Goal: Task Accomplishment & Management: Manage account settings

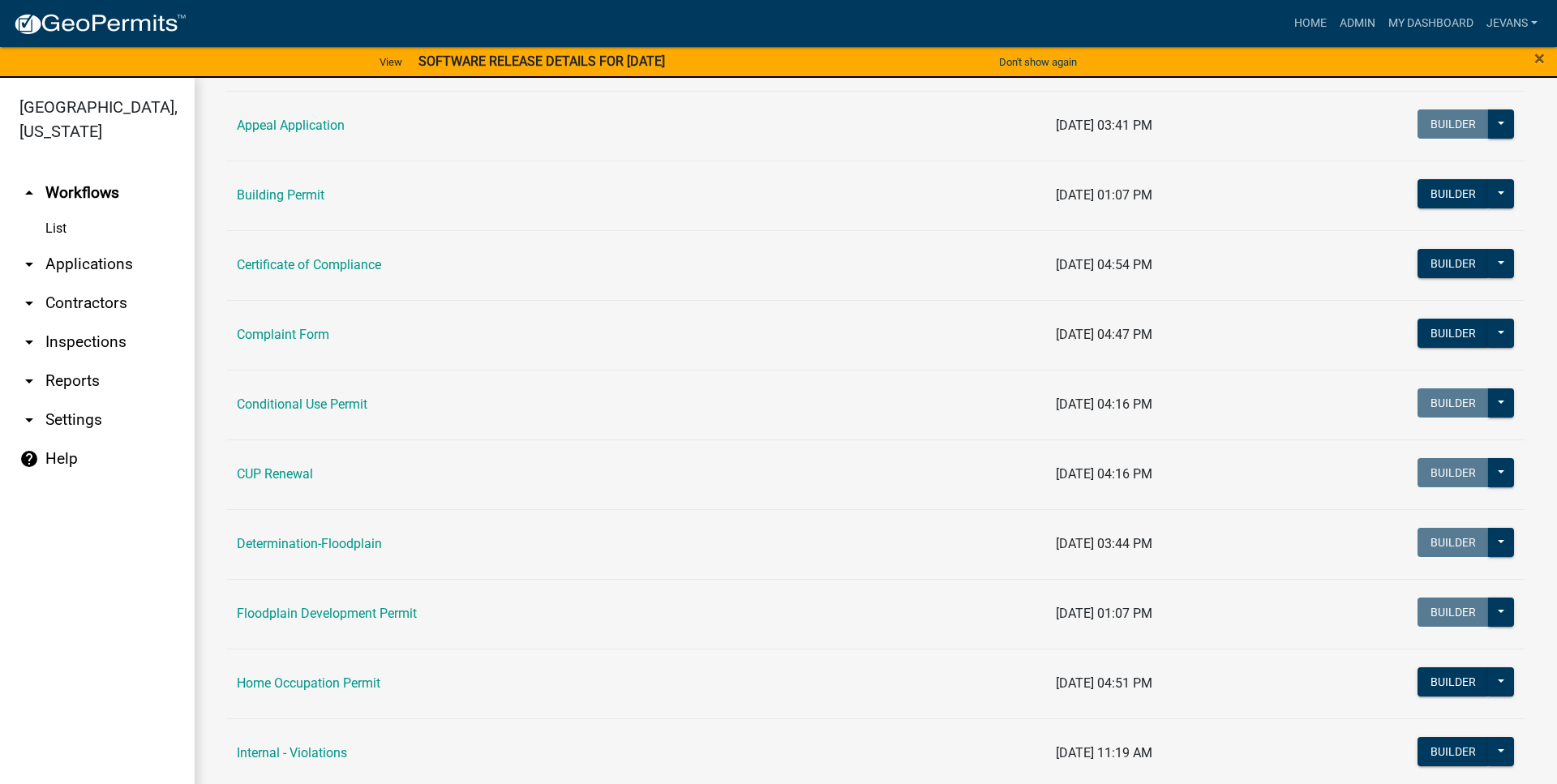
scroll to position [554, 0]
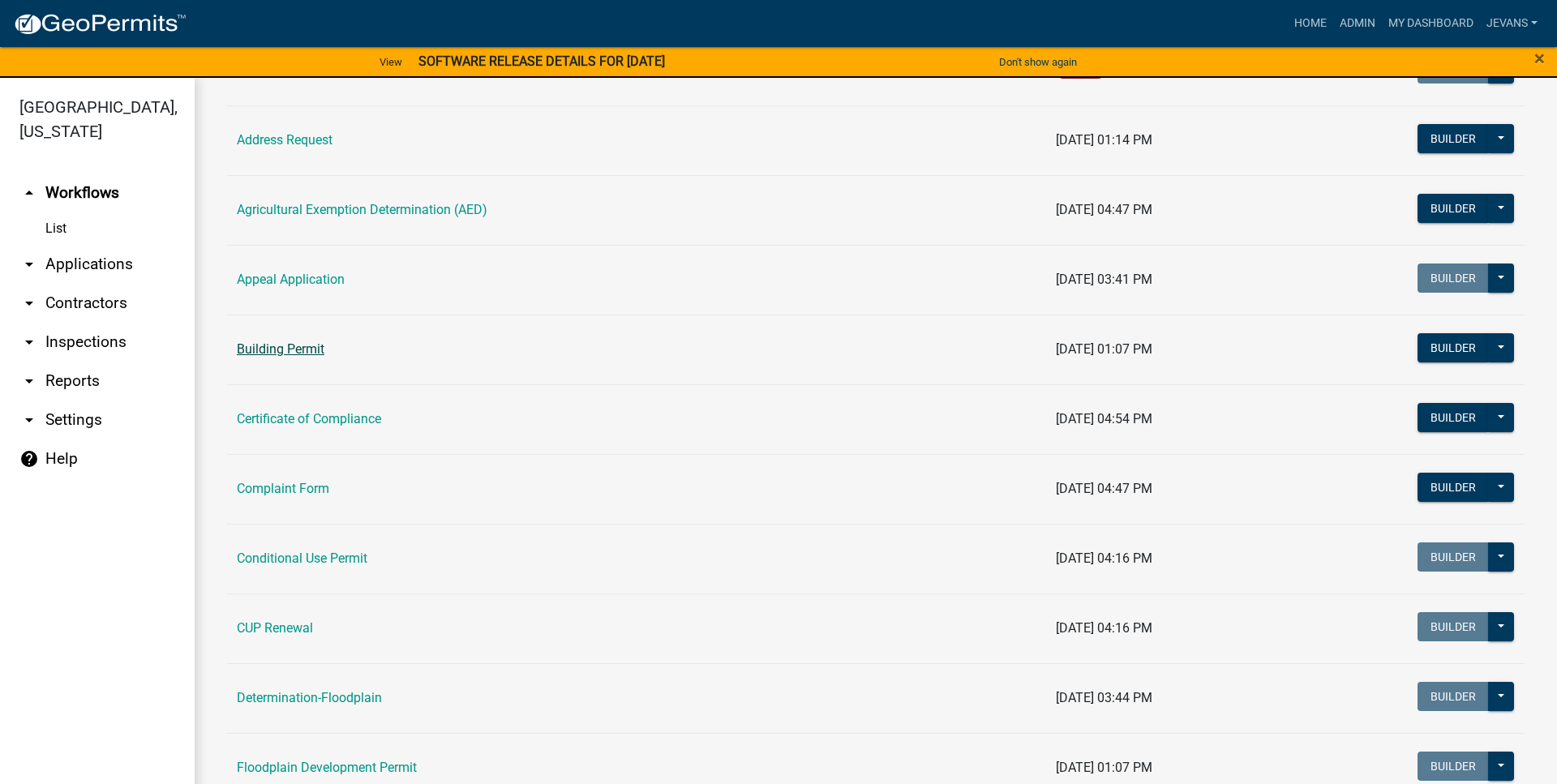
click at [303, 353] on link "Building Permit" at bounding box center [281, 348] width 88 height 15
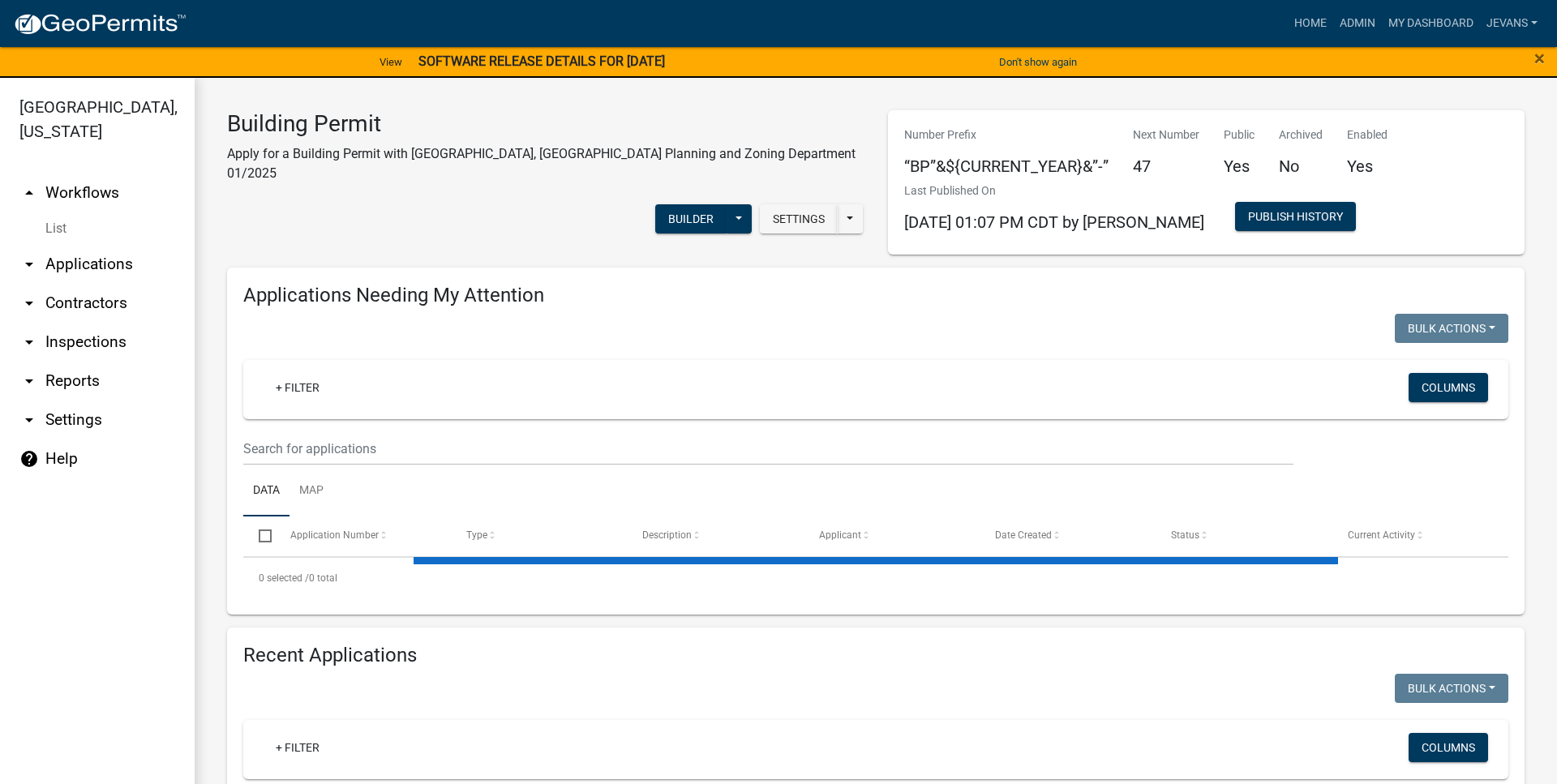
select select "1: 25"
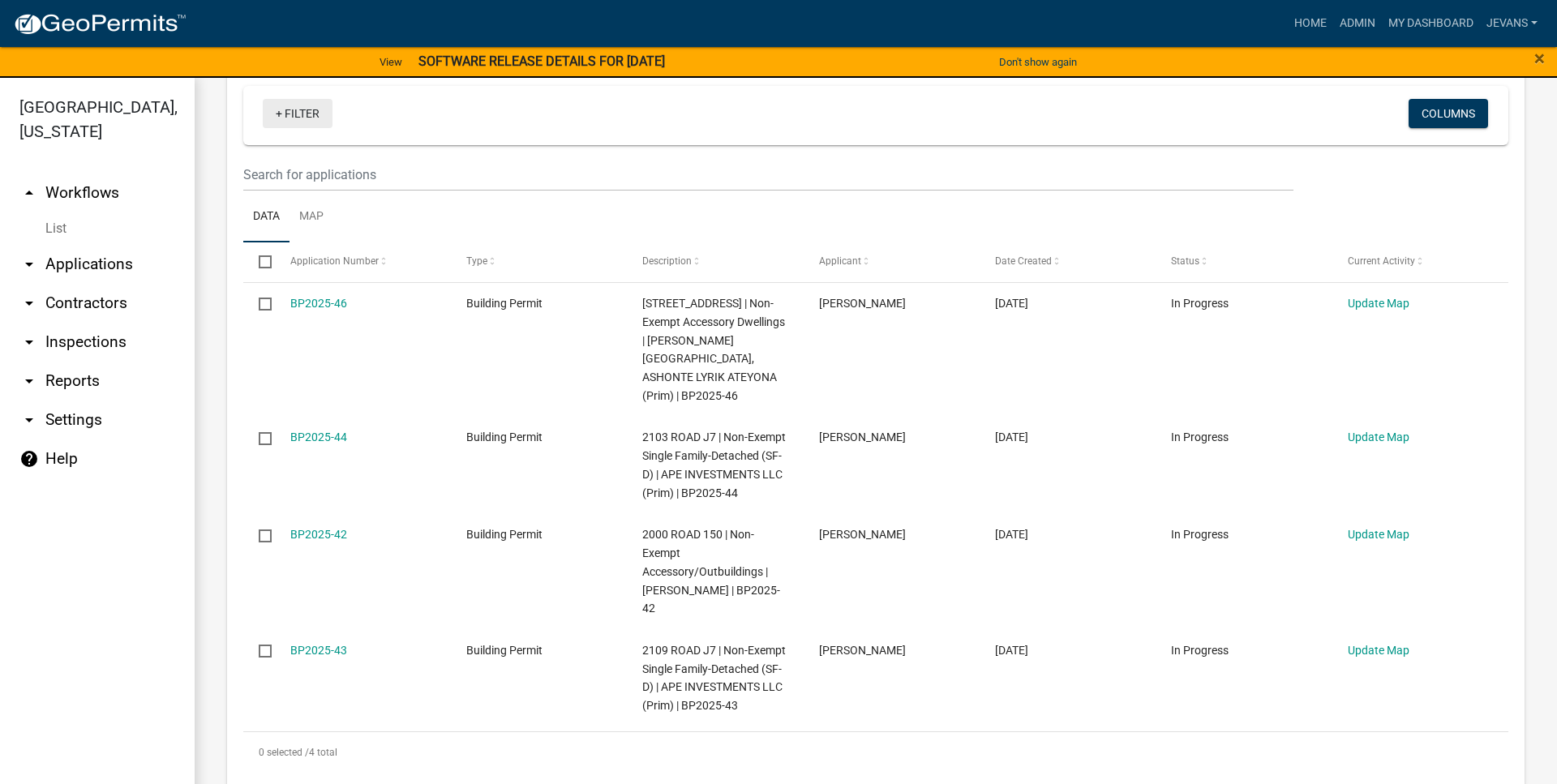
scroll to position [277, 0]
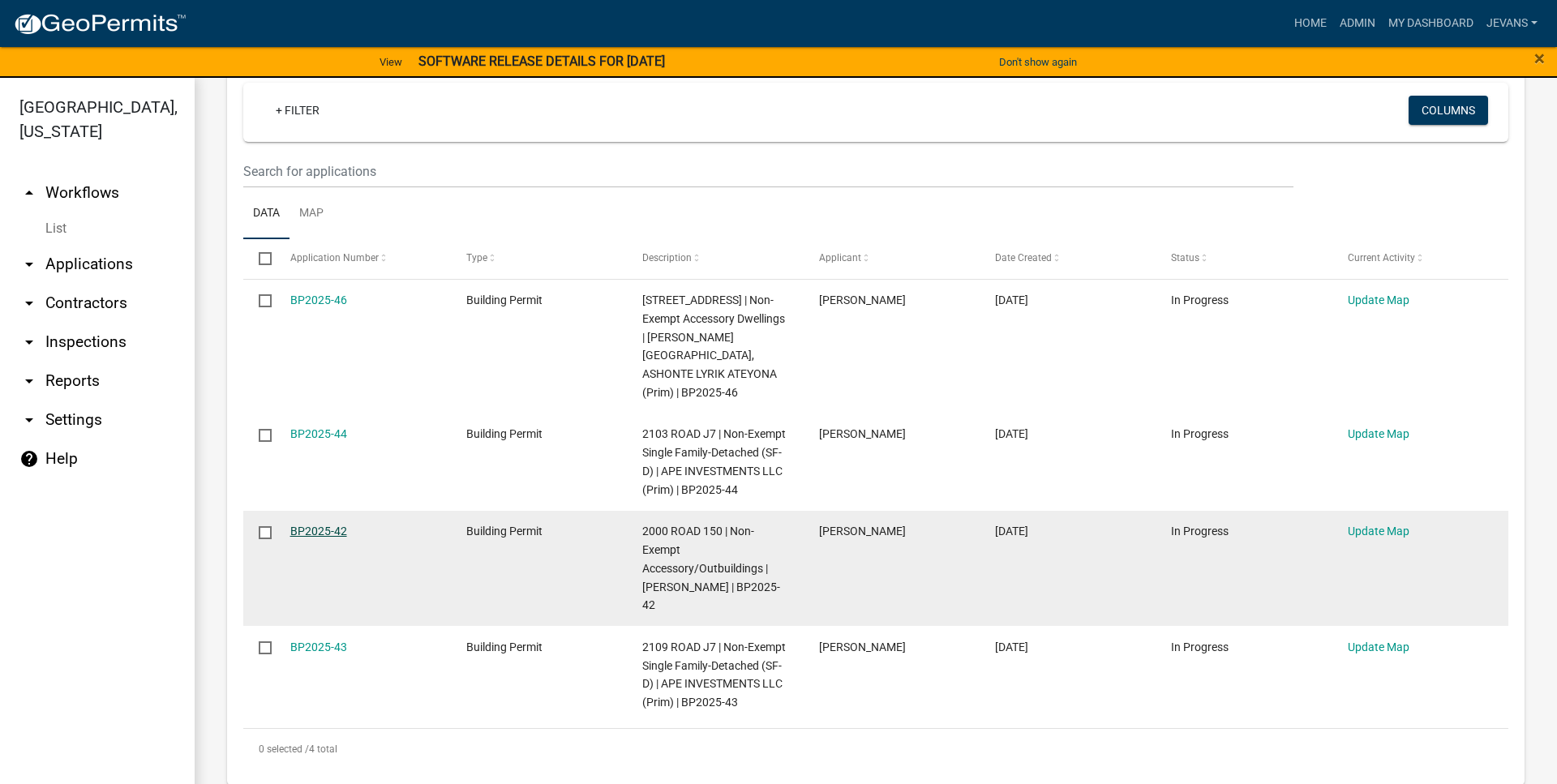
click at [323, 528] on link "BP2025-42" at bounding box center [318, 530] width 57 height 13
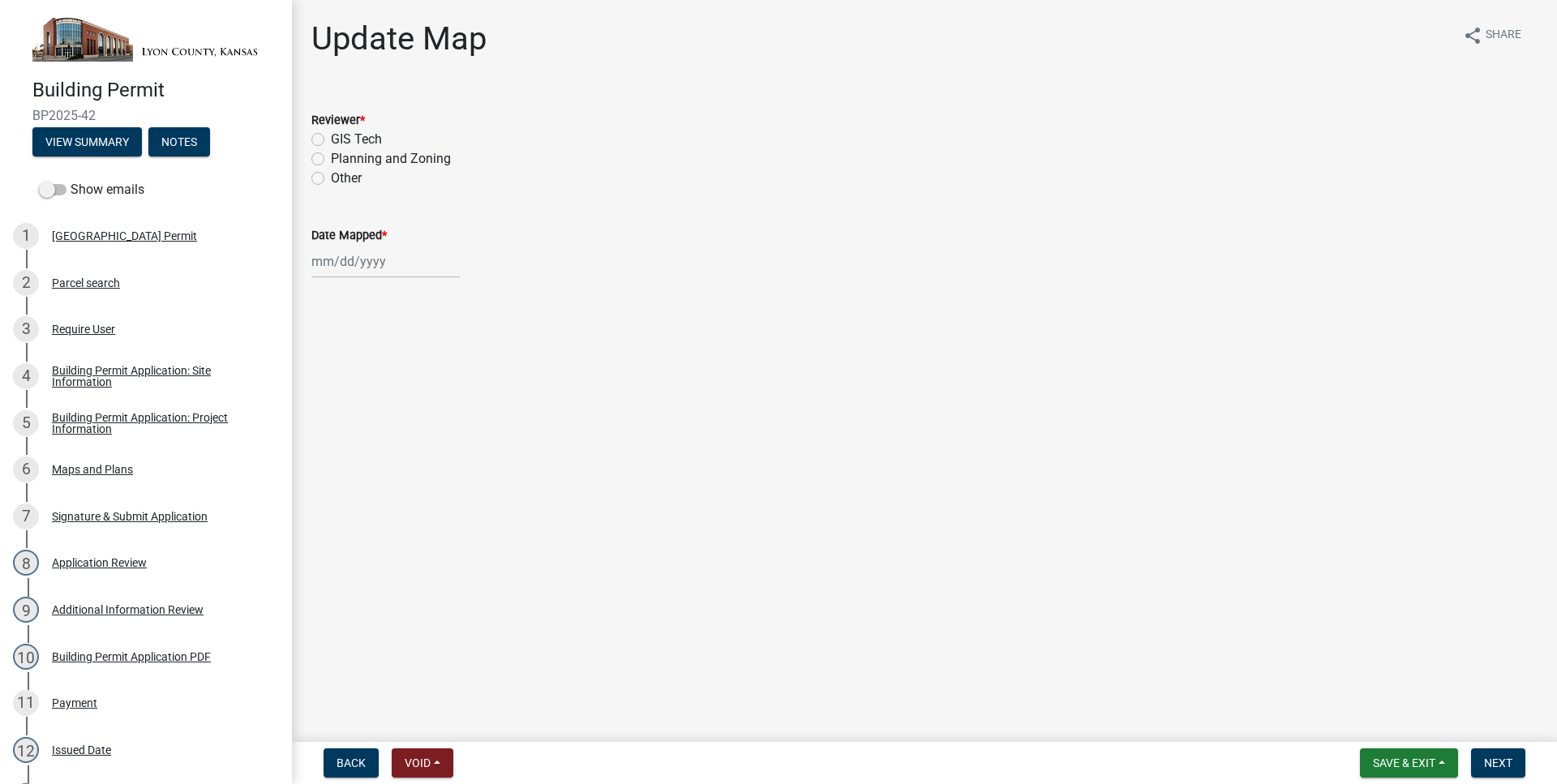
click at [88, 125] on div "Building Permit BP2025-42 View Summary Notes" at bounding box center [145, 113] width 266 height 95
click at [85, 140] on button "View Summary" at bounding box center [87, 142] width 110 height 29
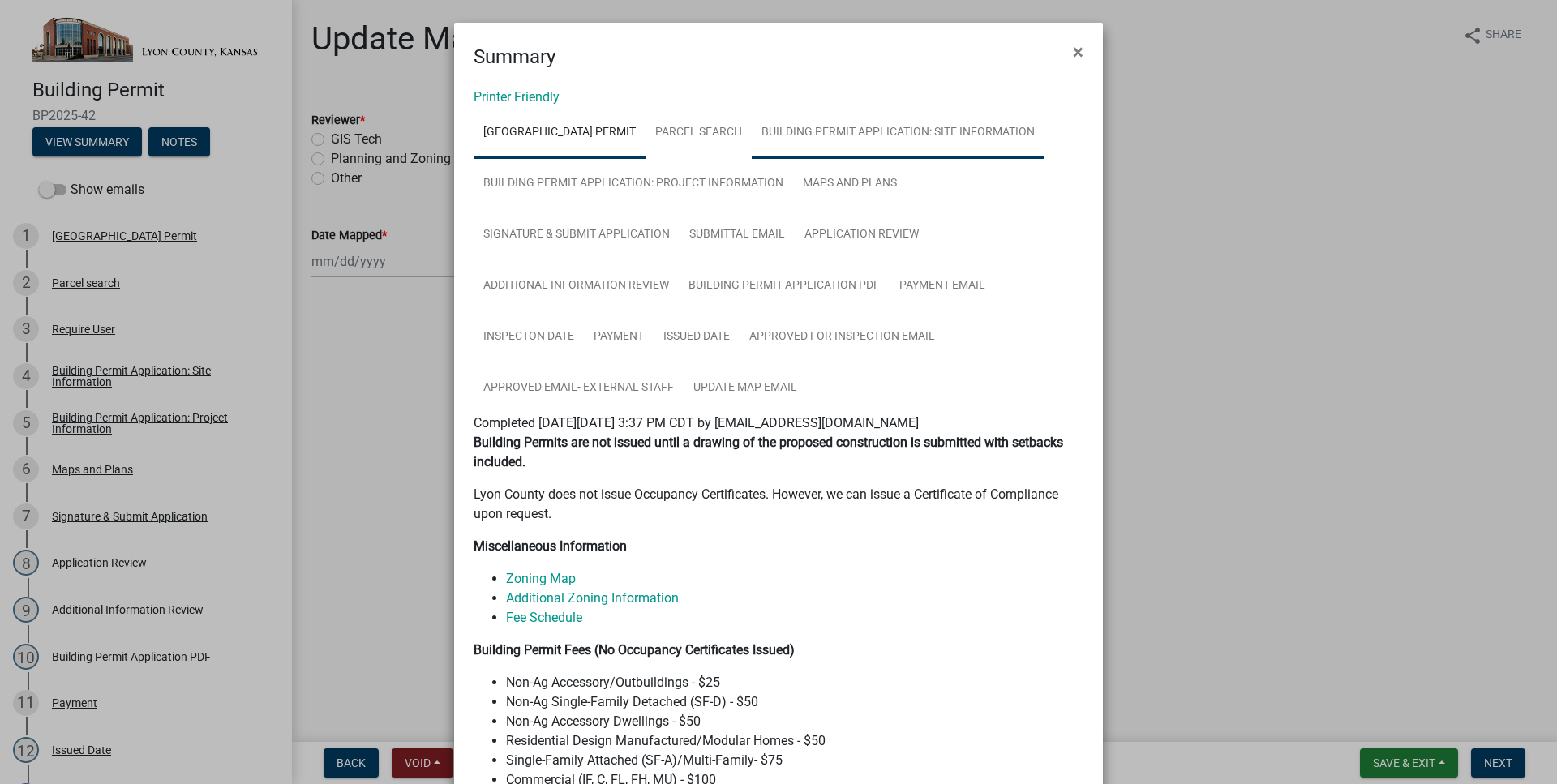
click at [880, 146] on link "Building Permit Application: Site Information" at bounding box center [897, 133] width 292 height 52
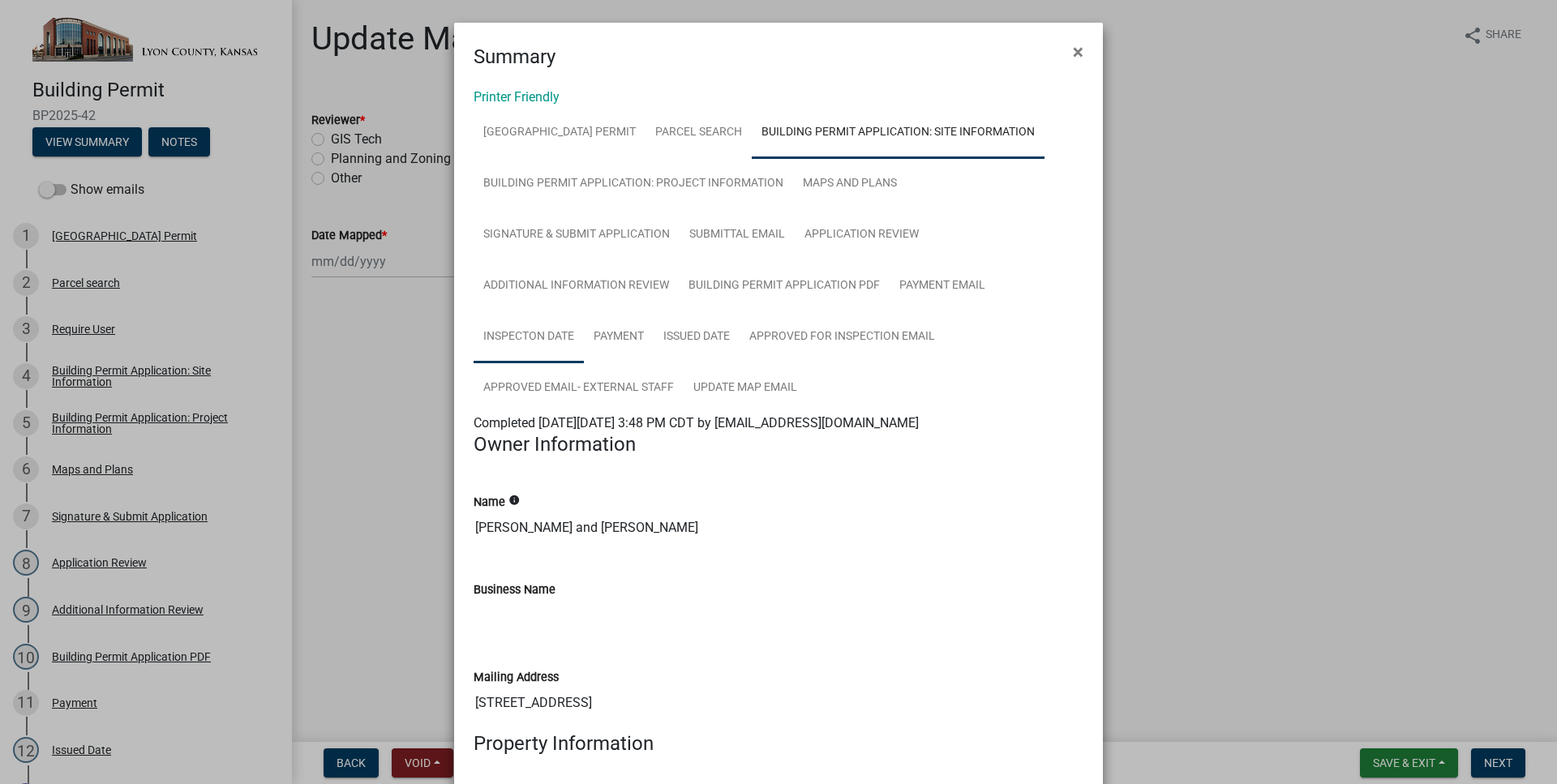
scroll to position [369, 0]
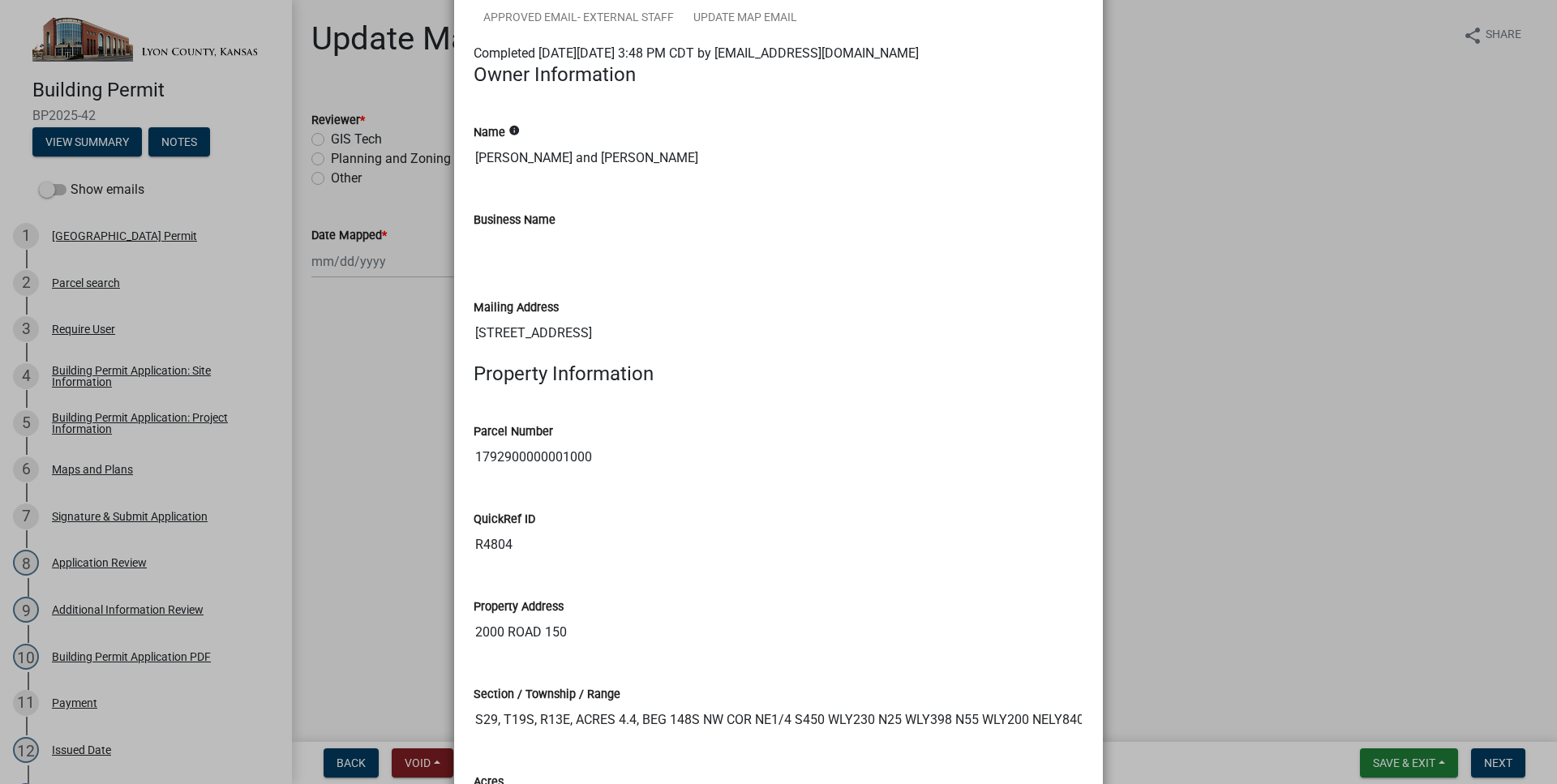
click at [516, 459] on input "1792900000001000" at bounding box center [778, 456] width 610 height 33
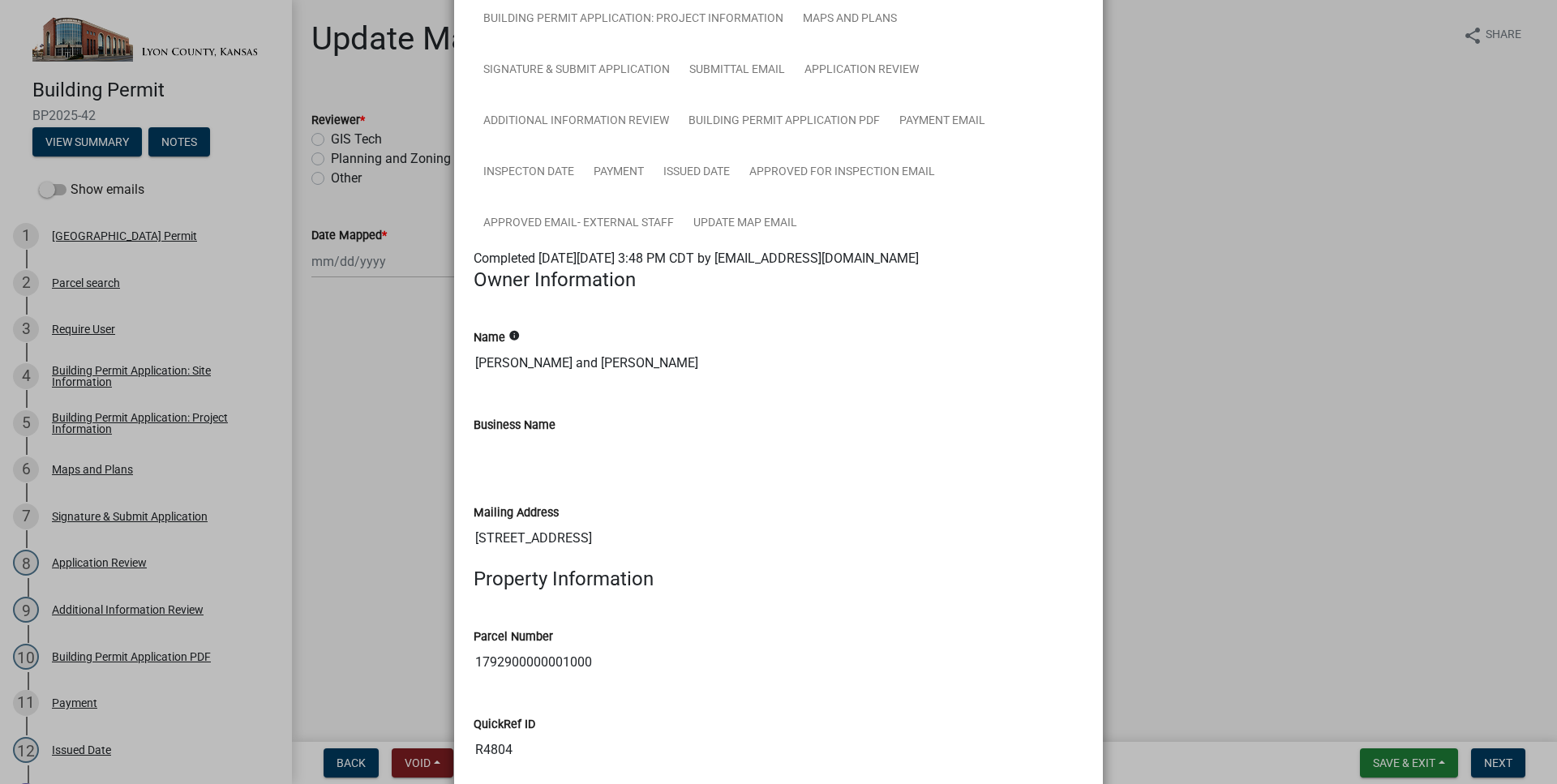
scroll to position [0, 0]
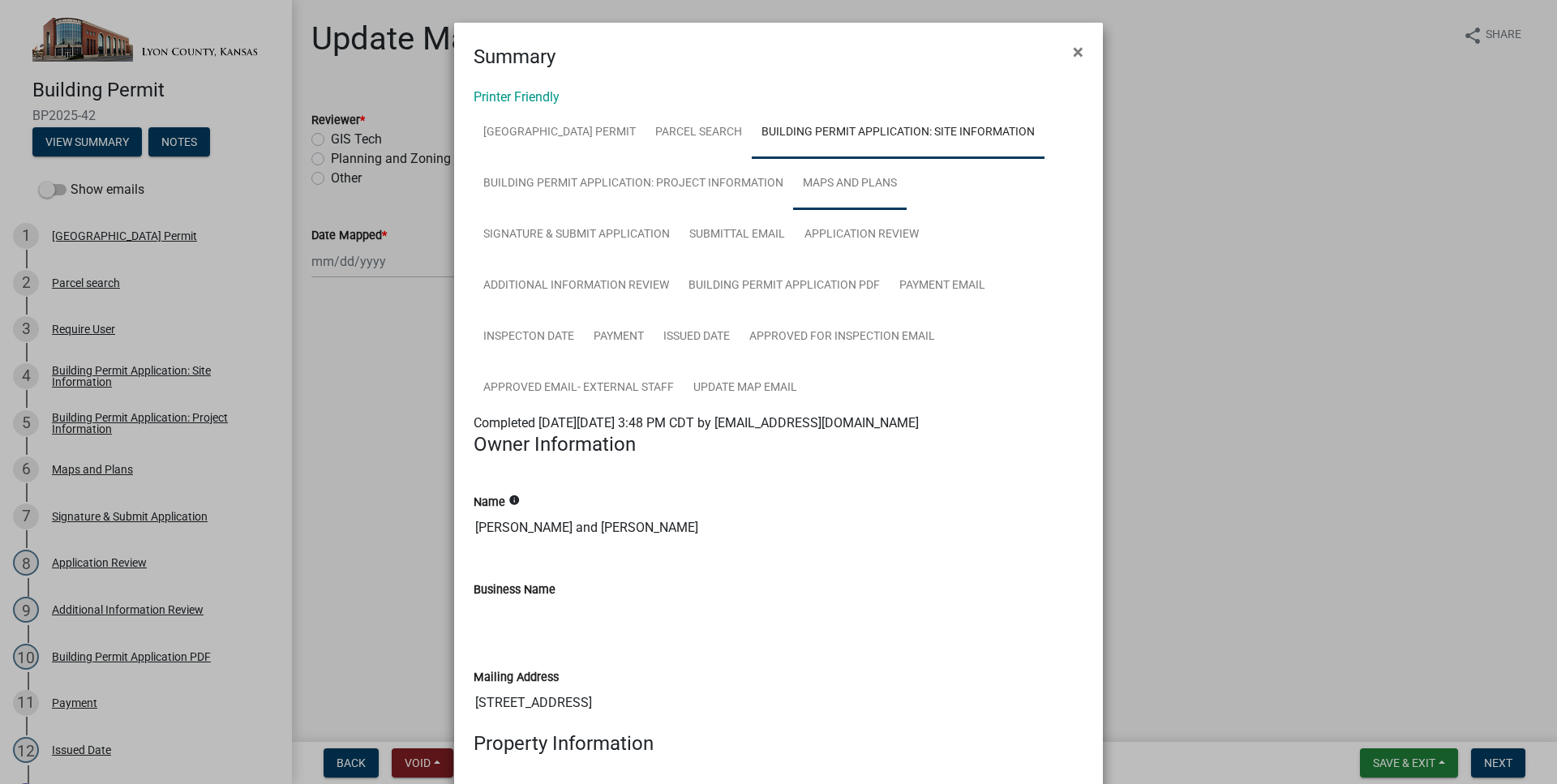
click at [820, 191] on link "Maps and Plans" at bounding box center [849, 184] width 113 height 52
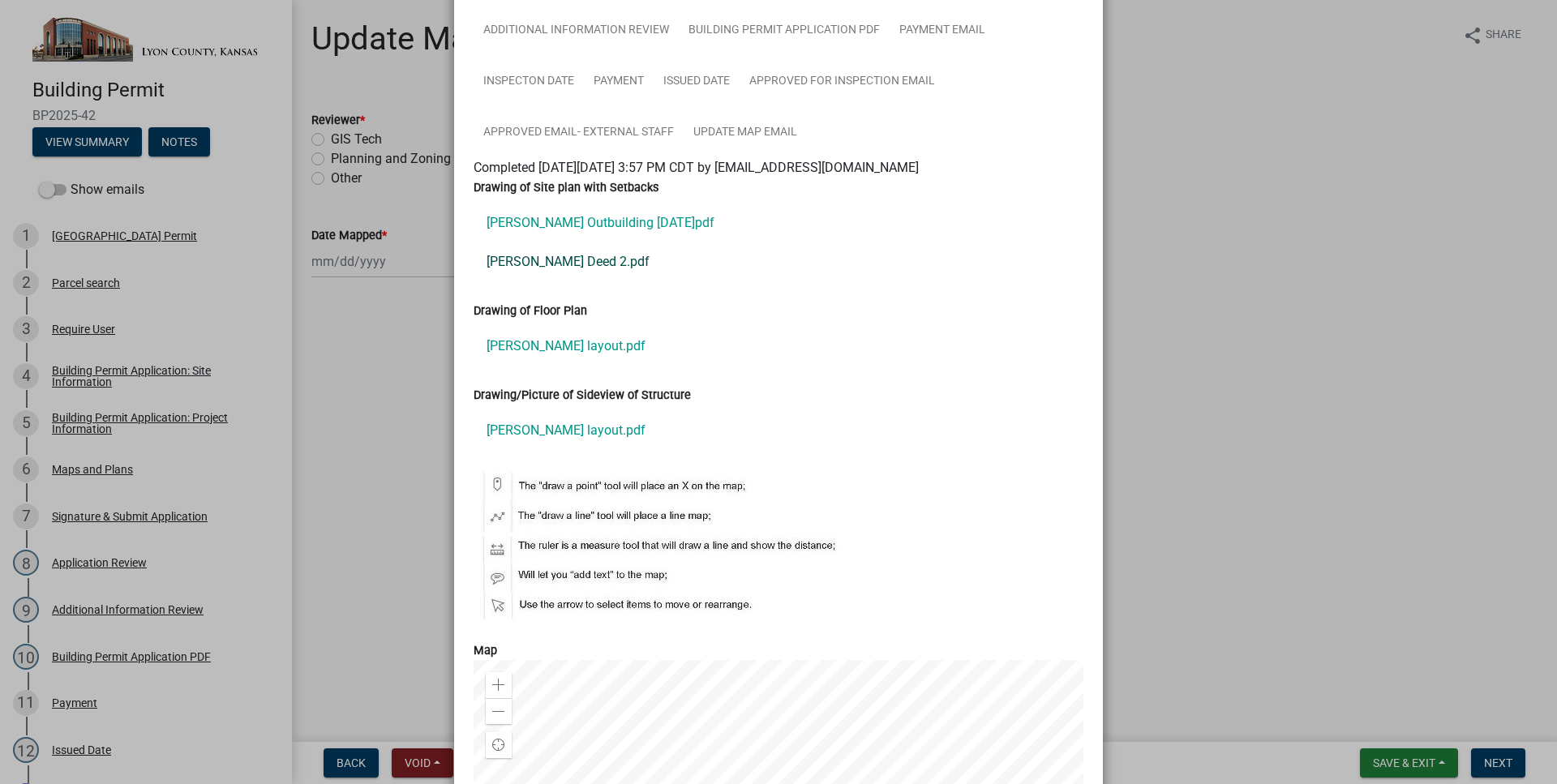
scroll to position [277, 0]
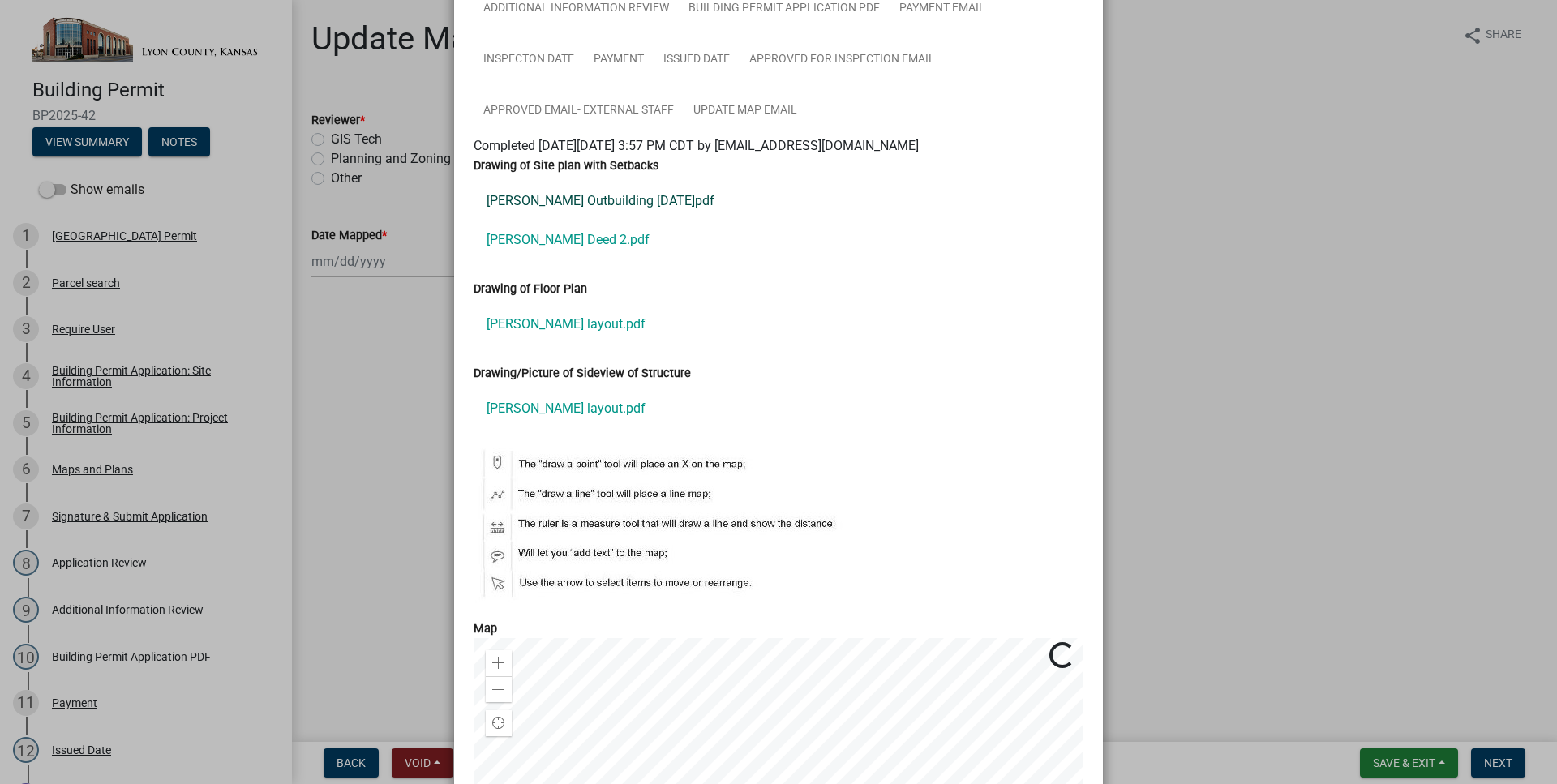
click at [626, 209] on link "[PERSON_NAME] Outbuilding [DATE]pdf" at bounding box center [778, 201] width 610 height 39
click at [599, 329] on link "[PERSON_NAME] layout.pdf" at bounding box center [778, 324] width 610 height 39
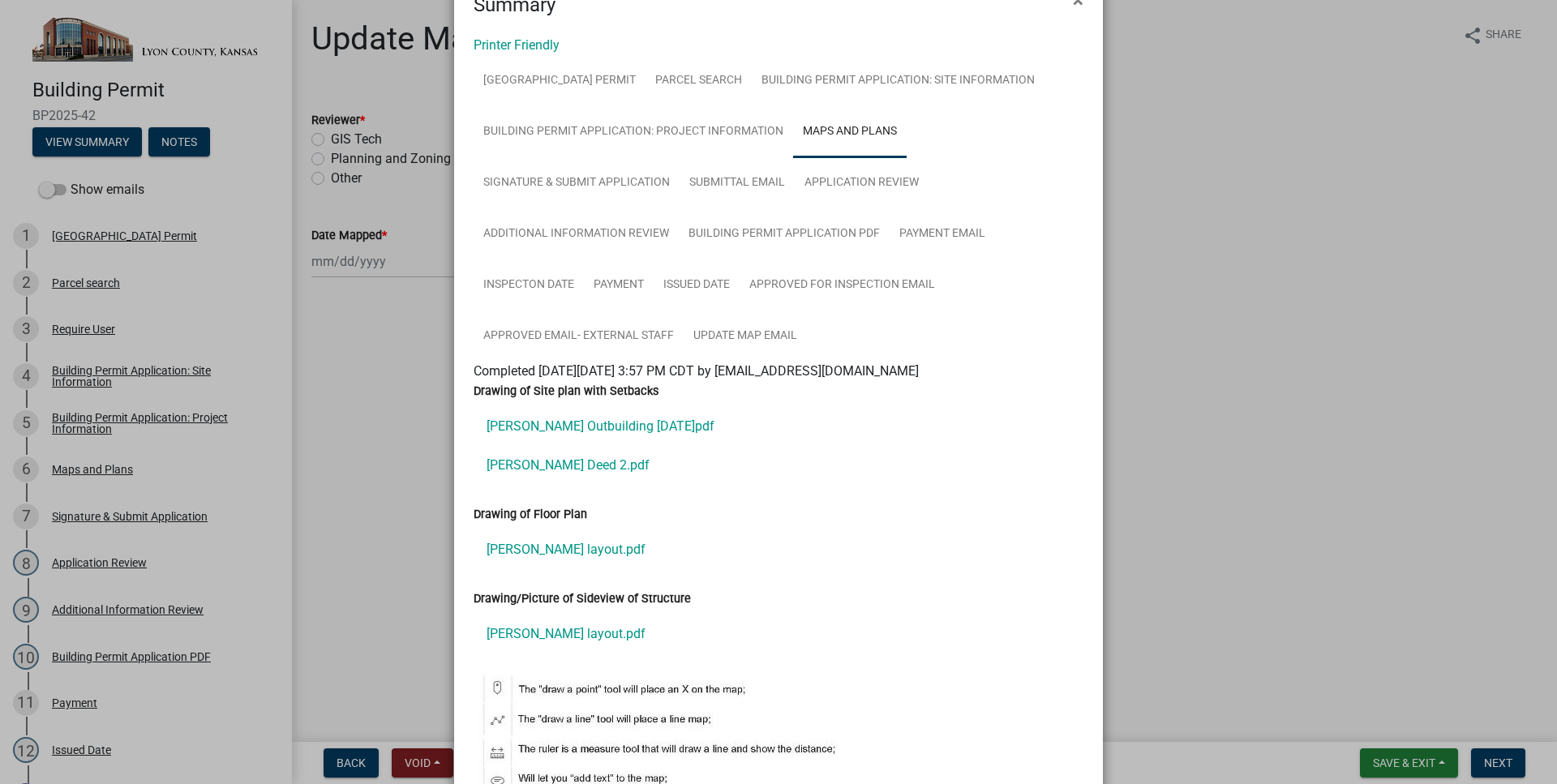
scroll to position [0, 0]
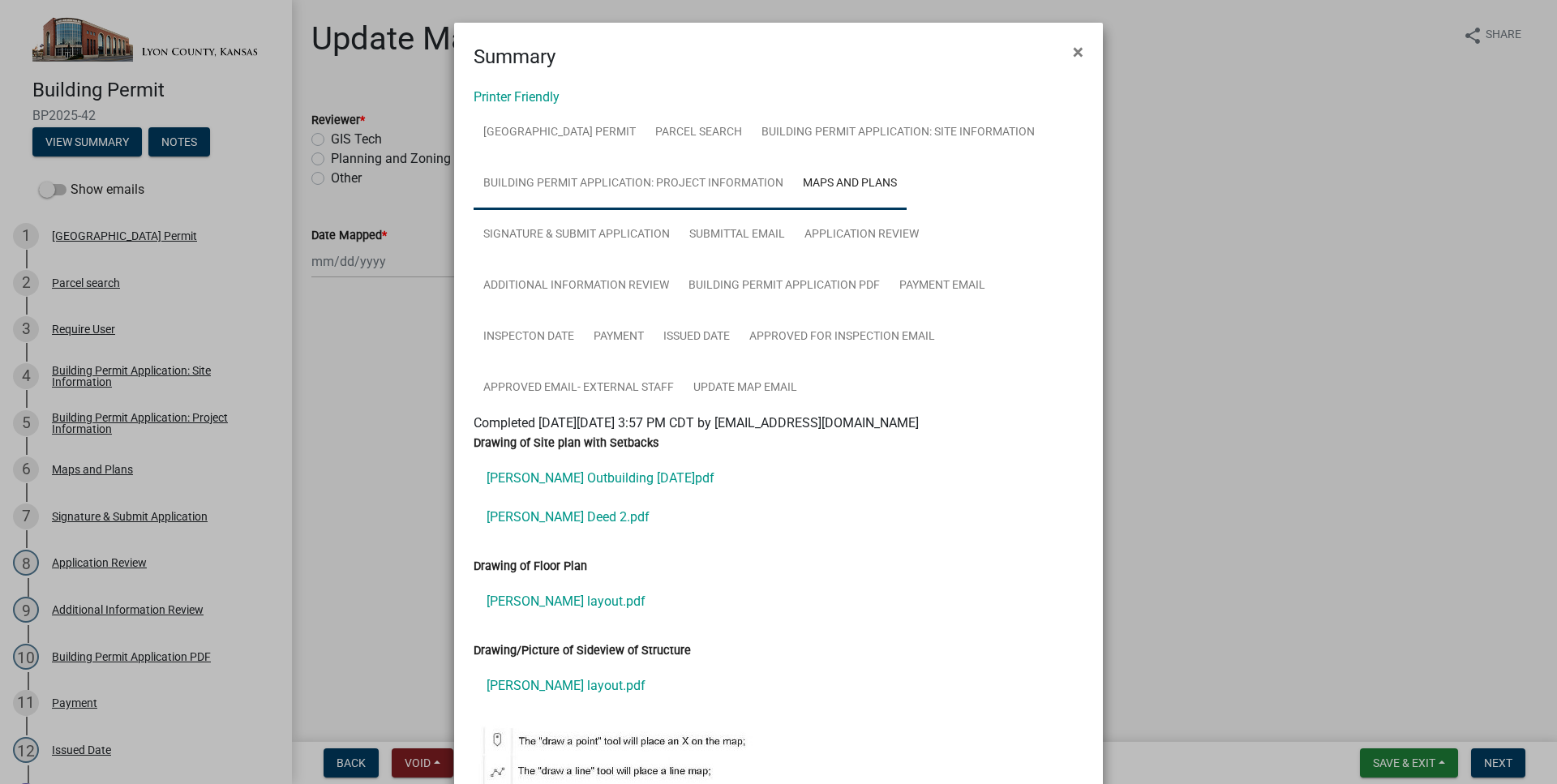
click at [743, 193] on link "Building Permit Application: Project Information" at bounding box center [633, 184] width 319 height 52
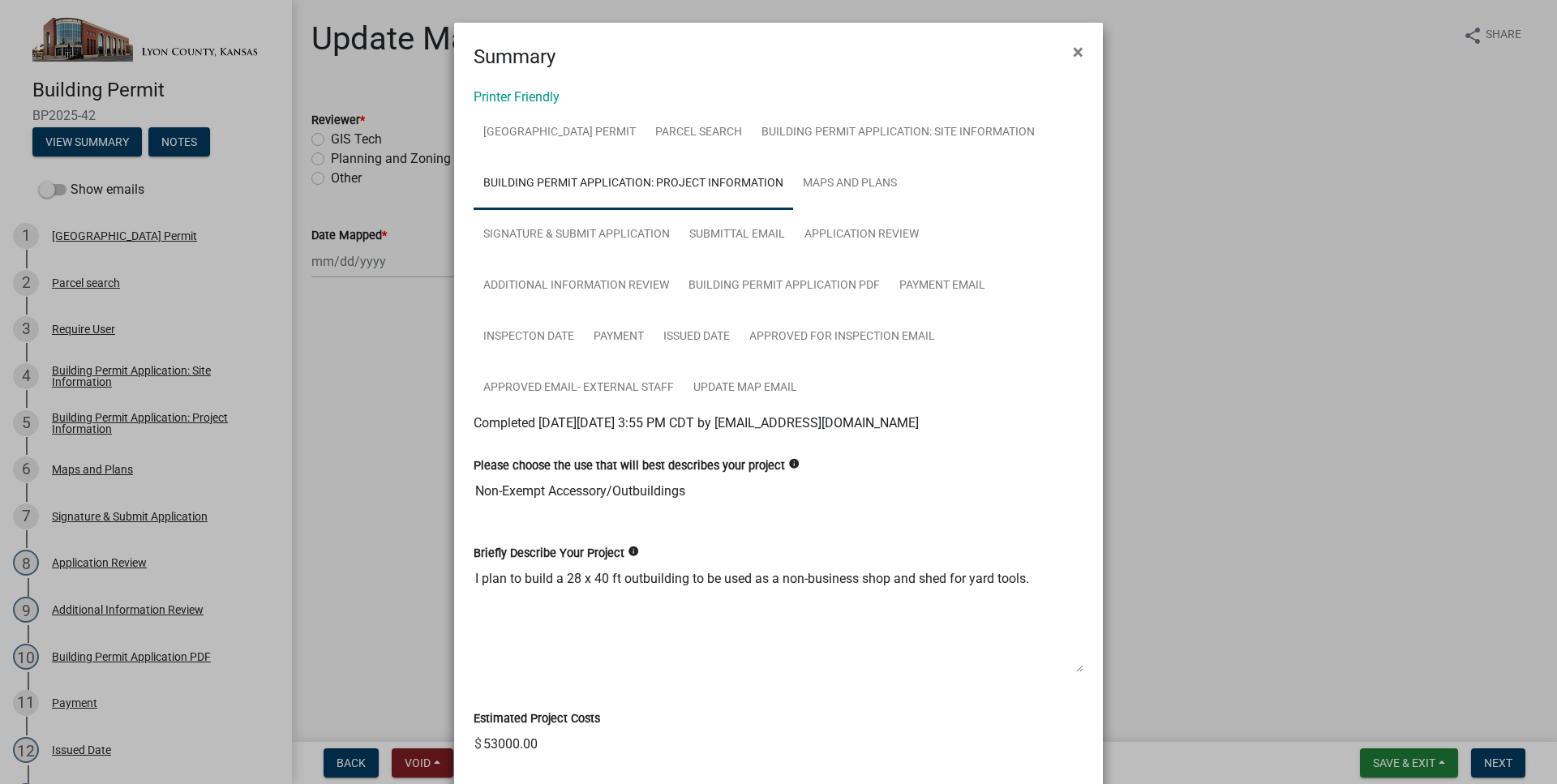
click at [489, 740] on input "53000.00" at bounding box center [783, 744] width 602 height 33
click at [696, 339] on link "Issued Date" at bounding box center [696, 338] width 86 height 52
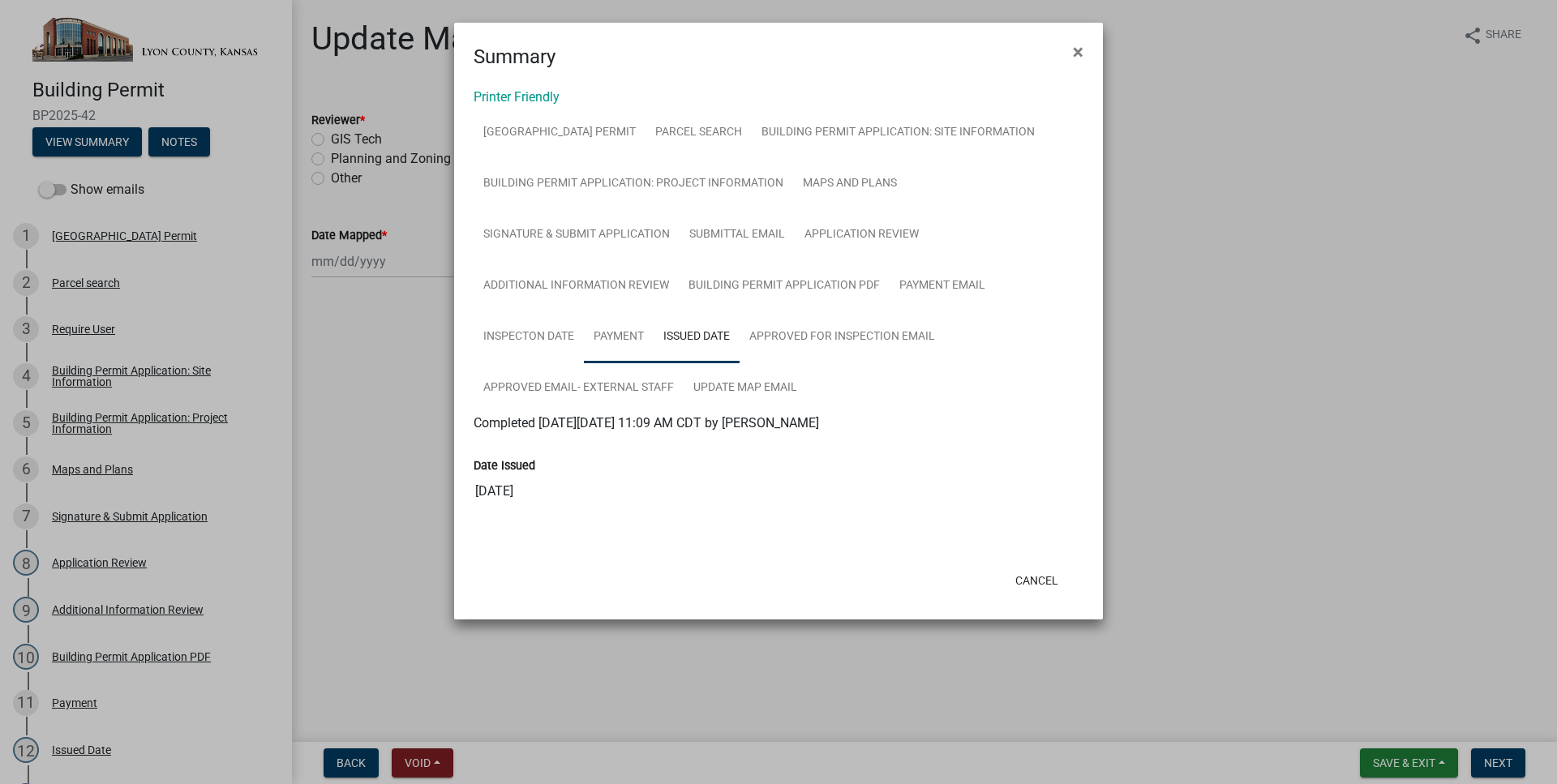
click at [628, 350] on link "Payment" at bounding box center [618, 338] width 70 height 52
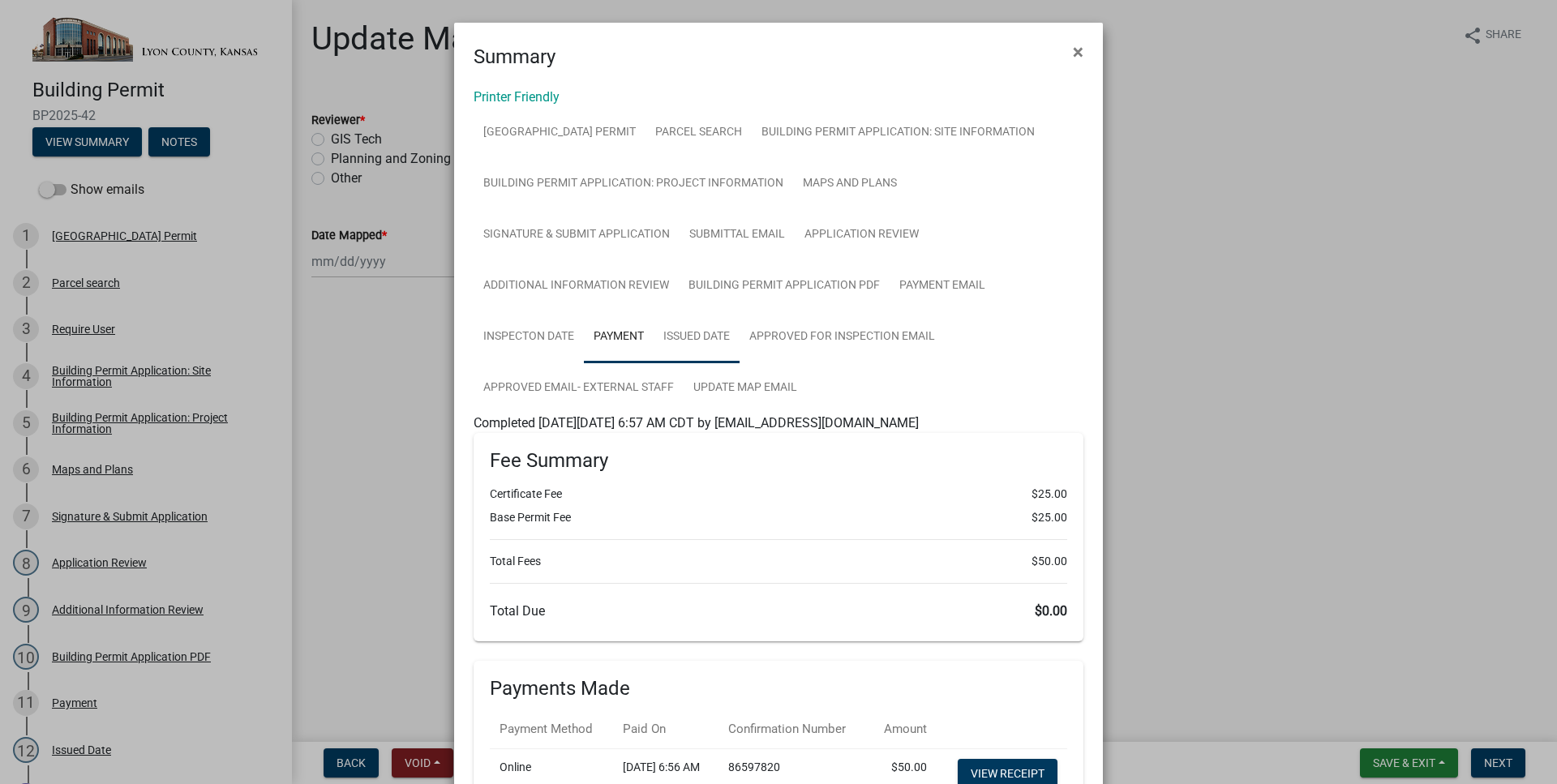
click at [699, 331] on link "Issued Date" at bounding box center [696, 338] width 86 height 52
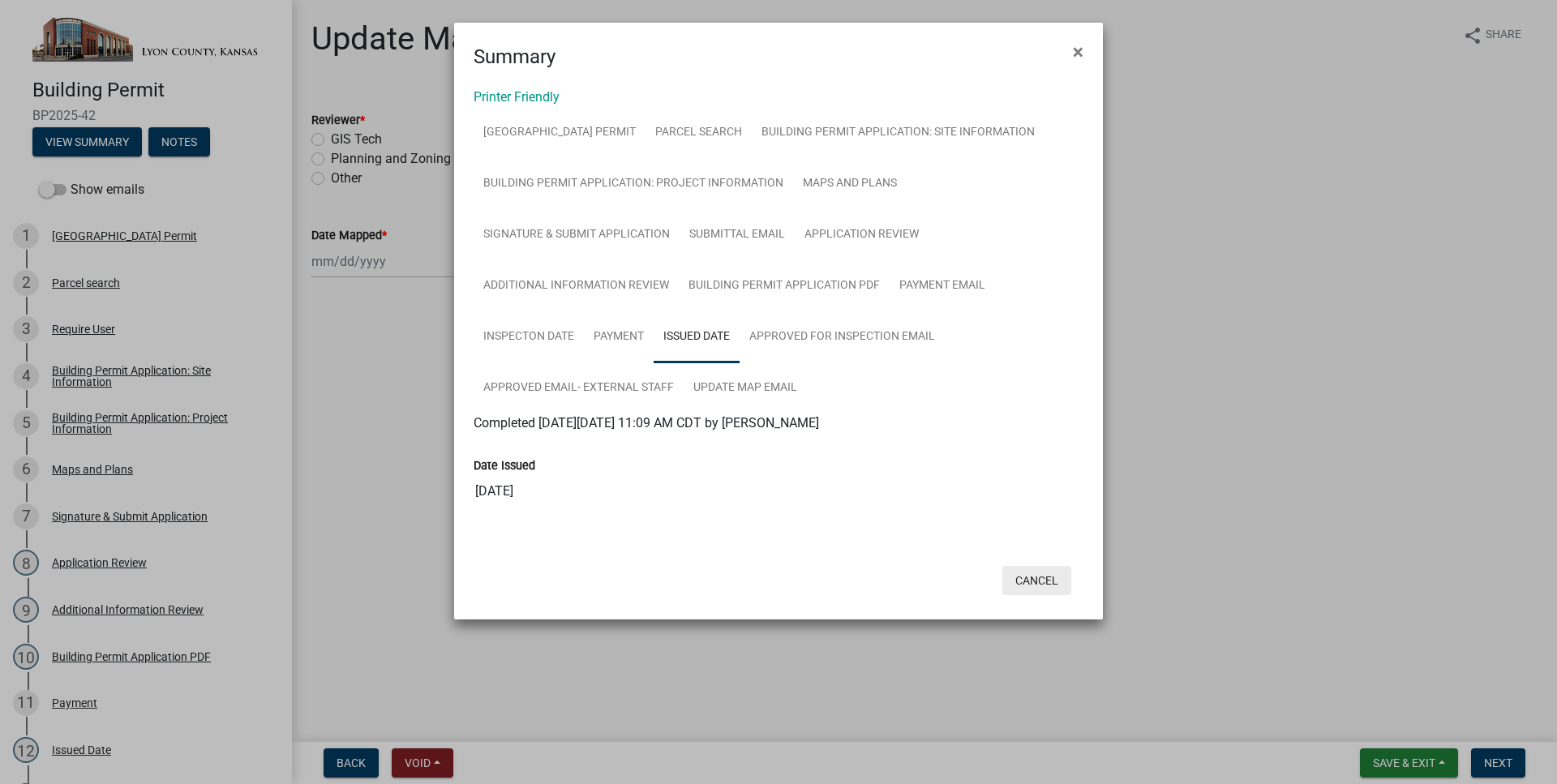
click at [1037, 589] on button "Cancel" at bounding box center [1037, 580] width 69 height 29
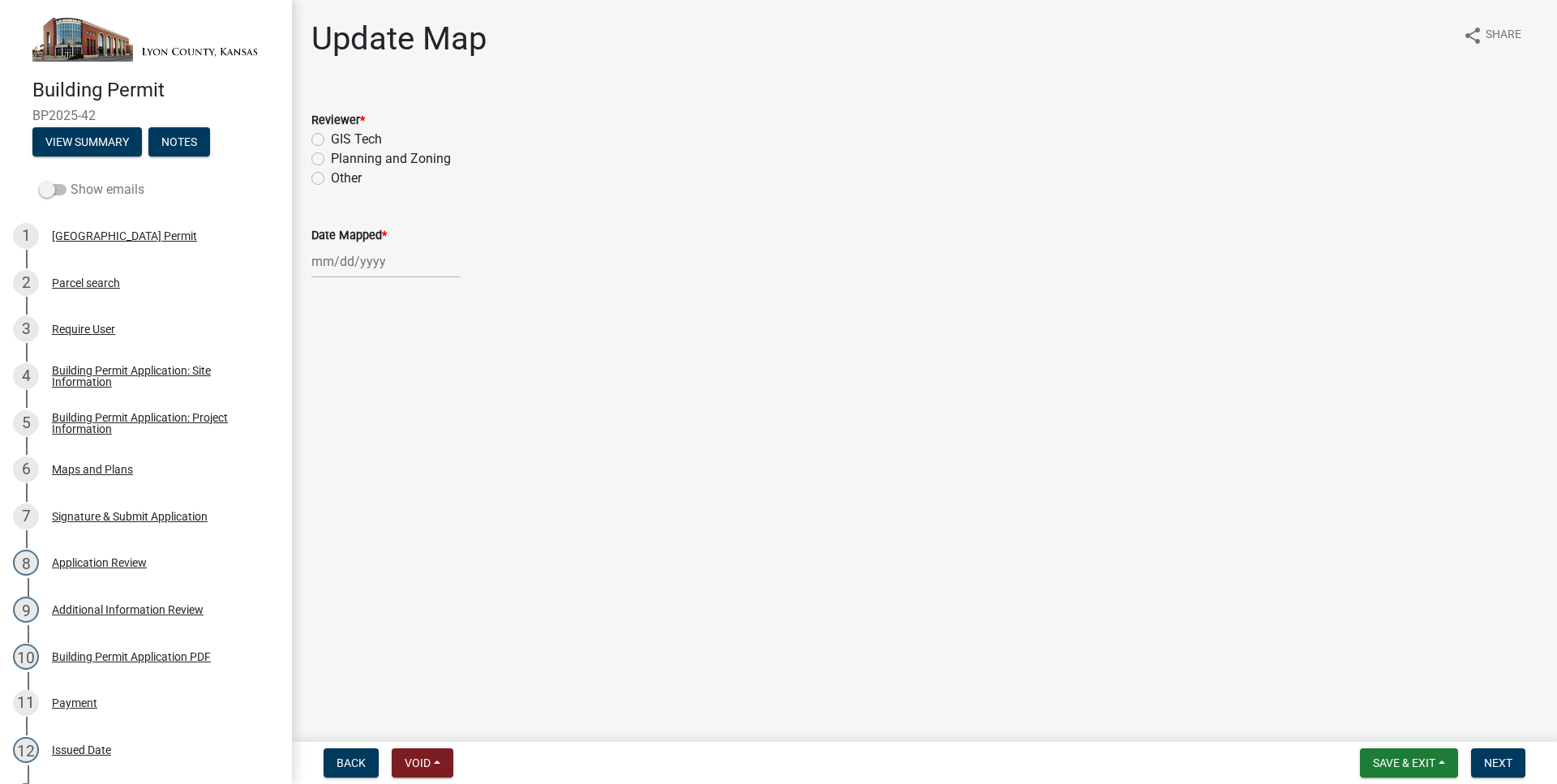
click at [61, 196] on label "Show emails" at bounding box center [91, 189] width 106 height 19
click at [70, 180] on input "Show emails" at bounding box center [70, 180] width 0 height 0
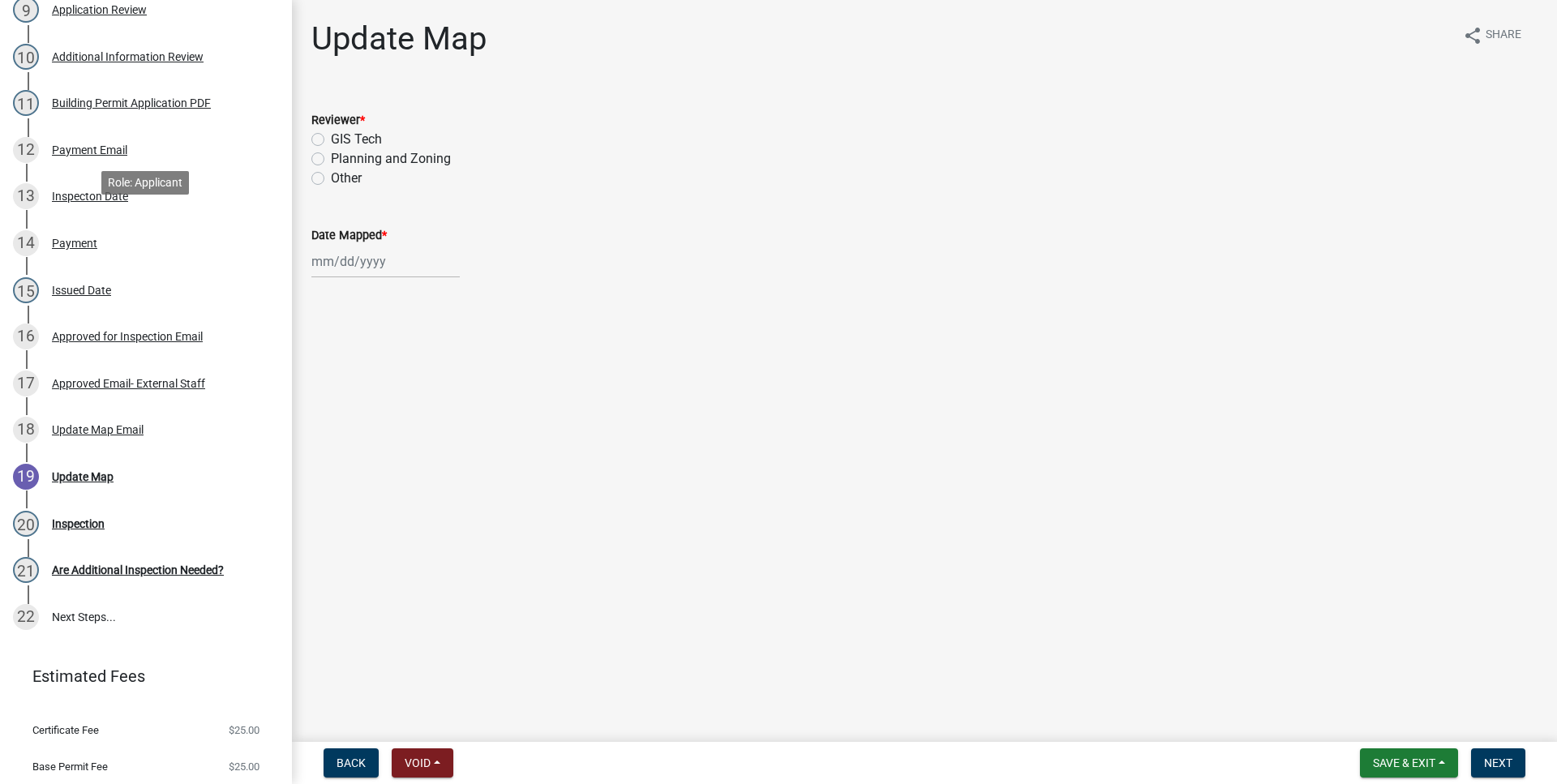
scroll to position [643, 0]
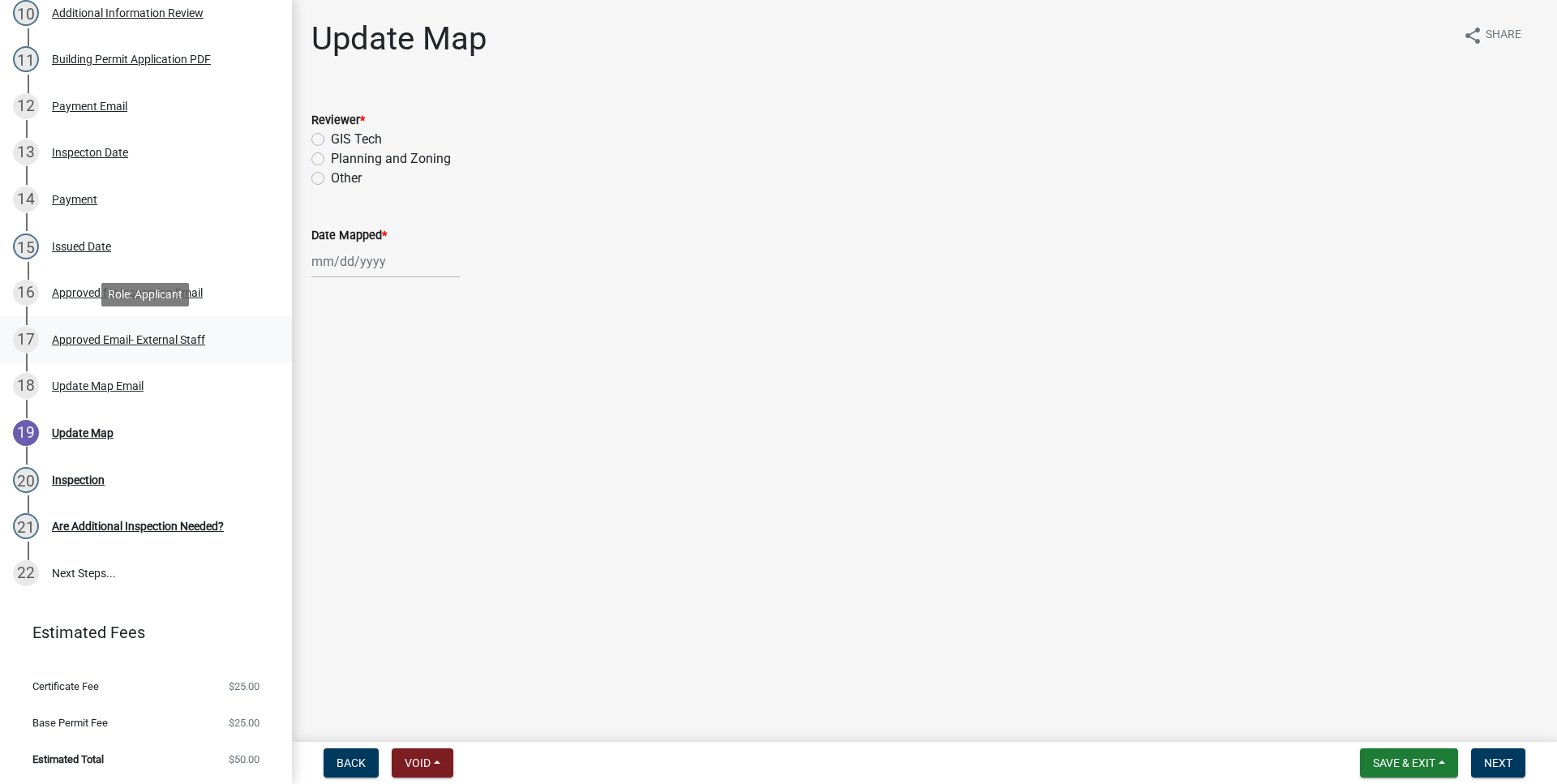
click at [176, 348] on div "17 Approved Email- External Staff" at bounding box center [139, 339] width 253 height 26
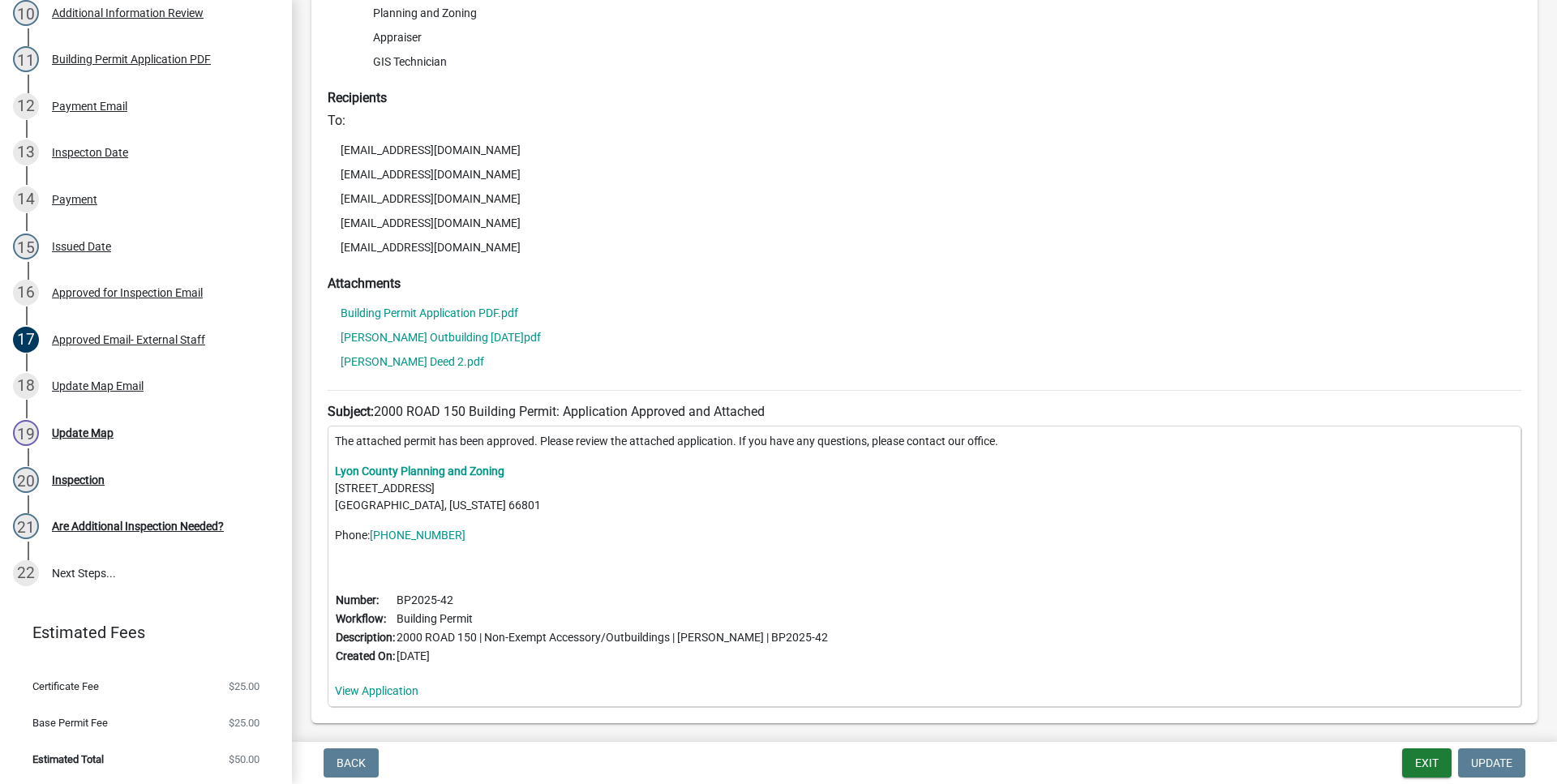
scroll to position [277, 0]
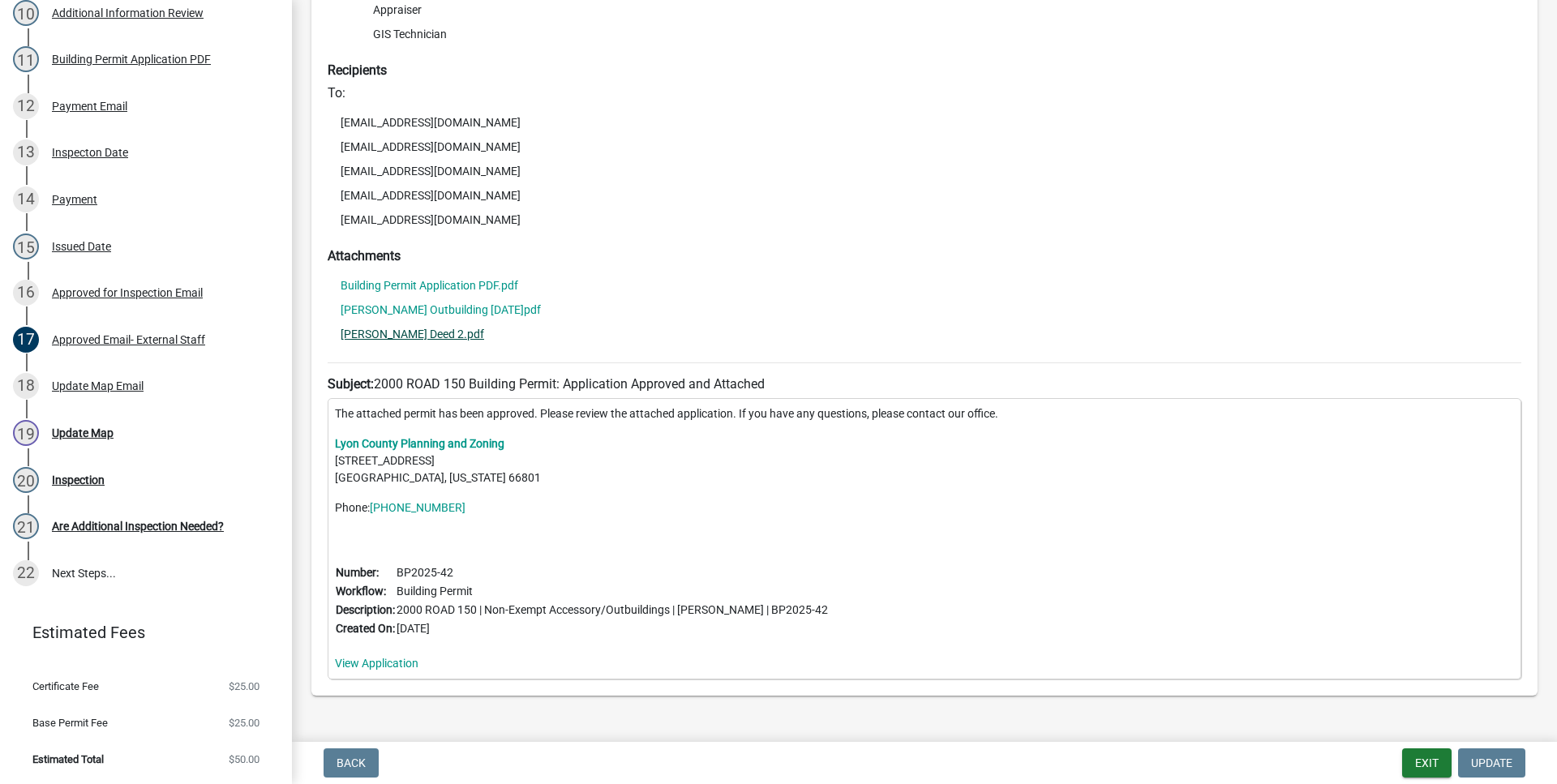
click at [398, 339] on link "[PERSON_NAME] Deed 2.pdf" at bounding box center [411, 334] width 143 height 12
click at [414, 306] on link "[PERSON_NAME] Outbuilding [DATE]pdf" at bounding box center [440, 310] width 200 height 12
click at [437, 288] on link "Building Permit Application PDF.pdf" at bounding box center [429, 286] width 178 height 12
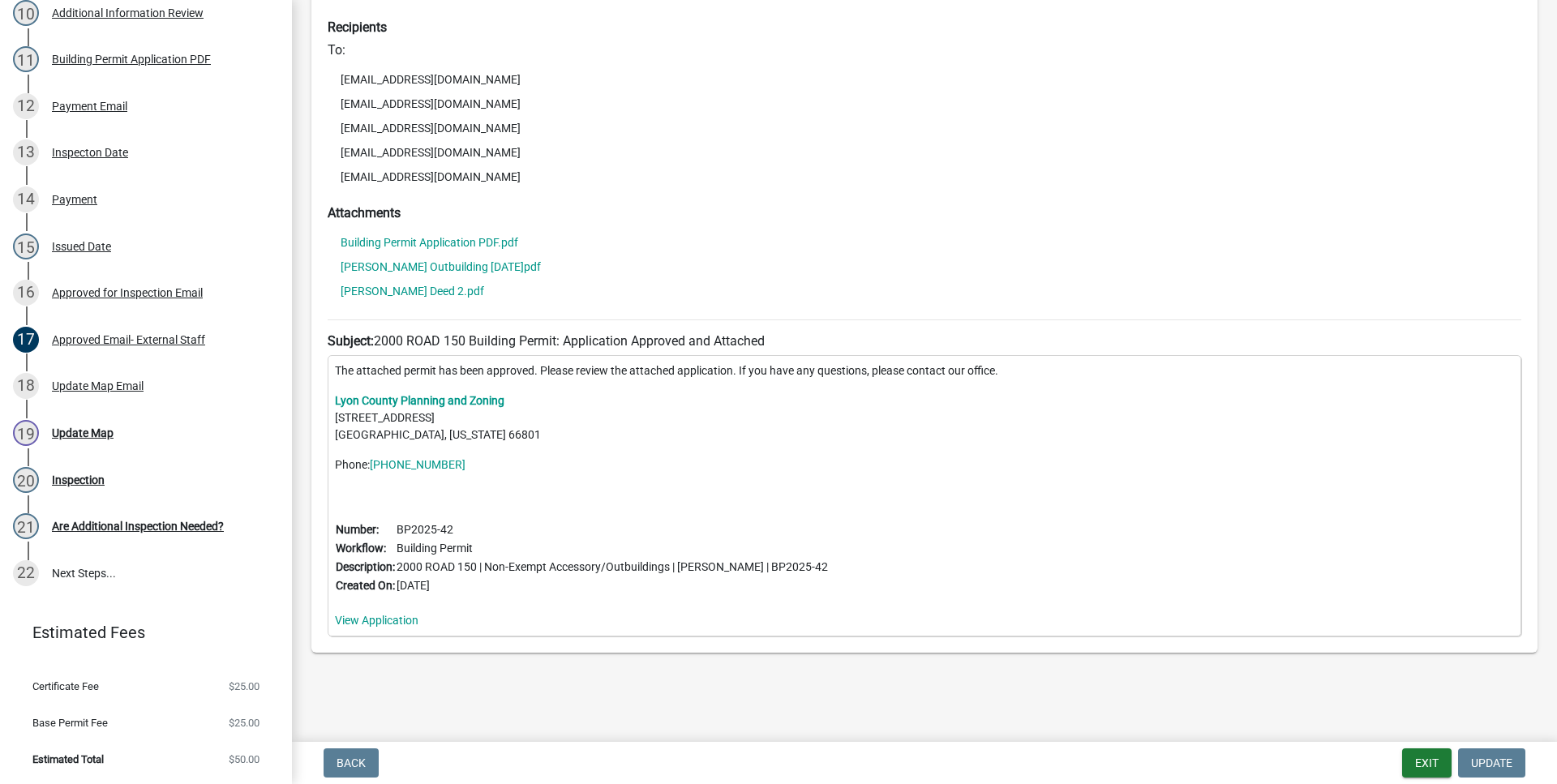
scroll to position [0, 0]
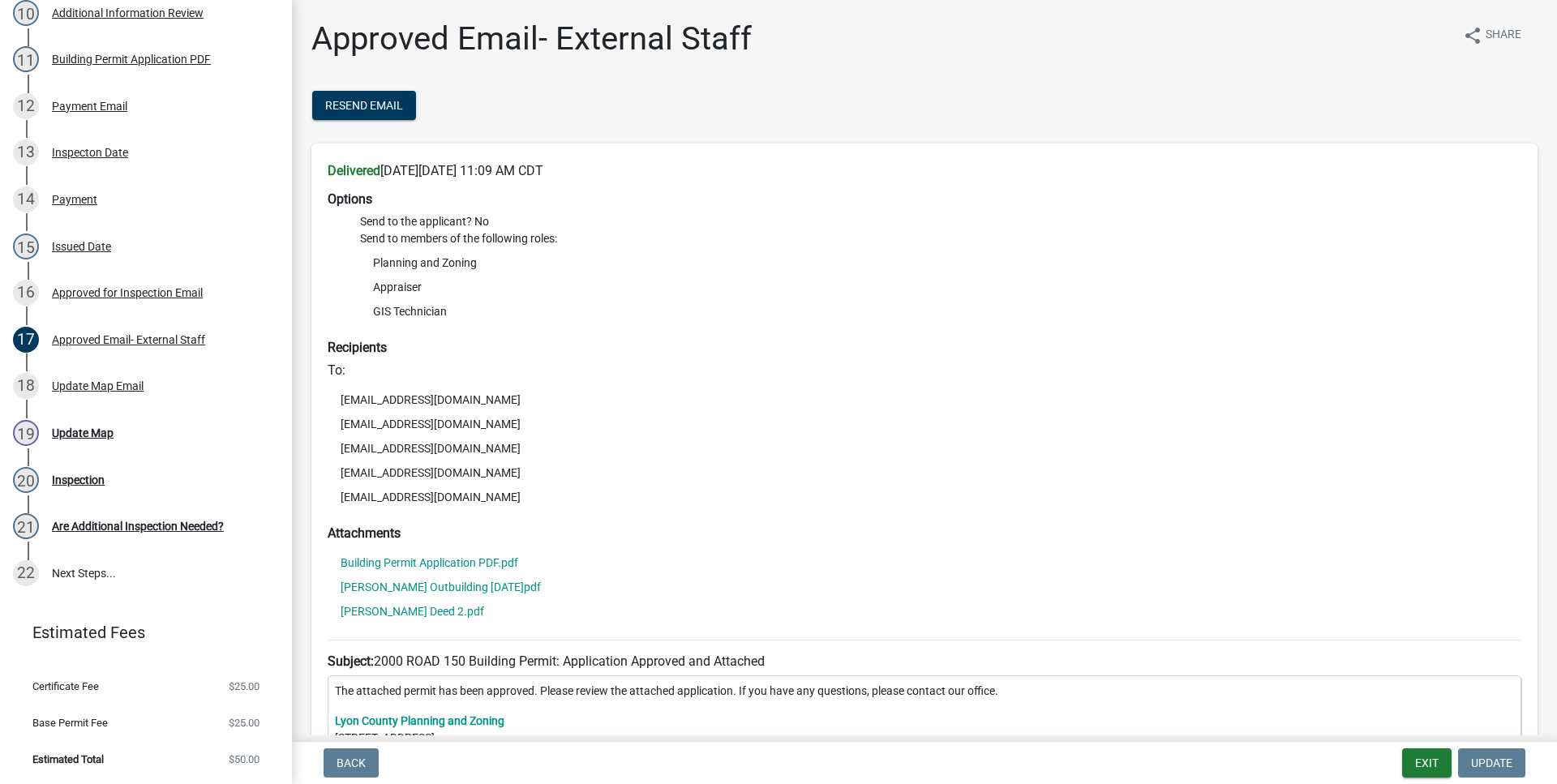
click at [156, 250] on div "15 Issued Date" at bounding box center [139, 246] width 253 height 26
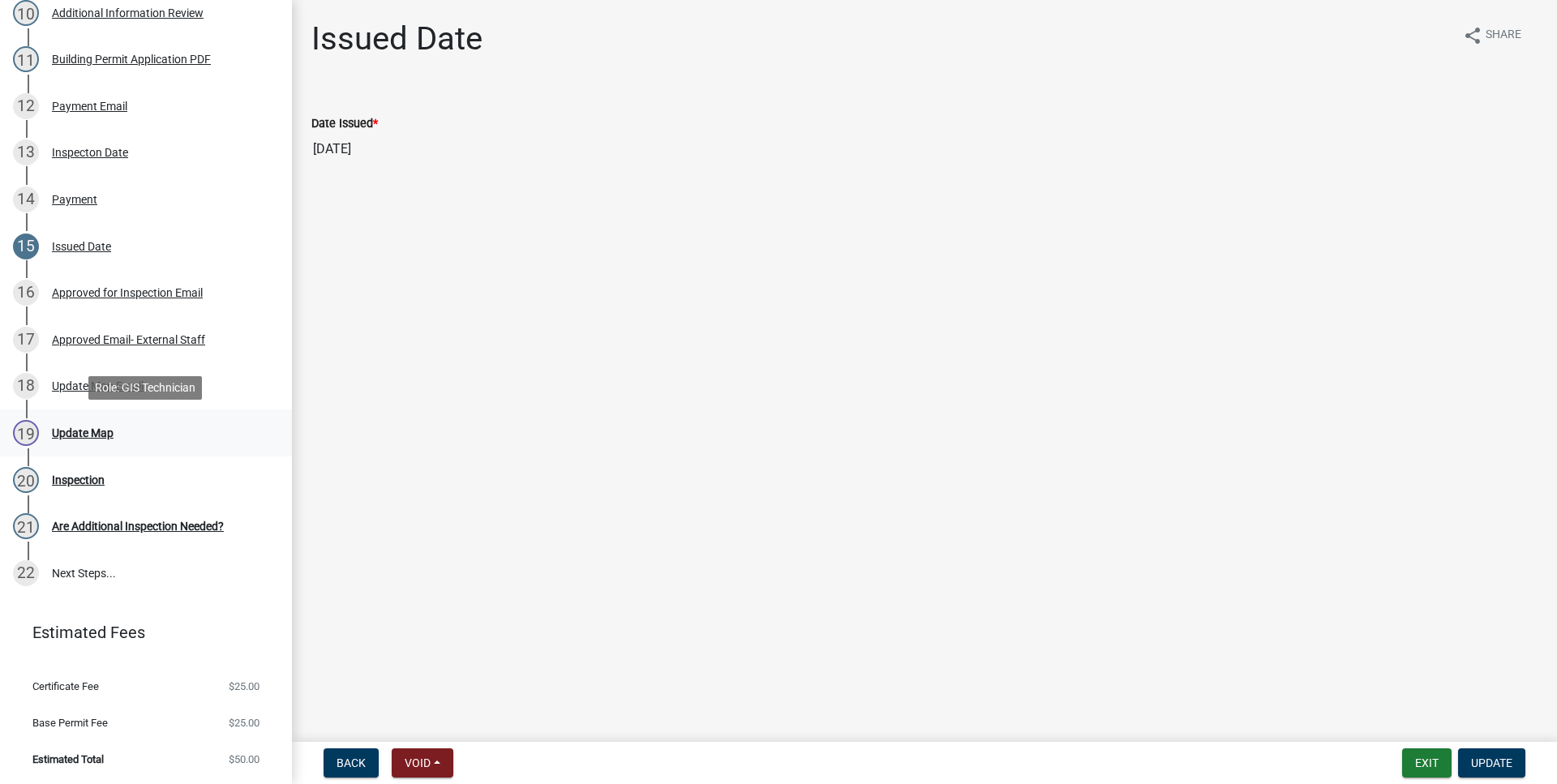
click at [124, 429] on div "19 Update Map" at bounding box center [139, 432] width 253 height 26
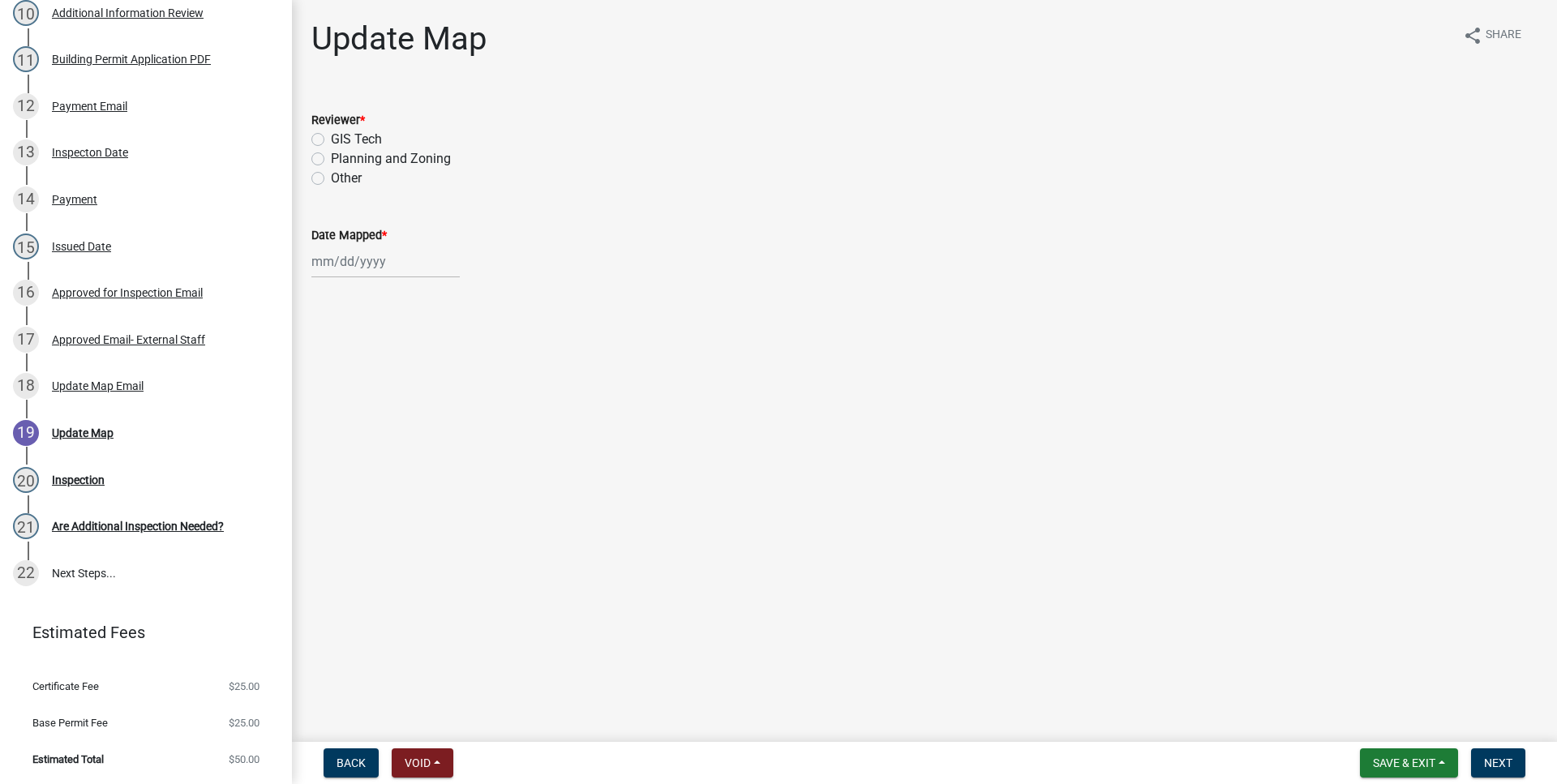
click at [331, 139] on label "GIS Tech" at bounding box center [356, 139] width 51 height 19
click at [331, 139] on input "GIS Tech" at bounding box center [336, 135] width 11 height 11
radio input "true"
click at [391, 270] on input "Date Mapped *" at bounding box center [385, 261] width 148 height 34
select select "9"
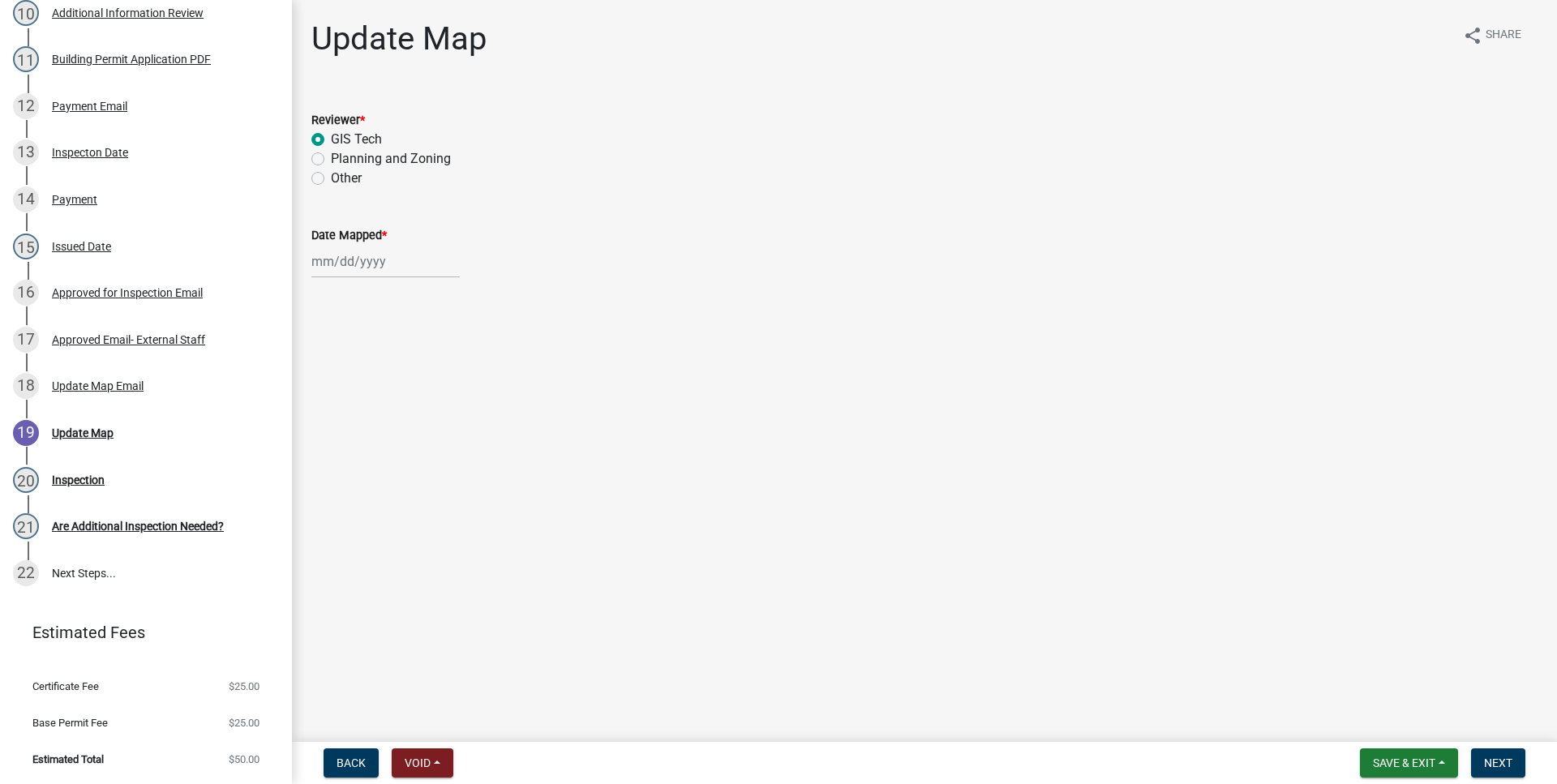
select select "2025"
click at [328, 365] on div "8" at bounding box center [327, 374] width 26 height 26
type input "[DATE]"
click at [528, 346] on main "Update Map share Share Reviewer * GIS Tech Planning and Zoning Other Other Date…" at bounding box center [924, 368] width 1265 height 735
click at [1508, 754] on button "Next" at bounding box center [1498, 762] width 54 height 29
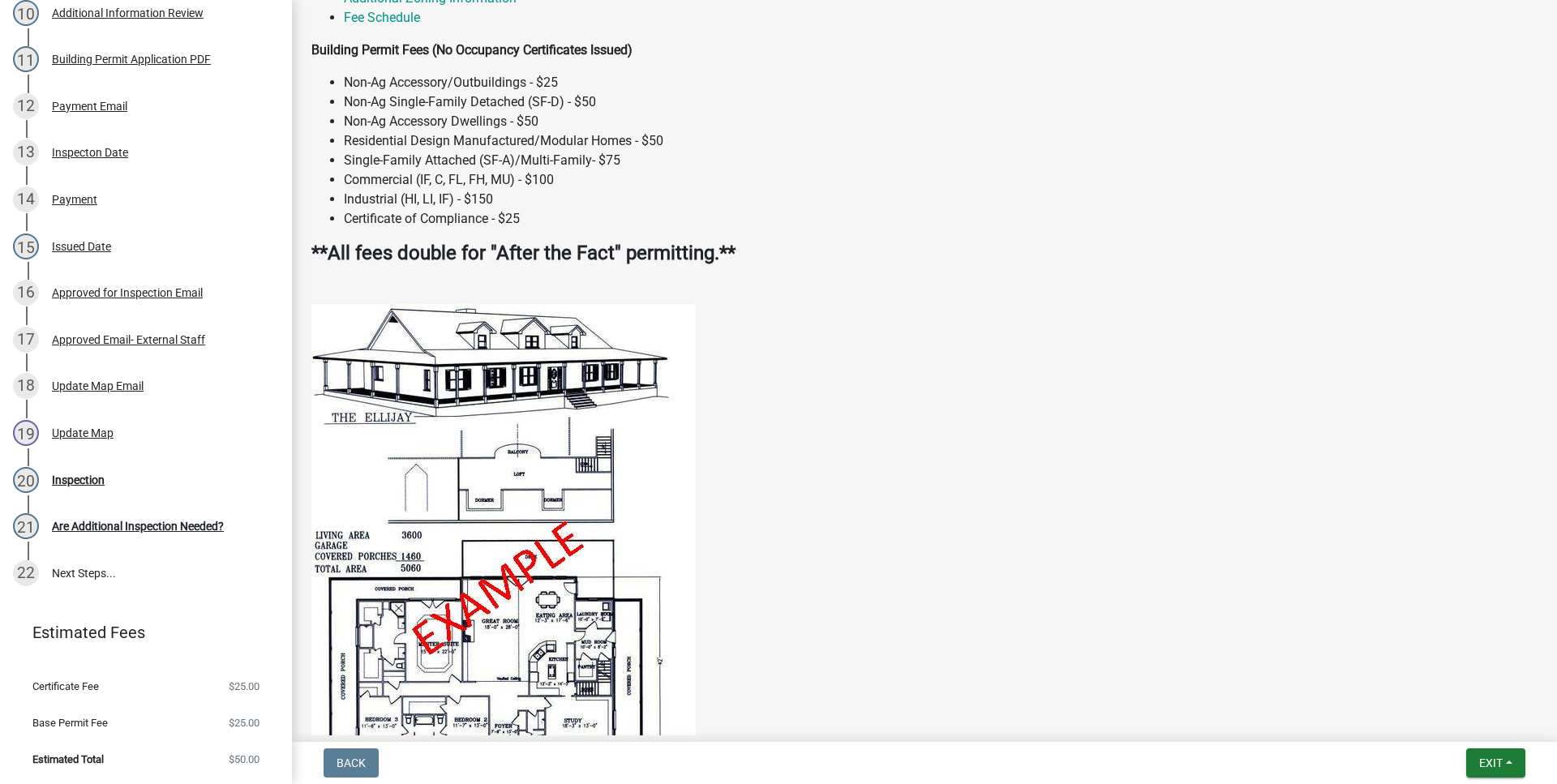
scroll to position [462, 0]
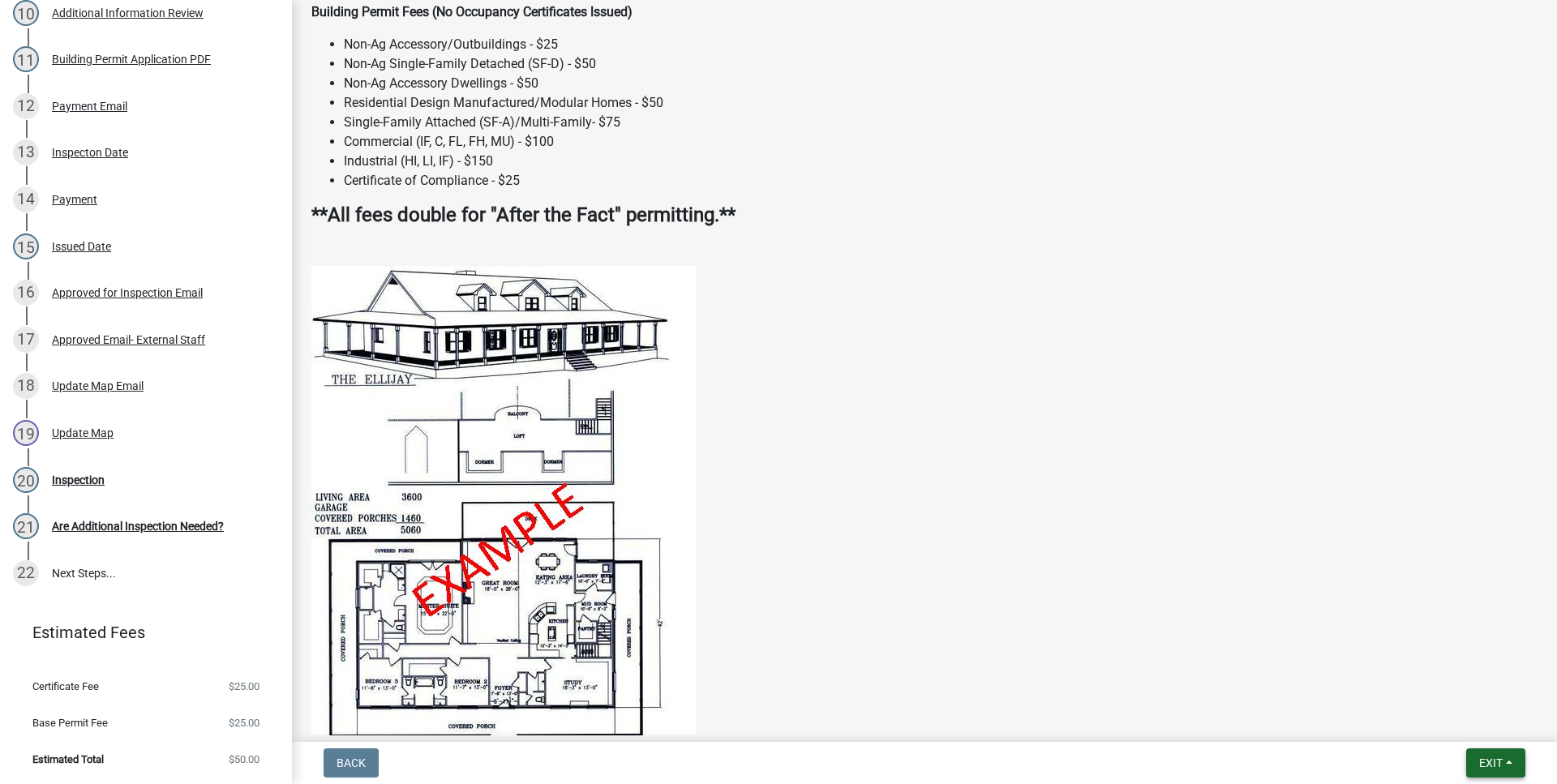
click at [1501, 756] on button "Exit" at bounding box center [1496, 762] width 59 height 29
click at [1482, 727] on button "Save & Exit" at bounding box center [1460, 720] width 130 height 39
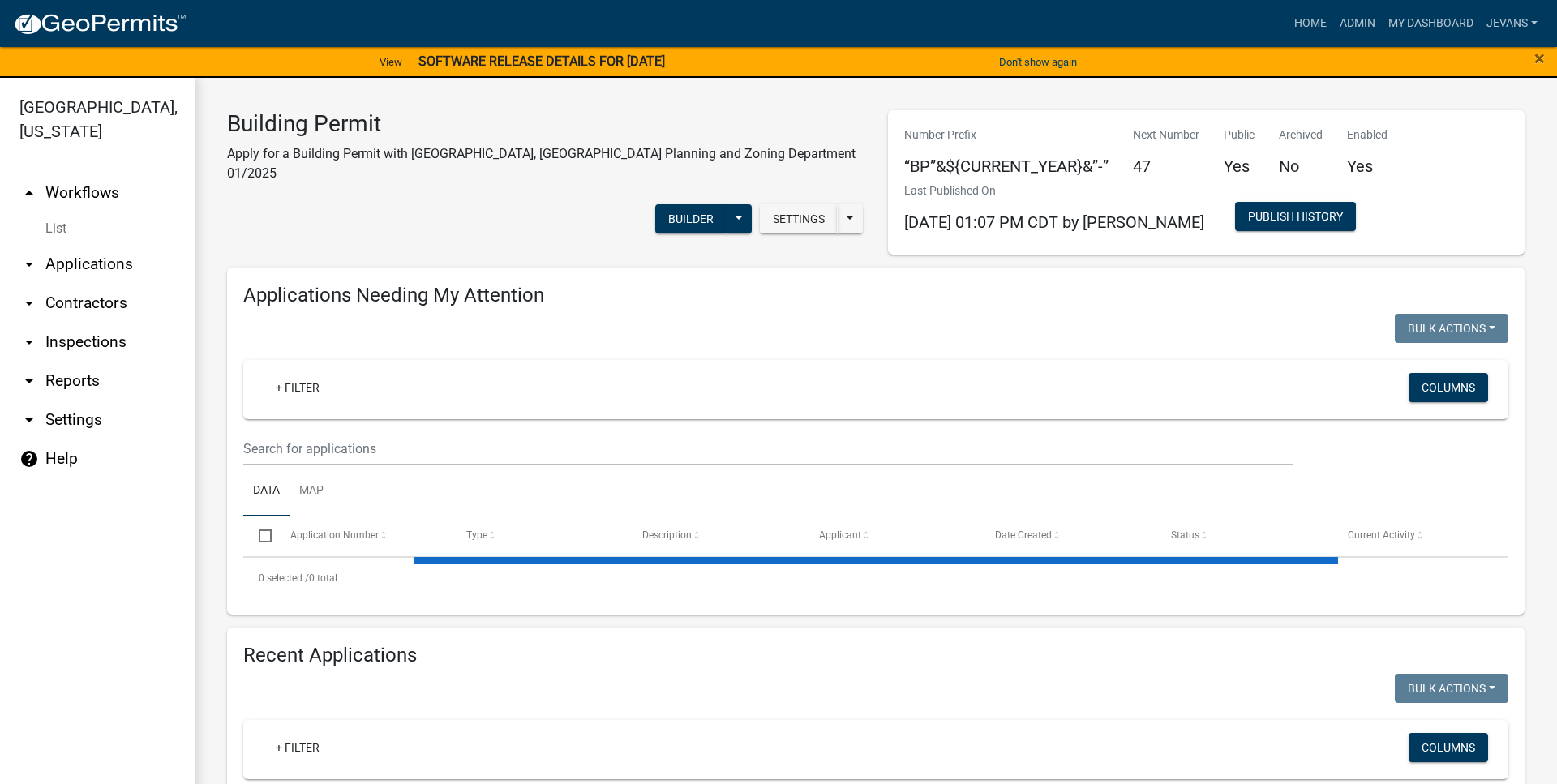
select select "1: 25"
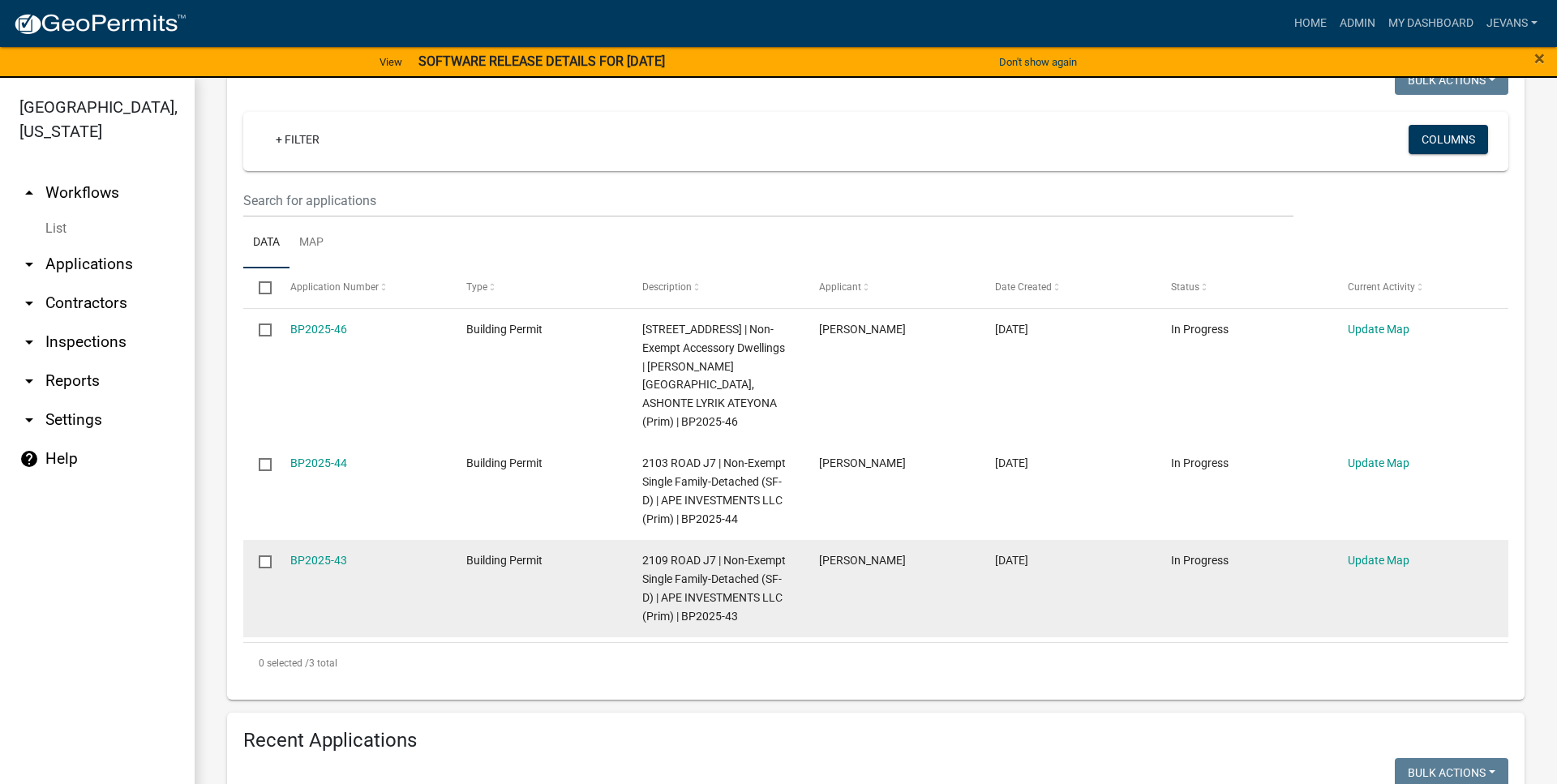
scroll to position [277, 0]
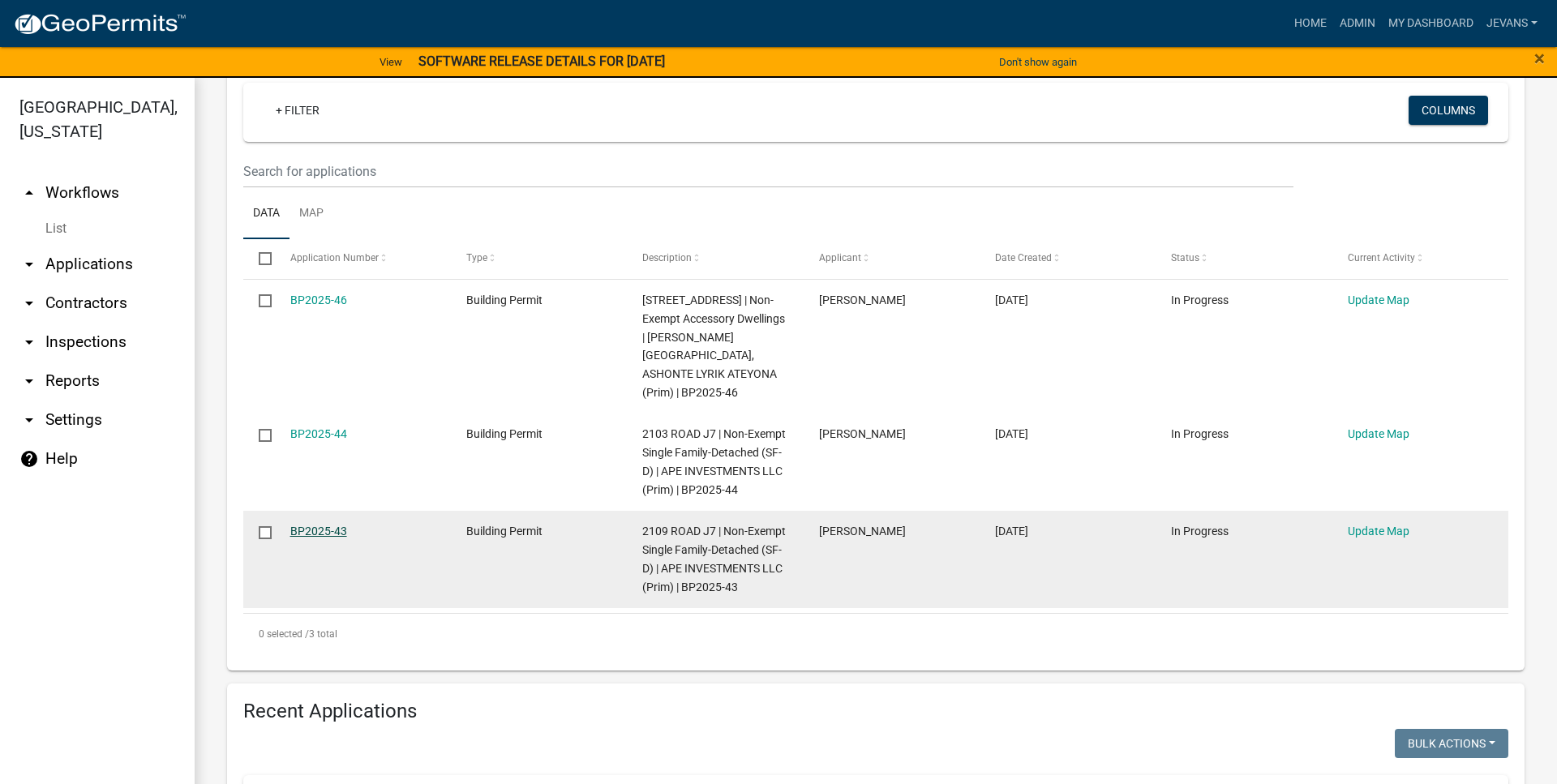
click at [323, 538] on link "BP2025-43" at bounding box center [318, 530] width 57 height 13
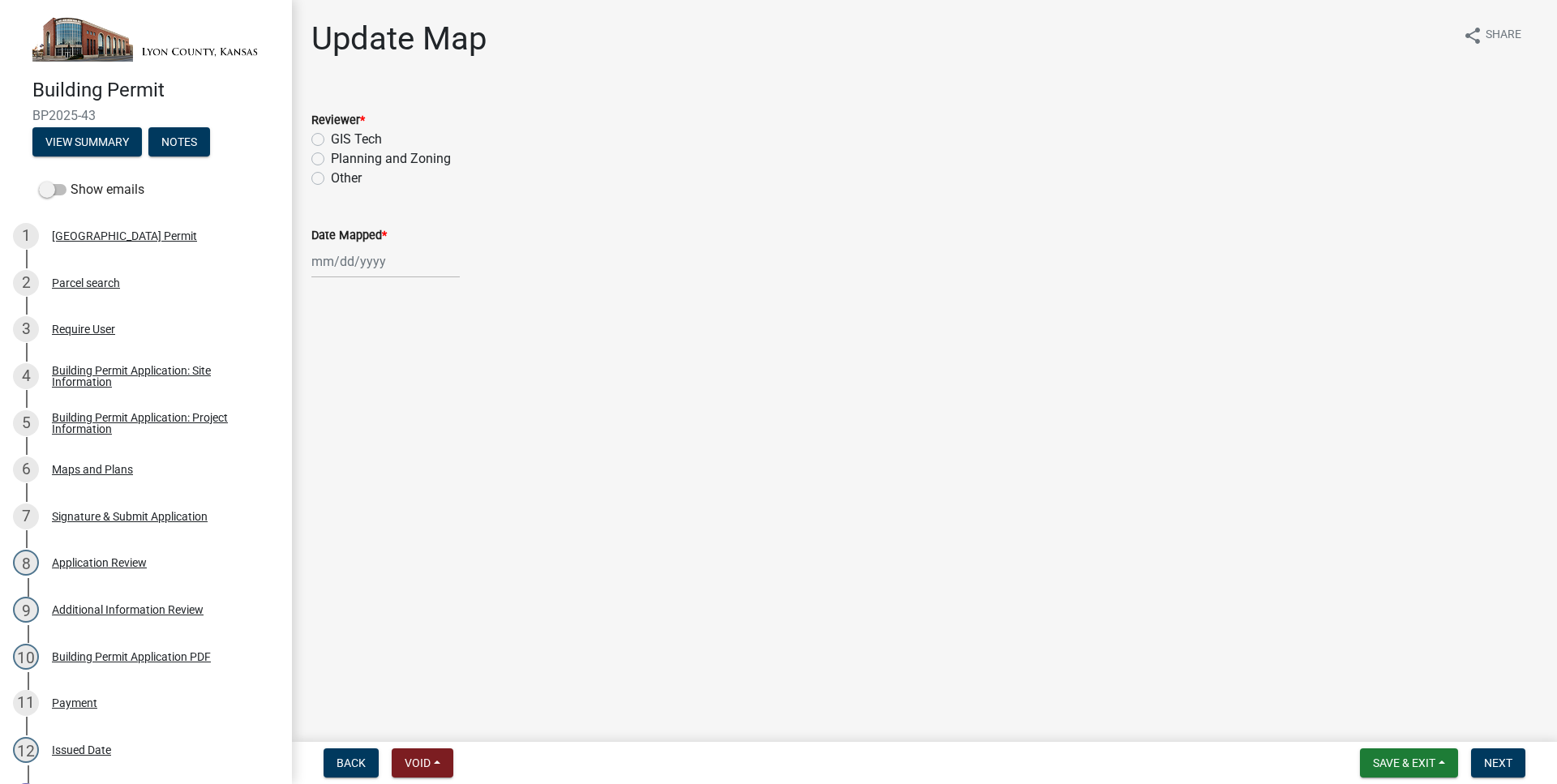
drag, startPoint x: 54, startPoint y: 187, endPoint x: 70, endPoint y: 174, distance: 20.6
click at [55, 187] on span at bounding box center [52, 190] width 28 height 12
click at [70, 180] on input "Show emails" at bounding box center [70, 180] width 0 height 0
click at [97, 153] on button "View Summary" at bounding box center [87, 142] width 110 height 29
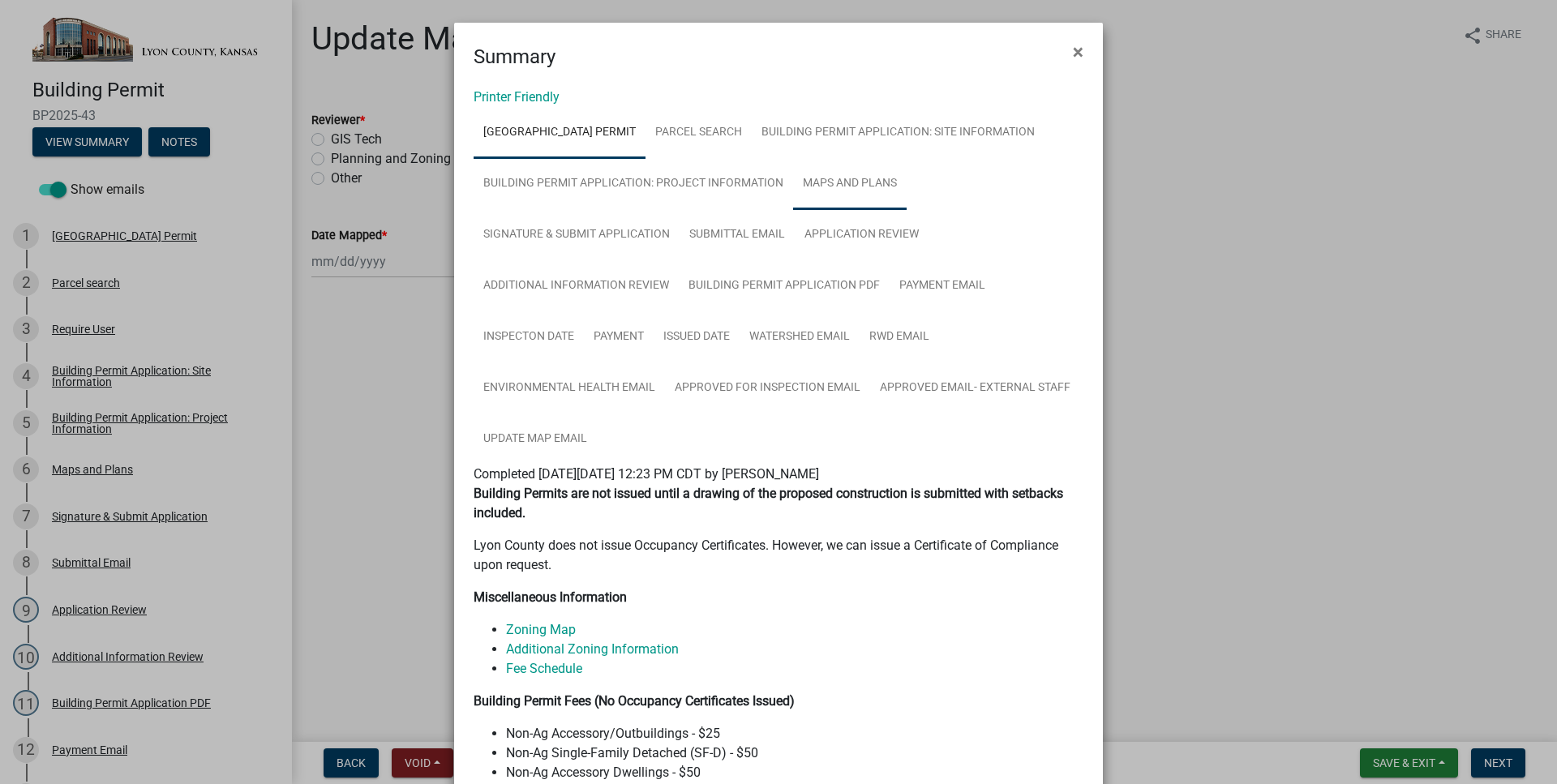
click at [892, 172] on link "Maps and Plans" at bounding box center [849, 184] width 113 height 52
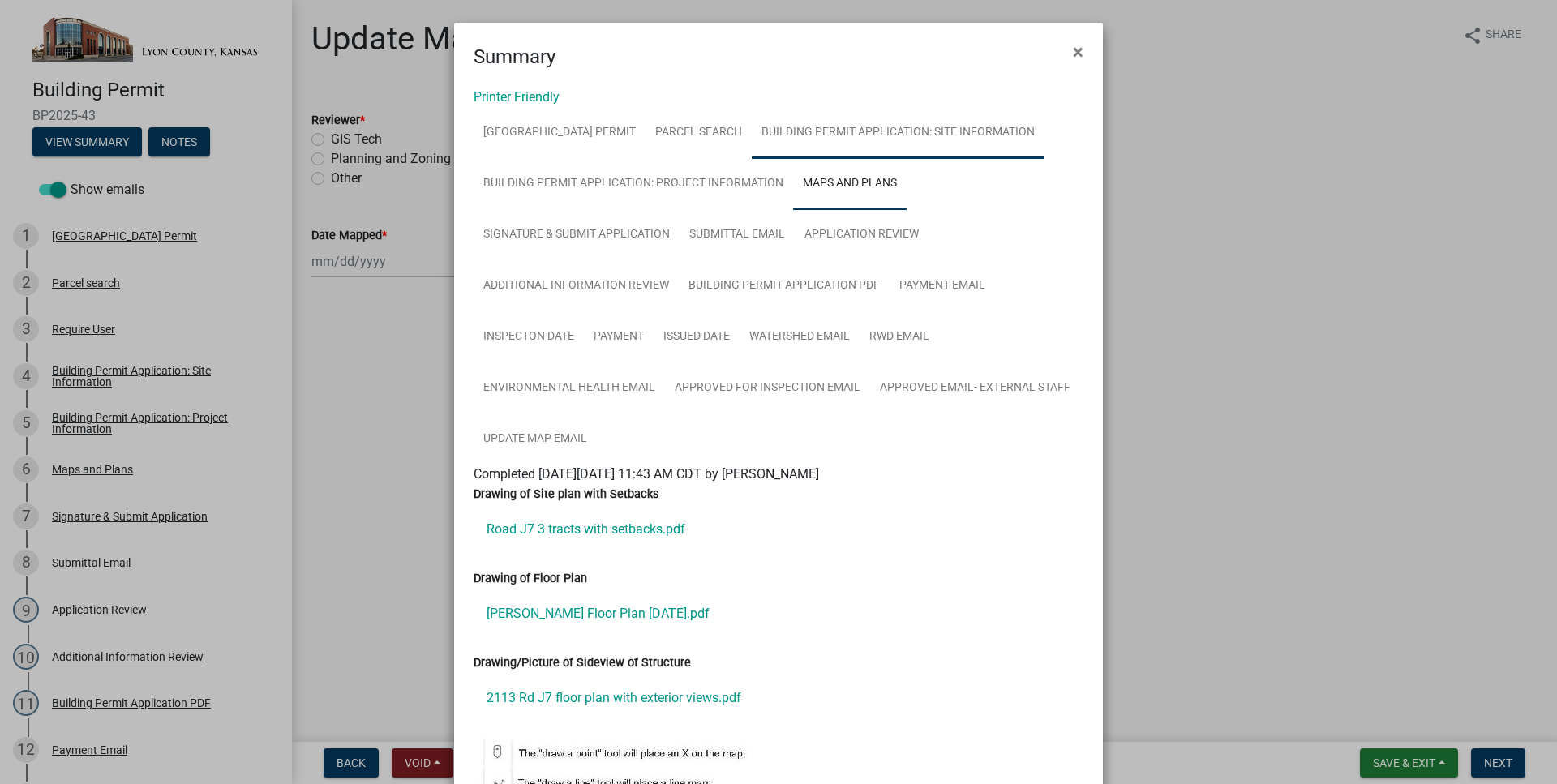
click at [887, 133] on link "Building Permit Application: Site Information" at bounding box center [897, 133] width 292 height 52
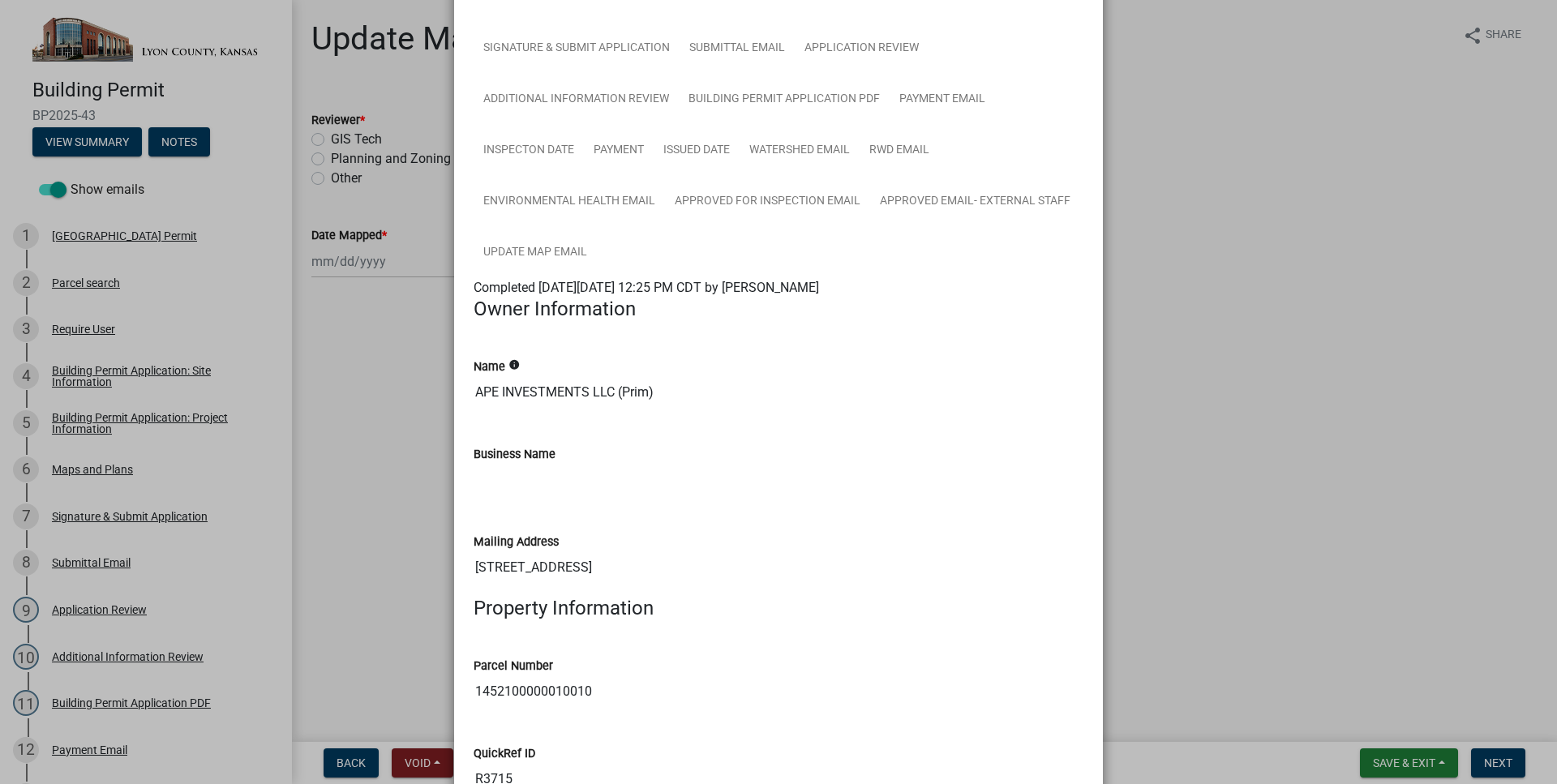
scroll to position [277, 0]
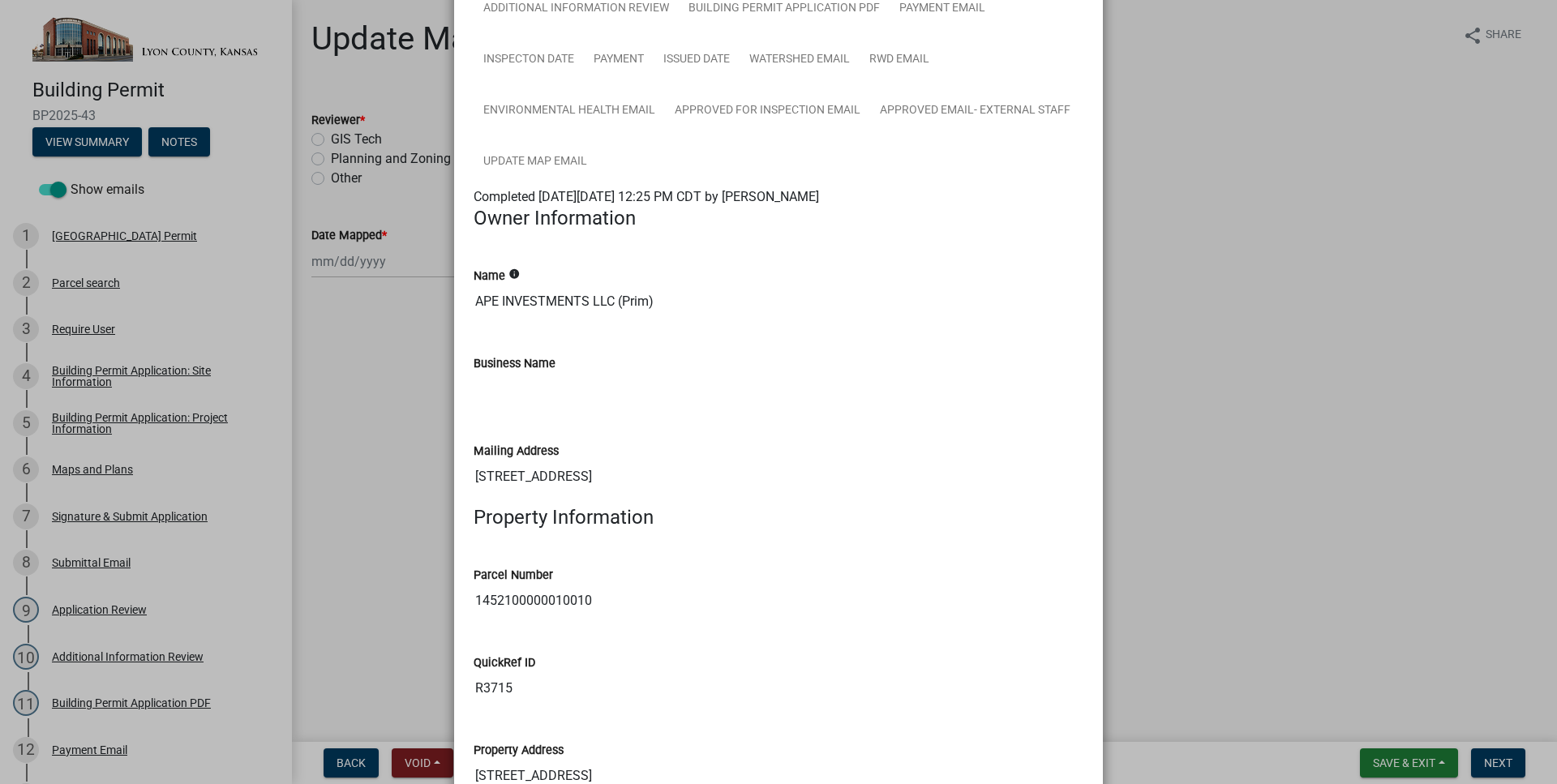
click at [529, 600] on input "1452100000010010" at bounding box center [778, 601] width 610 height 33
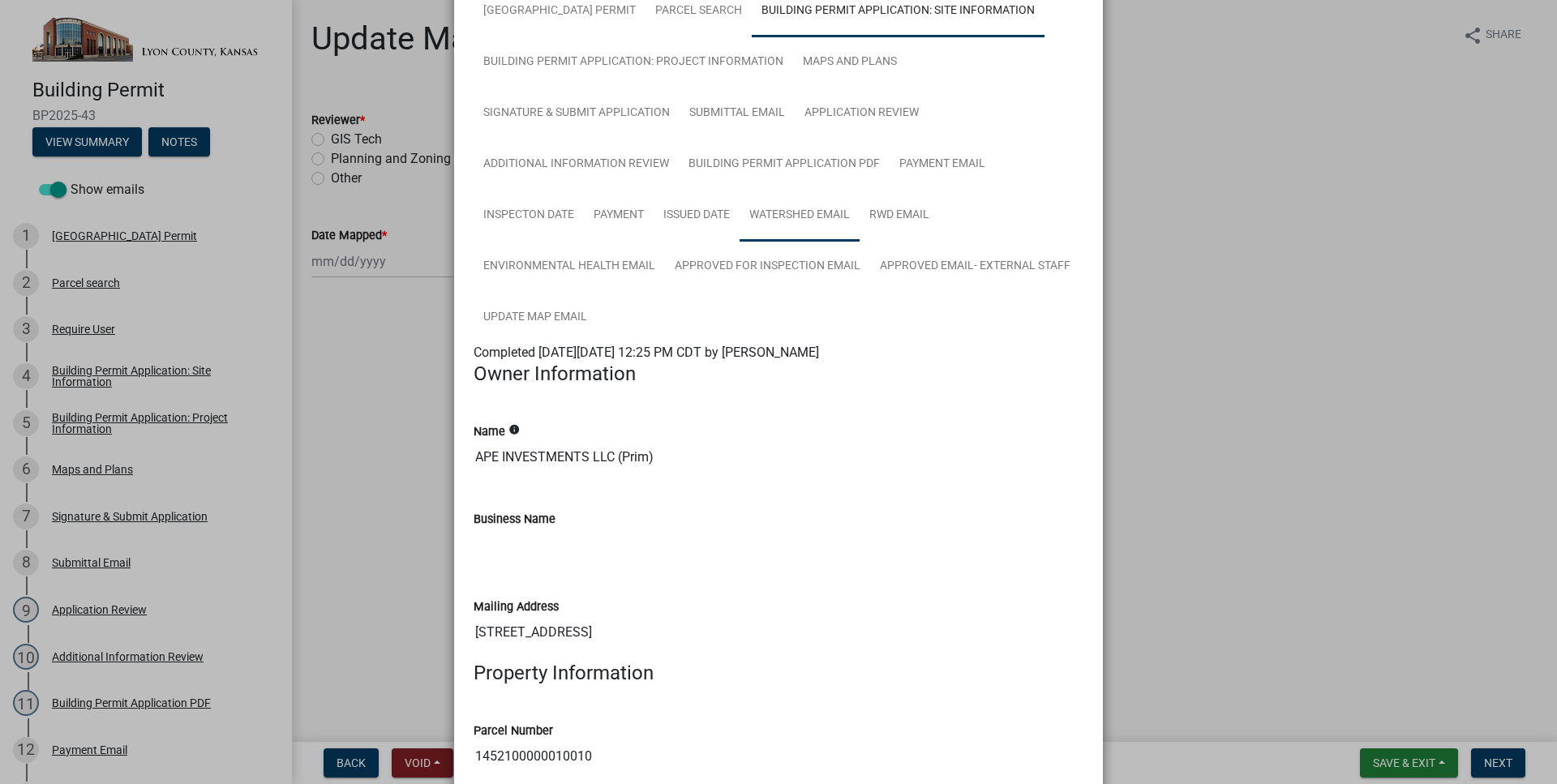
scroll to position [92, 0]
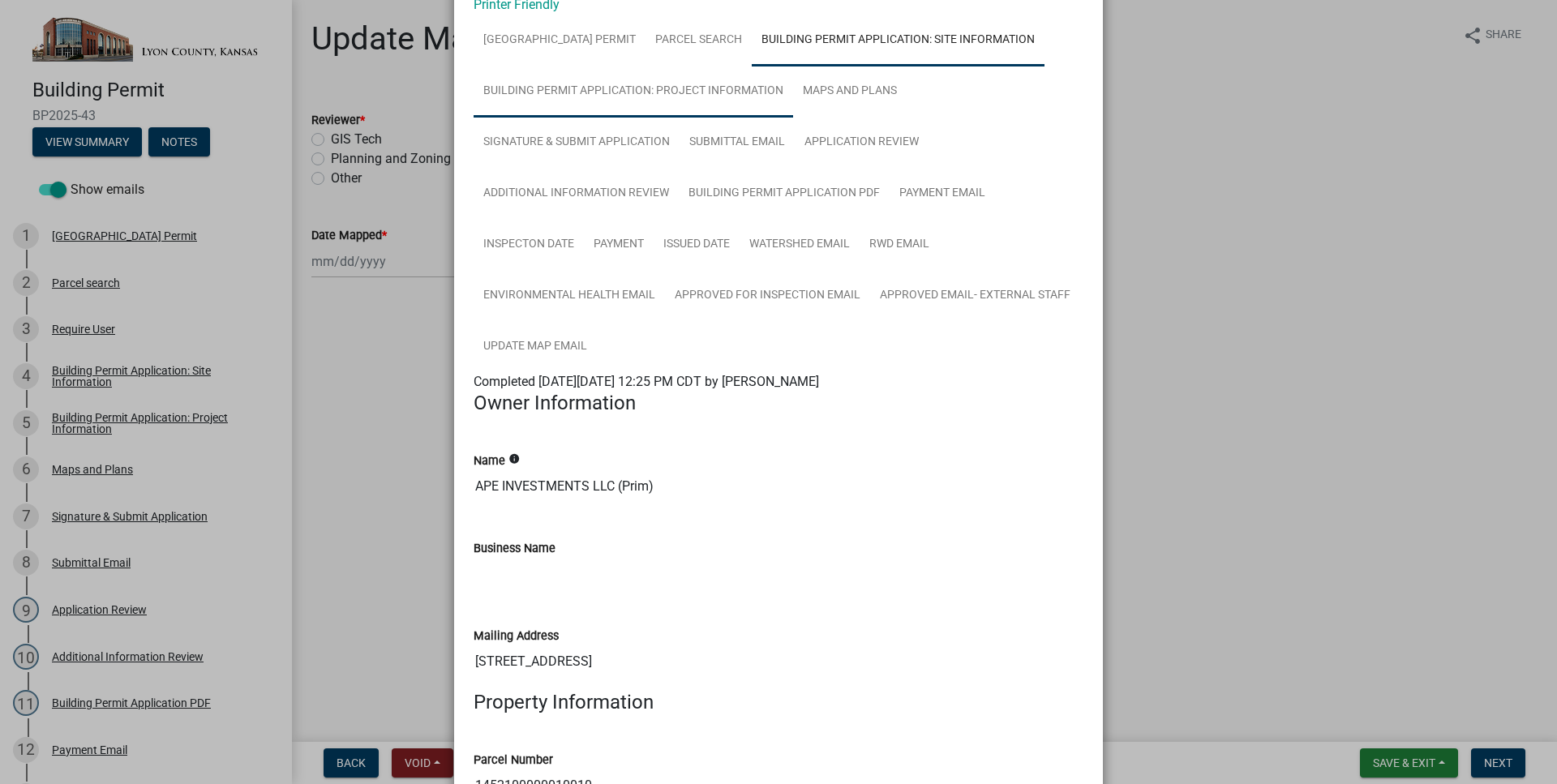
click at [698, 106] on link "Building Permit Application: Project Information" at bounding box center [633, 91] width 319 height 52
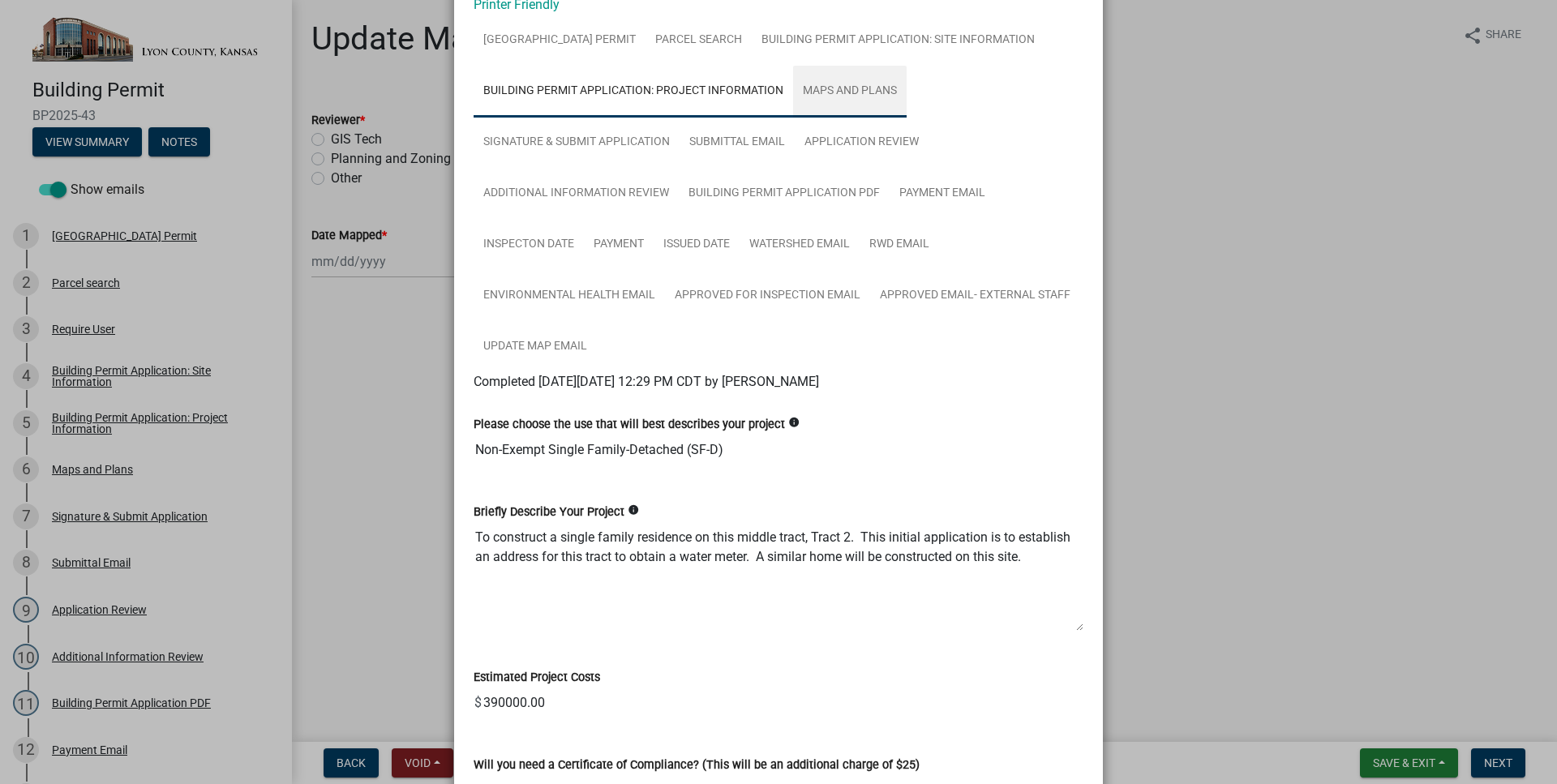
click at [846, 92] on link "Maps and Plans" at bounding box center [849, 91] width 113 height 52
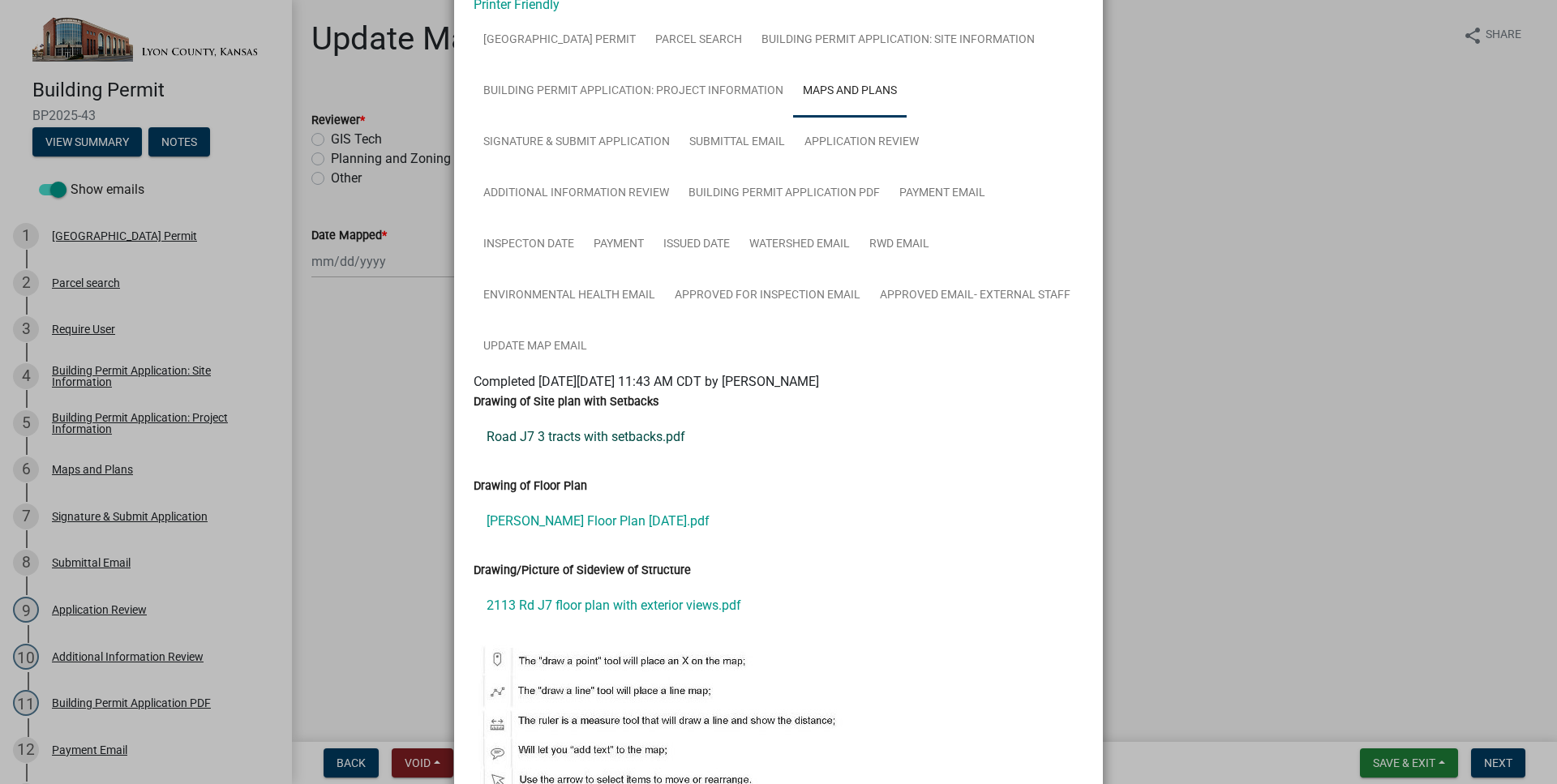
click at [650, 443] on link "Road J7 3 tracts with setbacks.pdf" at bounding box center [778, 436] width 610 height 39
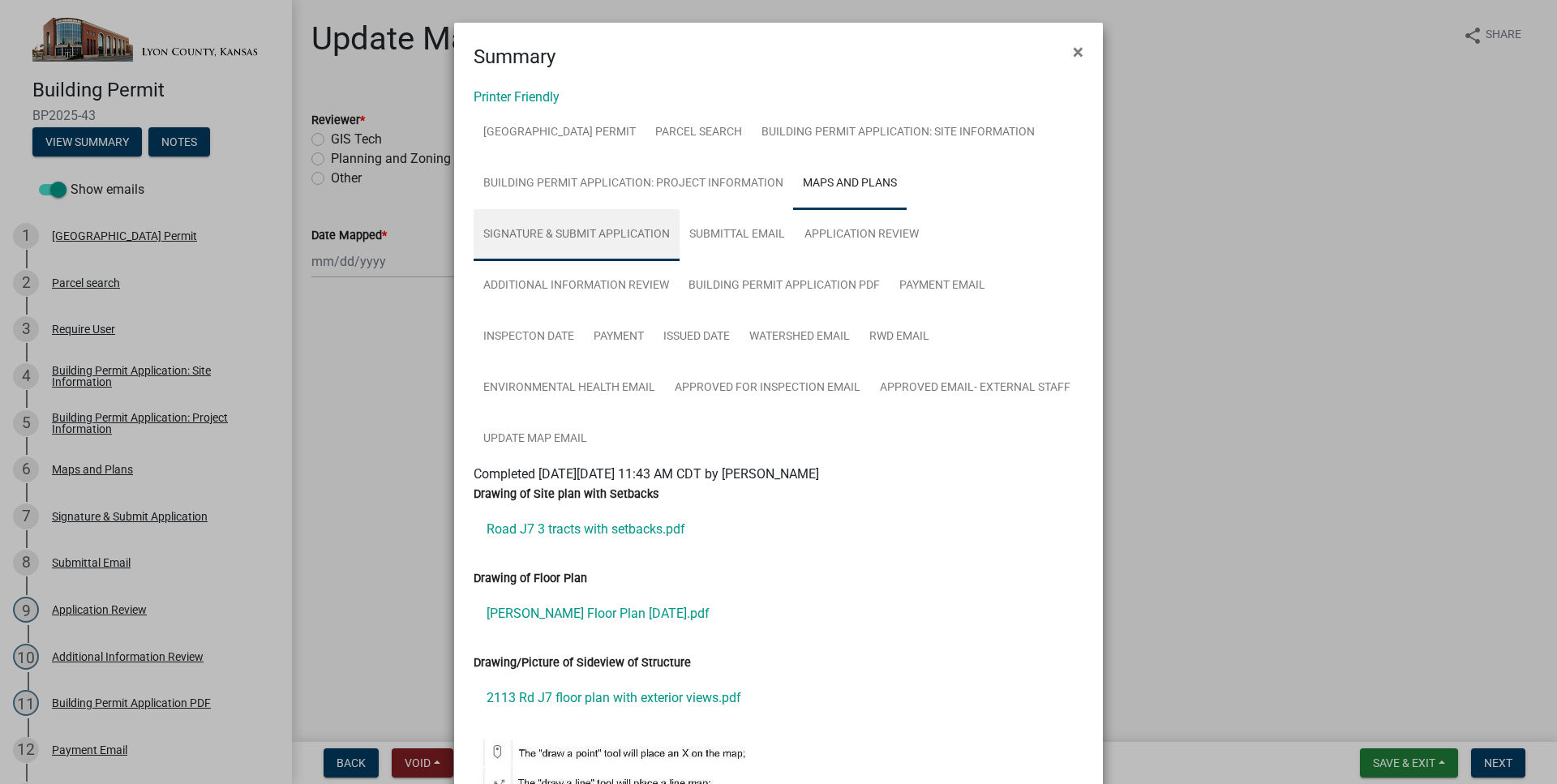
click at [648, 245] on link "Signature & Submit Application" at bounding box center [577, 235] width 206 height 52
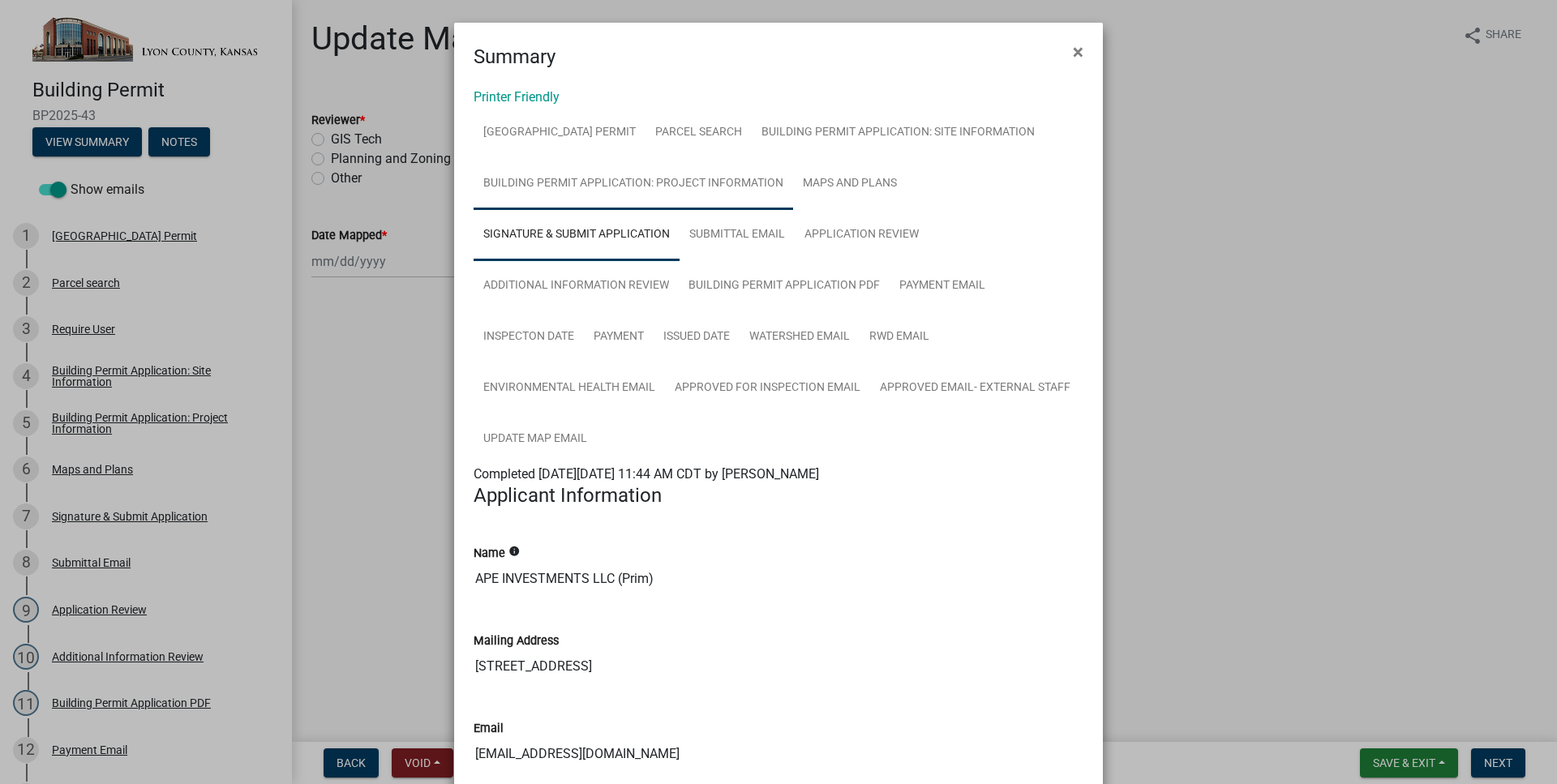
click at [722, 191] on link "Building Permit Application: Project Information" at bounding box center [633, 184] width 319 height 52
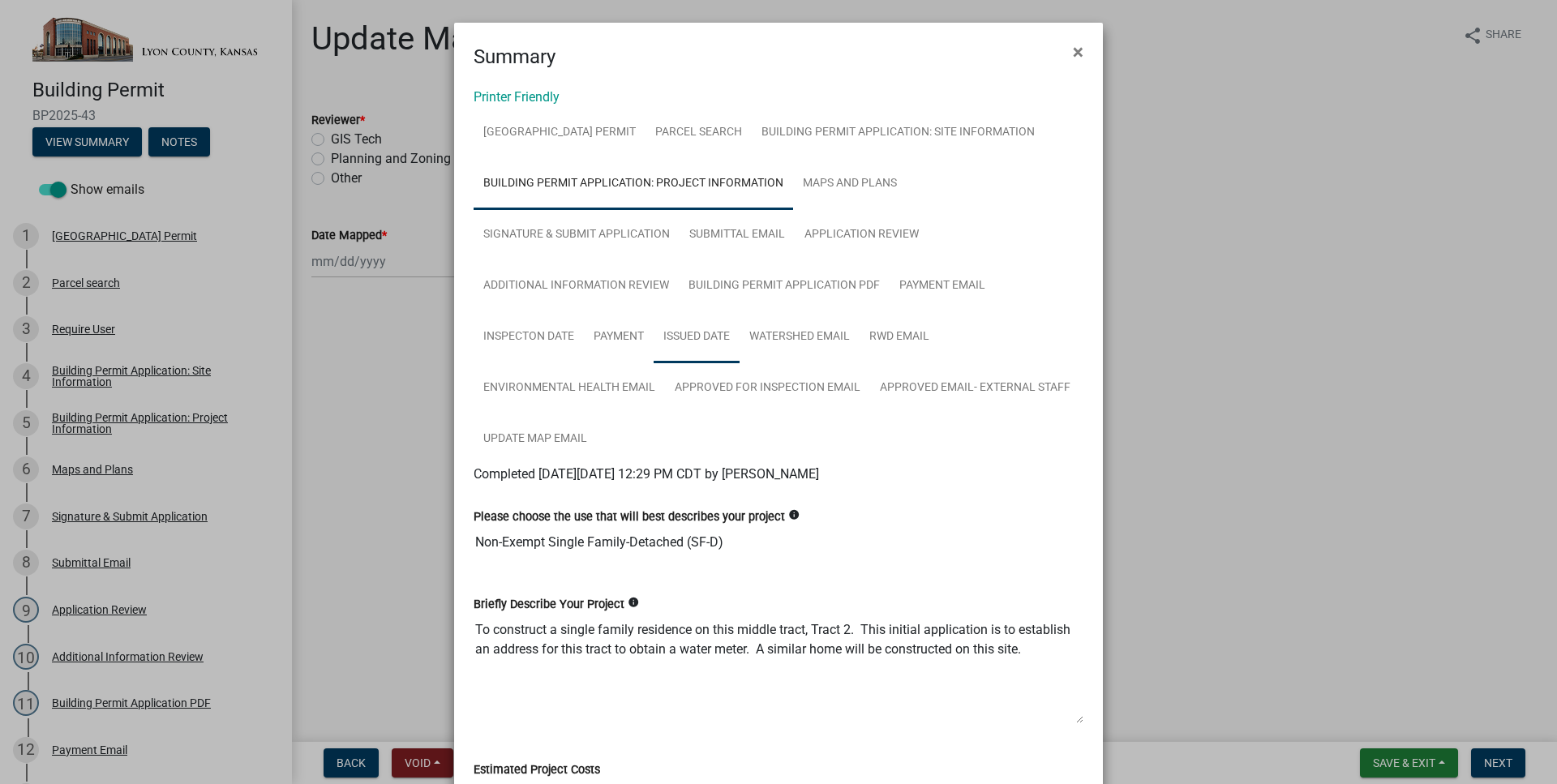
click at [700, 347] on link "Issued Date" at bounding box center [696, 338] width 86 height 52
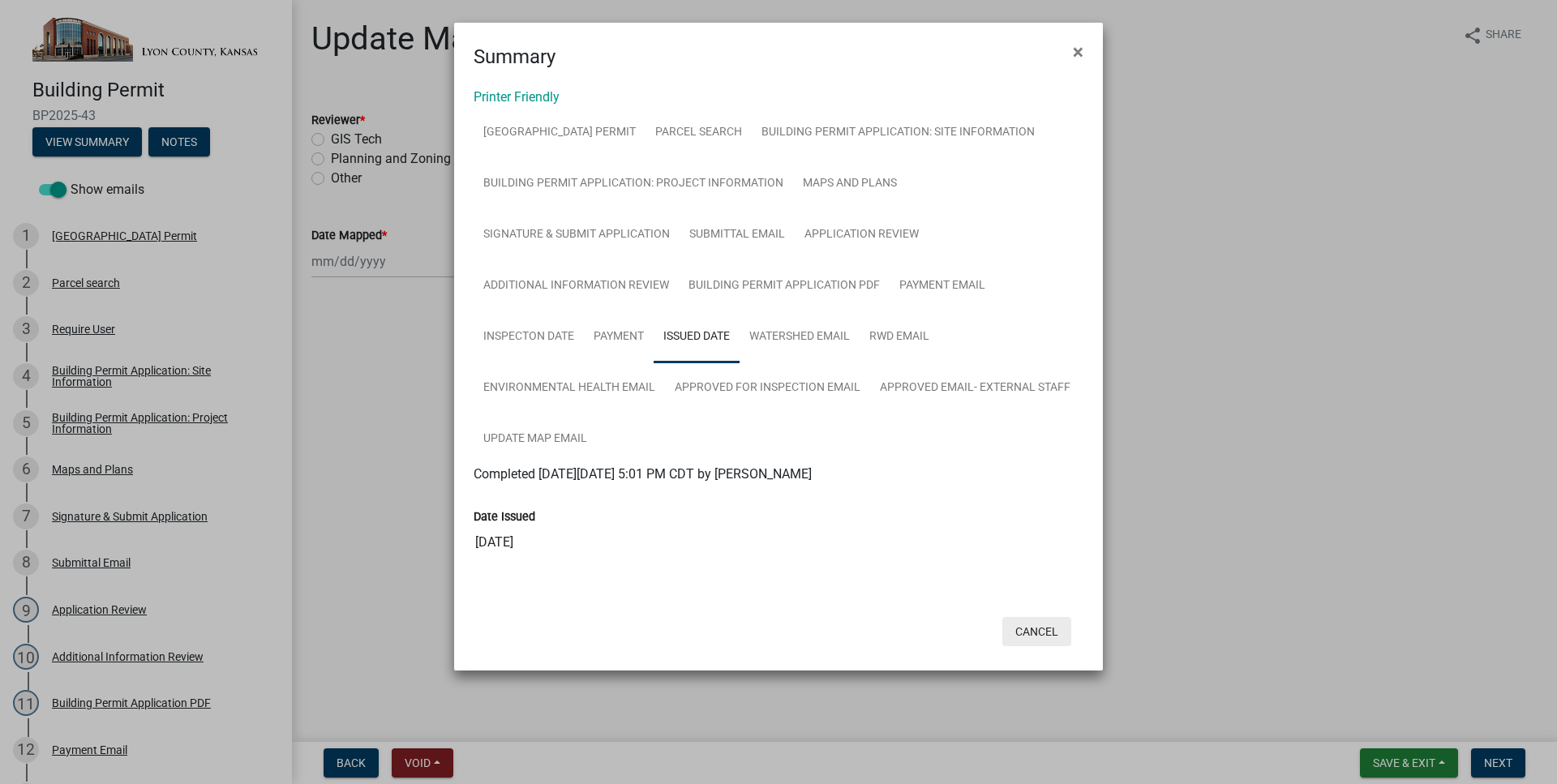
click at [1013, 637] on button "Cancel" at bounding box center [1037, 631] width 69 height 29
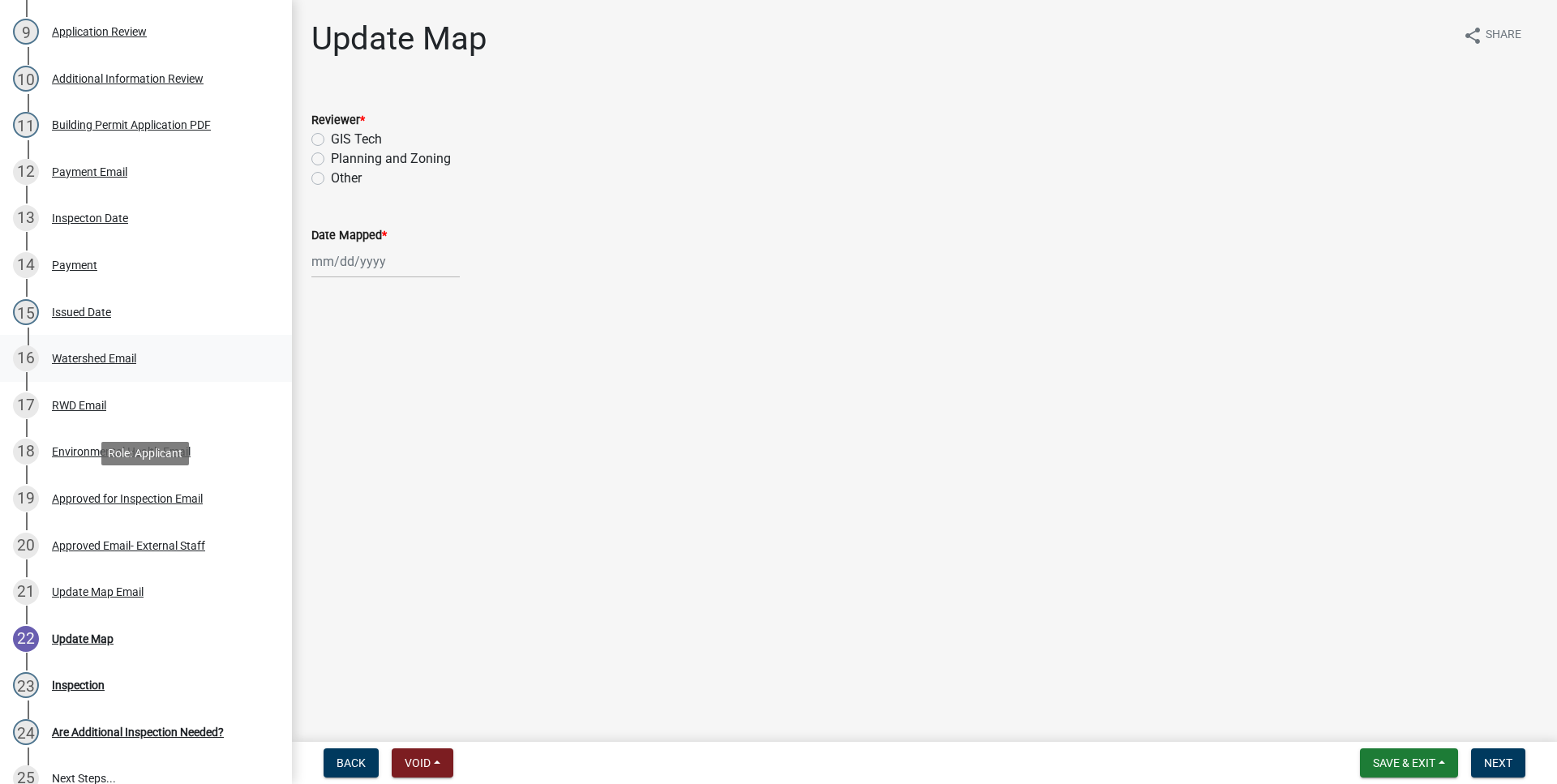
scroll to position [579, 0]
click at [205, 555] on div "20 Approved Email- External Staff" at bounding box center [139, 544] width 253 height 26
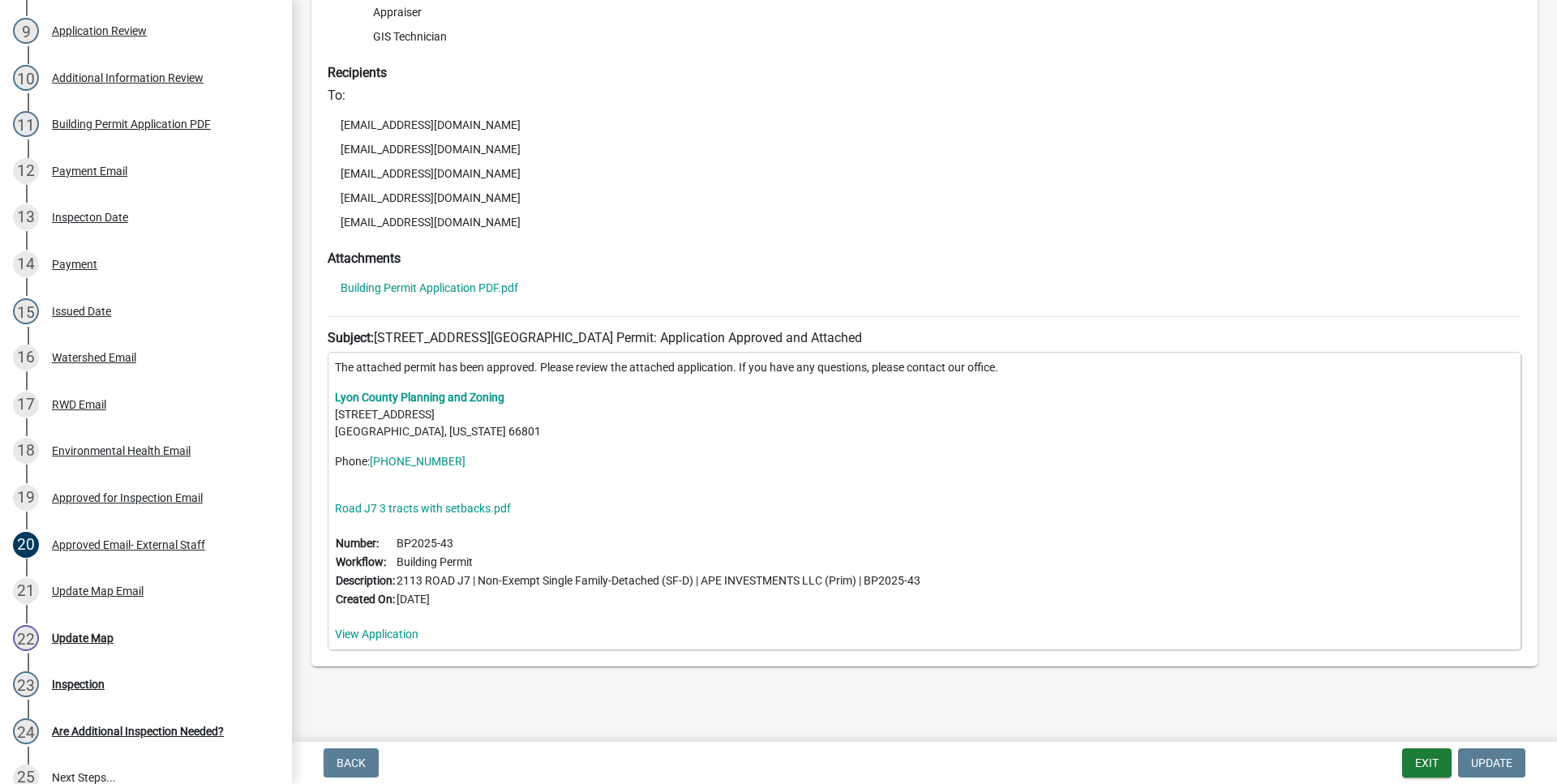
scroll to position [277, 0]
click at [483, 288] on link "Building Permit Application PDF.pdf" at bounding box center [429, 286] width 178 height 12
click at [451, 511] on link "Road J7 3 tracts with setbacks.pdf" at bounding box center [423, 505] width 176 height 13
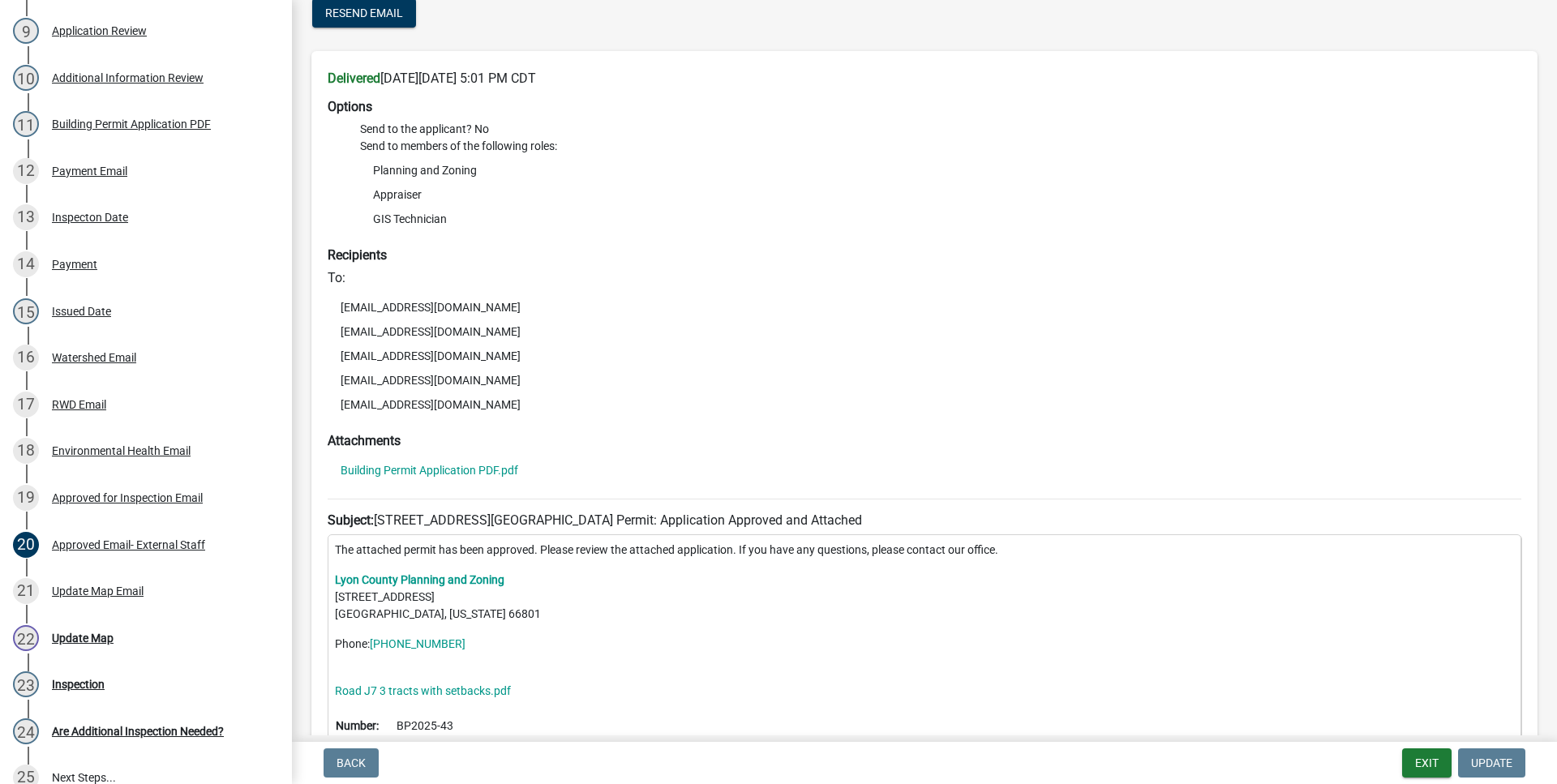
scroll to position [0, 0]
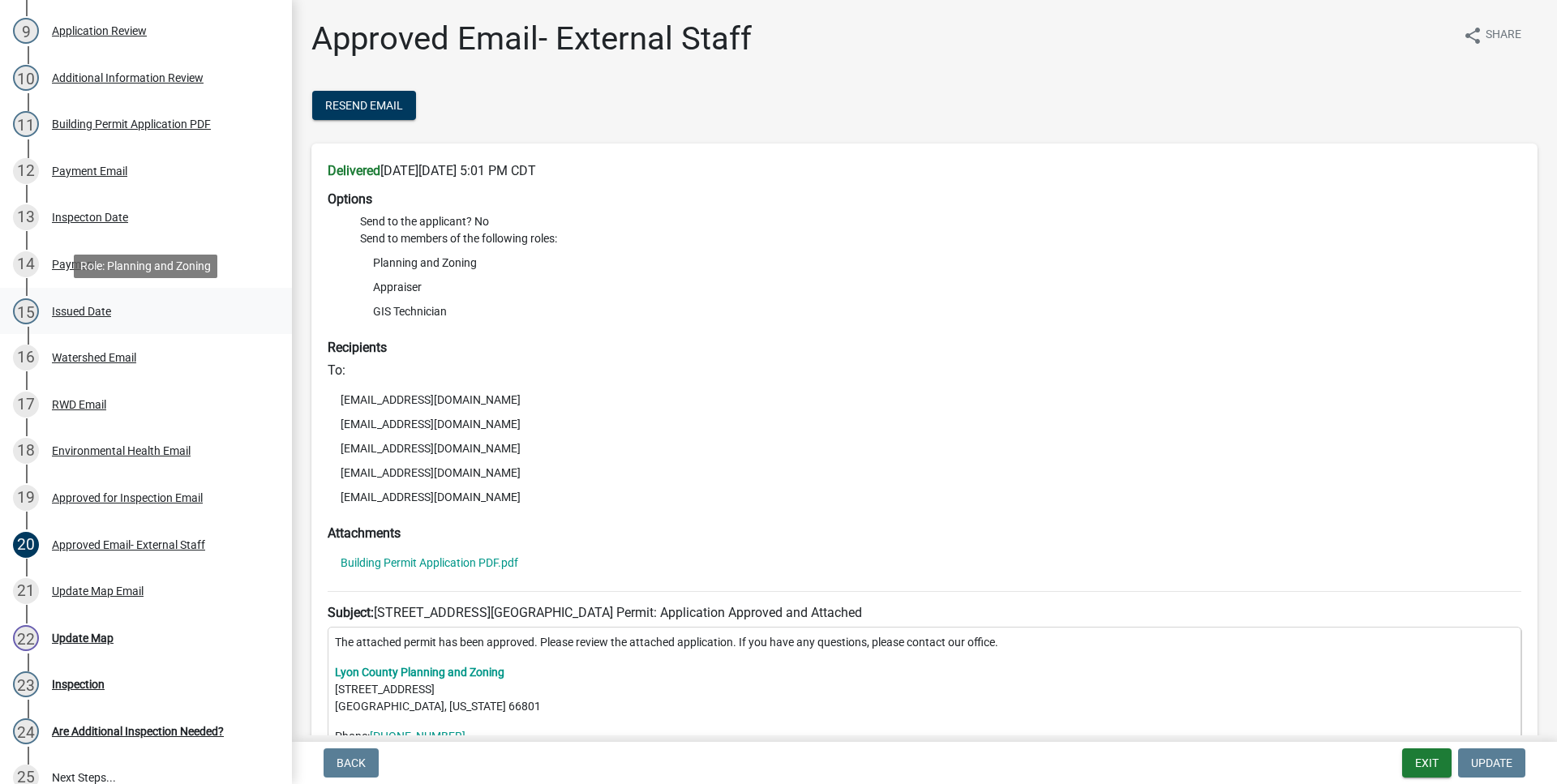
click at [163, 310] on div "15 Issued Date" at bounding box center [139, 311] width 253 height 26
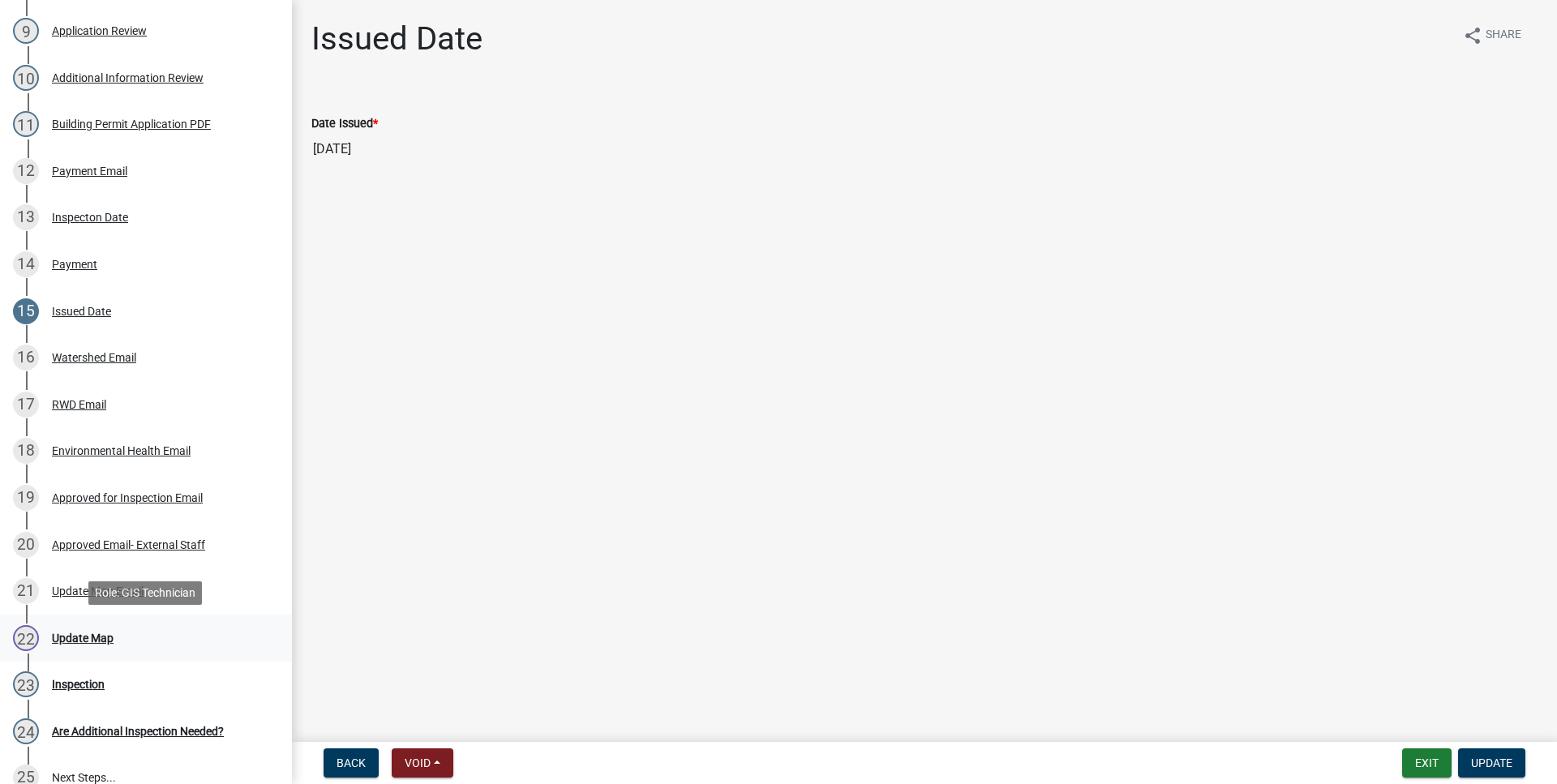
click at [139, 628] on div "22 Update Map" at bounding box center [139, 637] width 253 height 26
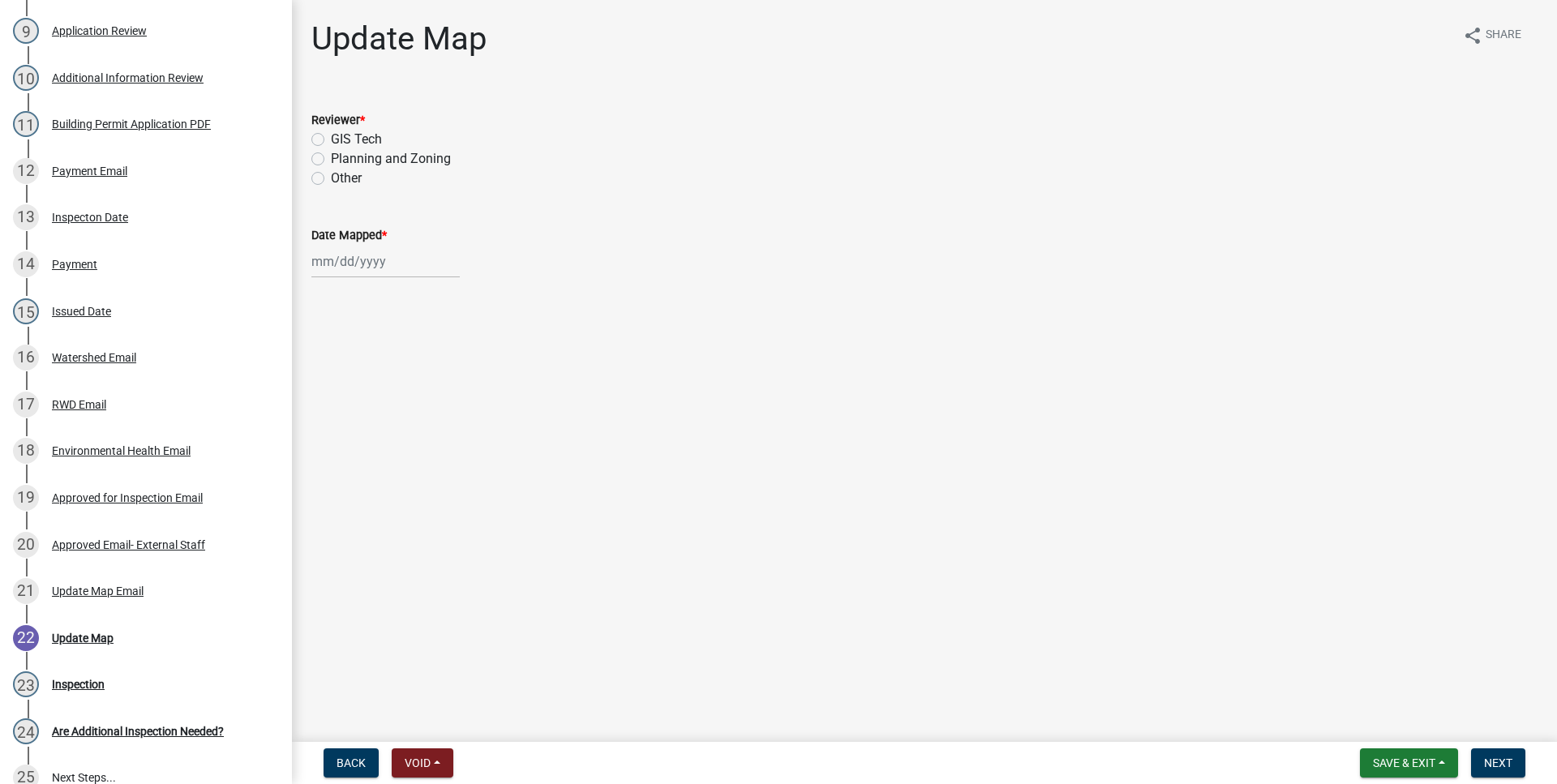
click at [339, 140] on label "GIS Tech" at bounding box center [356, 139] width 51 height 19
click at [339, 140] on input "GIS Tech" at bounding box center [336, 135] width 11 height 11
radio input "true"
click at [377, 273] on input "Date Mapped *" at bounding box center [385, 261] width 148 height 34
select select "9"
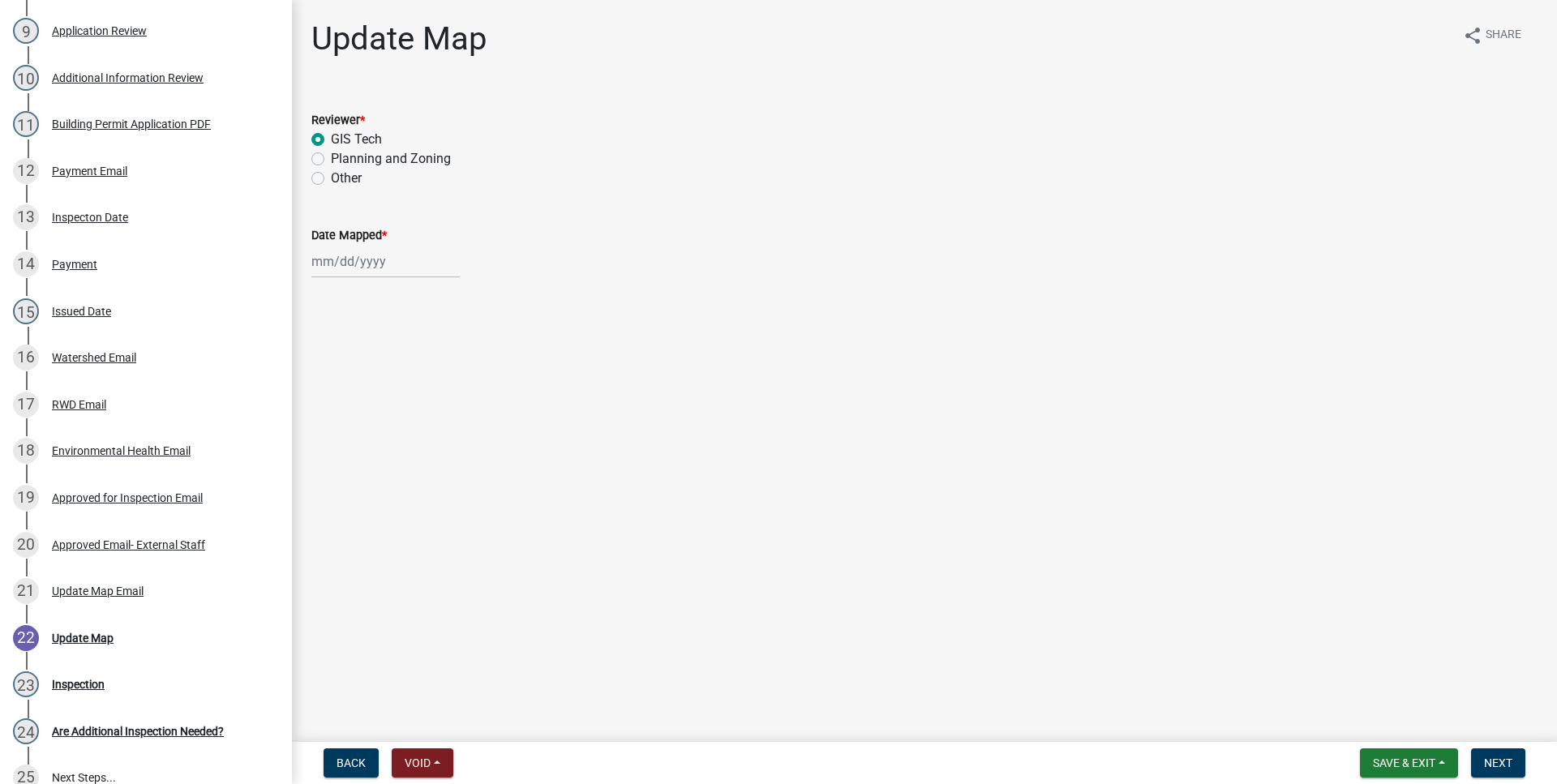
select select "2025"
click at [322, 370] on div "8" at bounding box center [327, 374] width 26 height 26
type input "[DATE]"
click at [1515, 761] on button "Next" at bounding box center [1498, 762] width 54 height 29
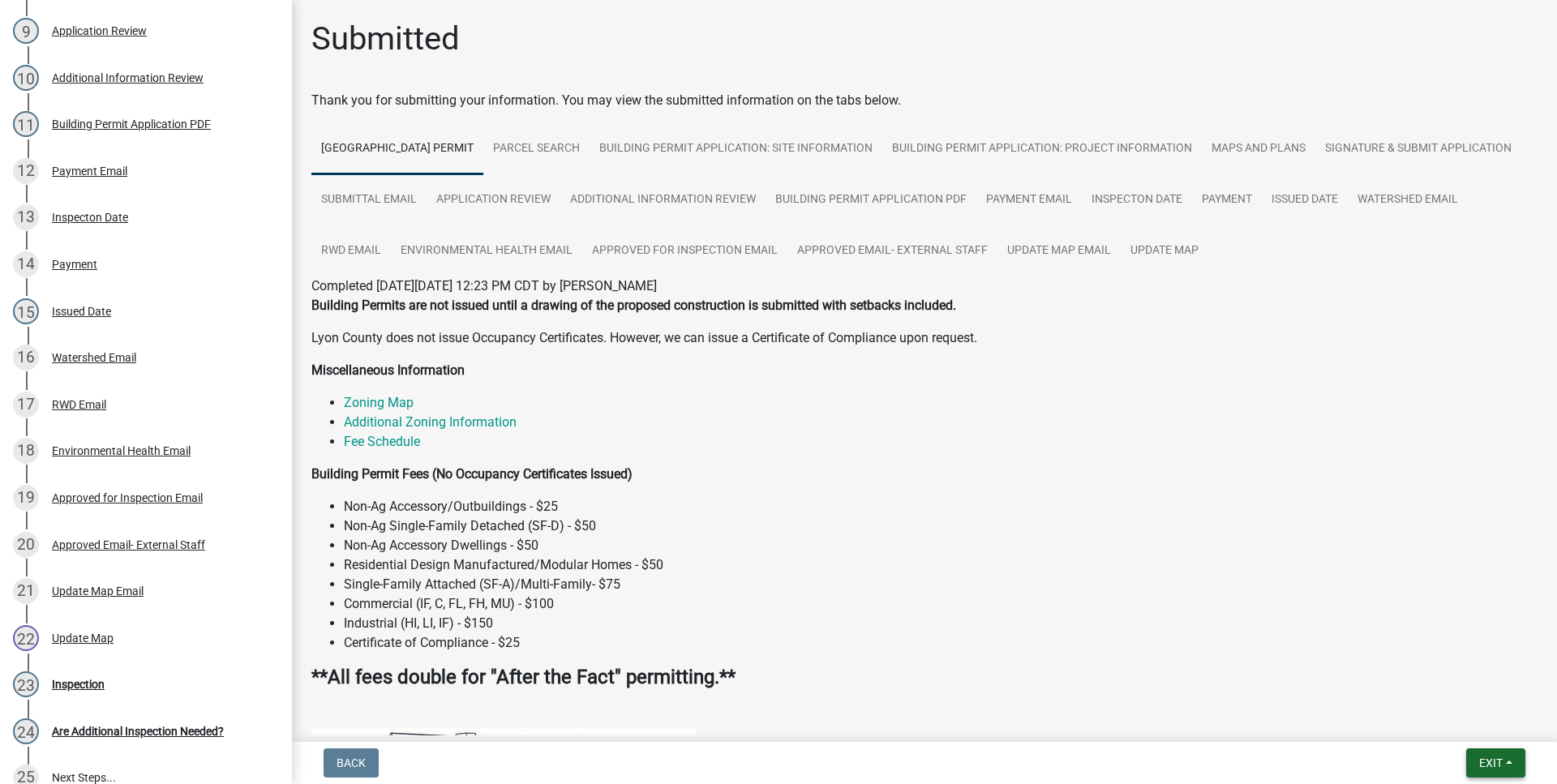
click at [1491, 756] on button "Exit" at bounding box center [1496, 762] width 59 height 29
click at [1466, 718] on button "Save & Exit" at bounding box center [1460, 720] width 130 height 39
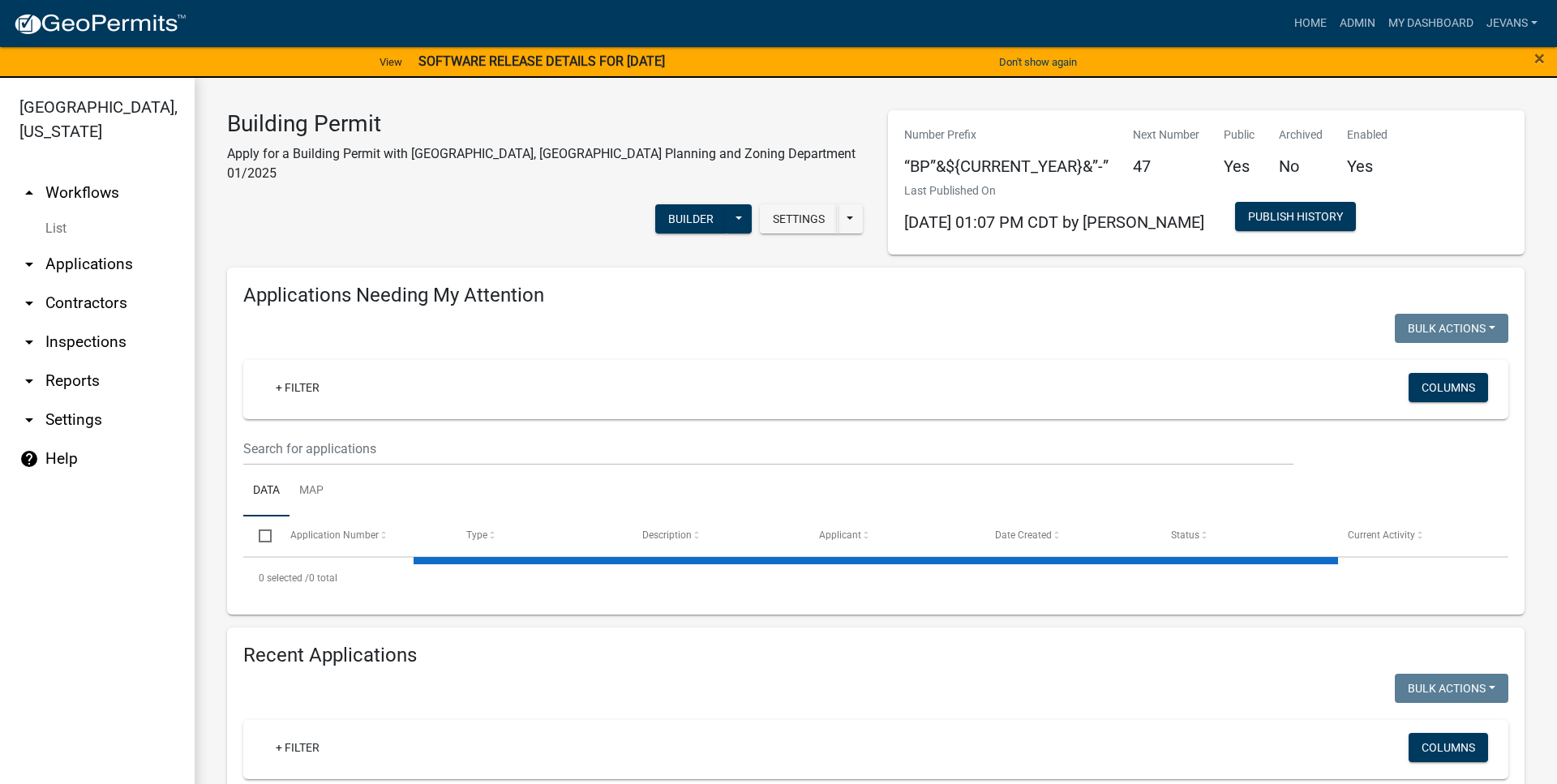
select select "1: 25"
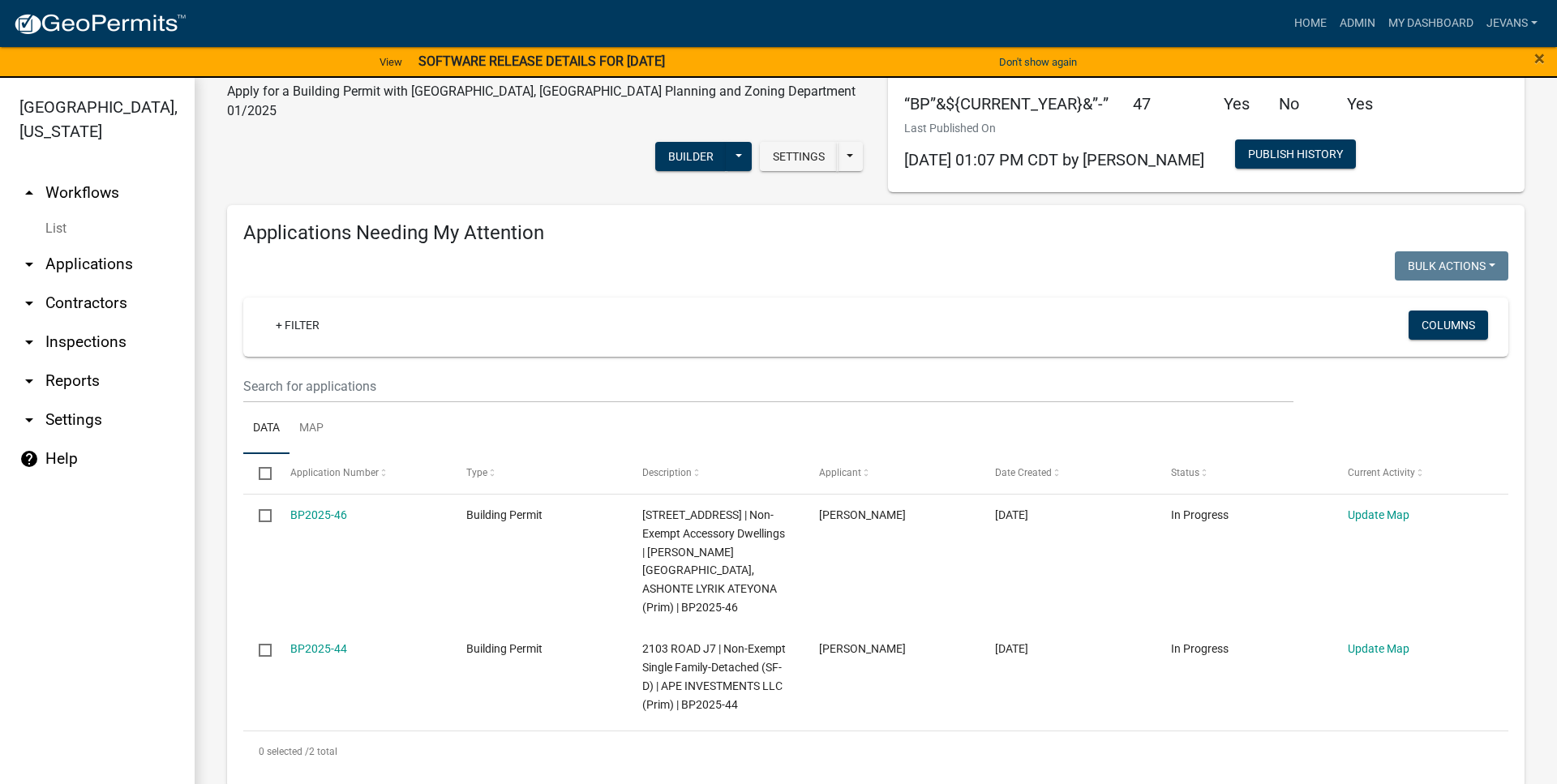
scroll to position [185, 0]
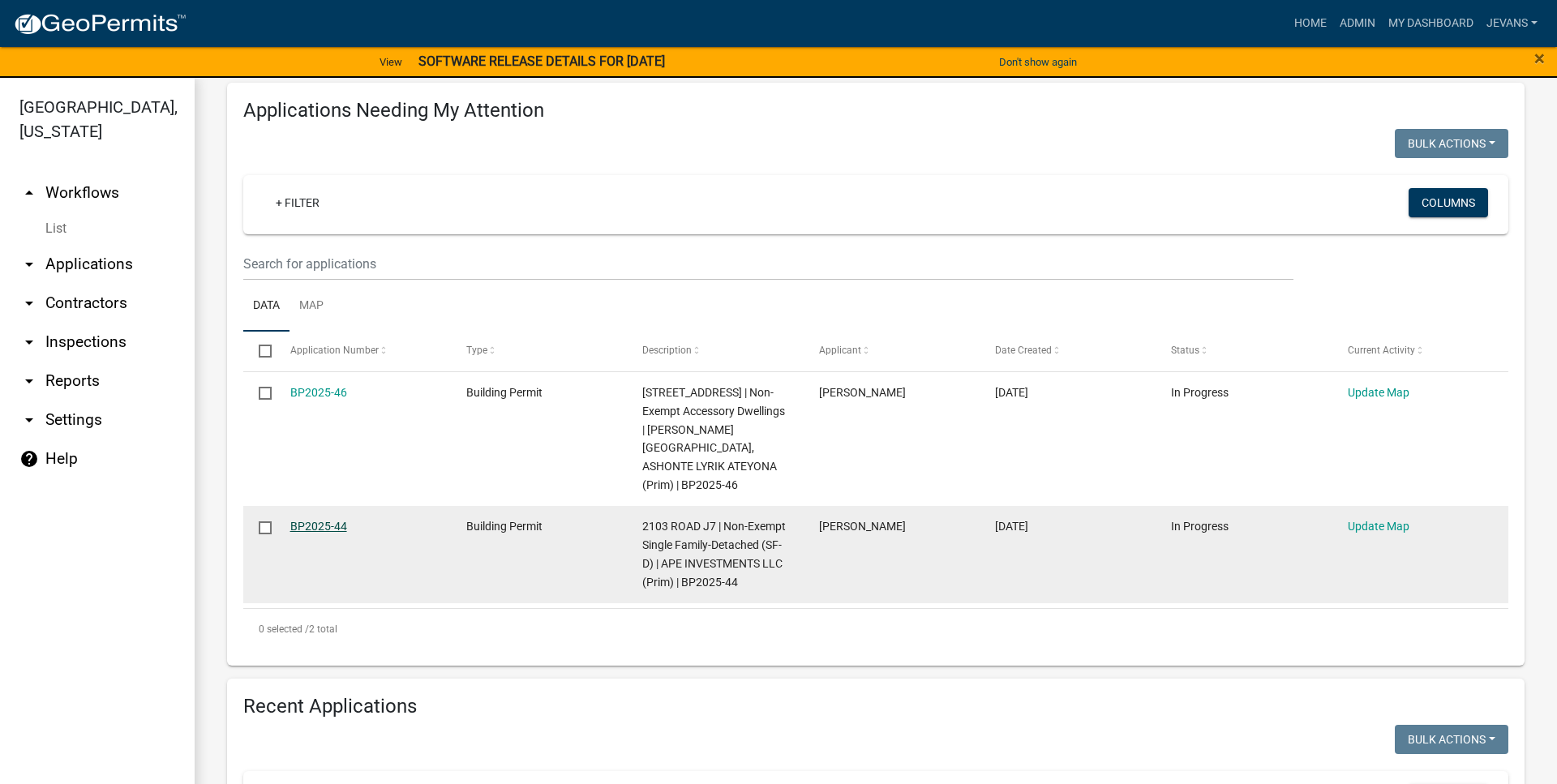
click at [336, 526] on link "BP2025-44" at bounding box center [318, 525] width 57 height 13
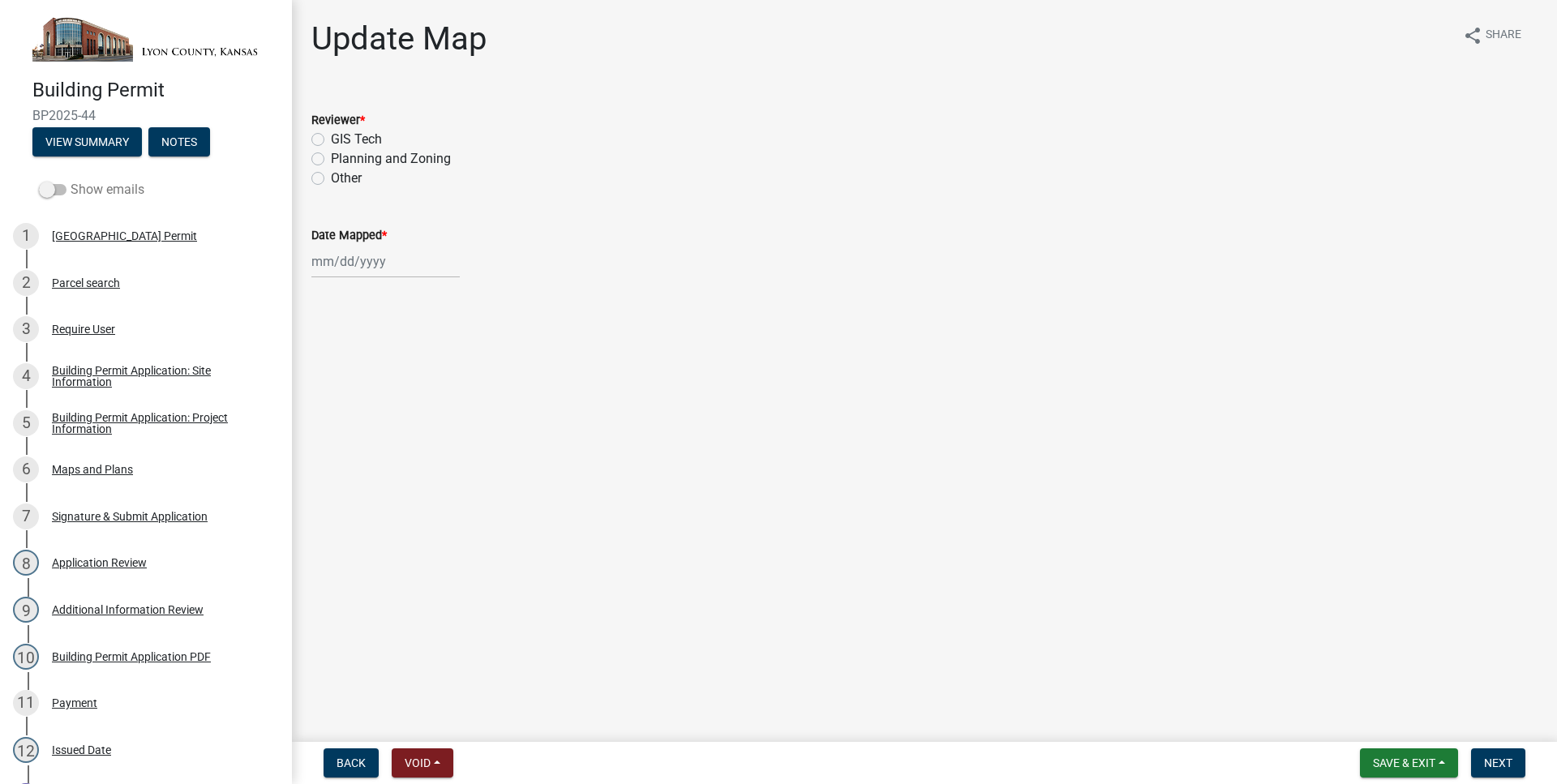
click at [57, 188] on span at bounding box center [52, 190] width 28 height 12
click at [70, 180] on input "Show emails" at bounding box center [70, 180] width 0 height 0
click at [80, 142] on button "View Summary" at bounding box center [87, 142] width 110 height 29
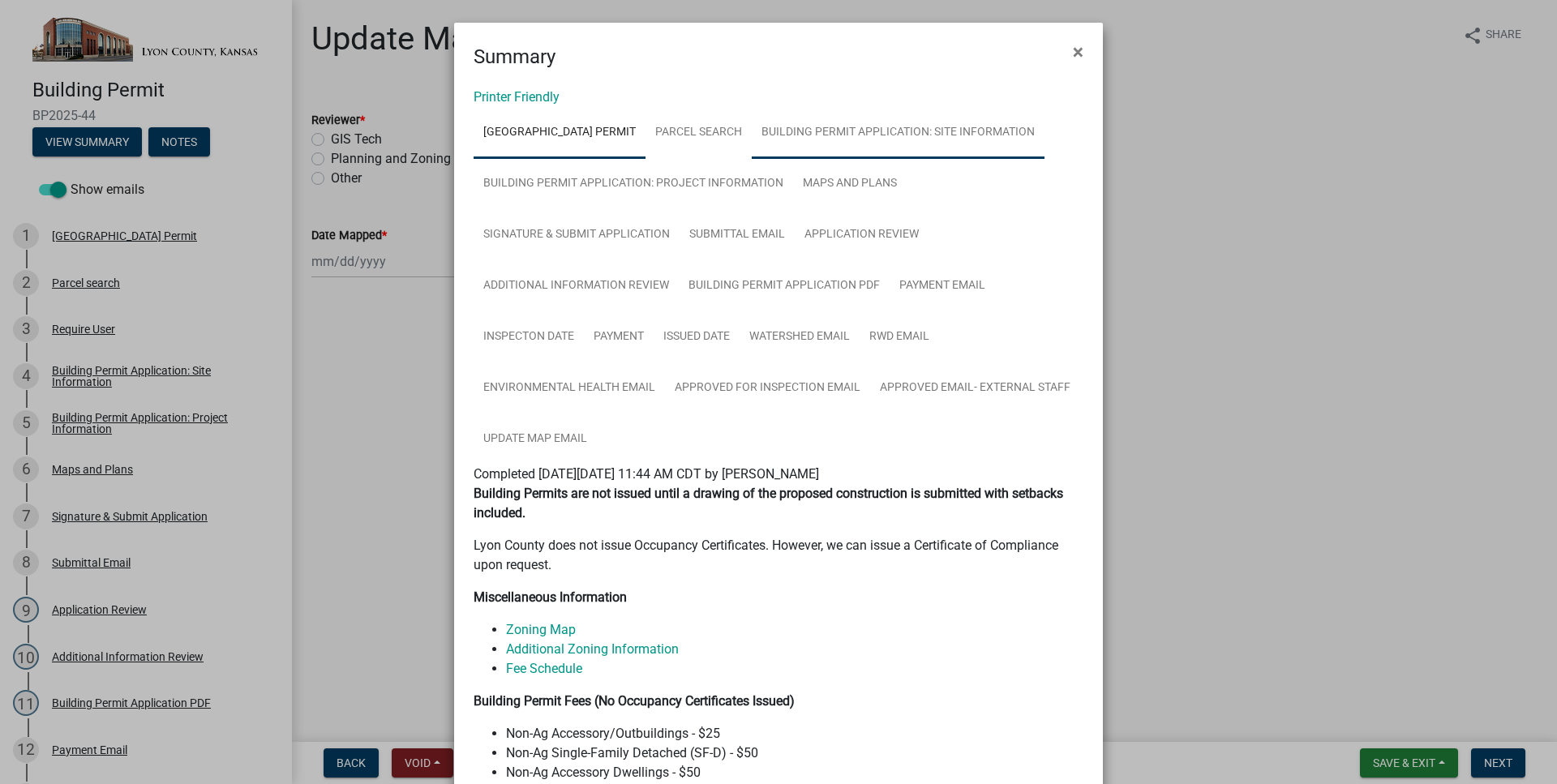
click at [903, 138] on link "Building Permit Application: Site Information" at bounding box center [897, 133] width 292 height 52
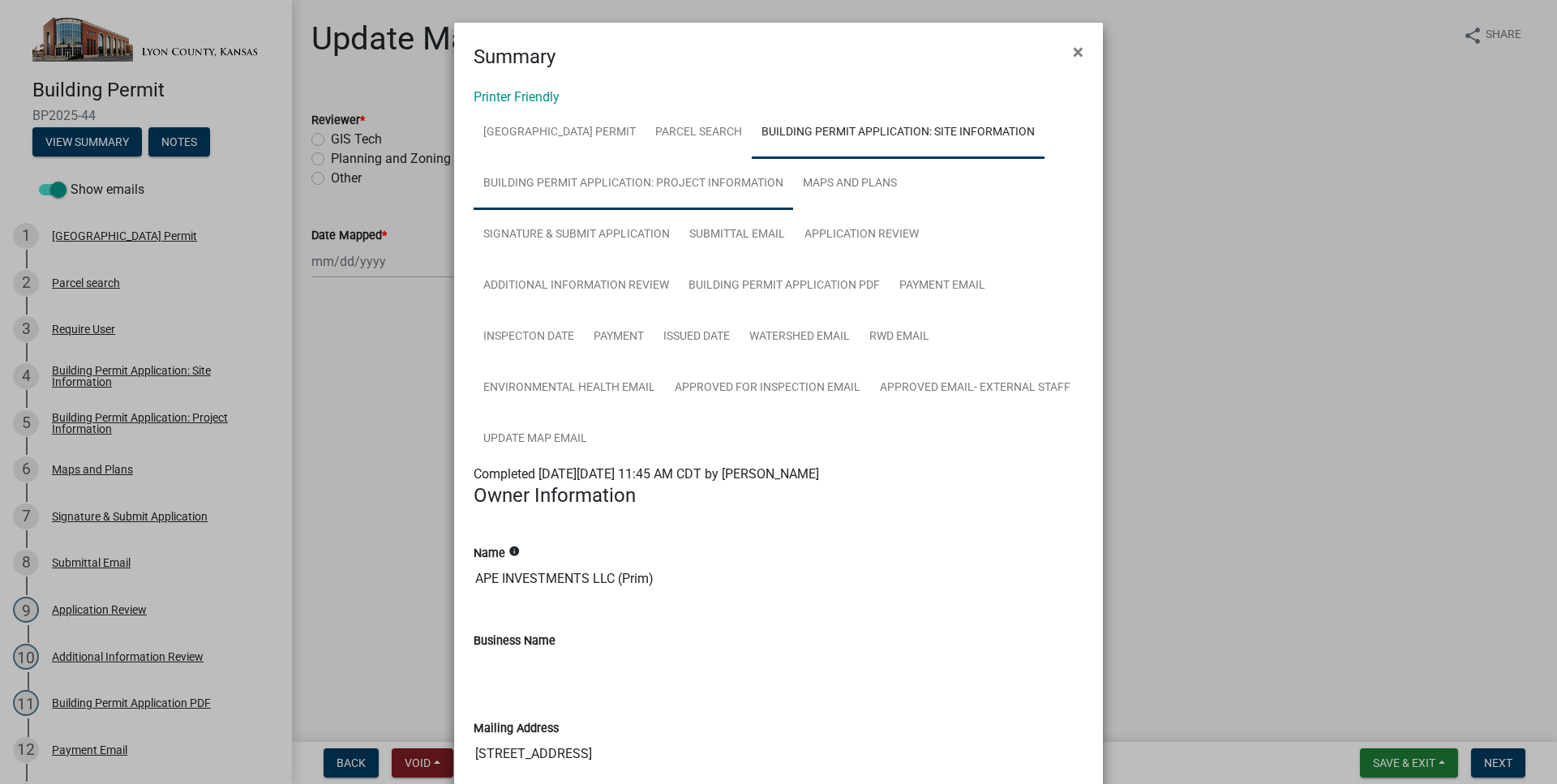
click at [765, 184] on link "Building Permit Application: Project Information" at bounding box center [633, 184] width 319 height 52
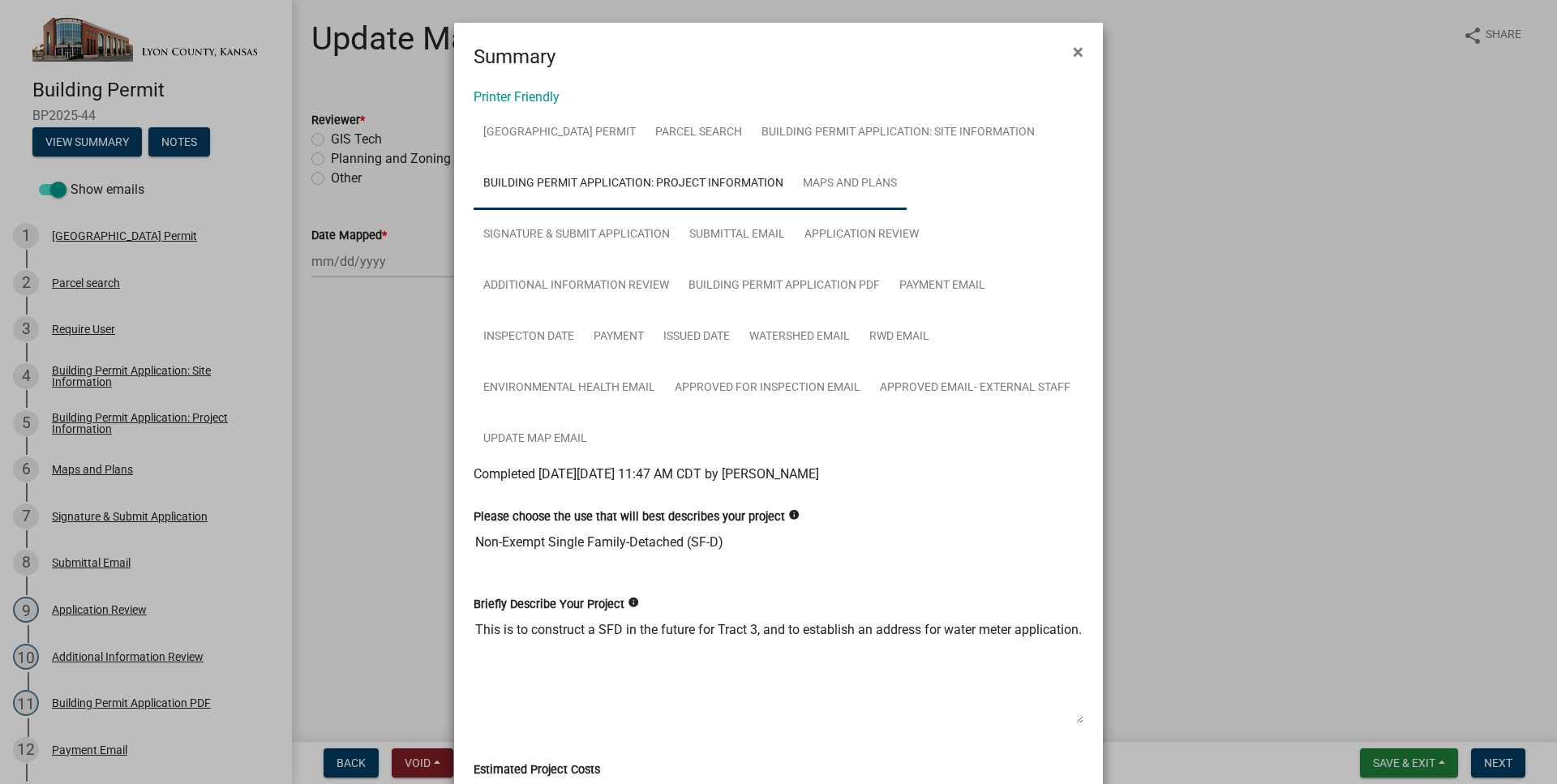
click at [829, 189] on link "Maps and Plans" at bounding box center [849, 184] width 113 height 52
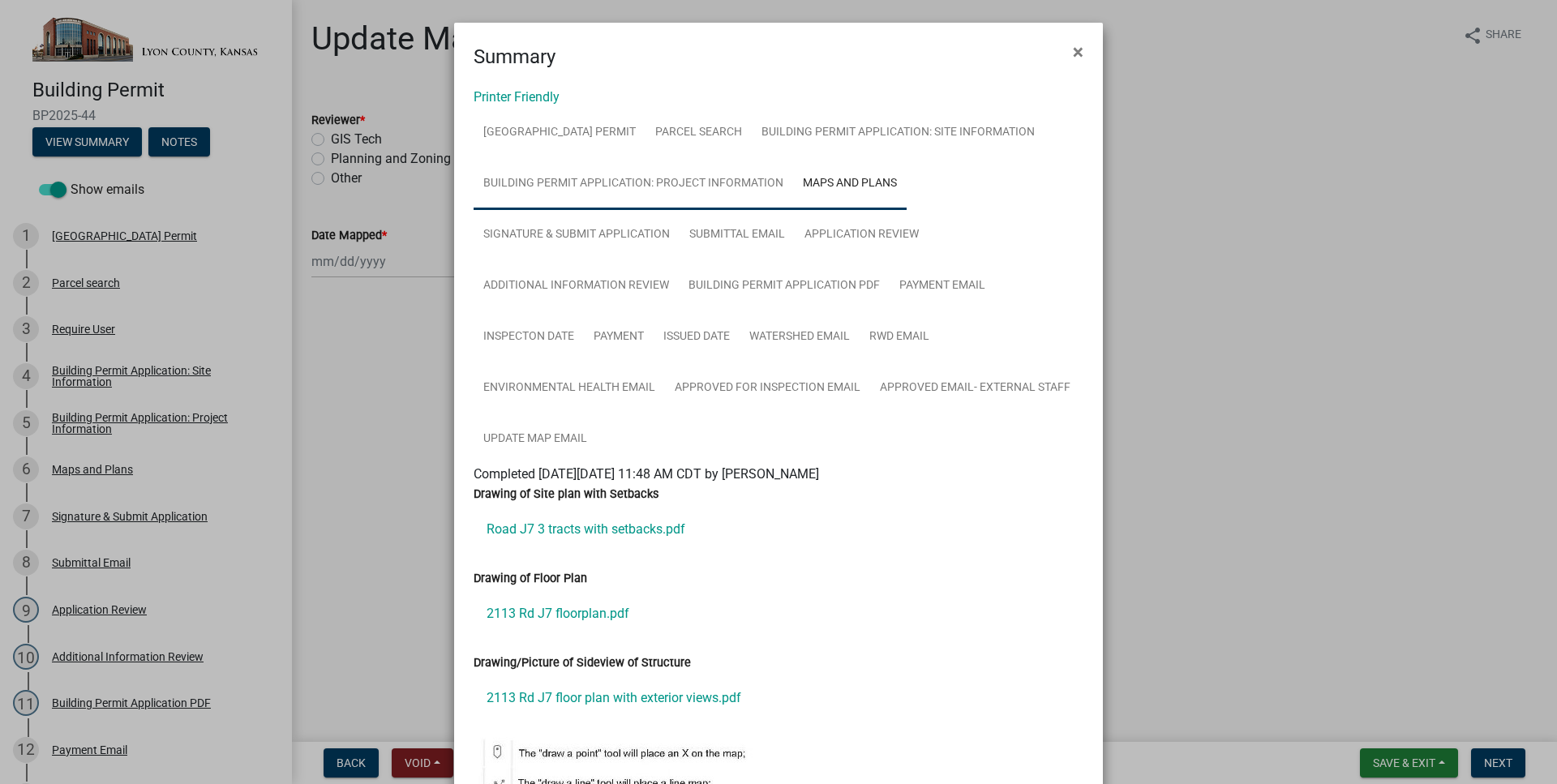
click at [691, 188] on link "Building Permit Application: Project Information" at bounding box center [633, 184] width 319 height 52
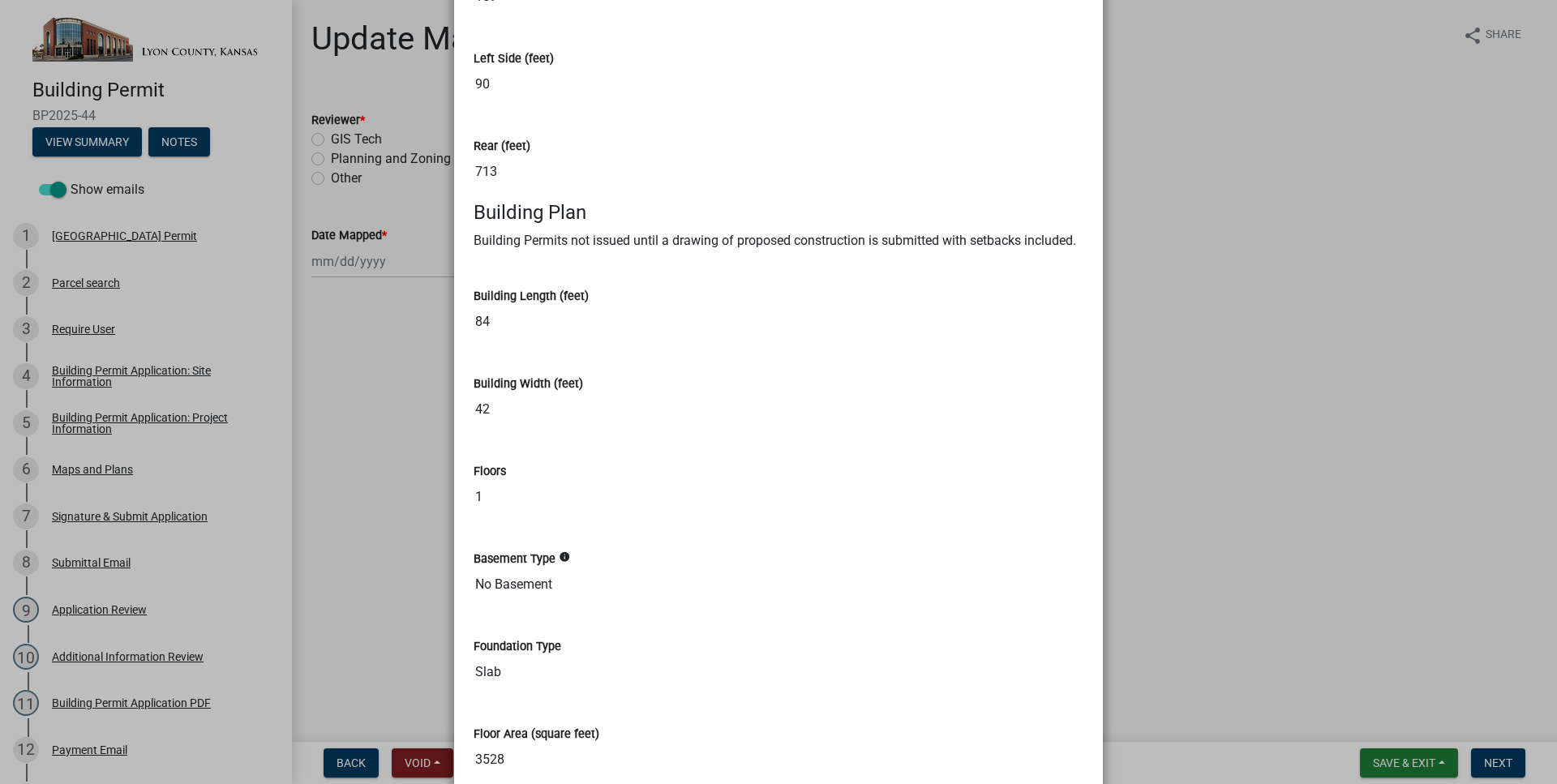
scroll to position [1399, 0]
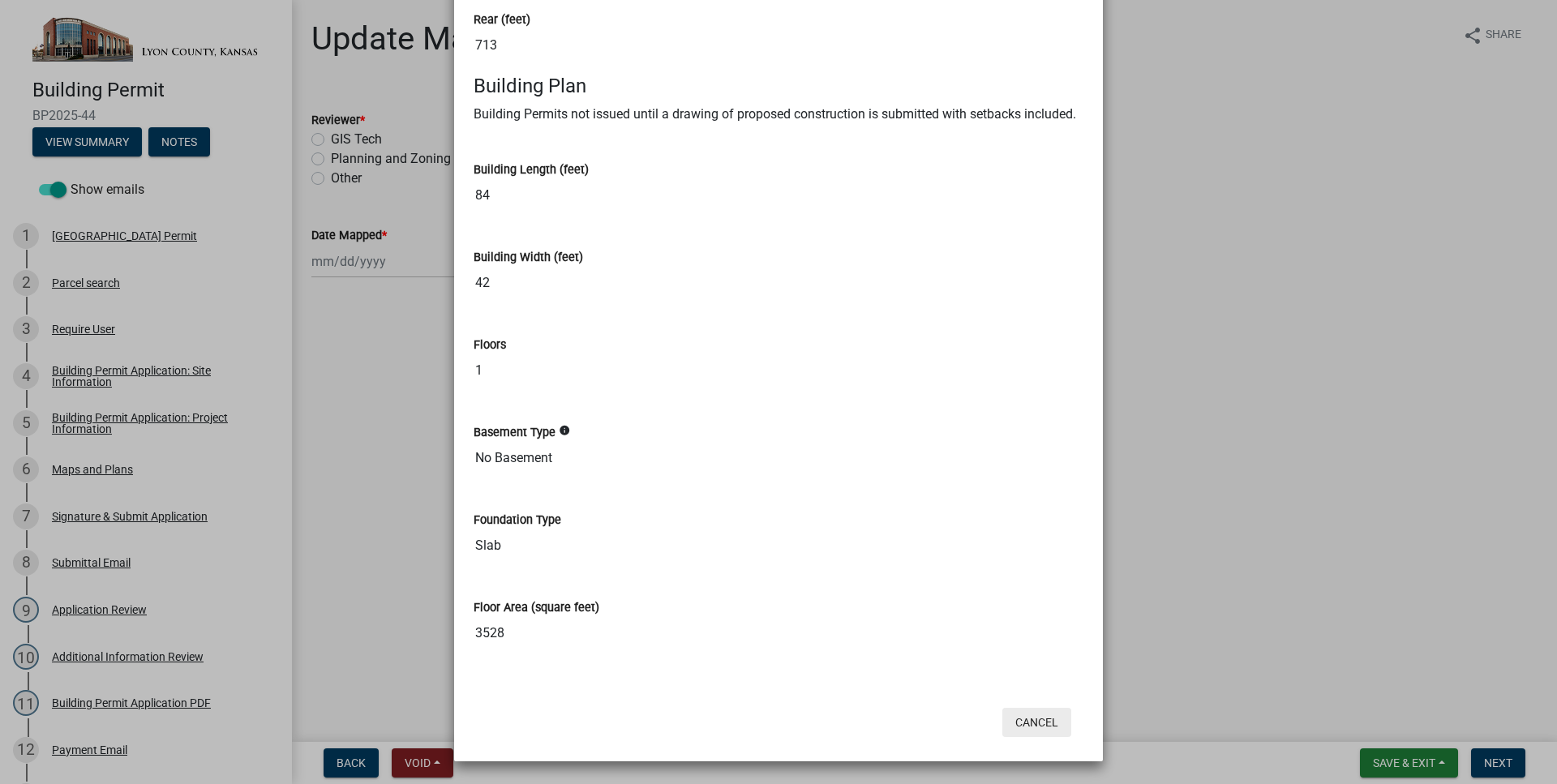
click at [1036, 725] on button "Cancel" at bounding box center [1037, 722] width 69 height 29
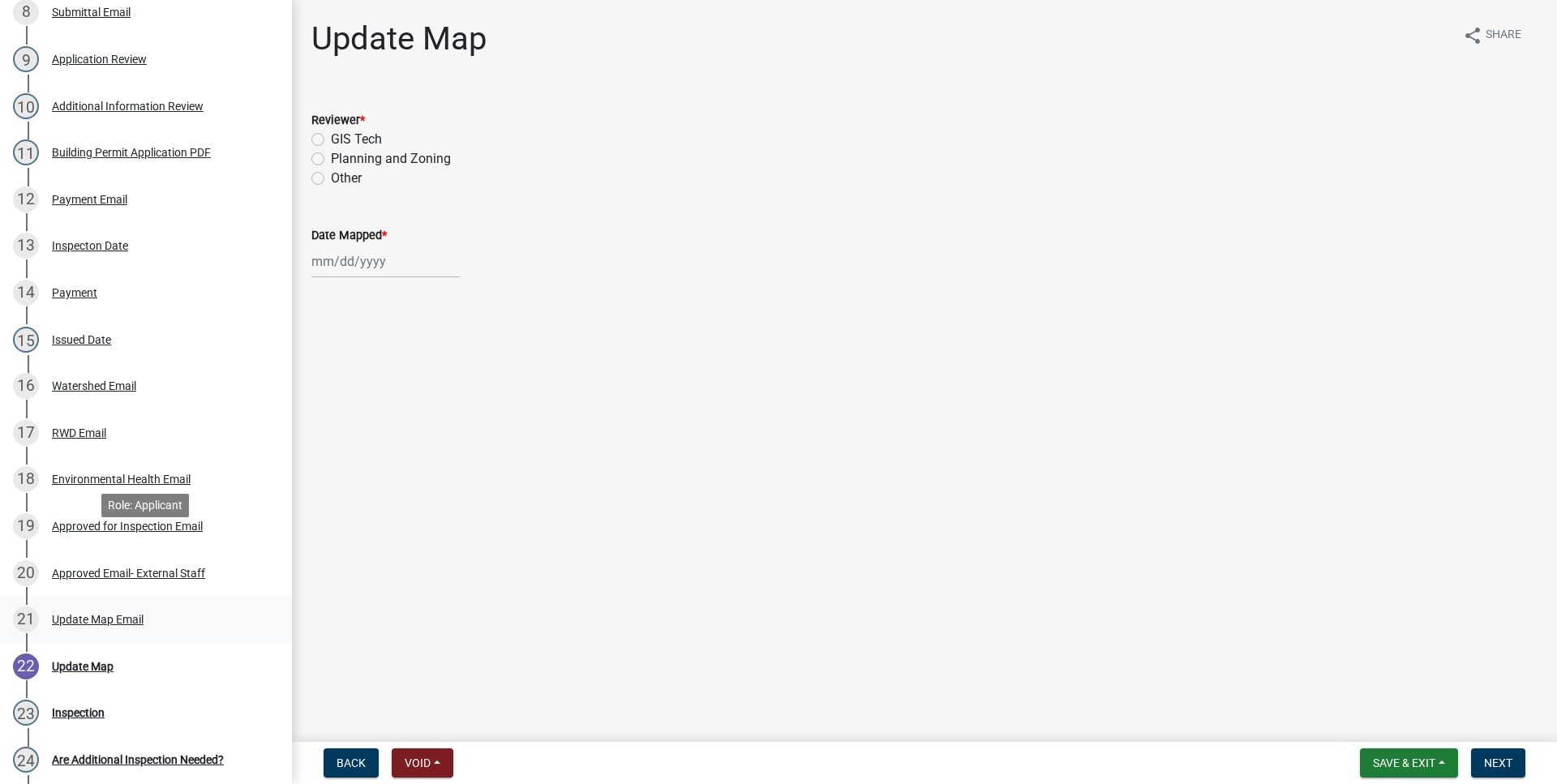
scroll to position [579, 0]
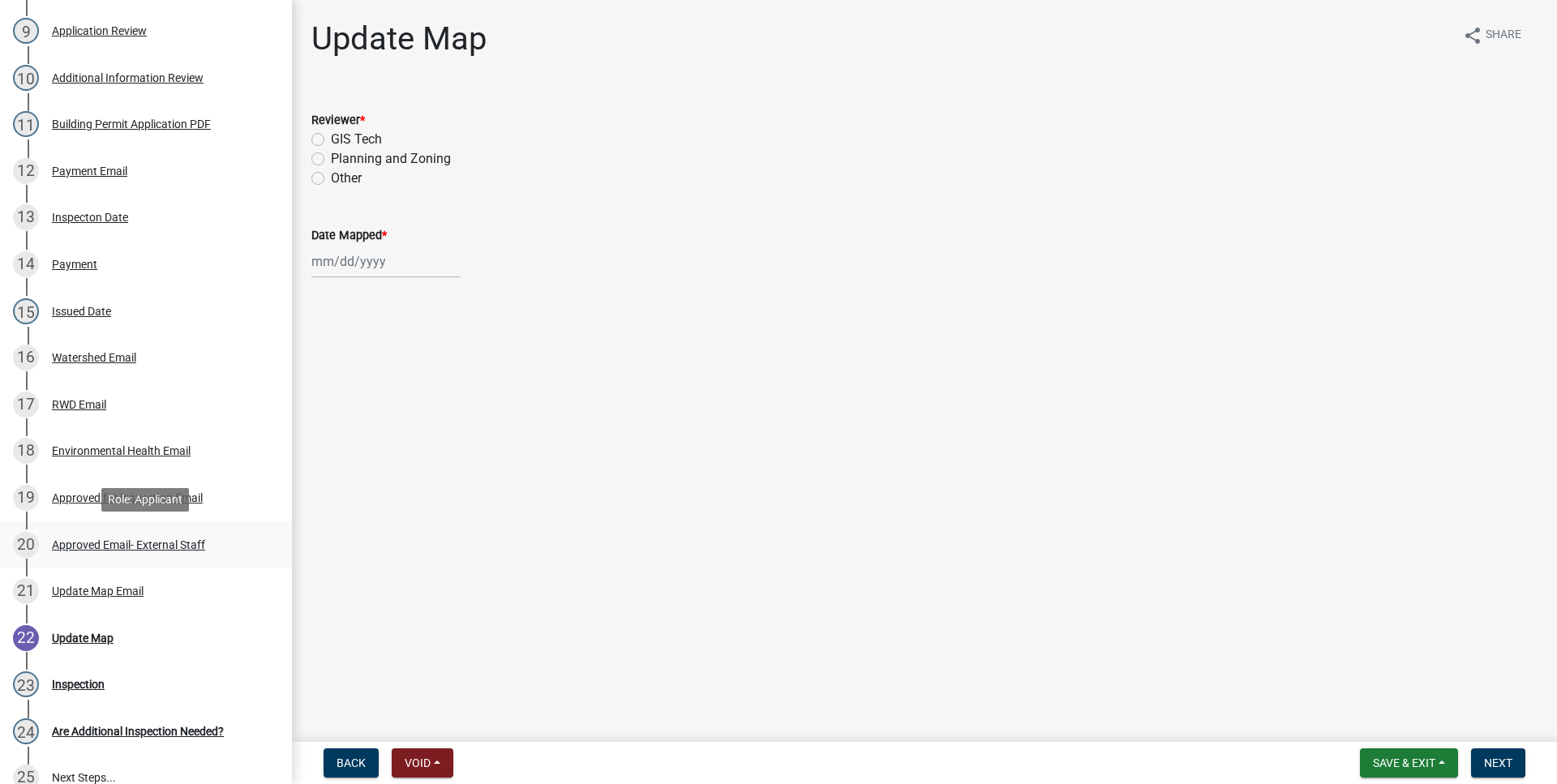
click at [173, 561] on link "20 Approved Email- External Staff" at bounding box center [146, 544] width 292 height 47
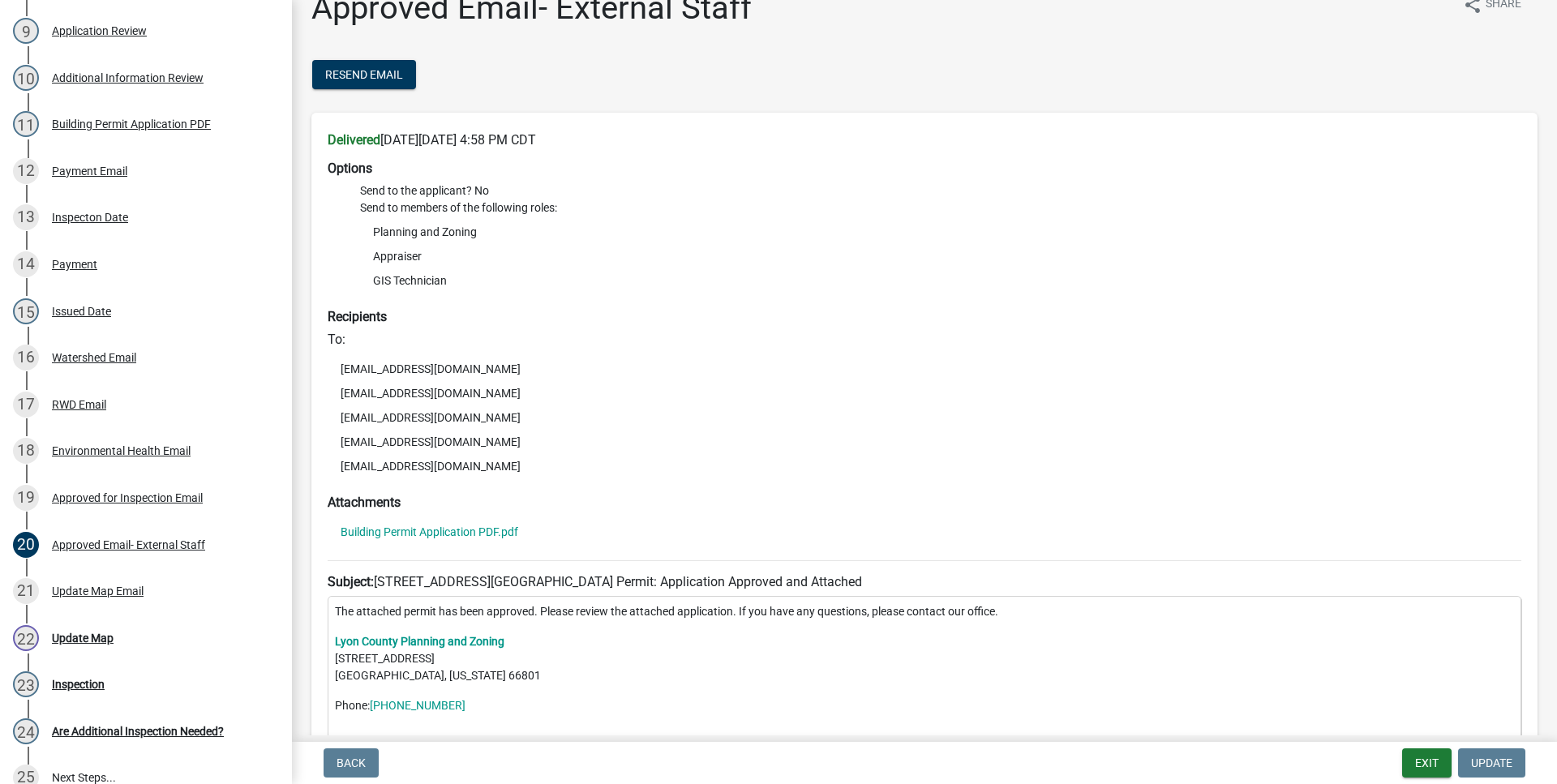
scroll to position [0, 0]
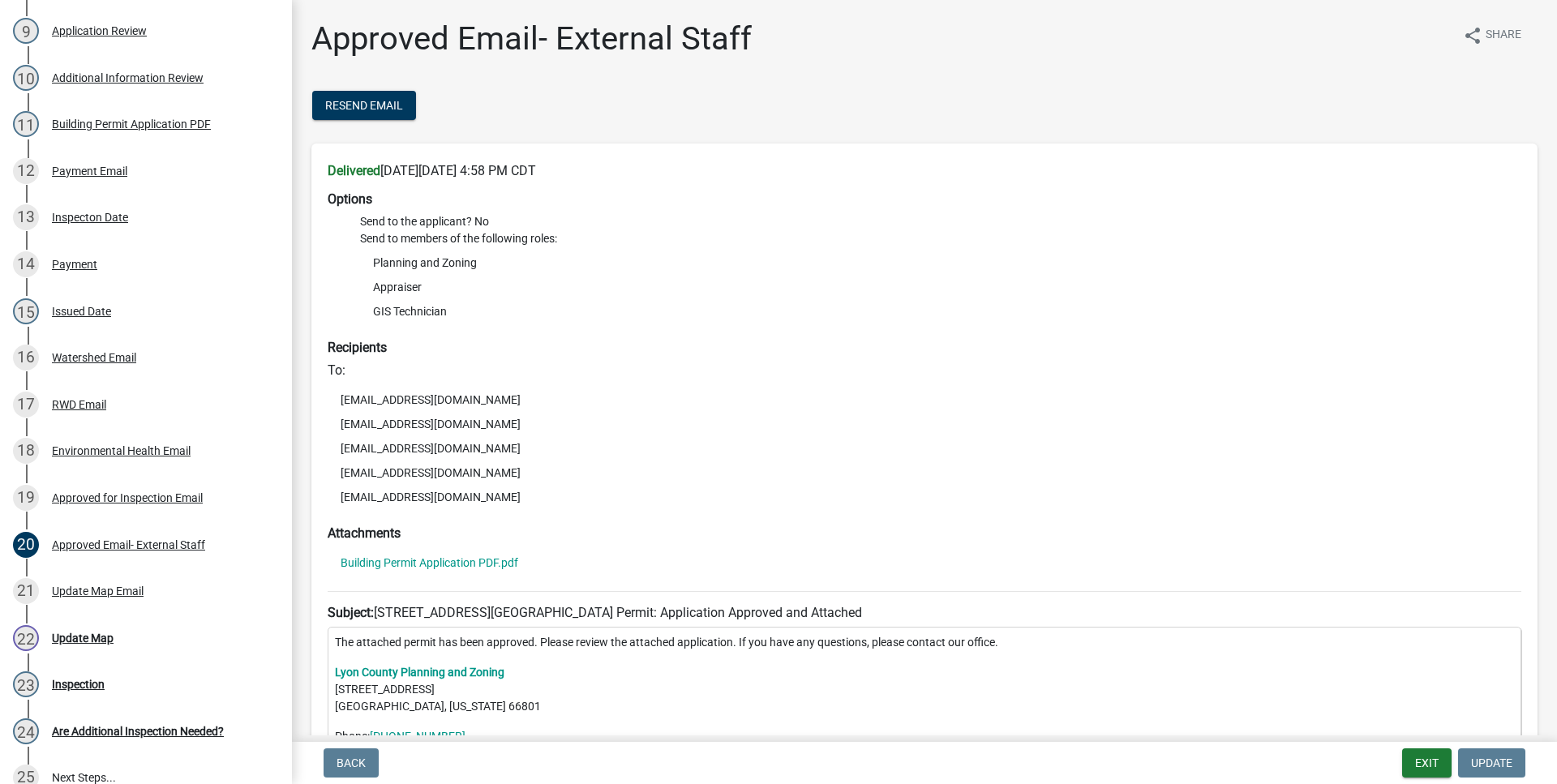
click at [473, 555] on li "Building Permit Application PDF.pdf" at bounding box center [924, 562] width 1193 height 24
click at [472, 557] on link "Building Permit Application PDF.pdf" at bounding box center [429, 563] width 178 height 12
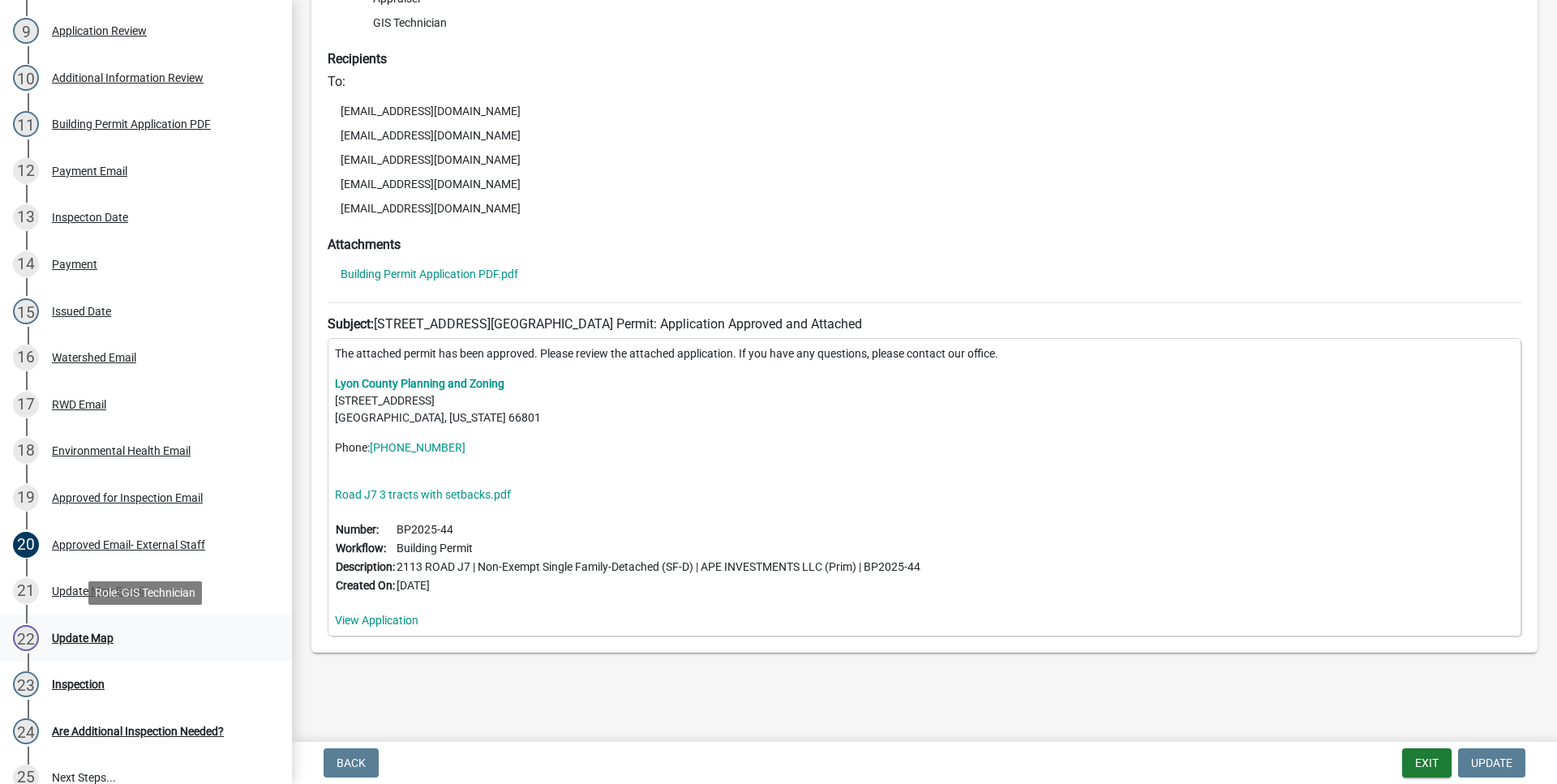
click at [146, 632] on div "22 Update Map" at bounding box center [139, 637] width 253 height 26
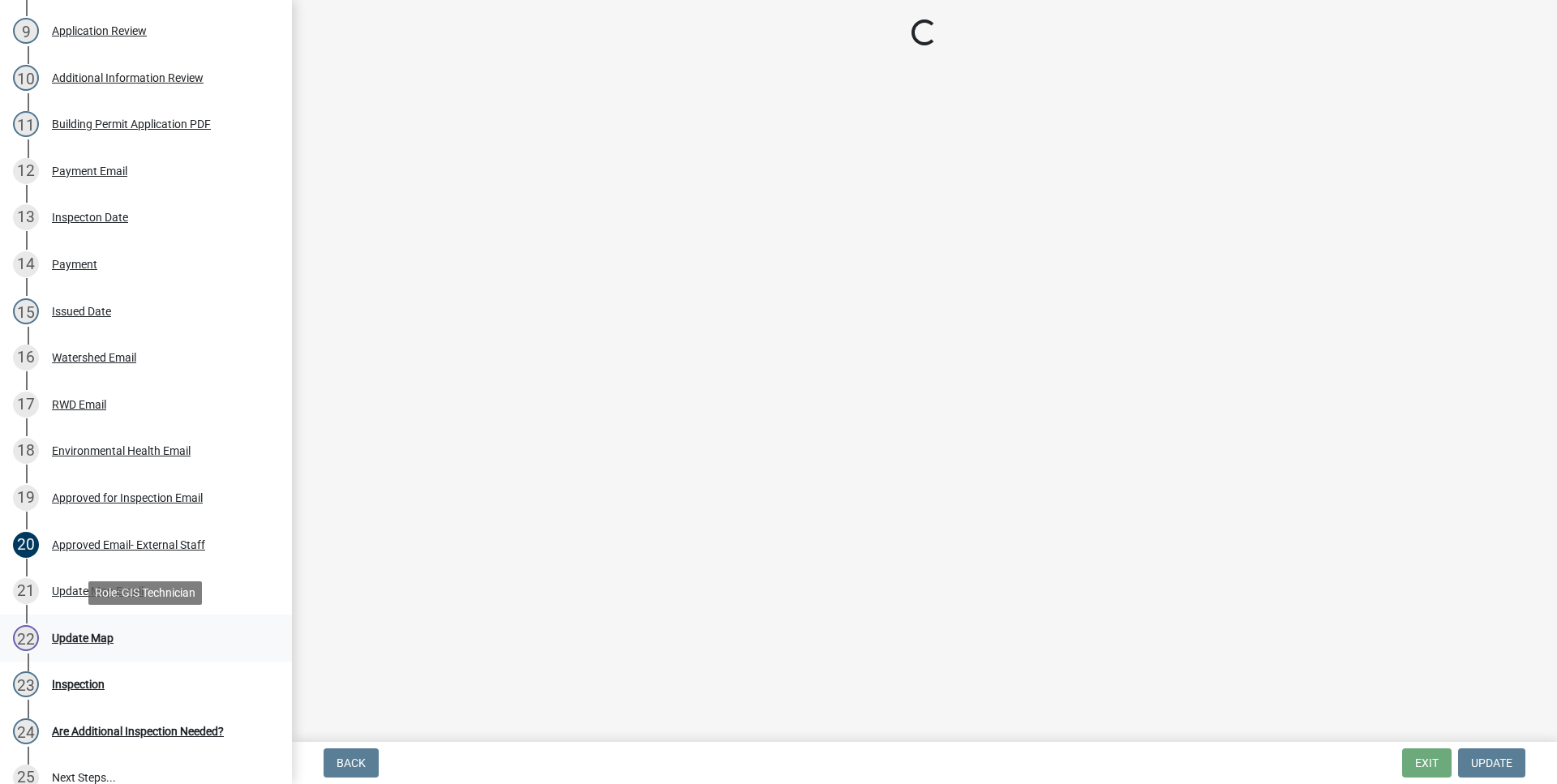
scroll to position [0, 0]
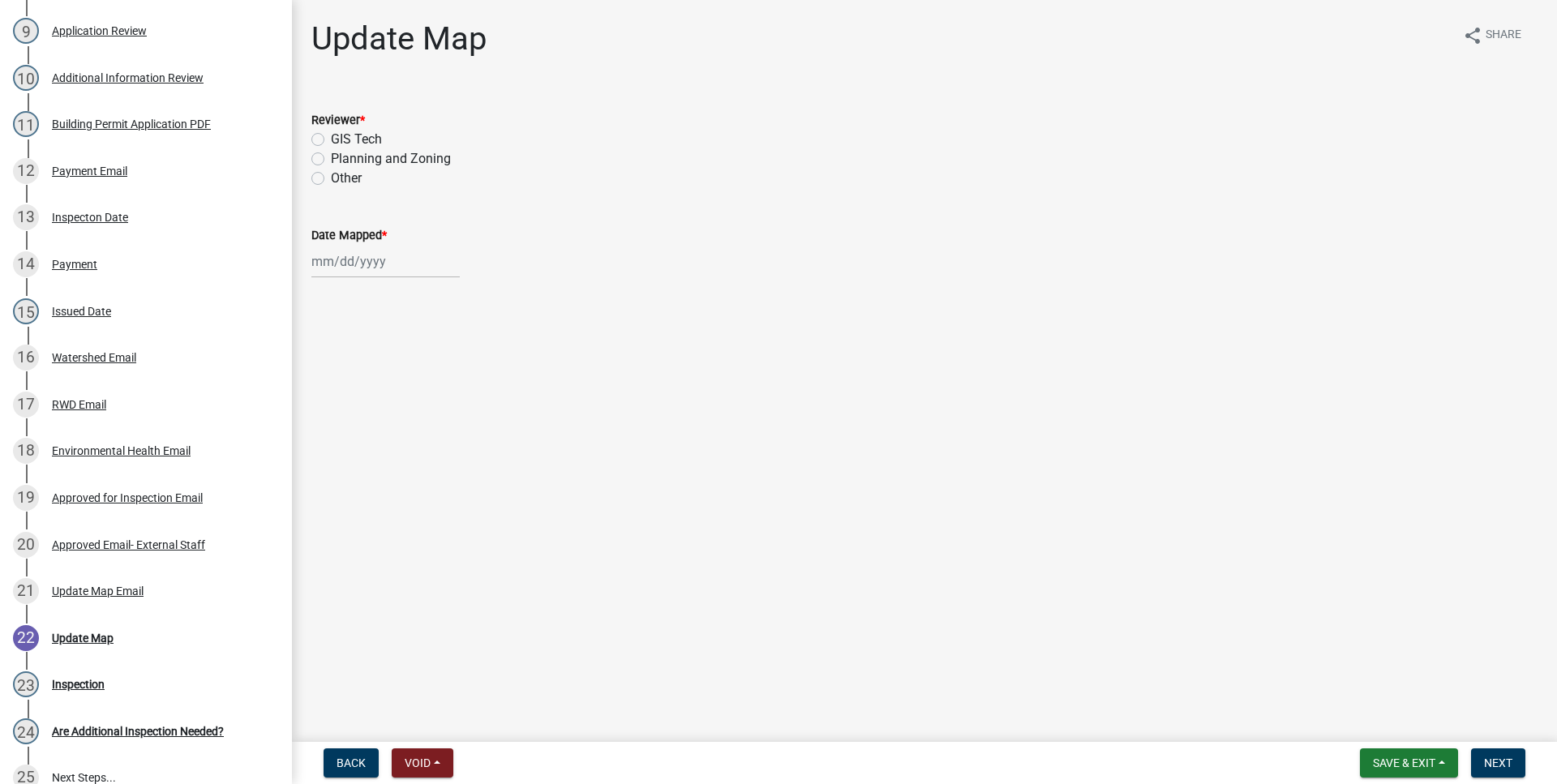
click at [331, 137] on label "GIS Tech" at bounding box center [356, 139] width 51 height 19
click at [331, 137] on input "GIS Tech" at bounding box center [336, 135] width 11 height 11
radio input "true"
click at [357, 285] on wm-data-entity-input "Date Mapped *" at bounding box center [924, 276] width 1226 height 90
click at [364, 262] on input "Date Mapped *" at bounding box center [385, 261] width 148 height 34
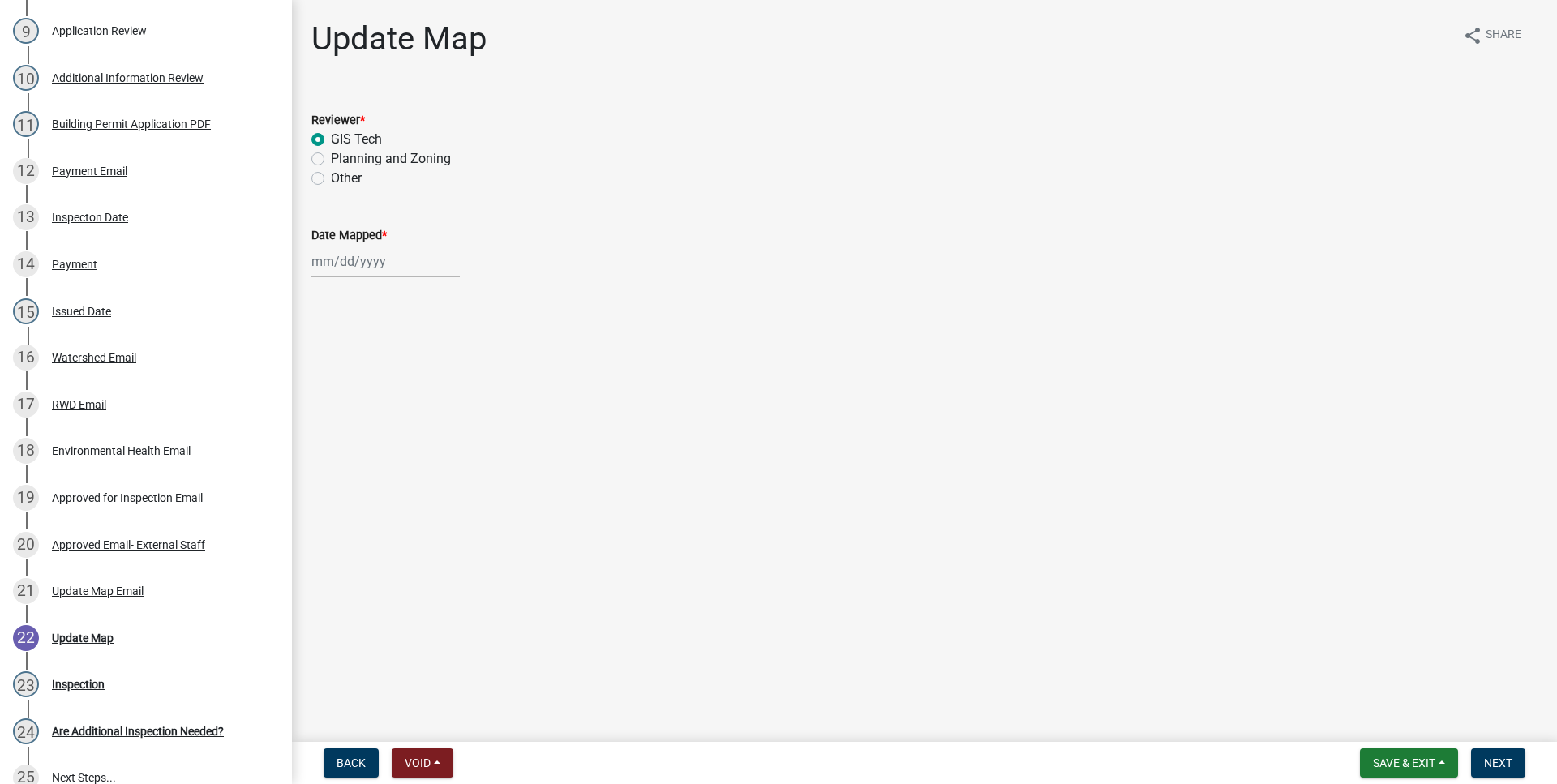
select select "9"
select select "2025"
click at [338, 374] on div "8" at bounding box center [327, 374] width 26 height 26
type input "[DATE]"
click at [1512, 762] on span "Next" at bounding box center [1498, 762] width 28 height 13
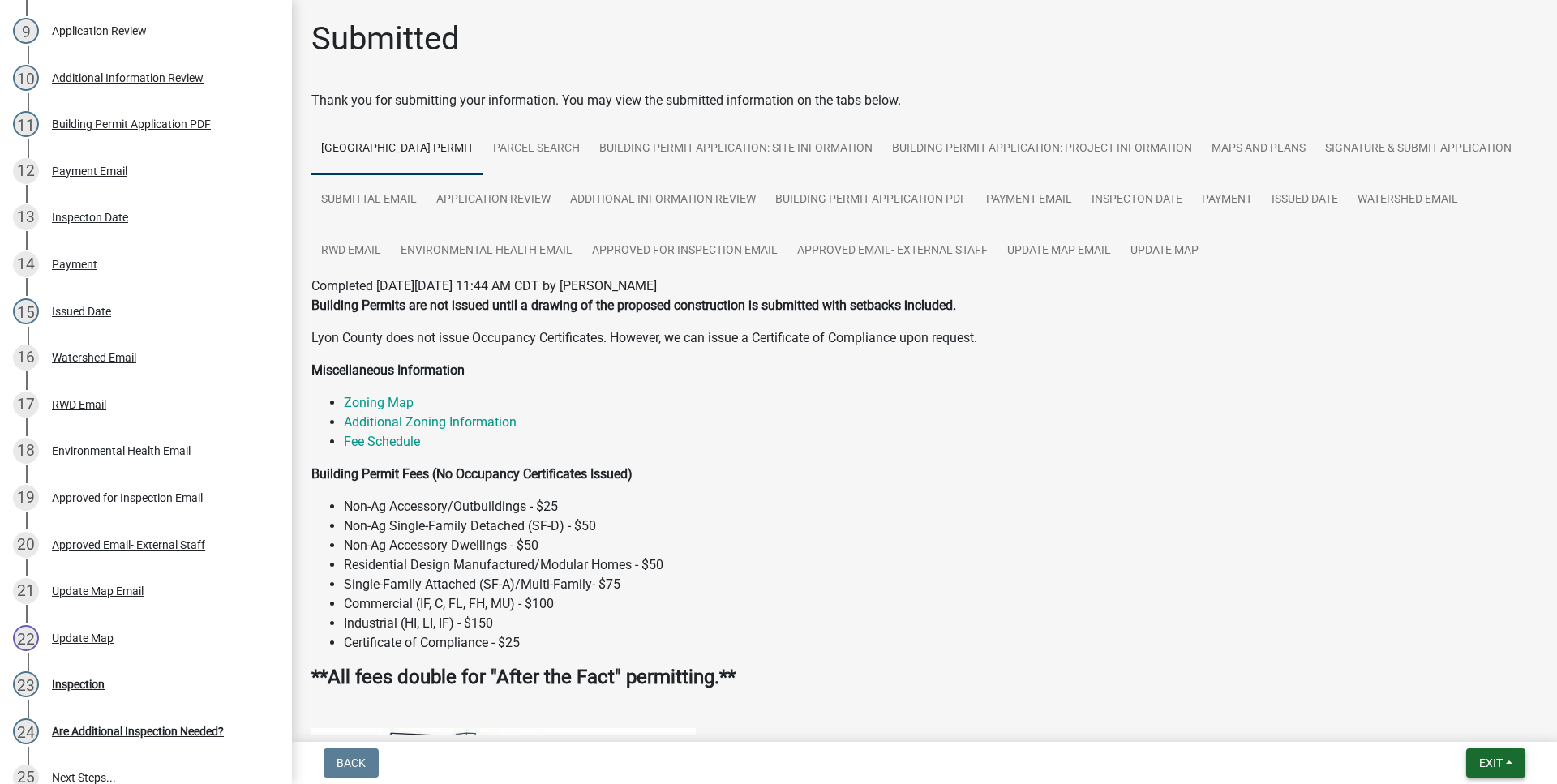
click at [1513, 752] on button "Exit" at bounding box center [1496, 762] width 59 height 29
click at [1472, 721] on button "Save & Exit" at bounding box center [1460, 720] width 130 height 39
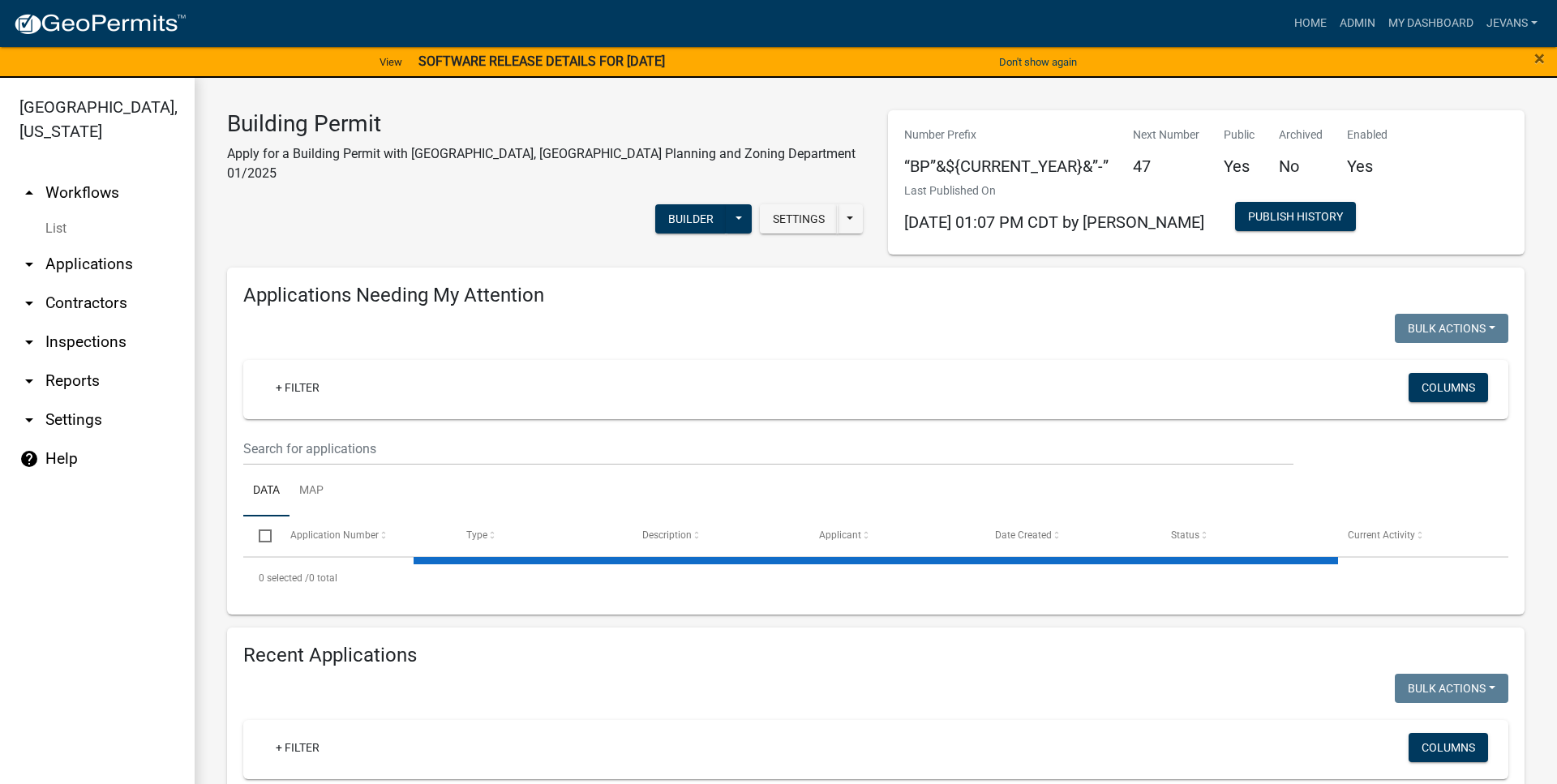
select select "1: 25"
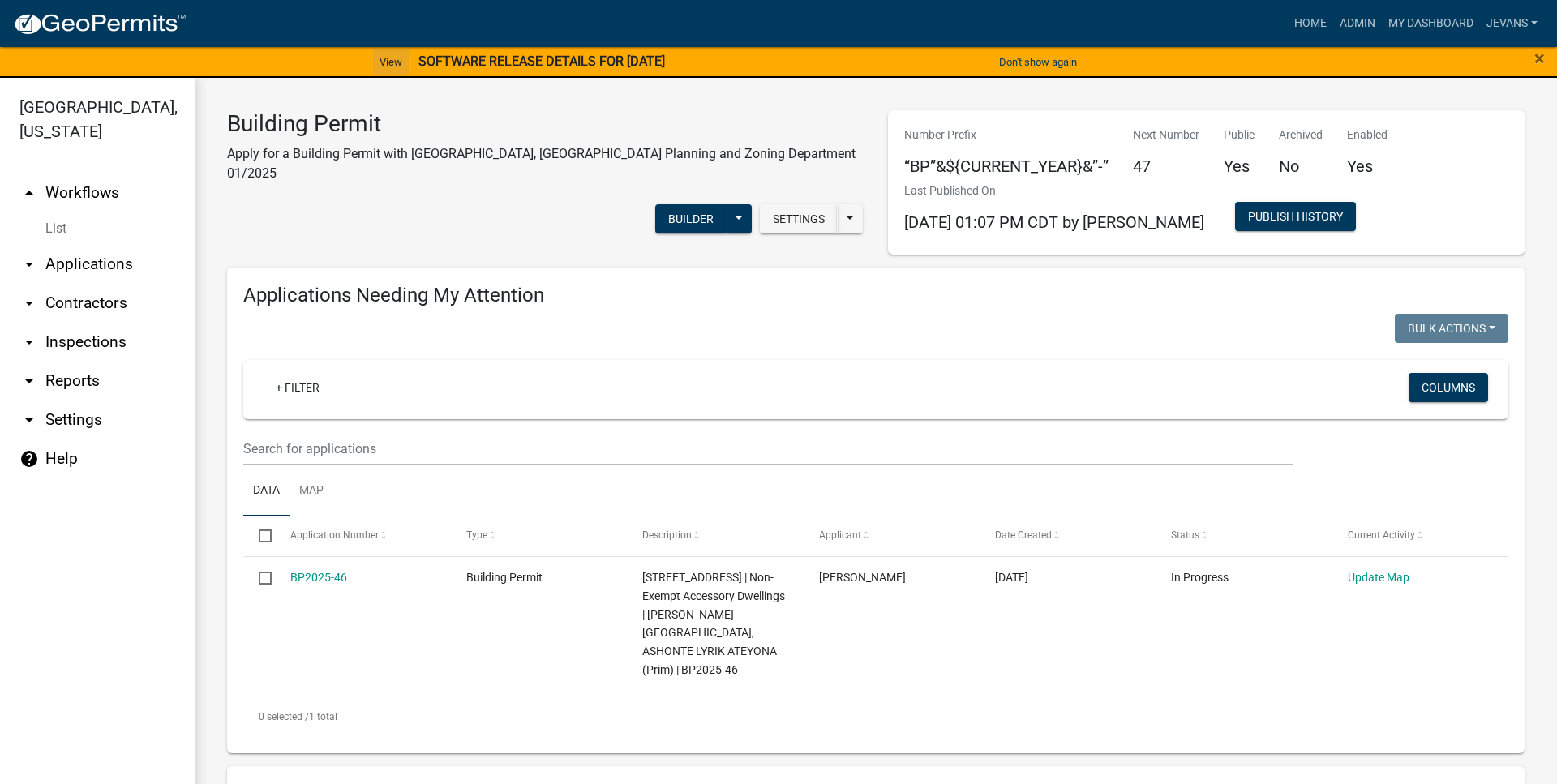
click at [373, 59] on link "View" at bounding box center [391, 62] width 36 height 27
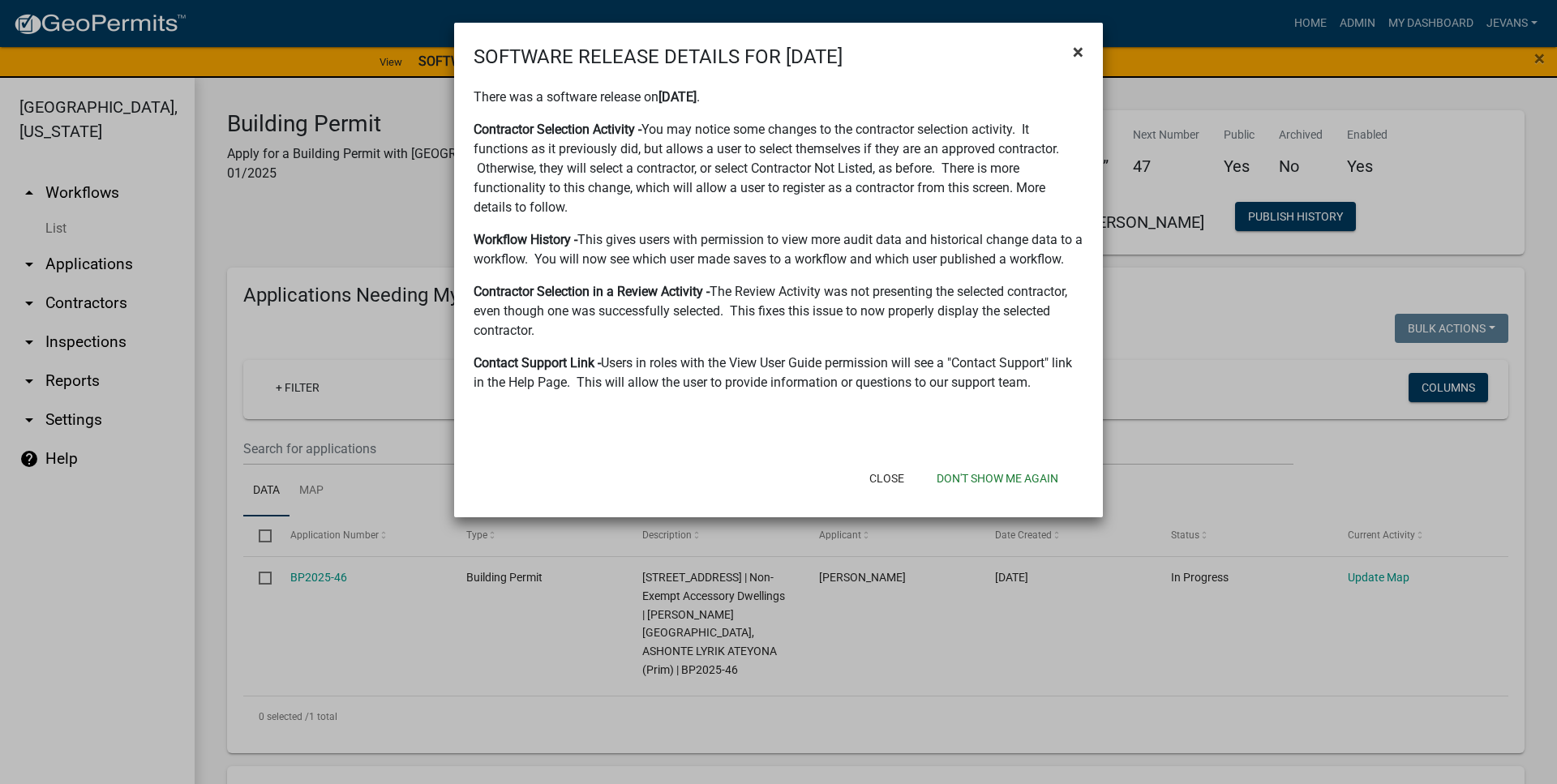
click at [1073, 48] on span "×" at bounding box center [1078, 51] width 11 height 23
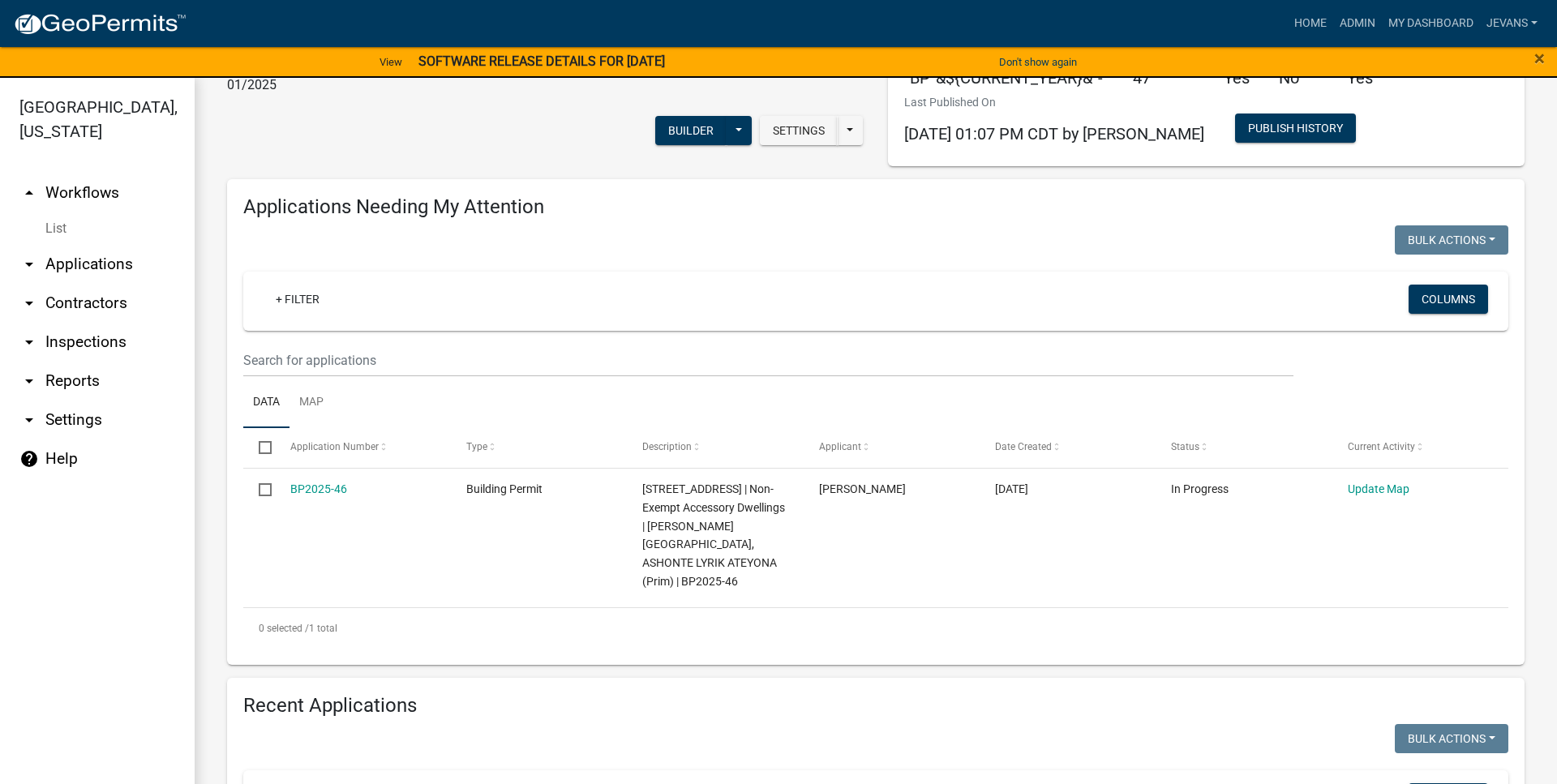
scroll to position [185, 0]
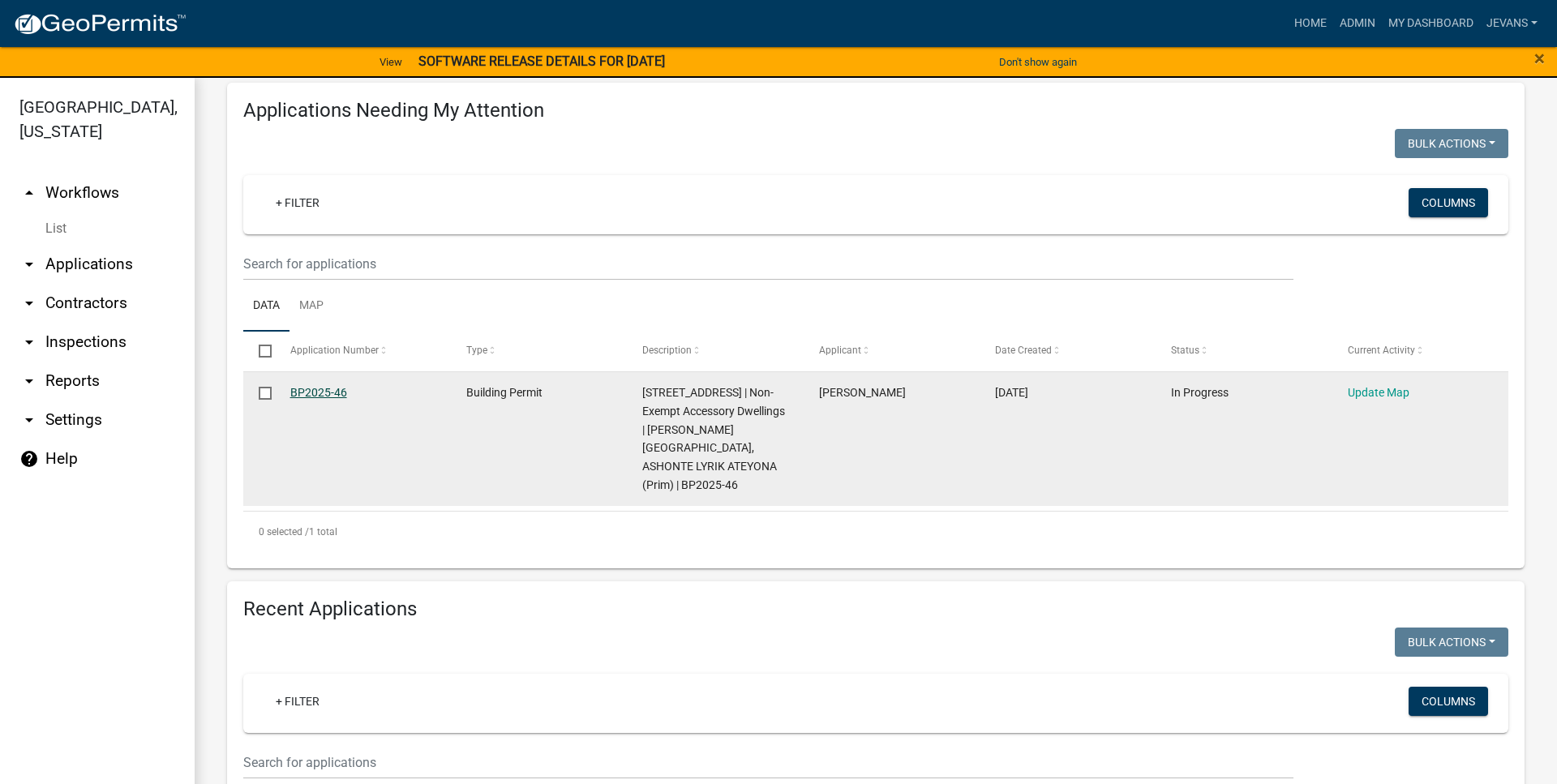
click at [323, 389] on link "BP2025-46" at bounding box center [318, 392] width 57 height 13
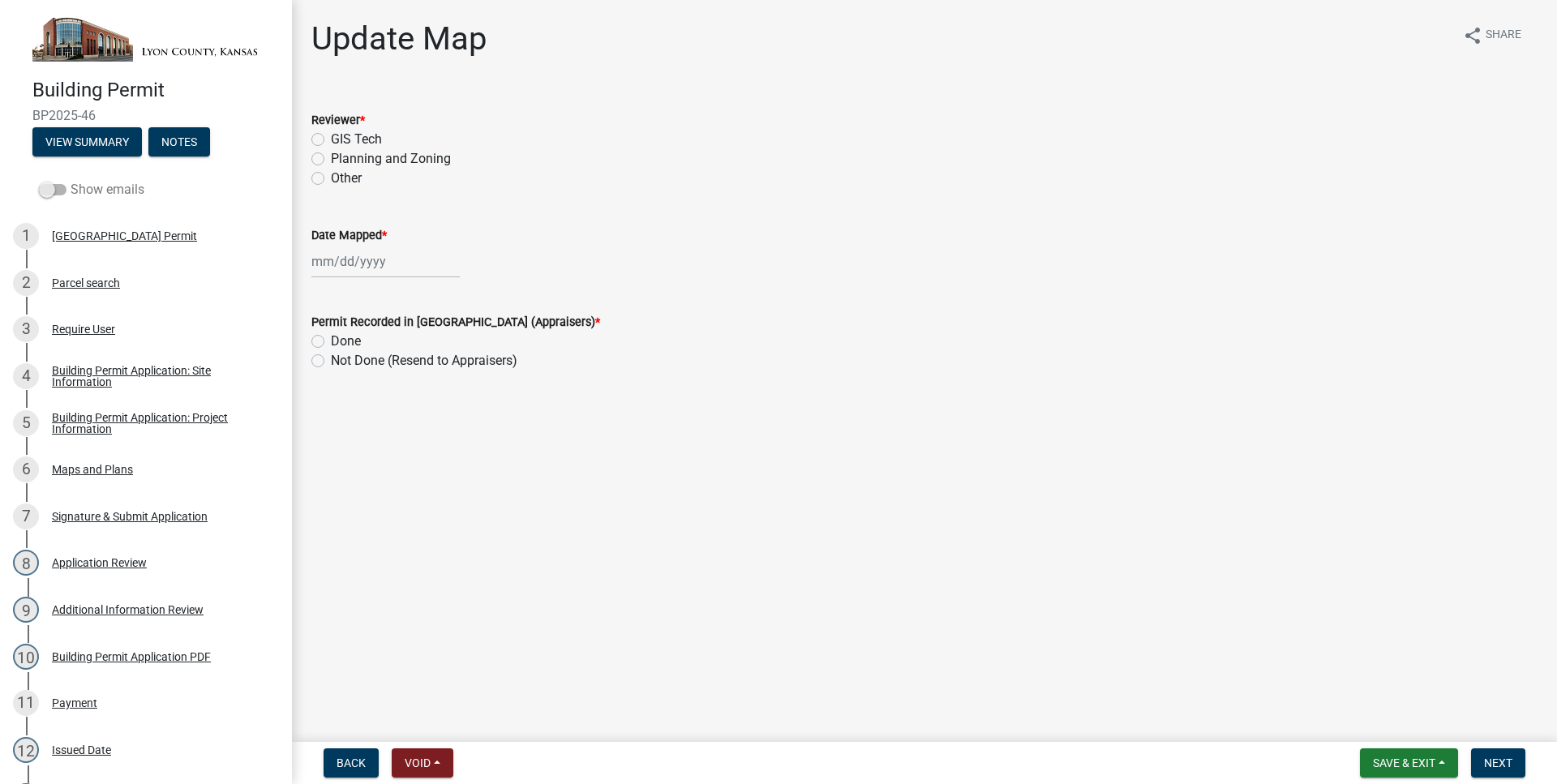
click at [46, 193] on span at bounding box center [52, 190] width 28 height 12
click at [70, 180] on input "Show emails" at bounding box center [70, 180] width 0 height 0
click at [84, 146] on button "View Summary" at bounding box center [87, 142] width 110 height 29
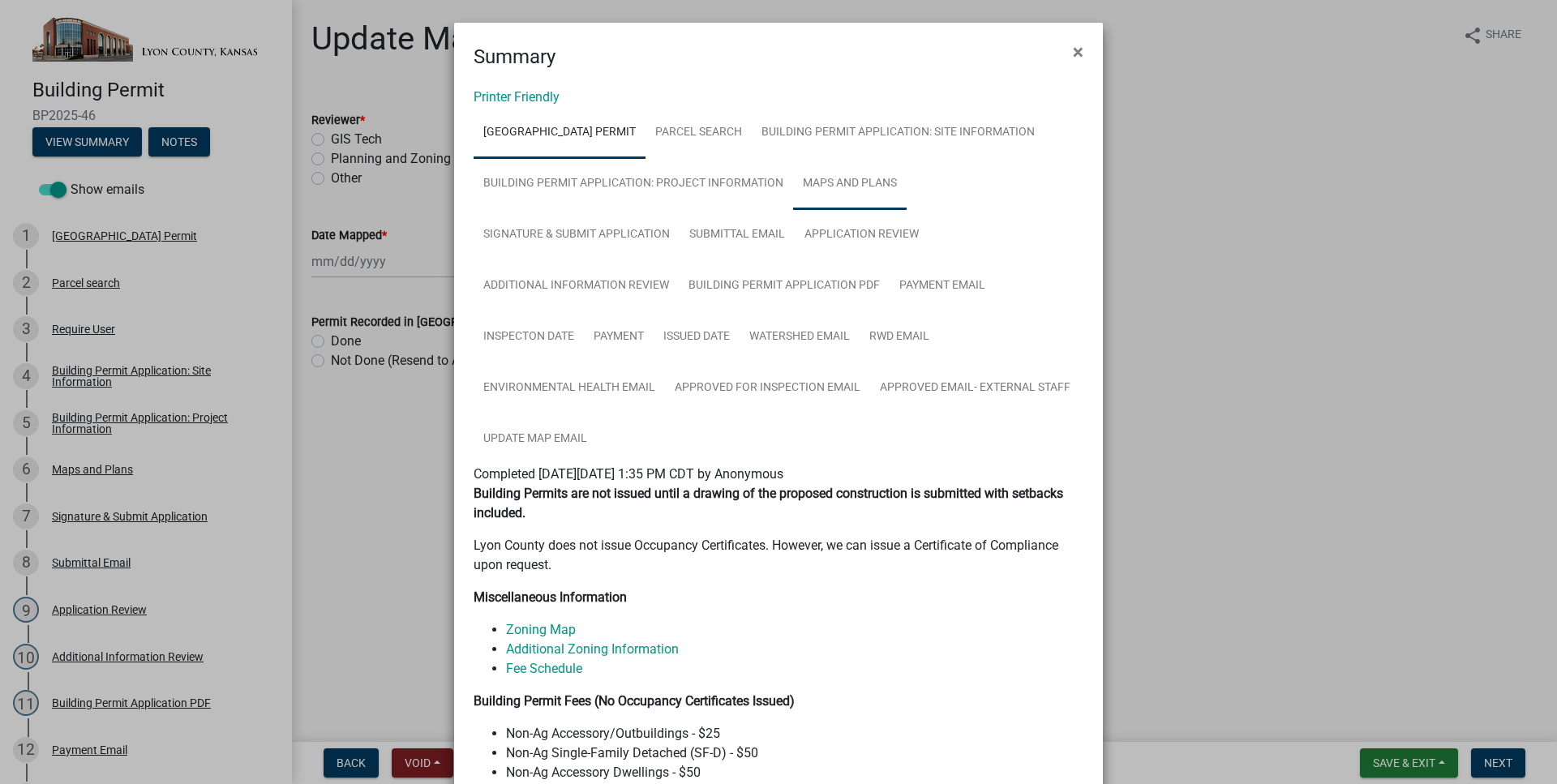
click at [887, 170] on link "Maps and Plans" at bounding box center [849, 184] width 113 height 52
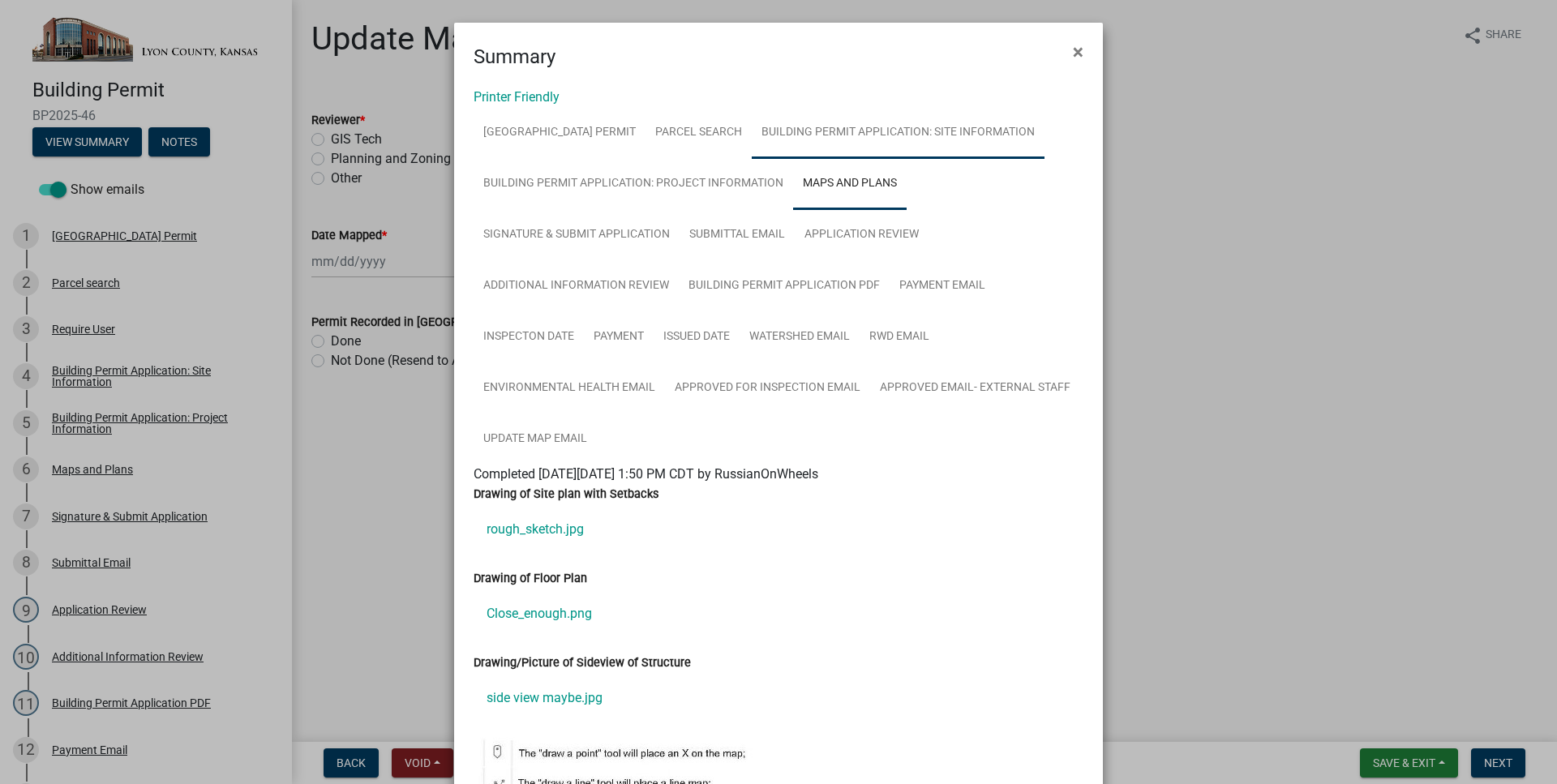
click at [923, 124] on link "Building Permit Application: Site Information" at bounding box center [897, 133] width 292 height 52
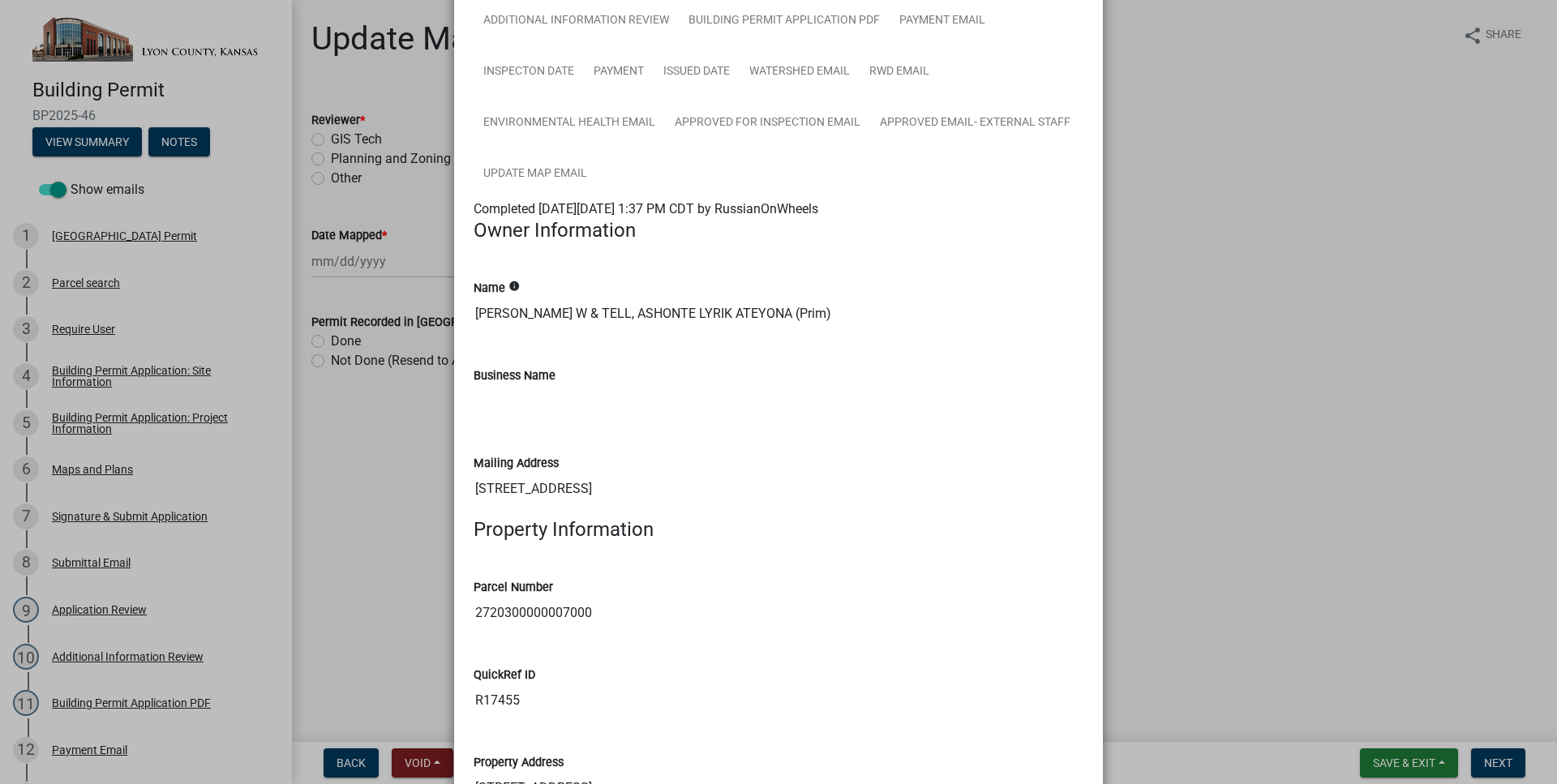
scroll to position [277, 0]
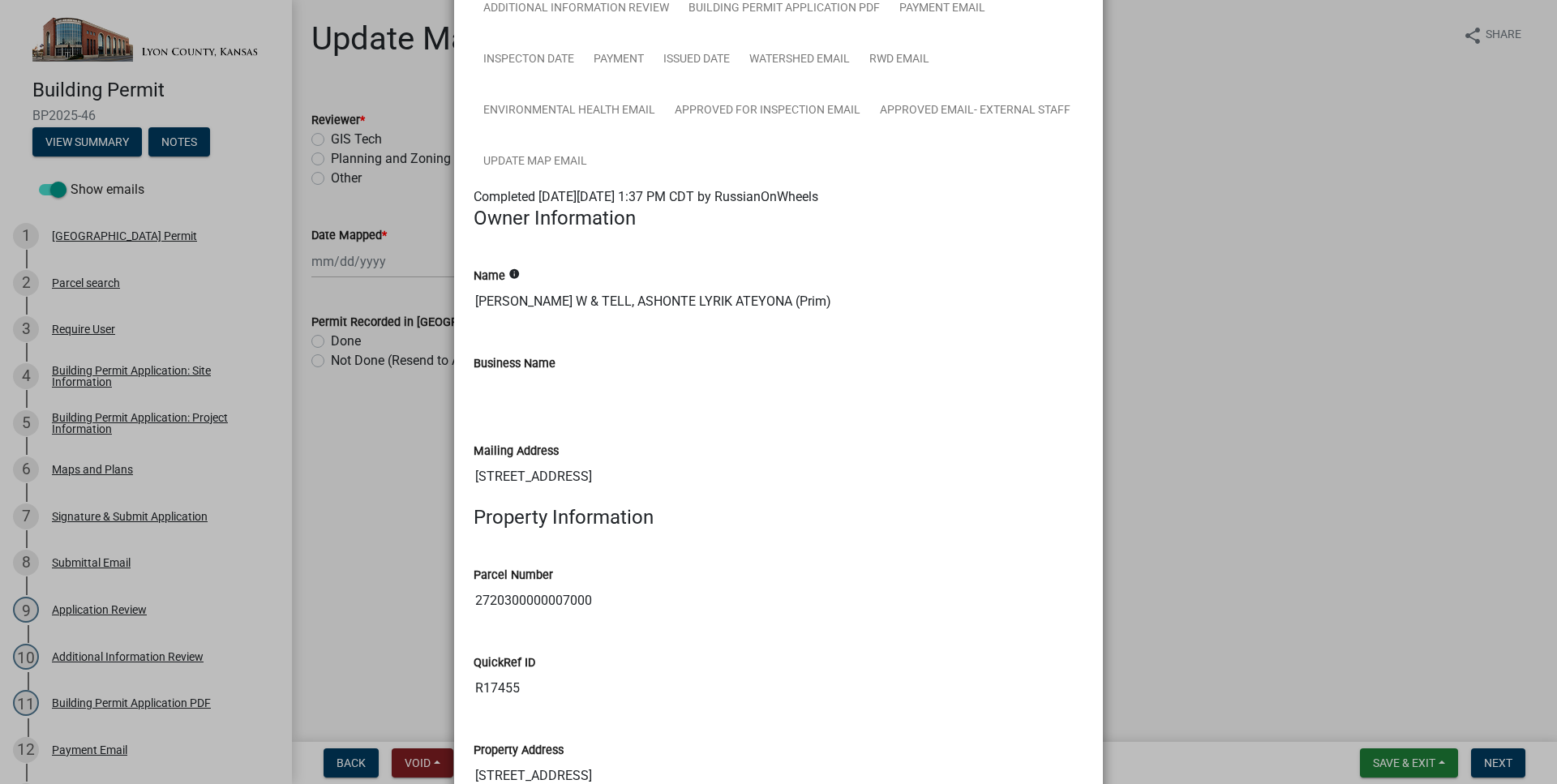
click at [543, 590] on input "2720300000007000" at bounding box center [778, 601] width 610 height 33
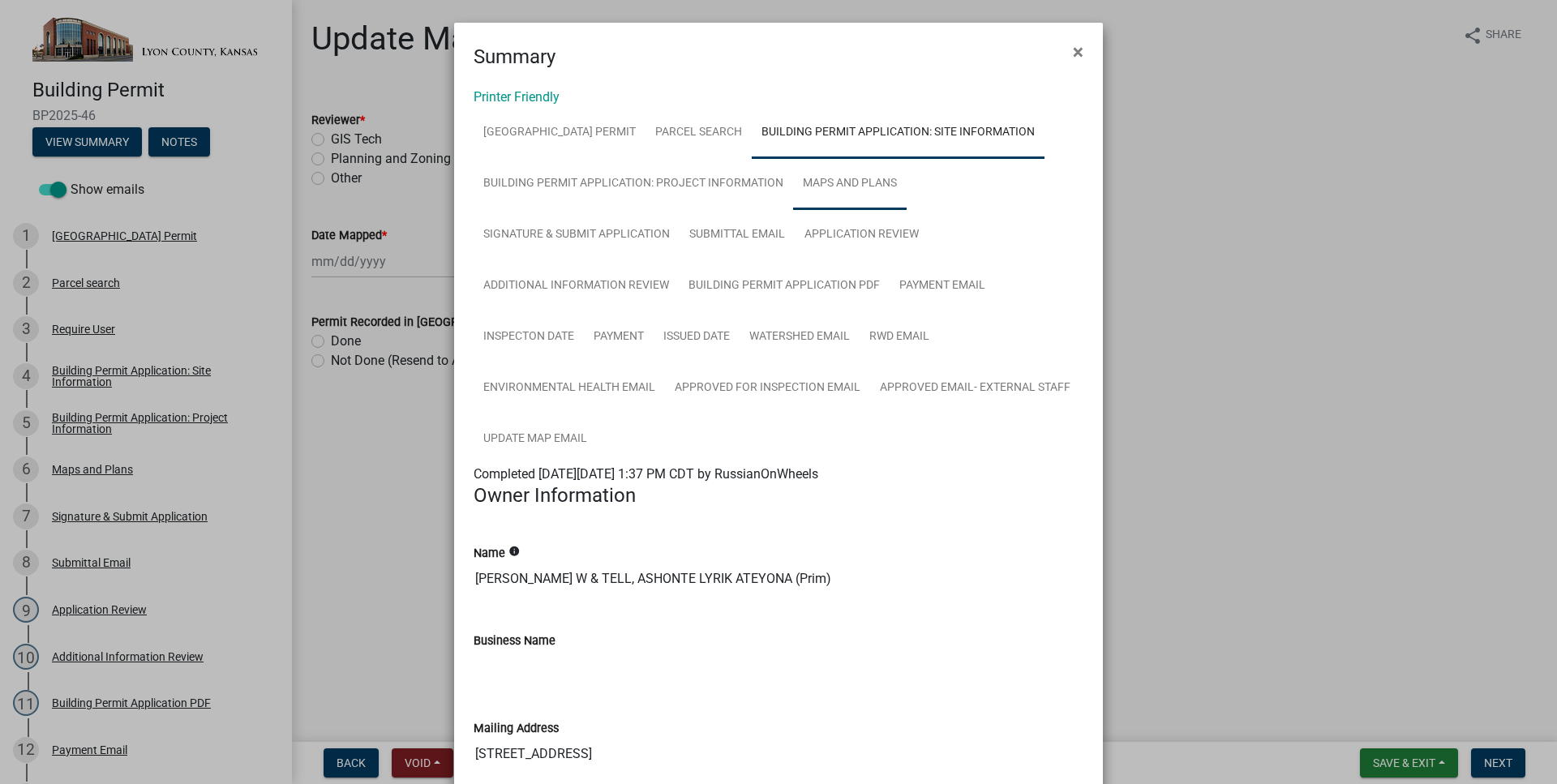
click at [826, 189] on link "Maps and Plans" at bounding box center [849, 184] width 113 height 52
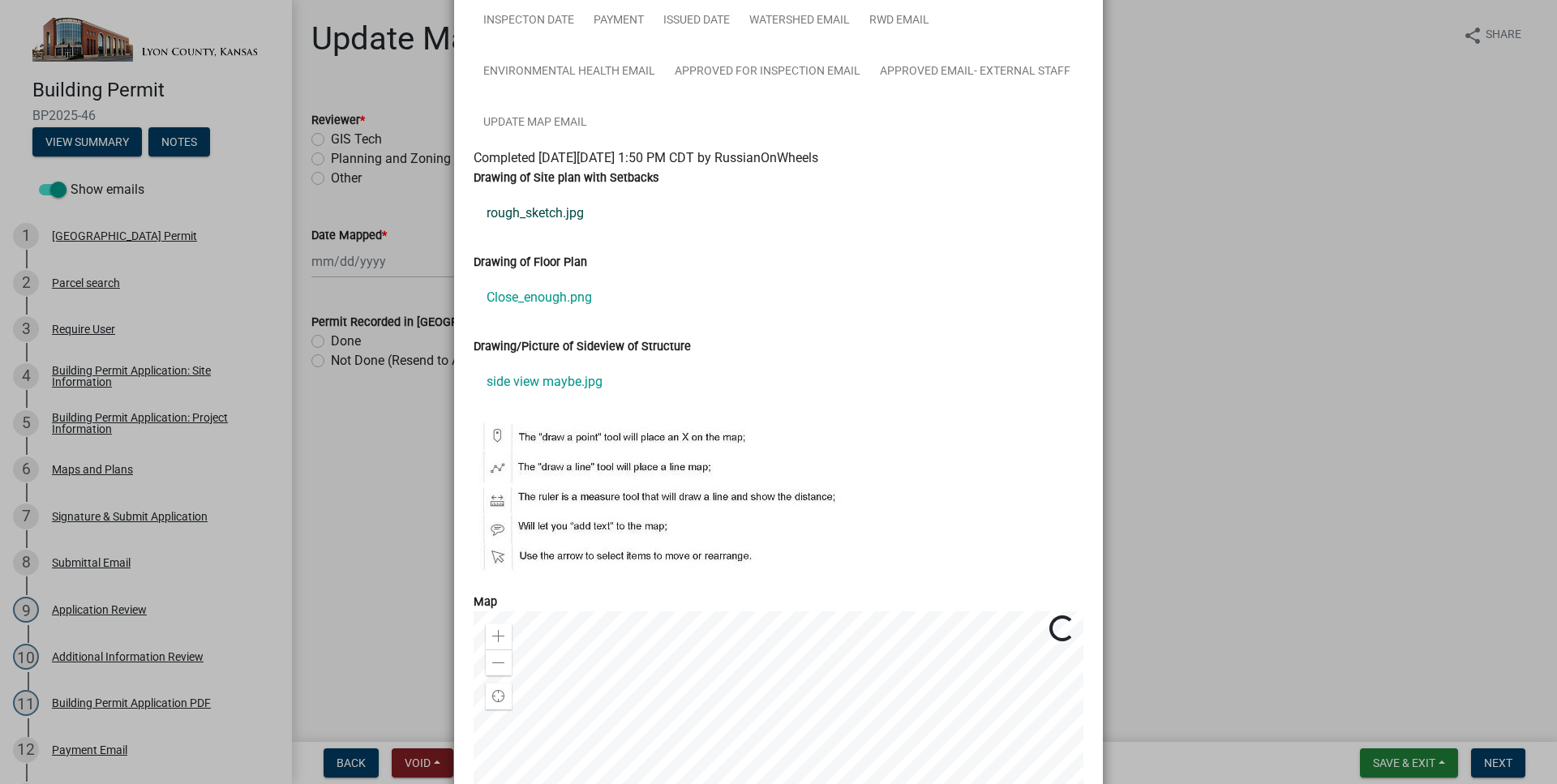
scroll to position [221, 0]
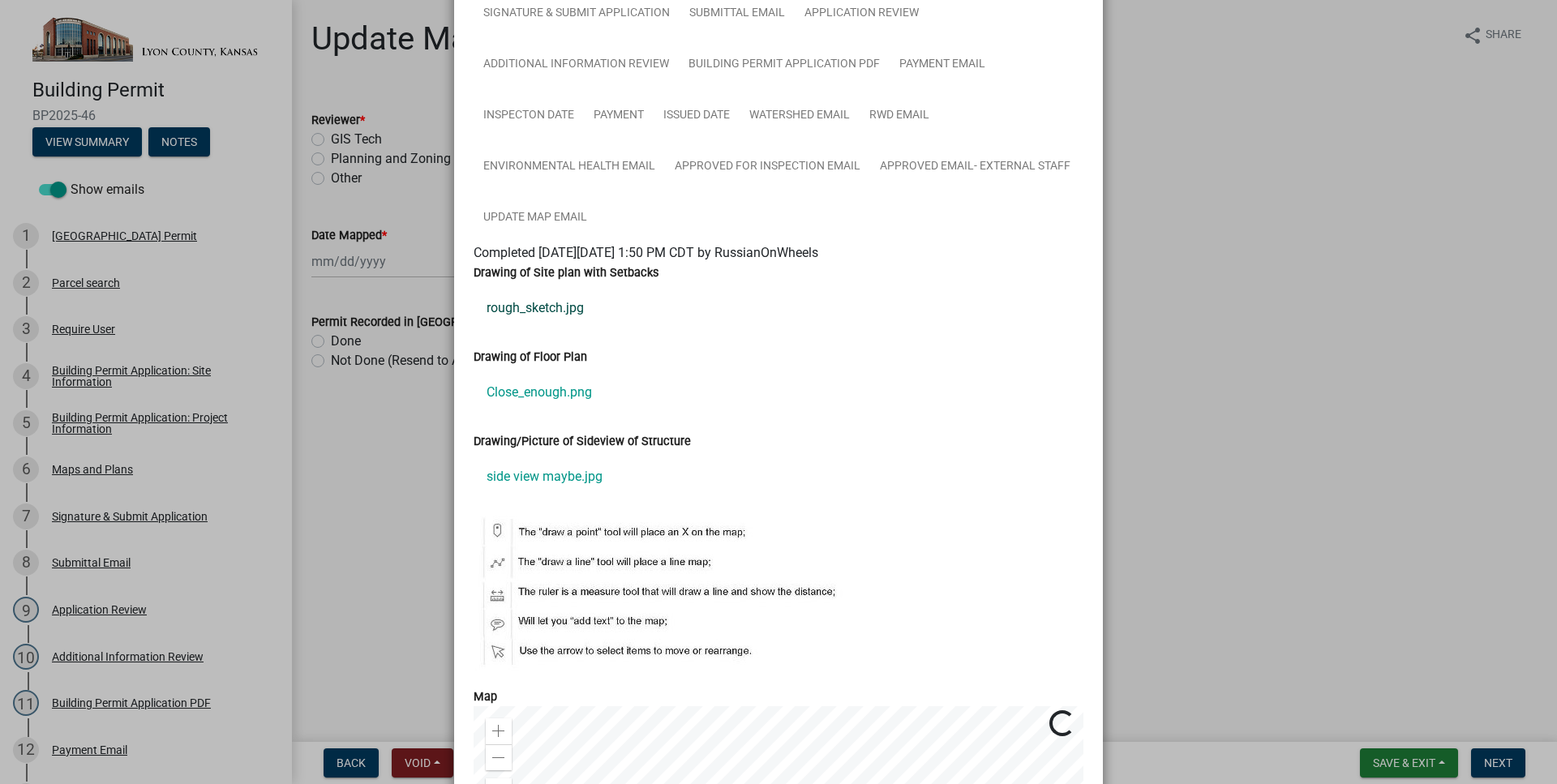
click at [558, 317] on link "rough_sketch.jpg" at bounding box center [778, 308] width 610 height 39
click at [552, 400] on link "Close_enough.png" at bounding box center [778, 392] width 610 height 39
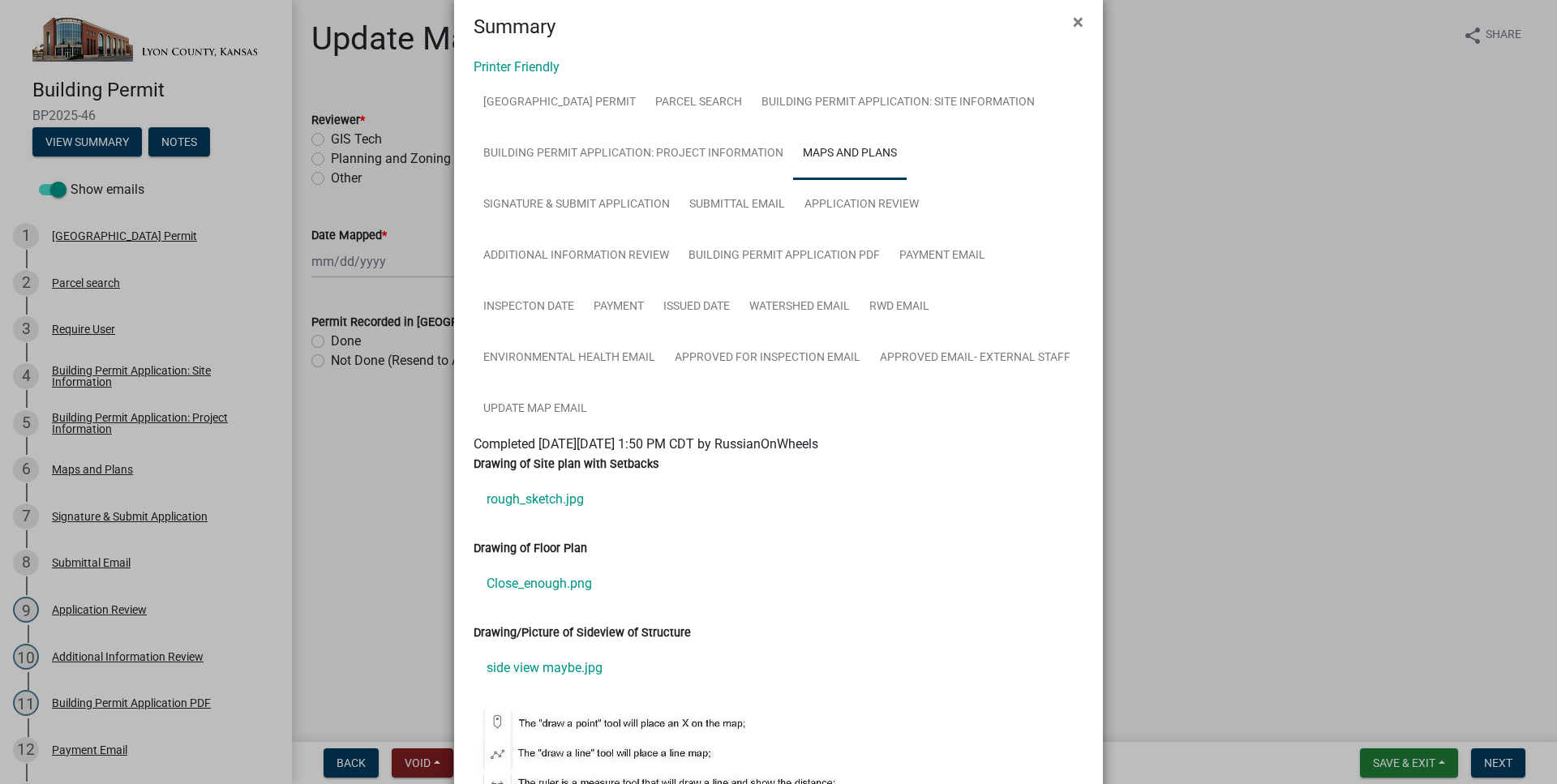
scroll to position [0, 0]
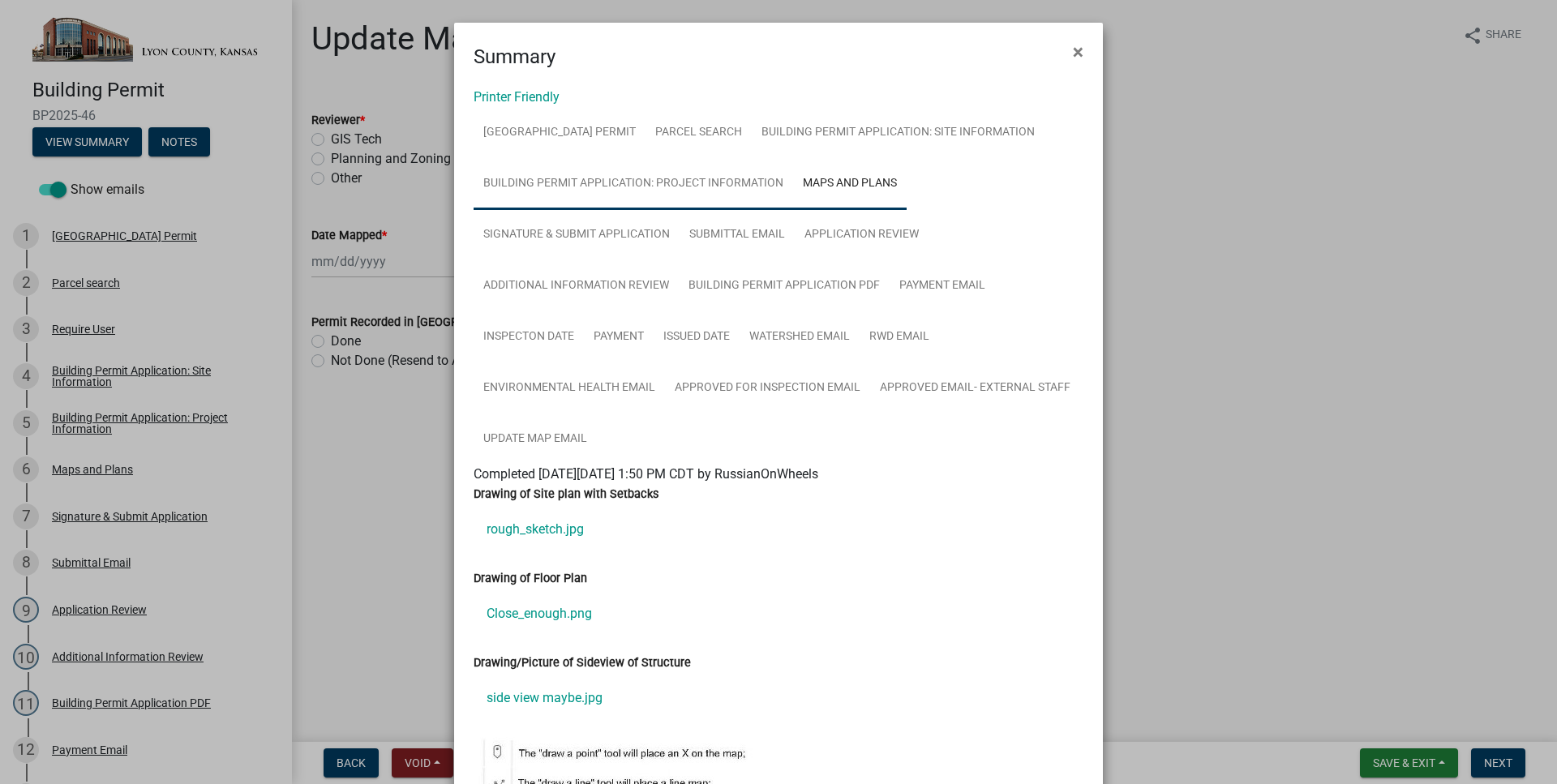
click at [705, 175] on link "Building Permit Application: Project Information" at bounding box center [633, 184] width 319 height 52
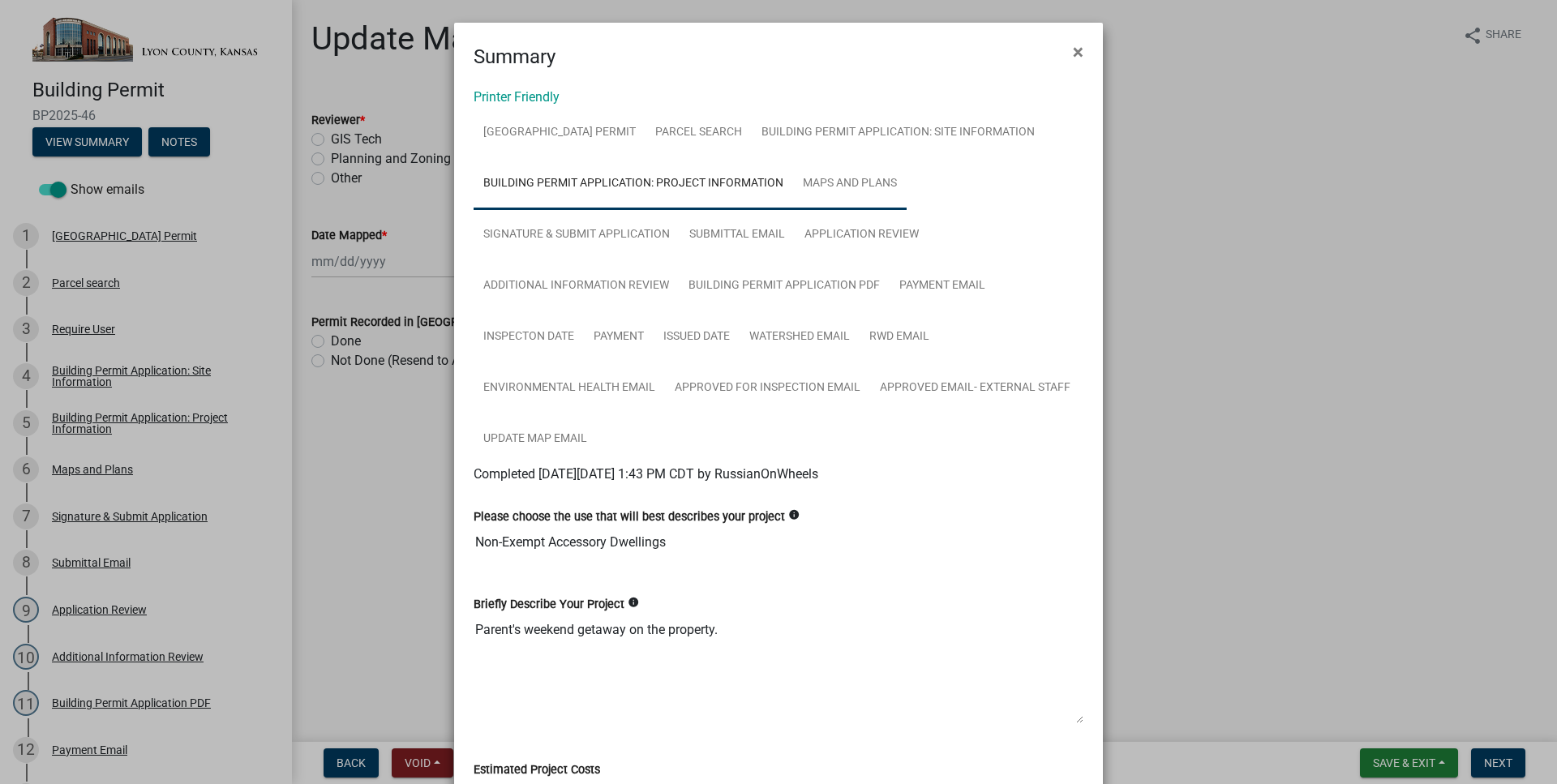
click at [856, 192] on link "Maps and Plans" at bounding box center [849, 184] width 113 height 52
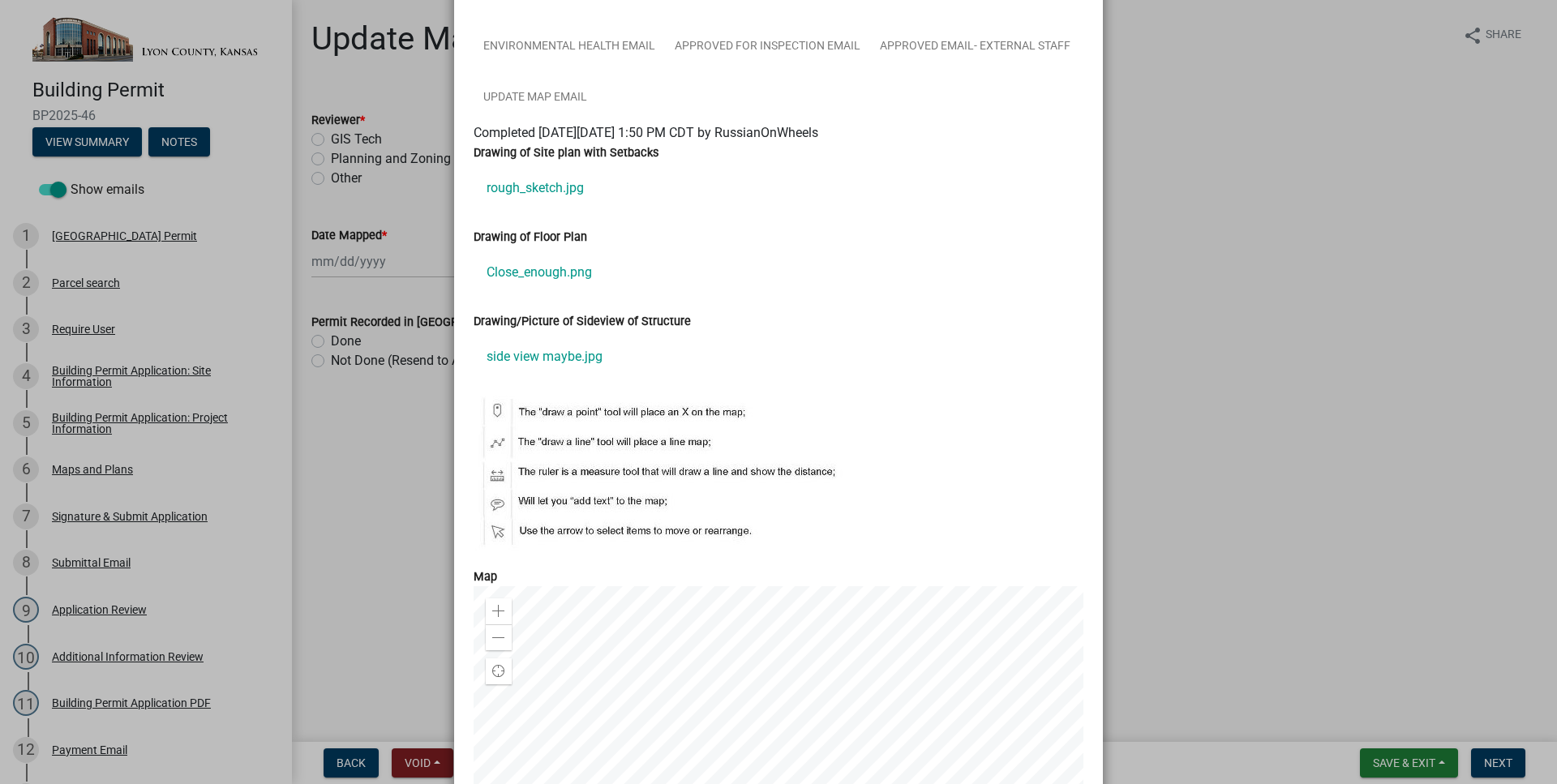
scroll to position [369, 0]
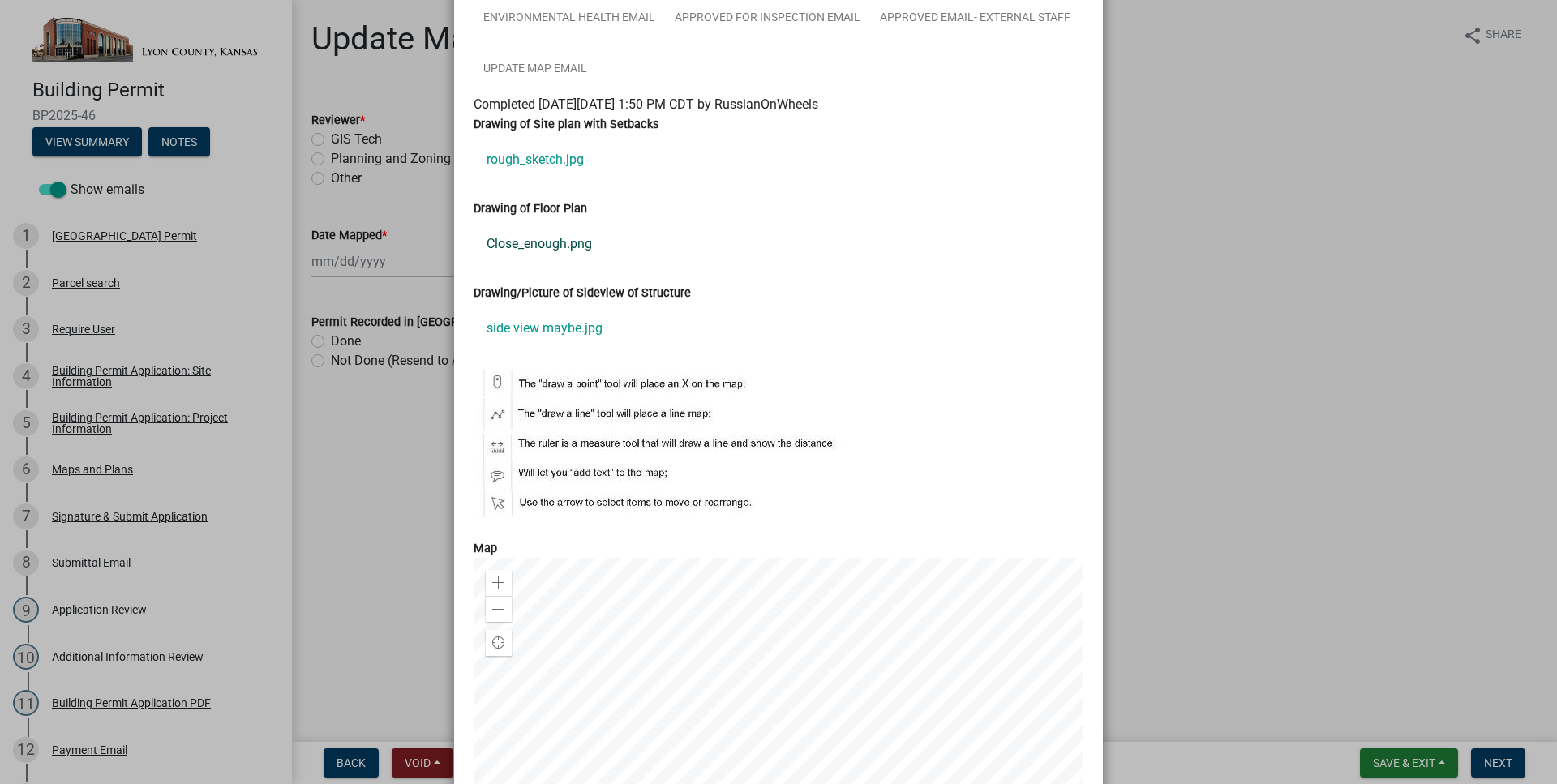
click at [576, 253] on link "Close_enough.png" at bounding box center [778, 244] width 610 height 39
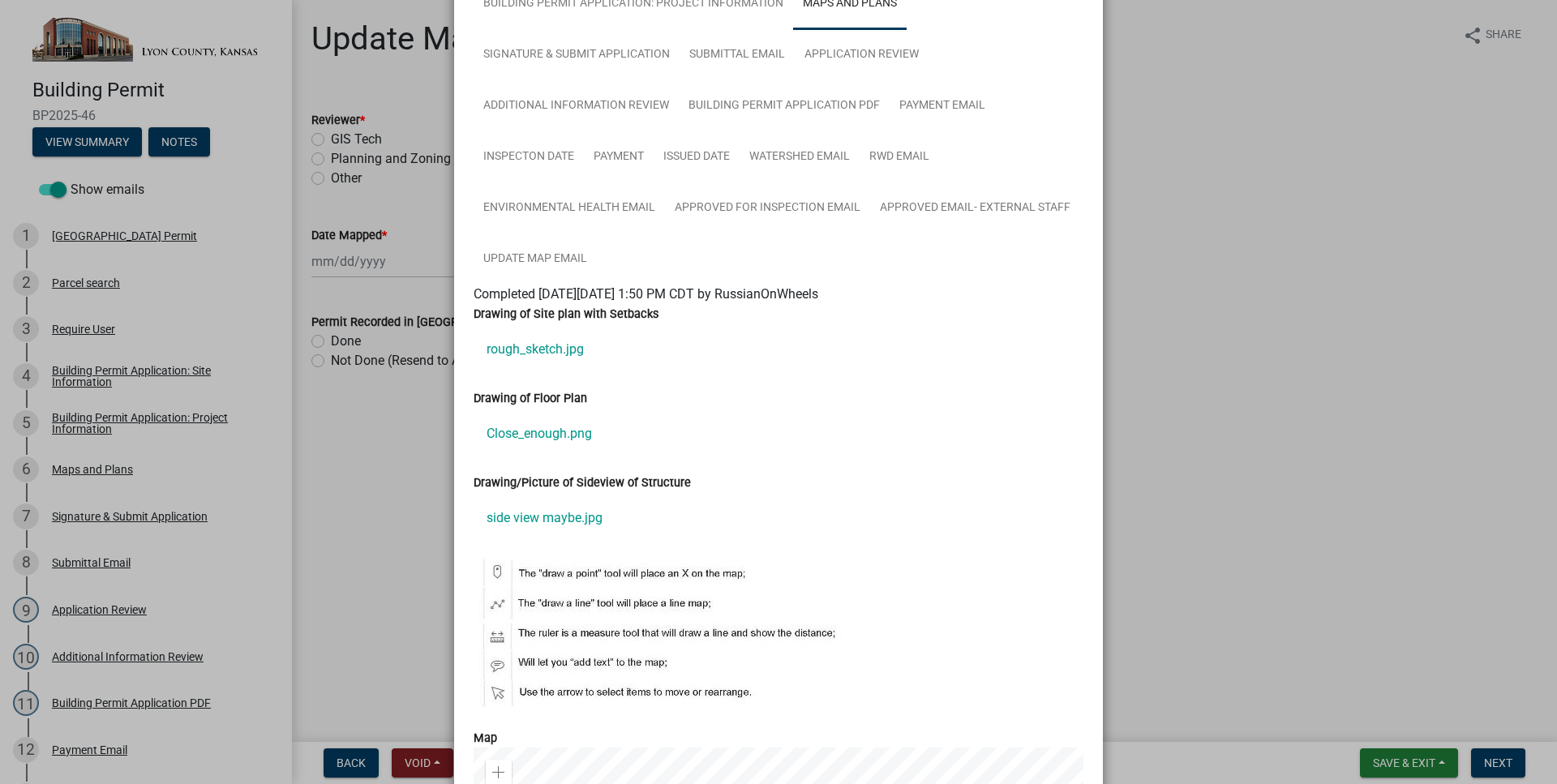
scroll to position [37, 0]
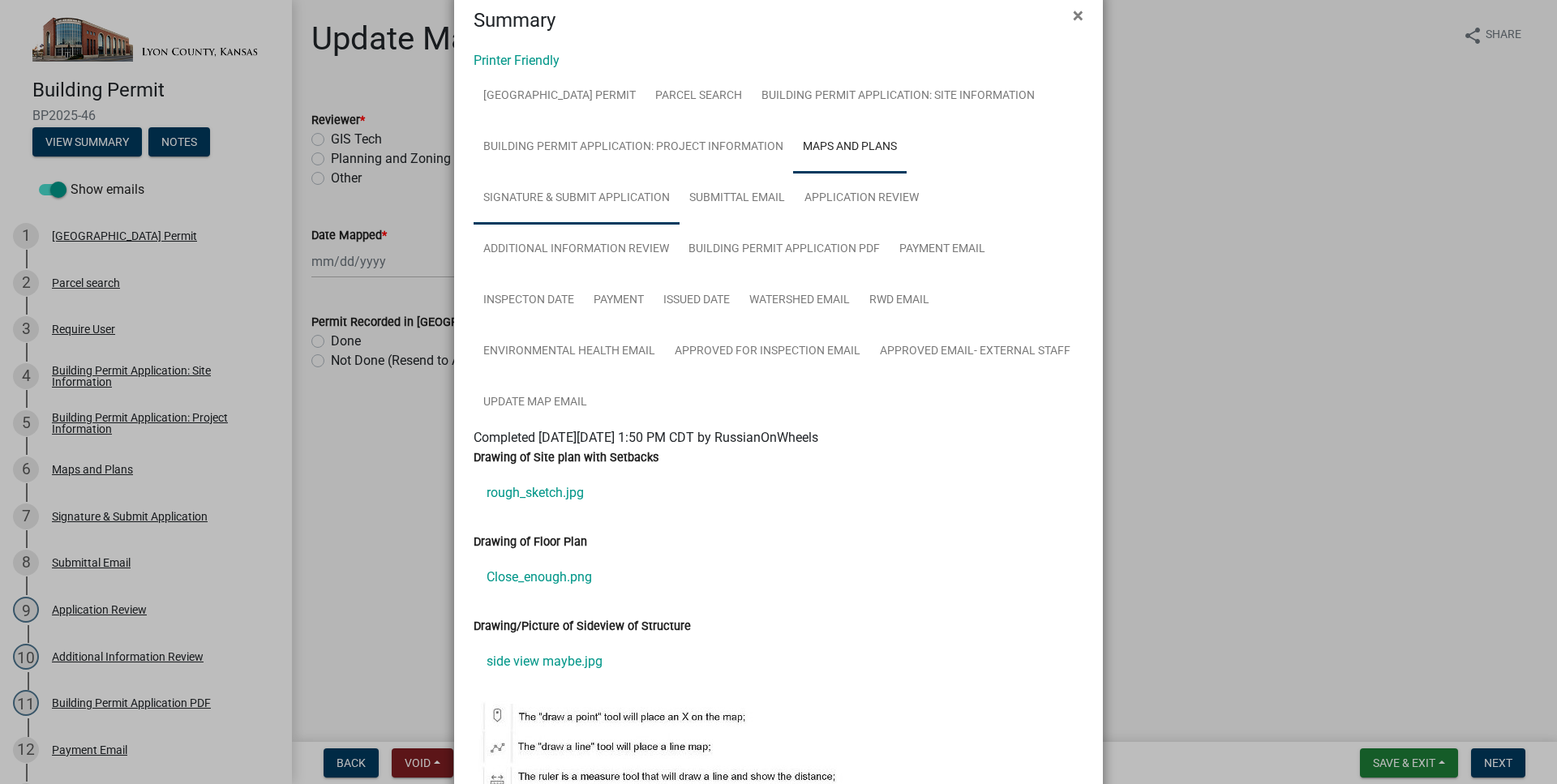
click at [616, 188] on link "Signature & Submit Application" at bounding box center [577, 199] width 206 height 52
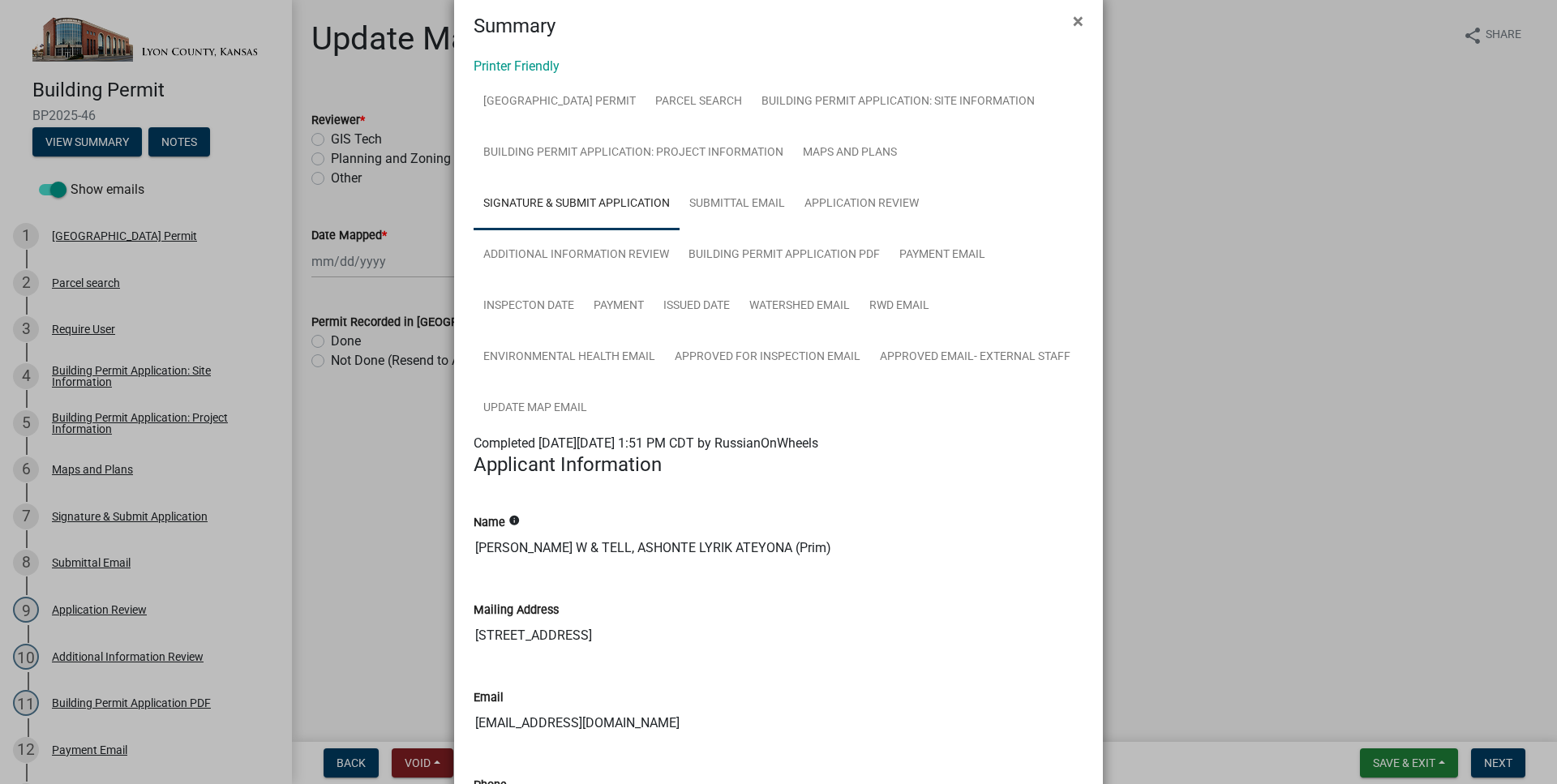
scroll to position [0, 0]
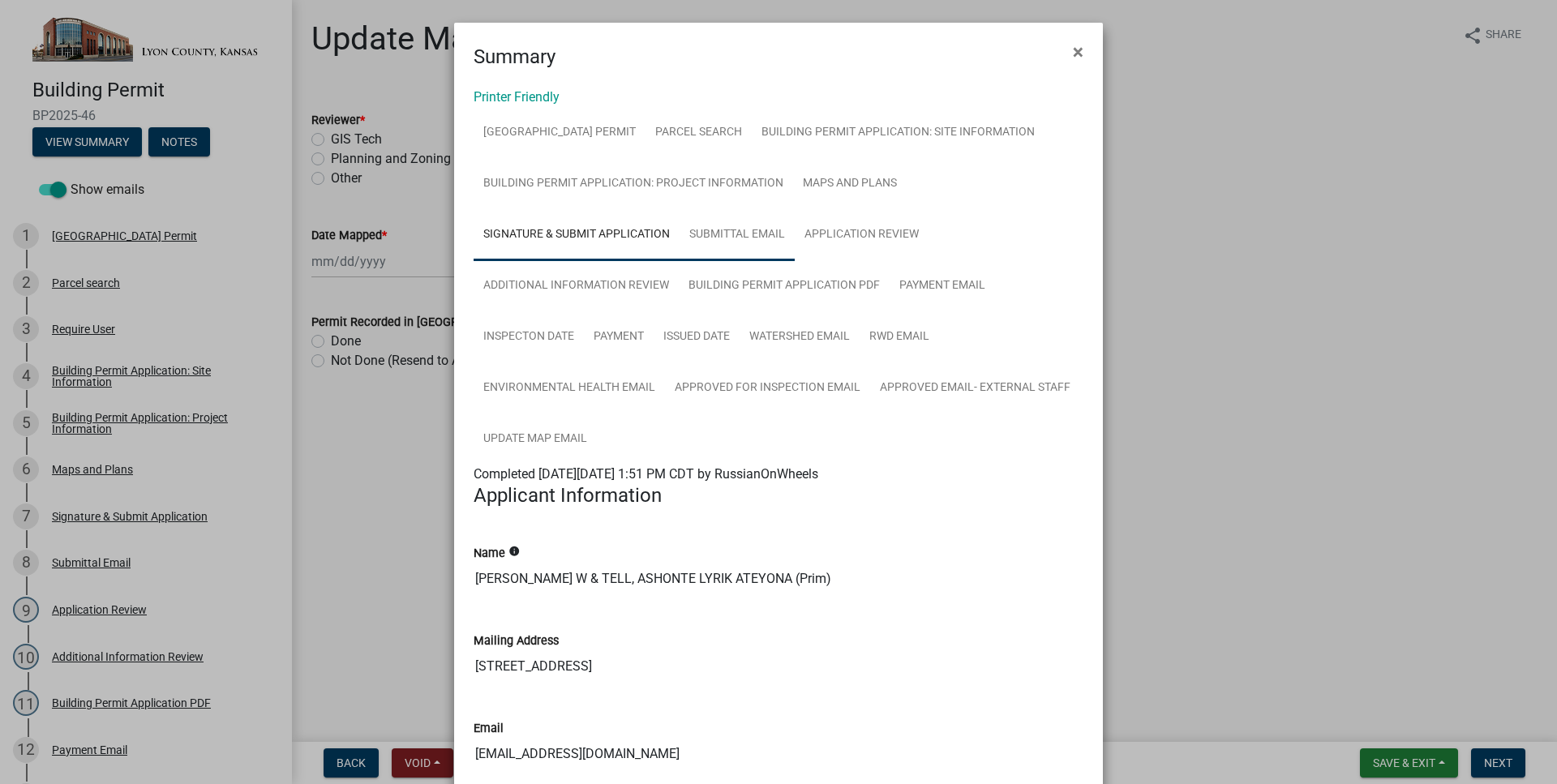
click at [737, 250] on link "Submittal Email" at bounding box center [737, 235] width 115 height 52
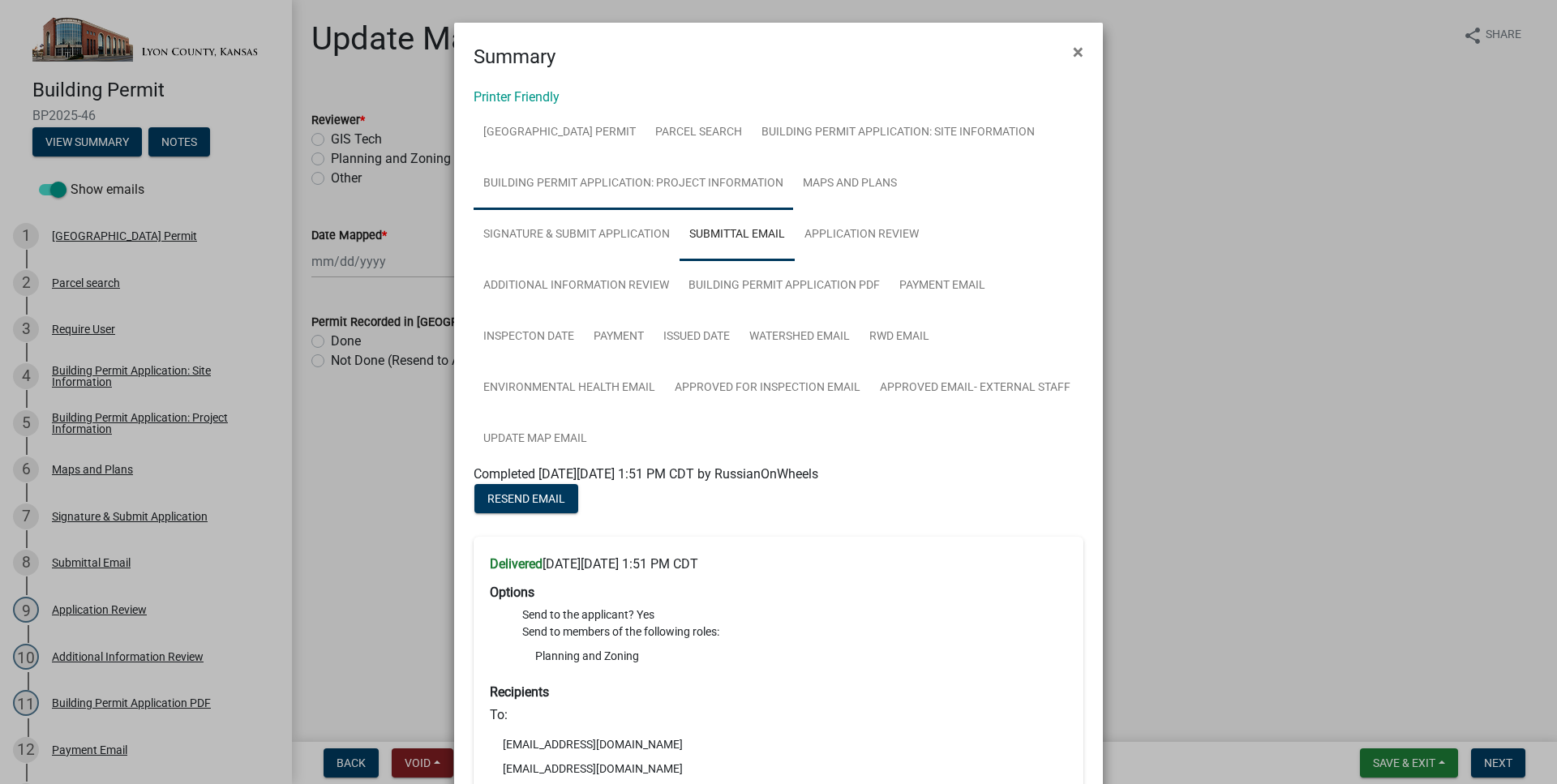
click at [716, 194] on link "Building Permit Application: Project Information" at bounding box center [633, 184] width 319 height 52
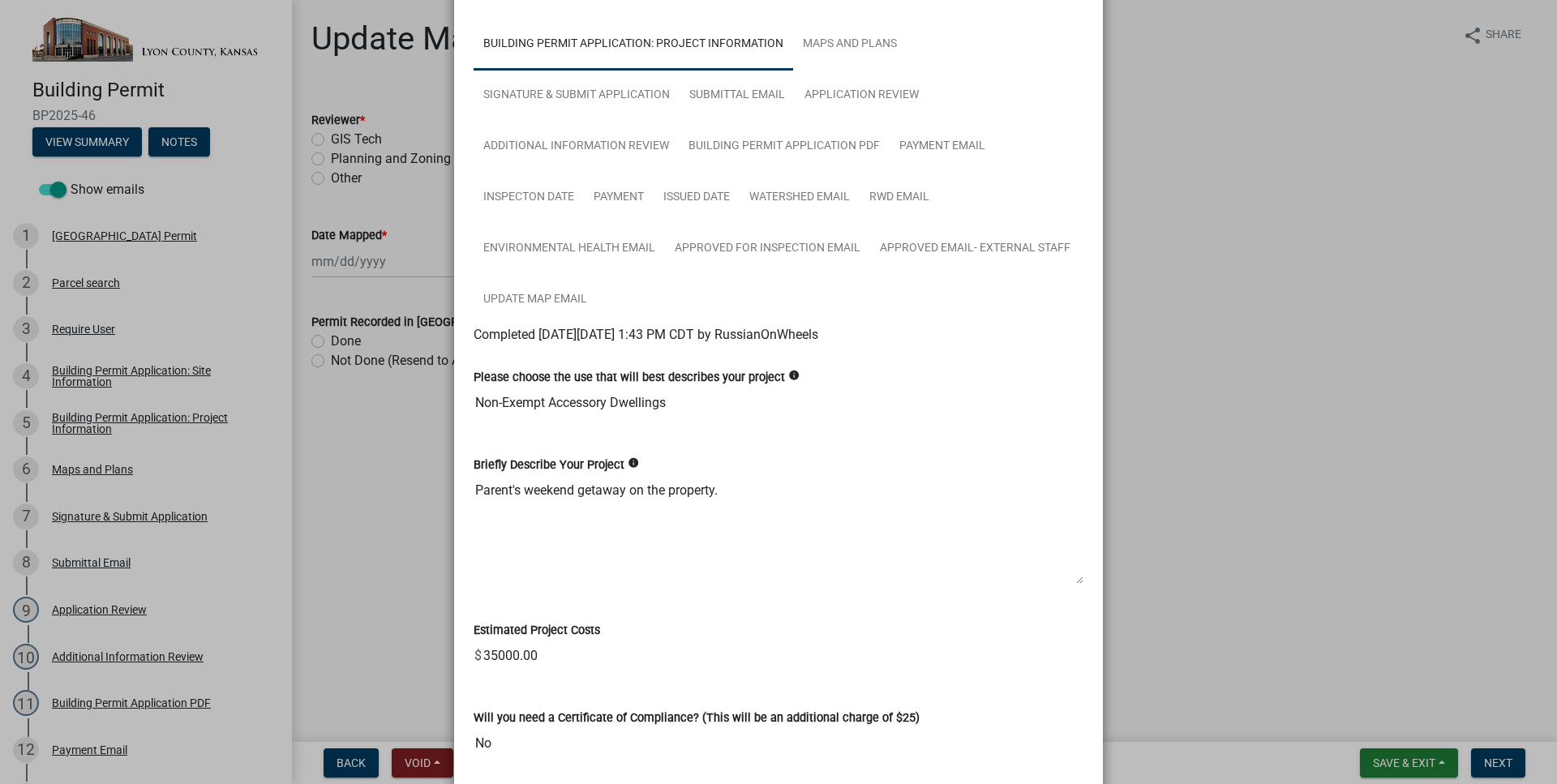
scroll to position [106, 0]
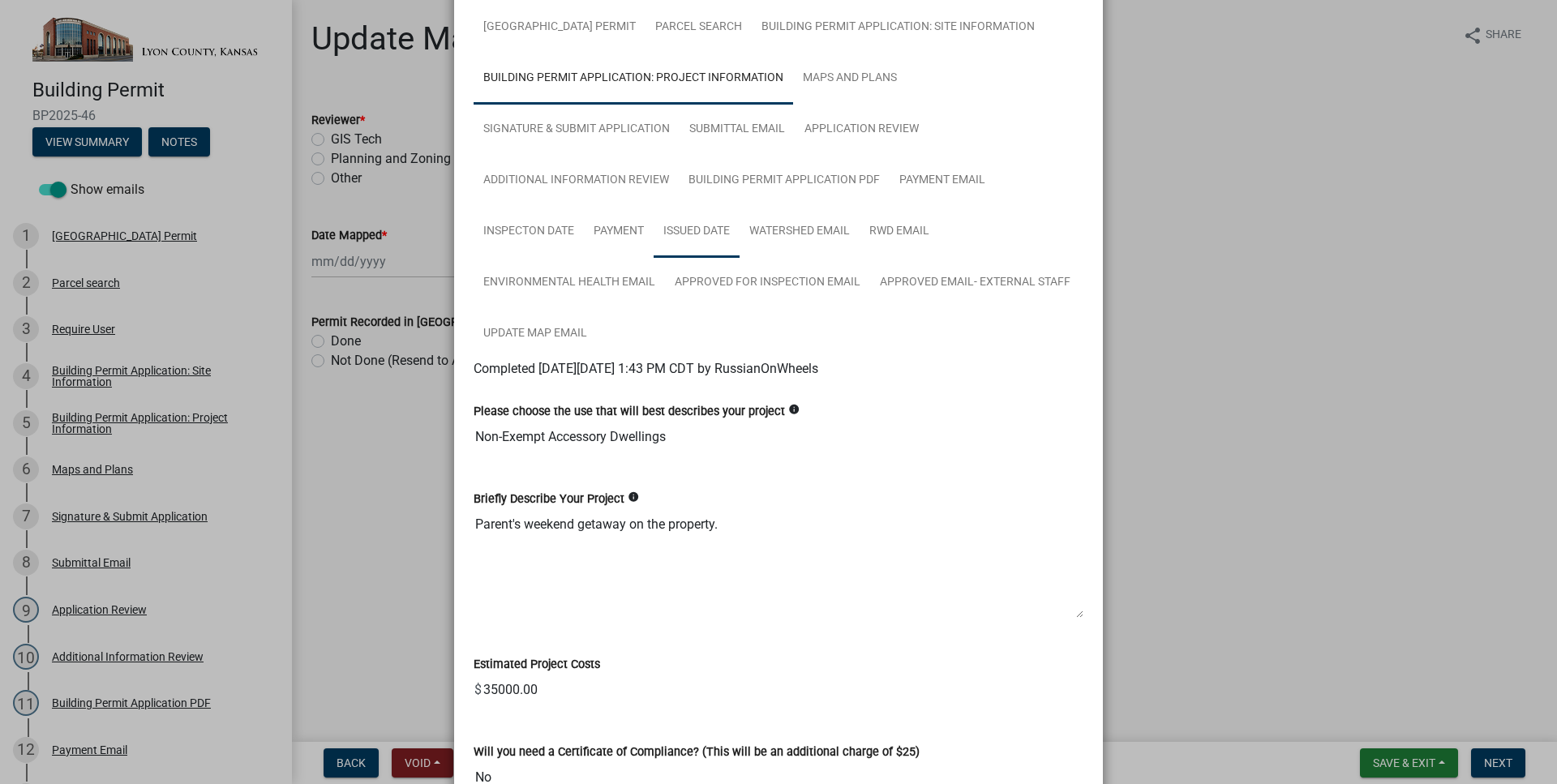
click at [695, 229] on link "Issued Date" at bounding box center [696, 232] width 86 height 52
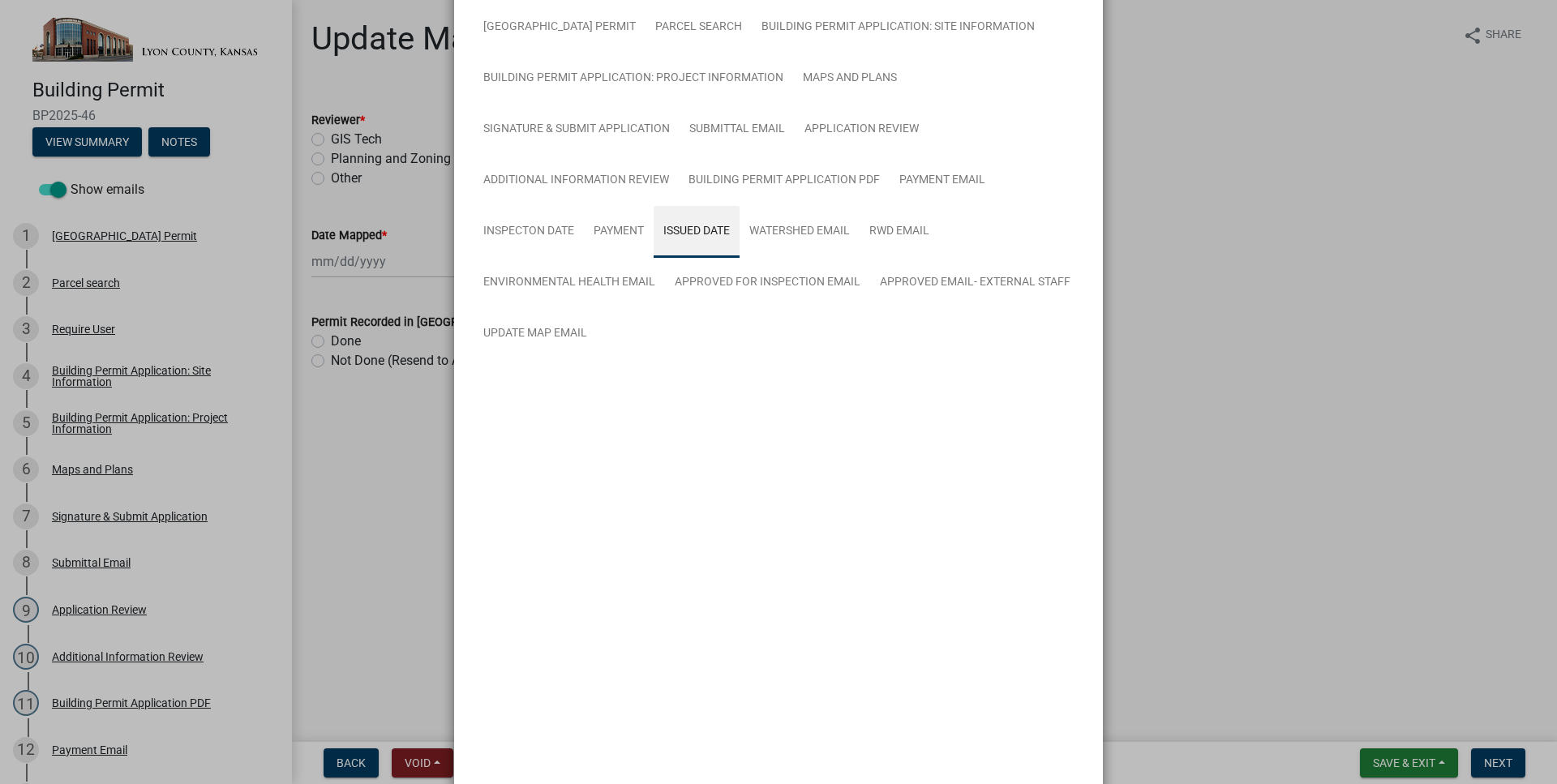
scroll to position [0, 0]
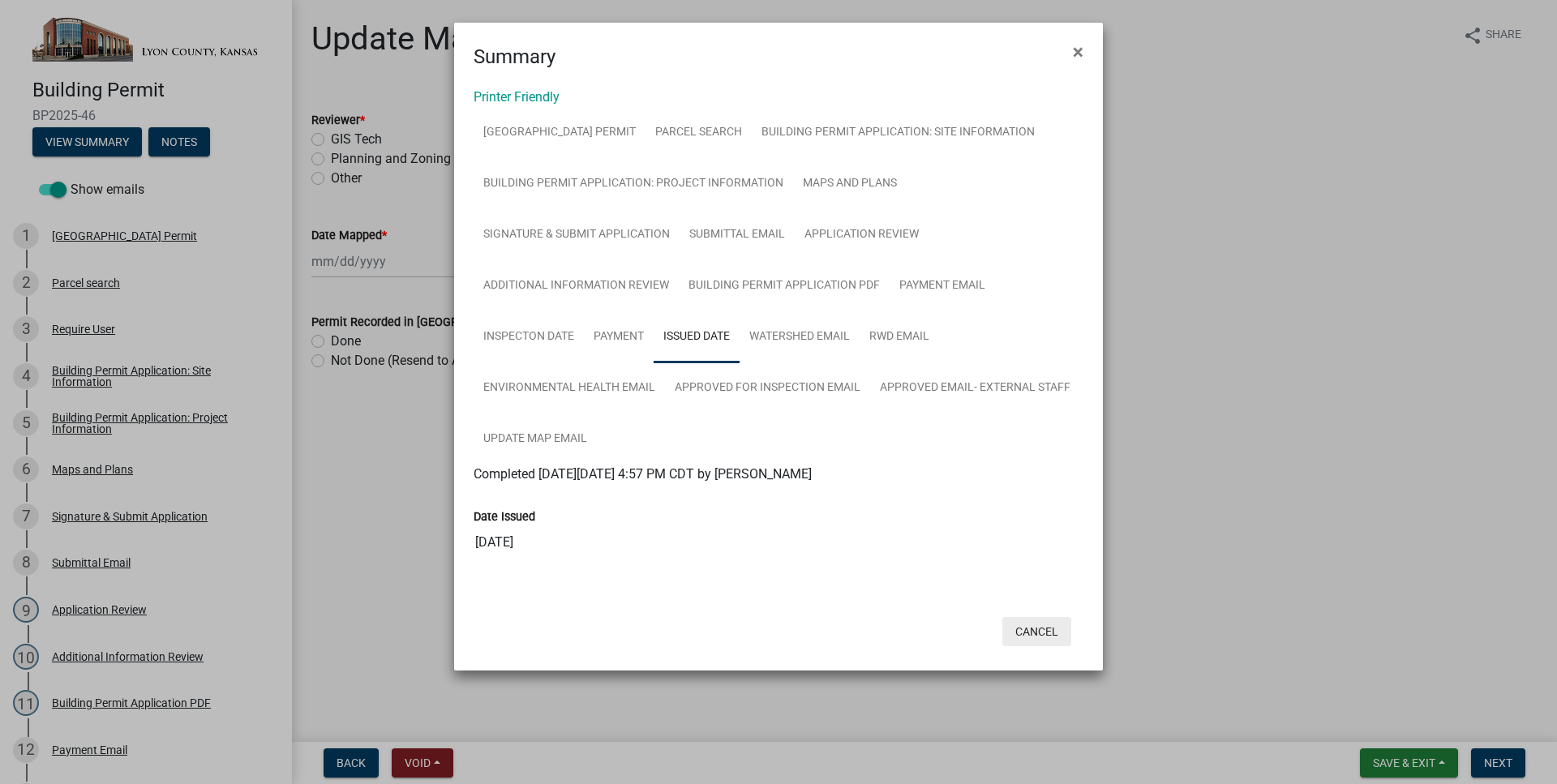
click at [1016, 640] on button "Cancel" at bounding box center [1037, 631] width 69 height 29
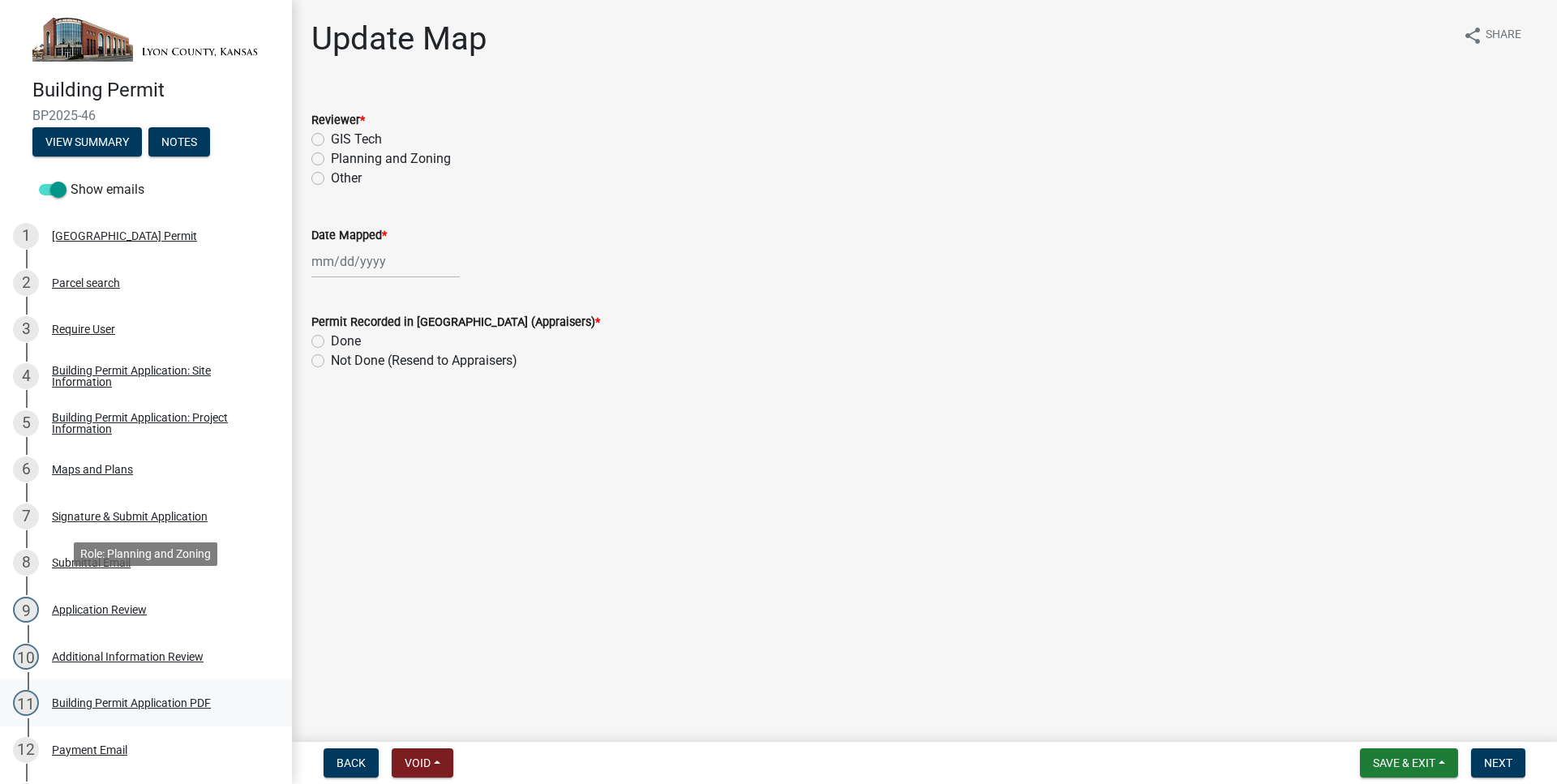
scroll to position [496, 0]
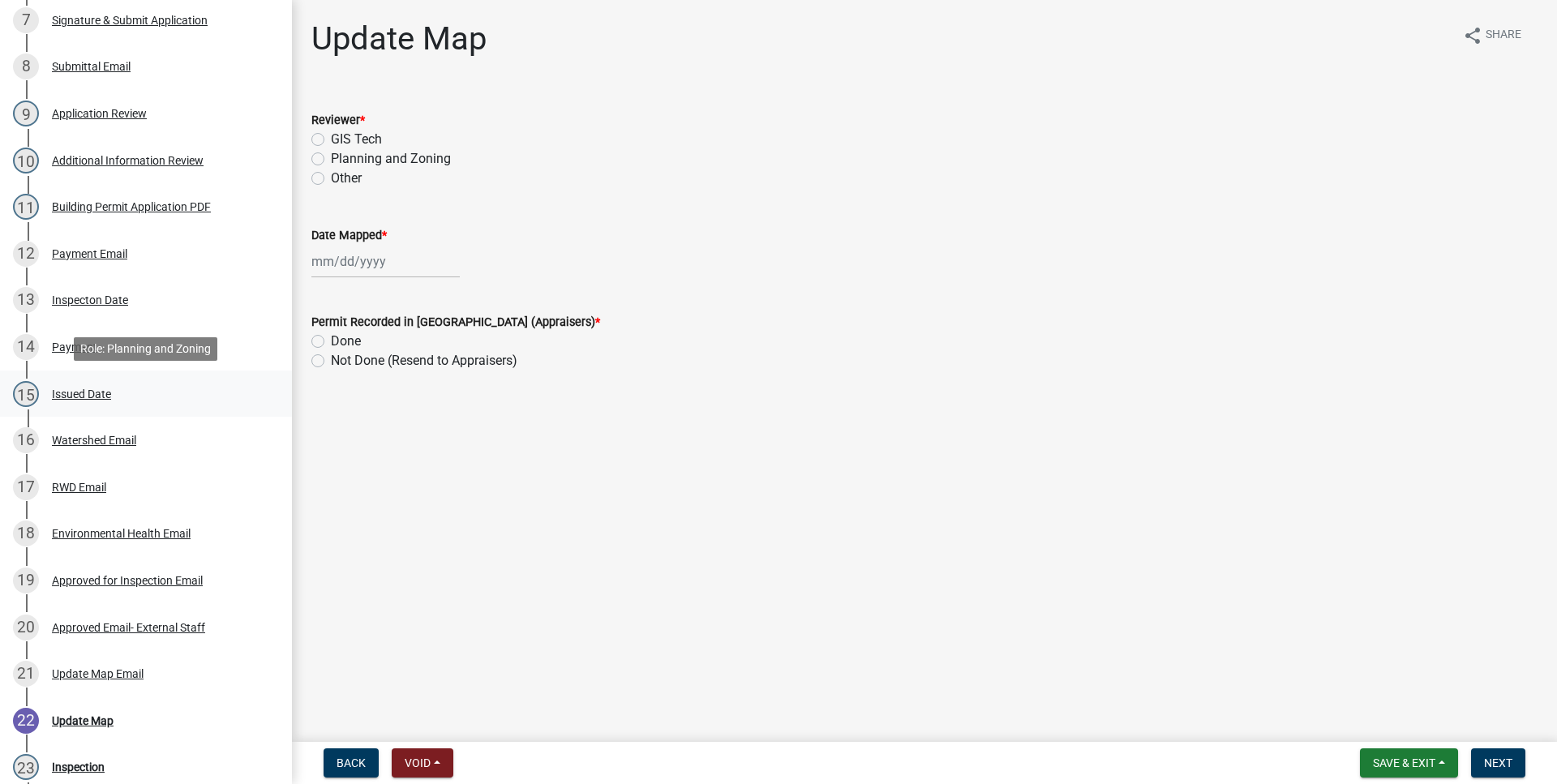
click at [104, 396] on div "Issued Date" at bounding box center [81, 395] width 59 height 12
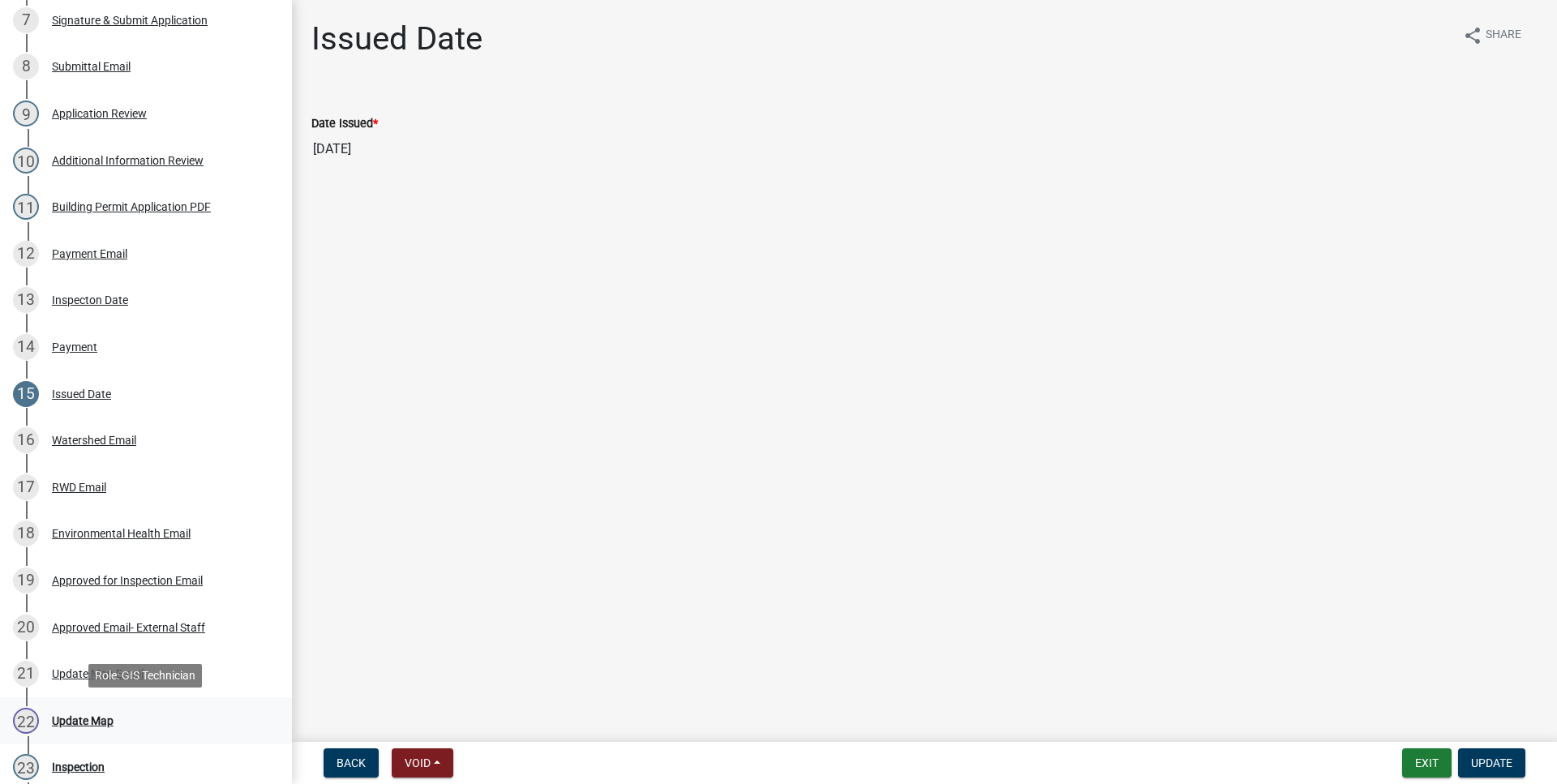
click at [202, 699] on link "22 Update Map" at bounding box center [146, 720] width 292 height 47
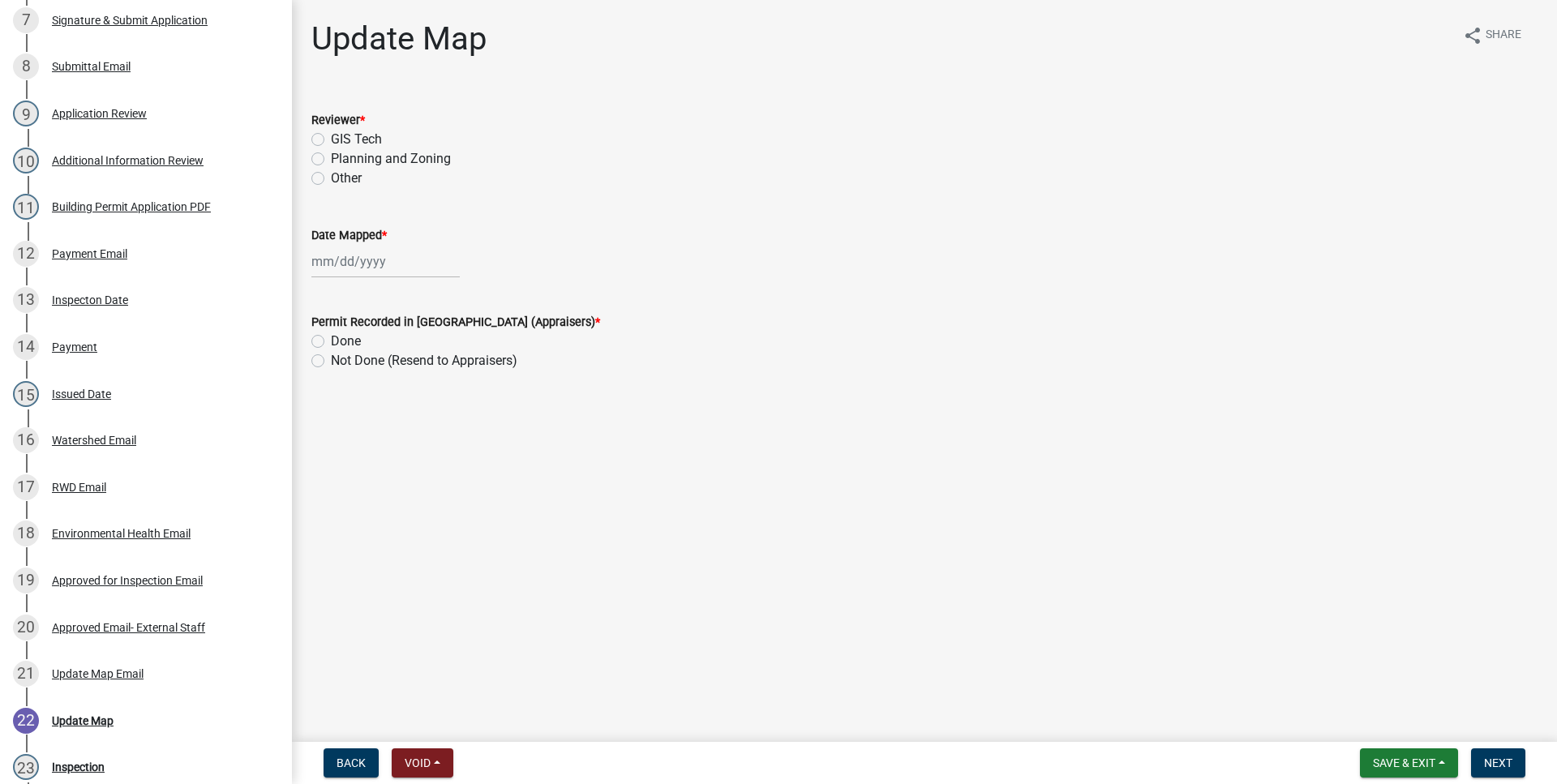
click at [331, 142] on label "GIS Tech" at bounding box center [356, 139] width 51 height 19
click at [331, 140] on input "GIS Tech" at bounding box center [336, 135] width 11 height 11
radio input "true"
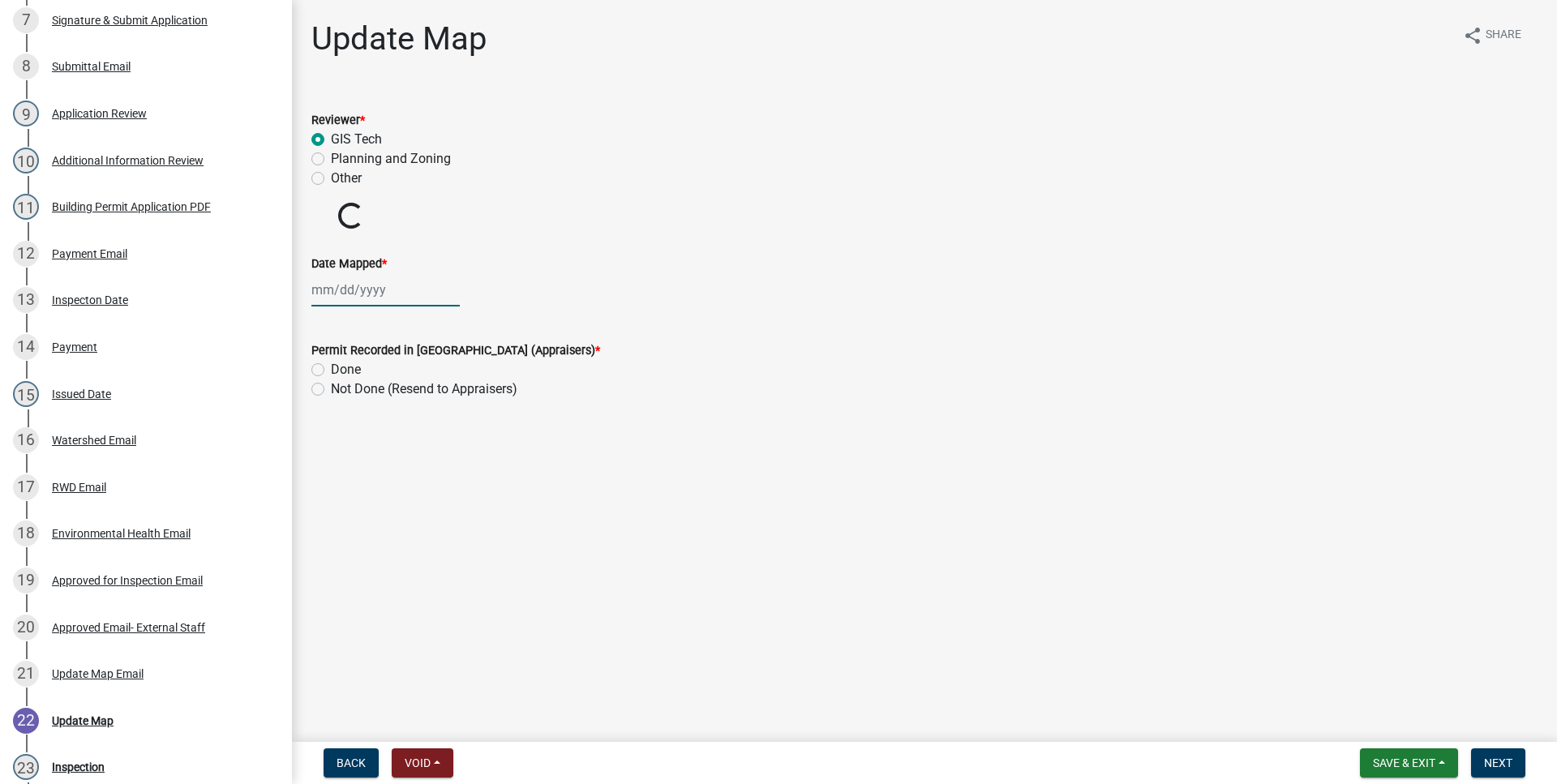
click at [344, 281] on input "Date Mapped *" at bounding box center [385, 290] width 148 height 34
select select "9"
select select "2025"
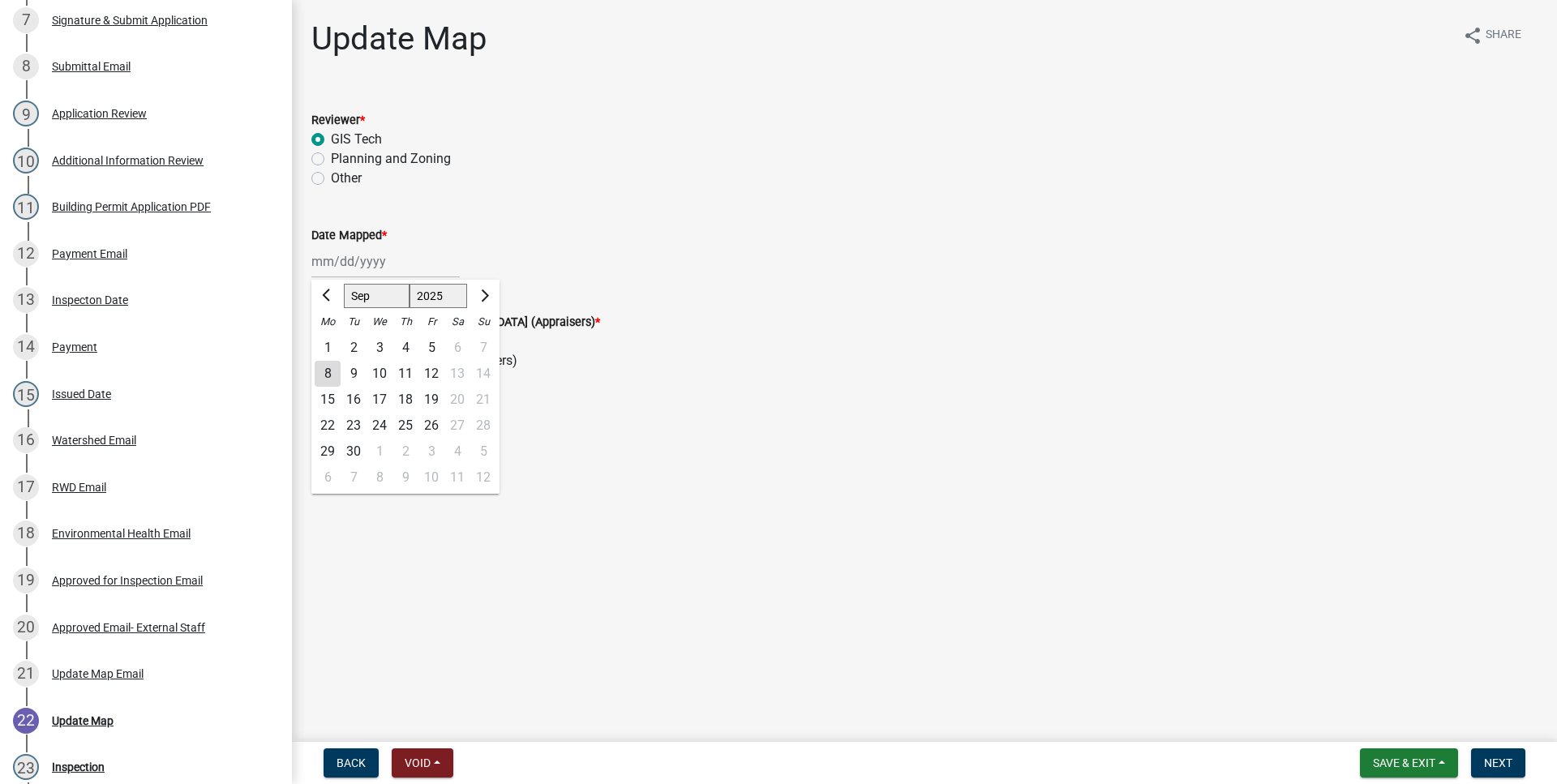
click at [335, 375] on div "8" at bounding box center [327, 374] width 26 height 26
type input "[DATE]"
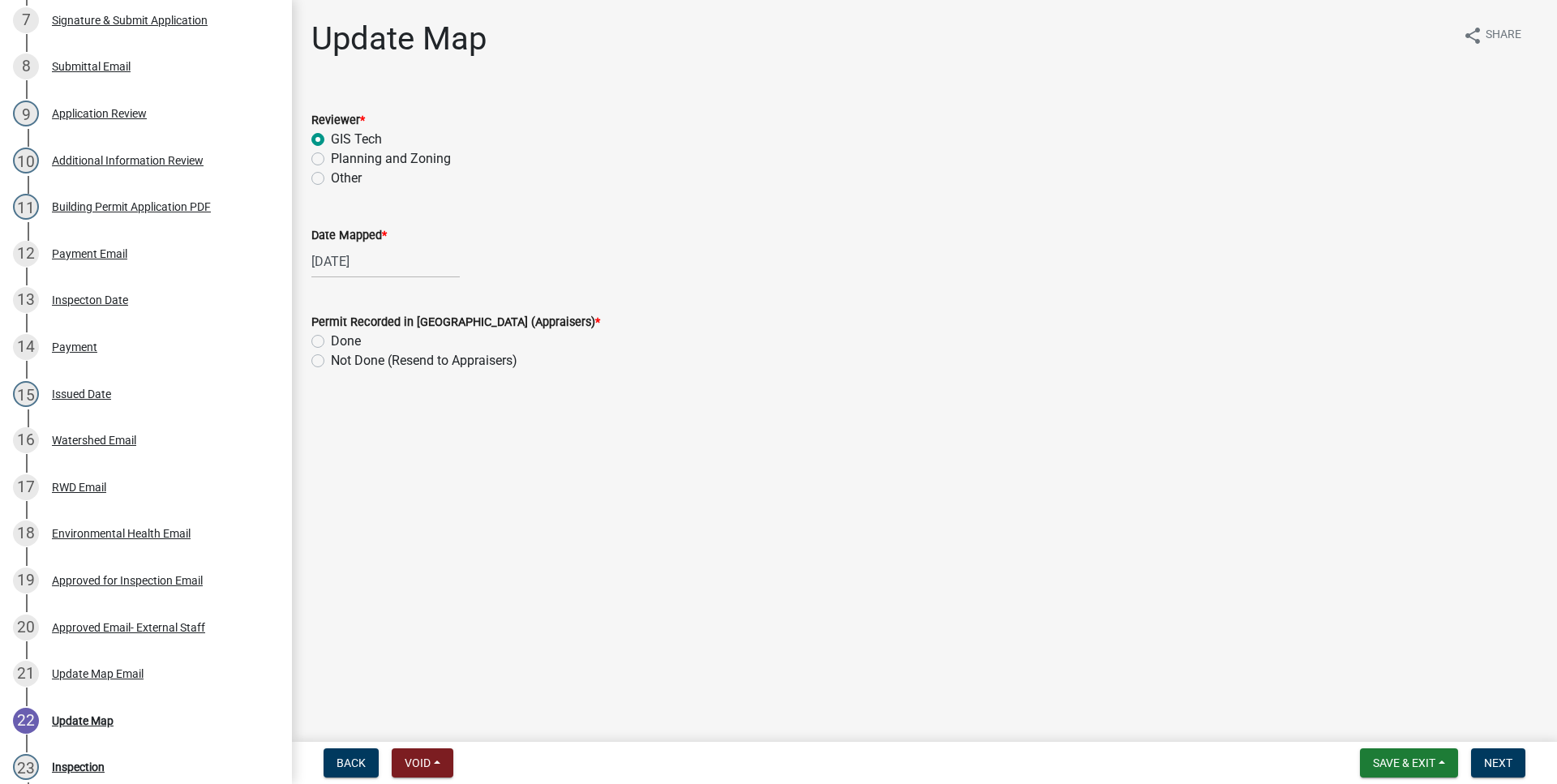
click at [331, 343] on label "Done" at bounding box center [346, 341] width 30 height 19
click at [331, 342] on input "Done" at bounding box center [336, 337] width 11 height 11
radio input "true"
click at [1501, 766] on span "Next" at bounding box center [1498, 762] width 28 height 13
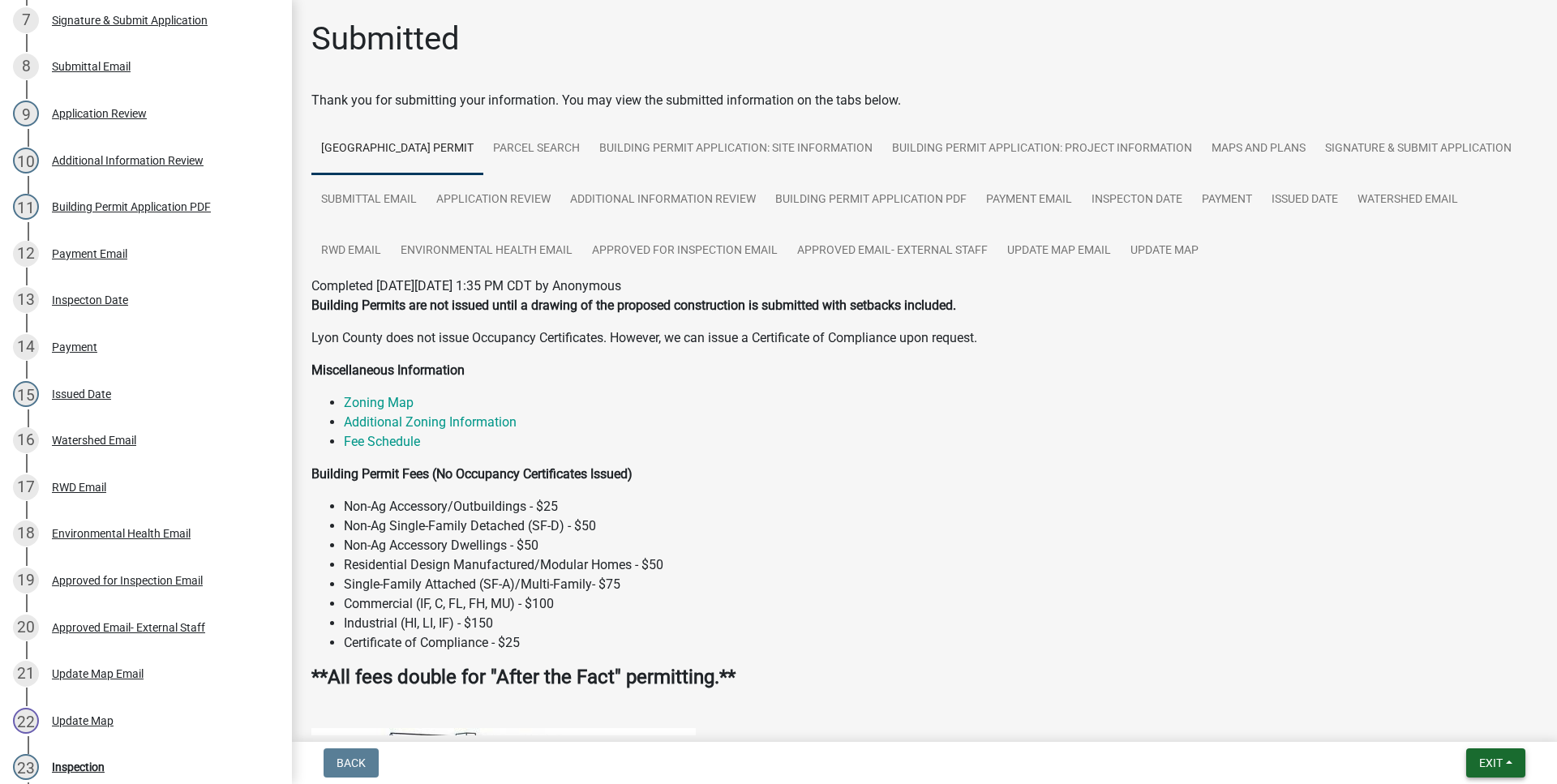
click at [1488, 772] on button "Exit" at bounding box center [1496, 762] width 59 height 29
click at [1472, 718] on button "Save & Exit" at bounding box center [1460, 720] width 130 height 39
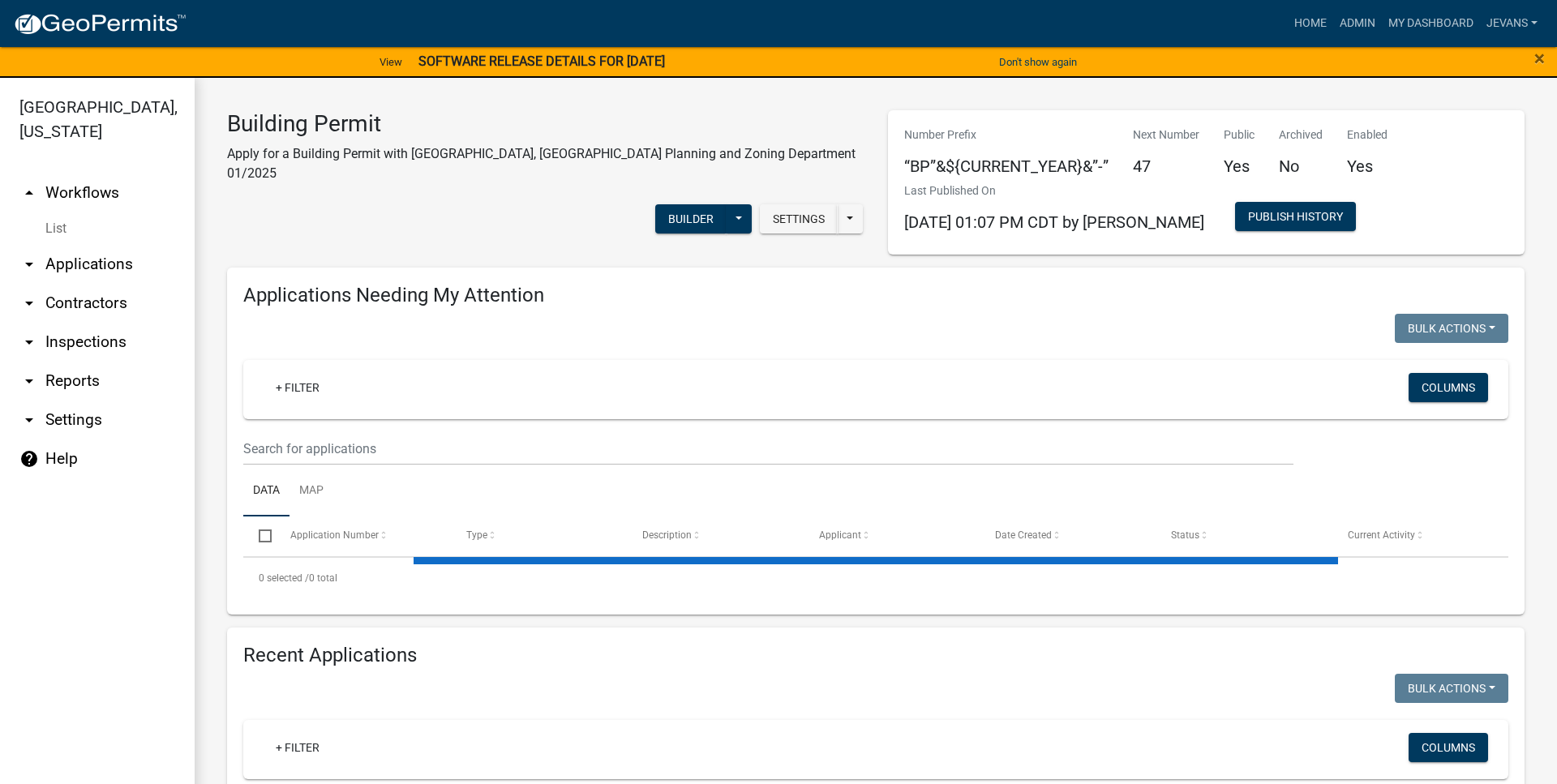
select select "1: 25"
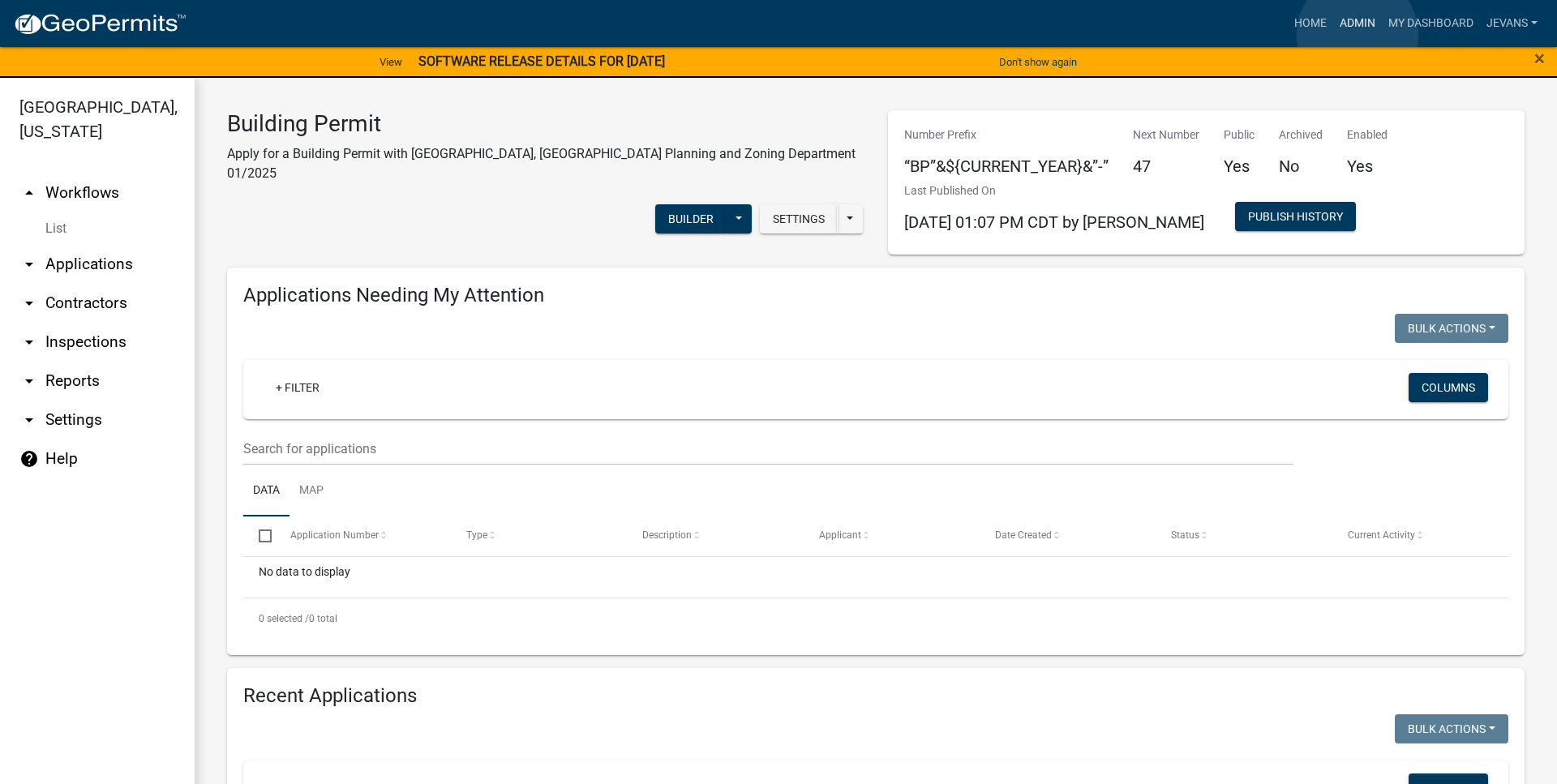
click at [1358, 35] on link "Admin" at bounding box center [1358, 23] width 49 height 31
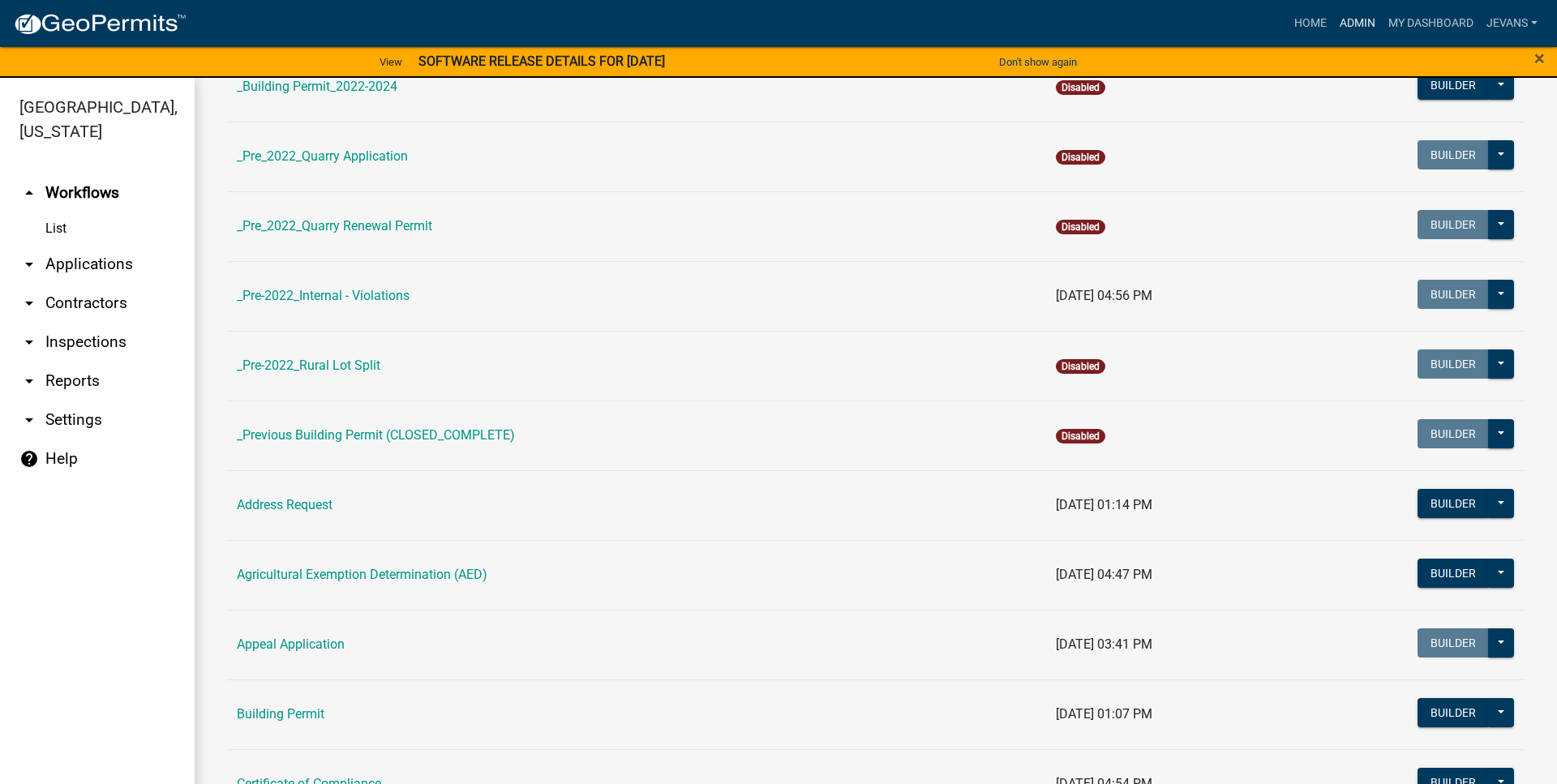
scroll to position [277, 0]
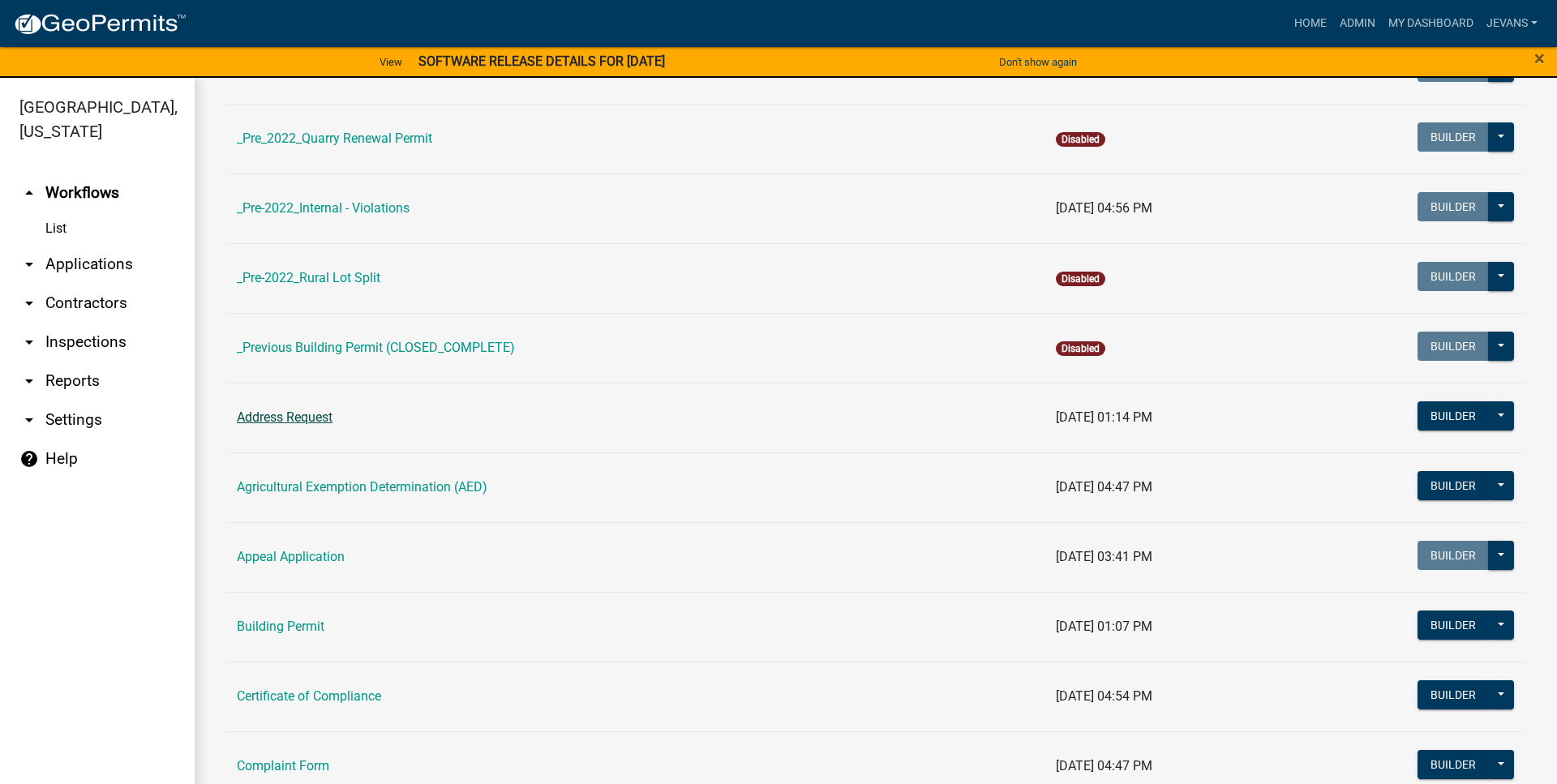
click at [301, 420] on link "Address Request" at bounding box center [285, 417] width 96 height 15
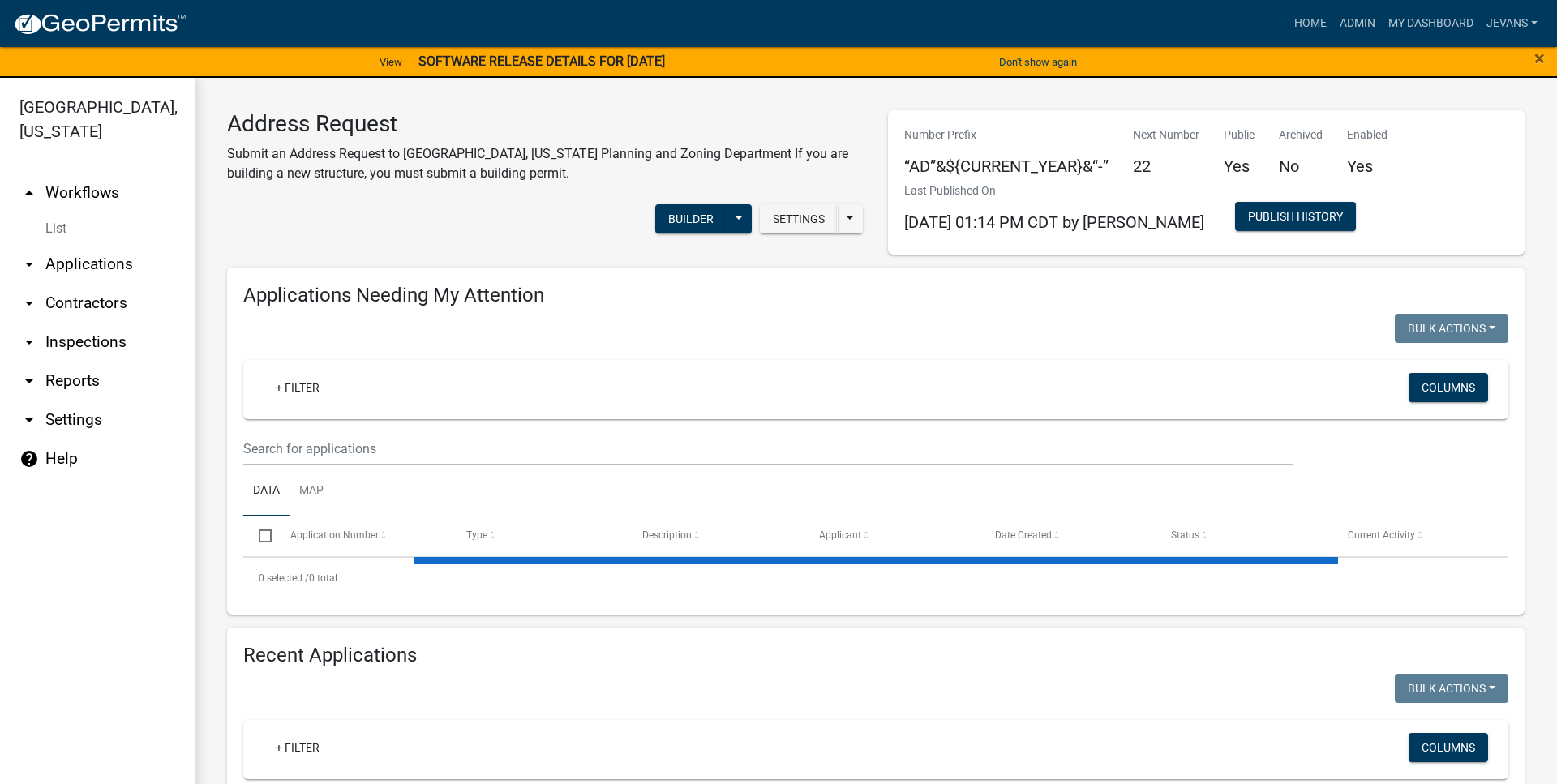
select select "1: 25"
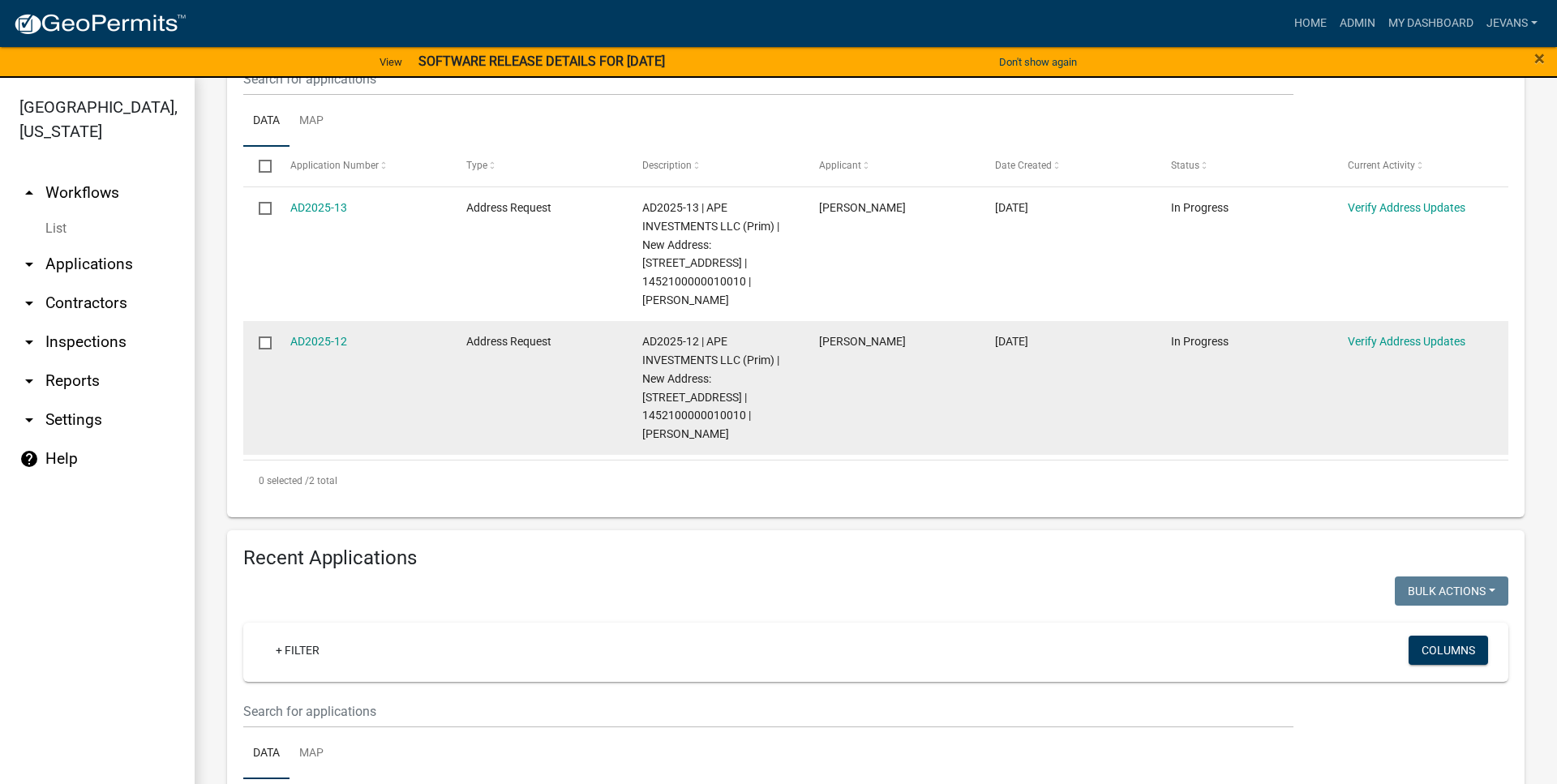
scroll to position [277, 0]
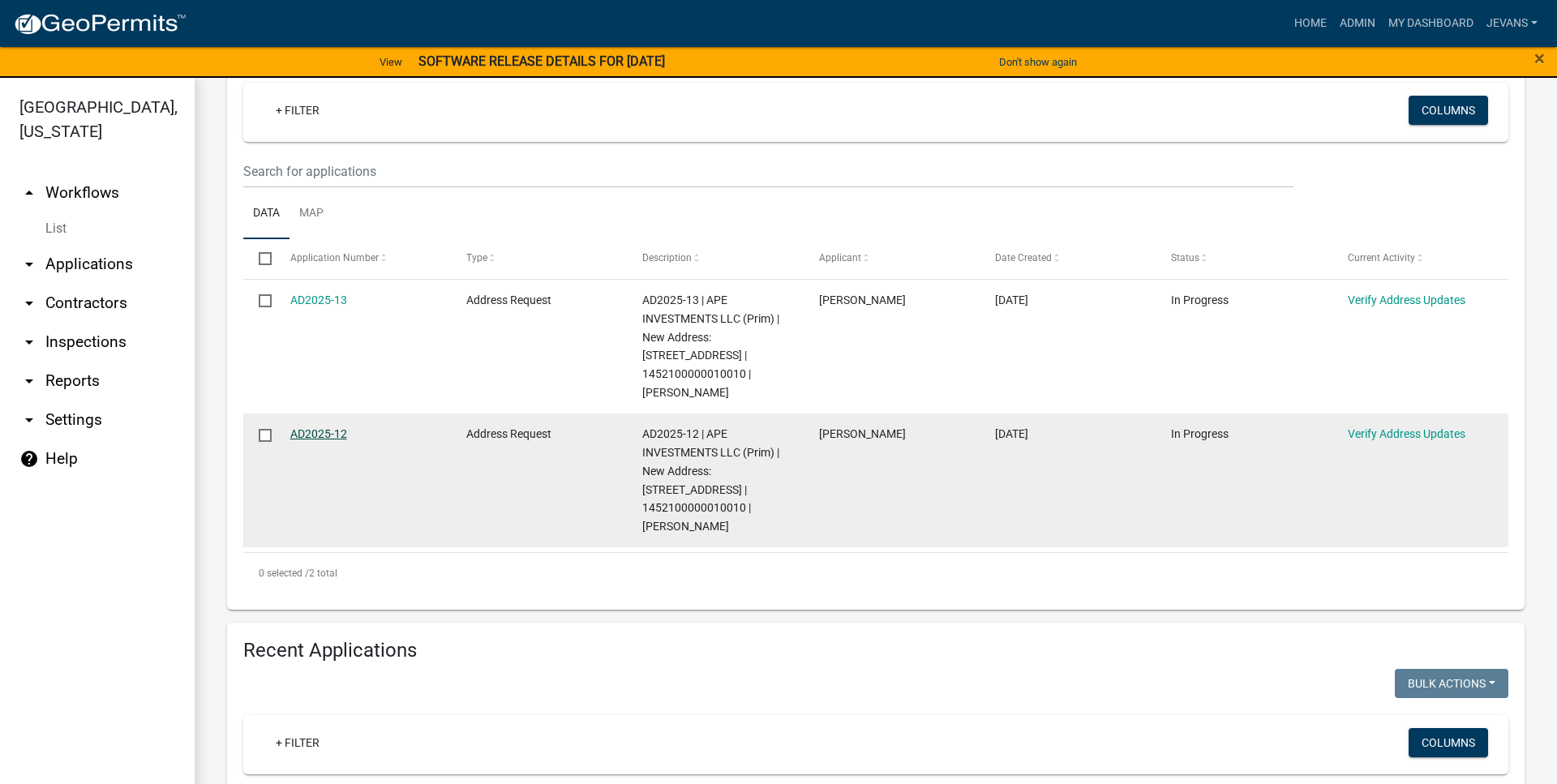
click at [337, 434] on link "AD2025-12" at bounding box center [318, 433] width 57 height 13
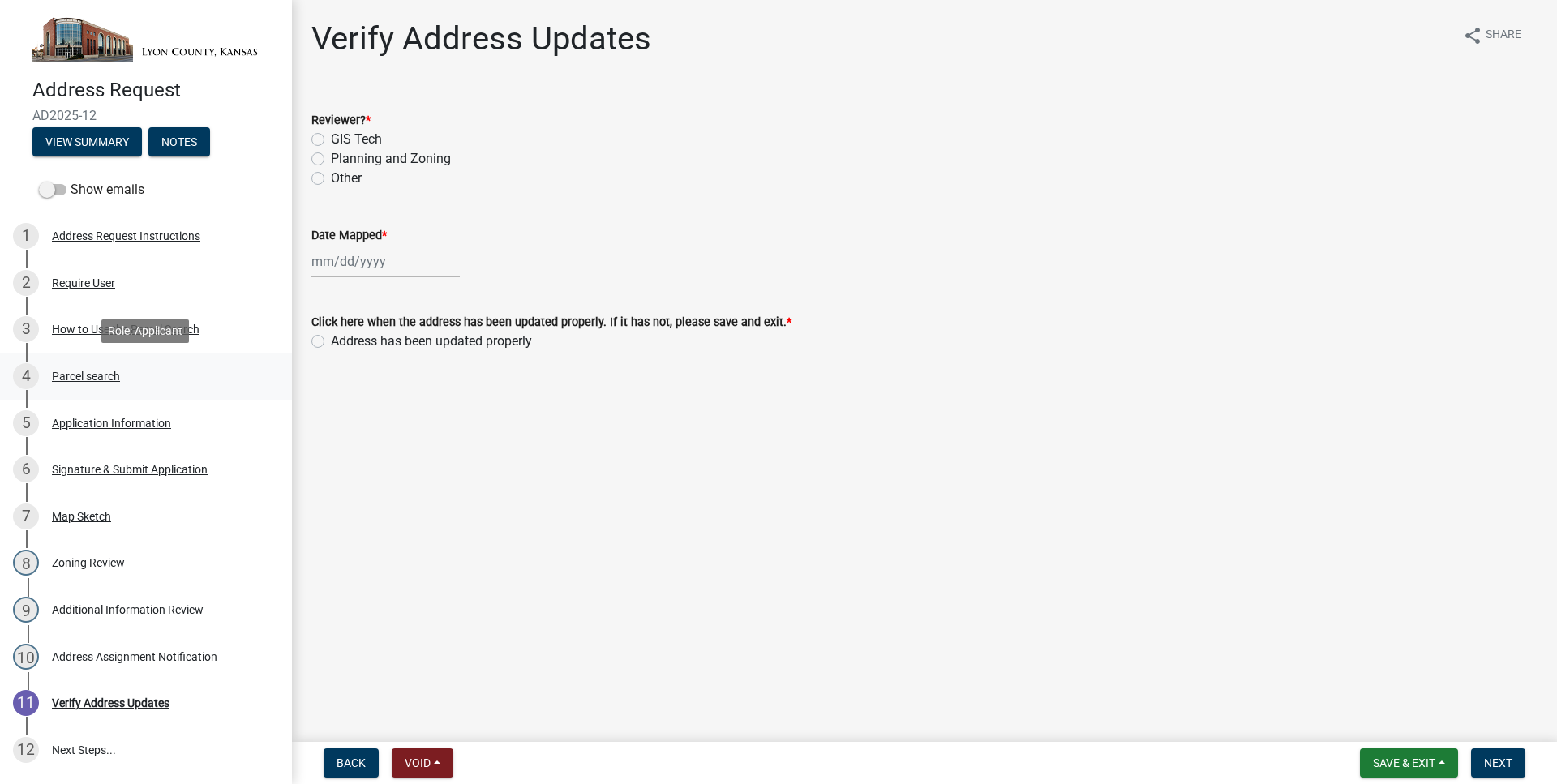
click at [103, 392] on link "4 Parcel search" at bounding box center [146, 376] width 292 height 47
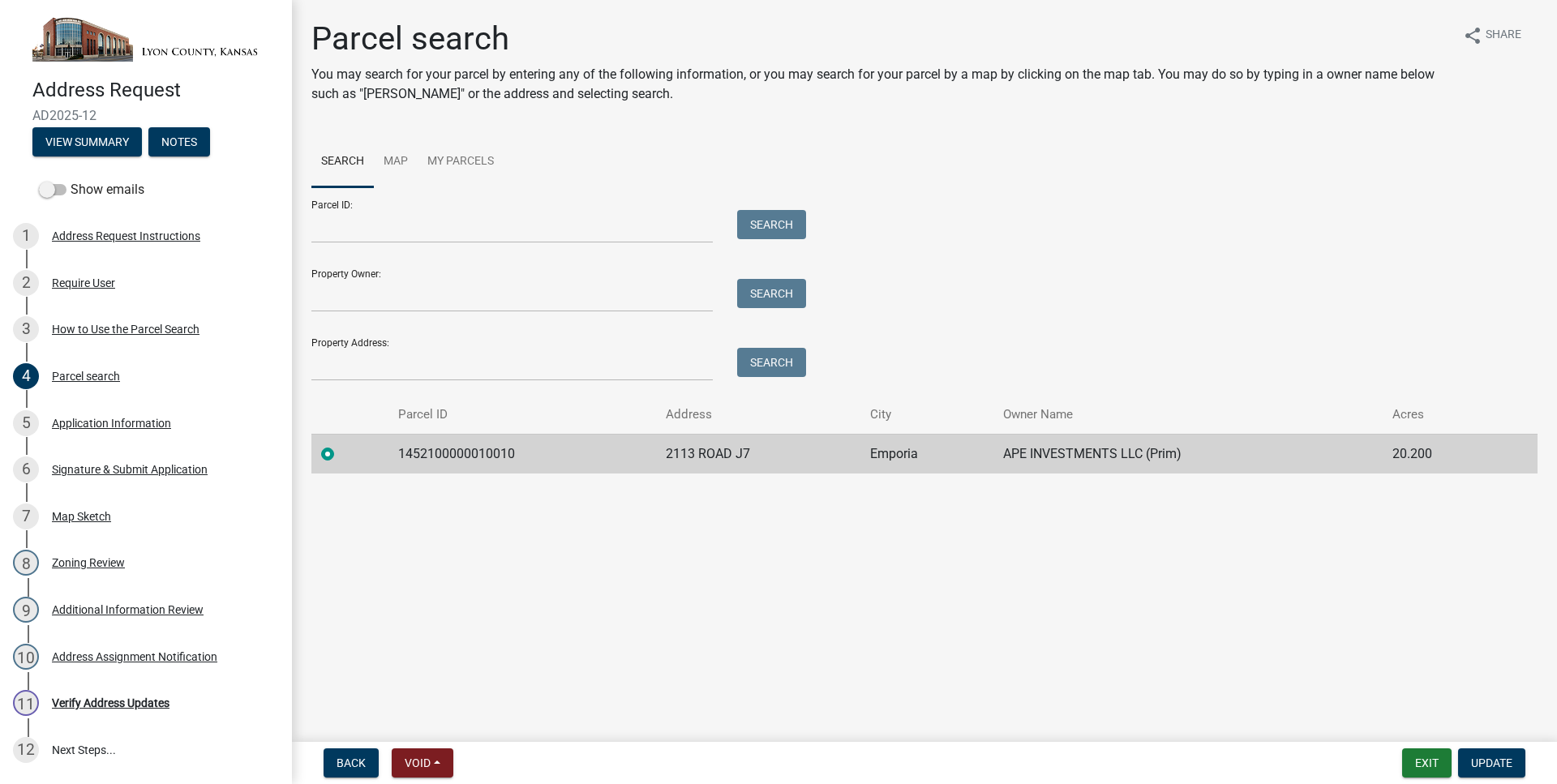
click at [489, 462] on td "1452100000010010" at bounding box center [523, 453] width 268 height 39
click at [489, 462] on td "1452100000010010" at bounding box center [523, 453] width 268 height 39
copy td "1452100000010010"
click at [162, 569] on div "8 Zoning Review" at bounding box center [139, 562] width 253 height 26
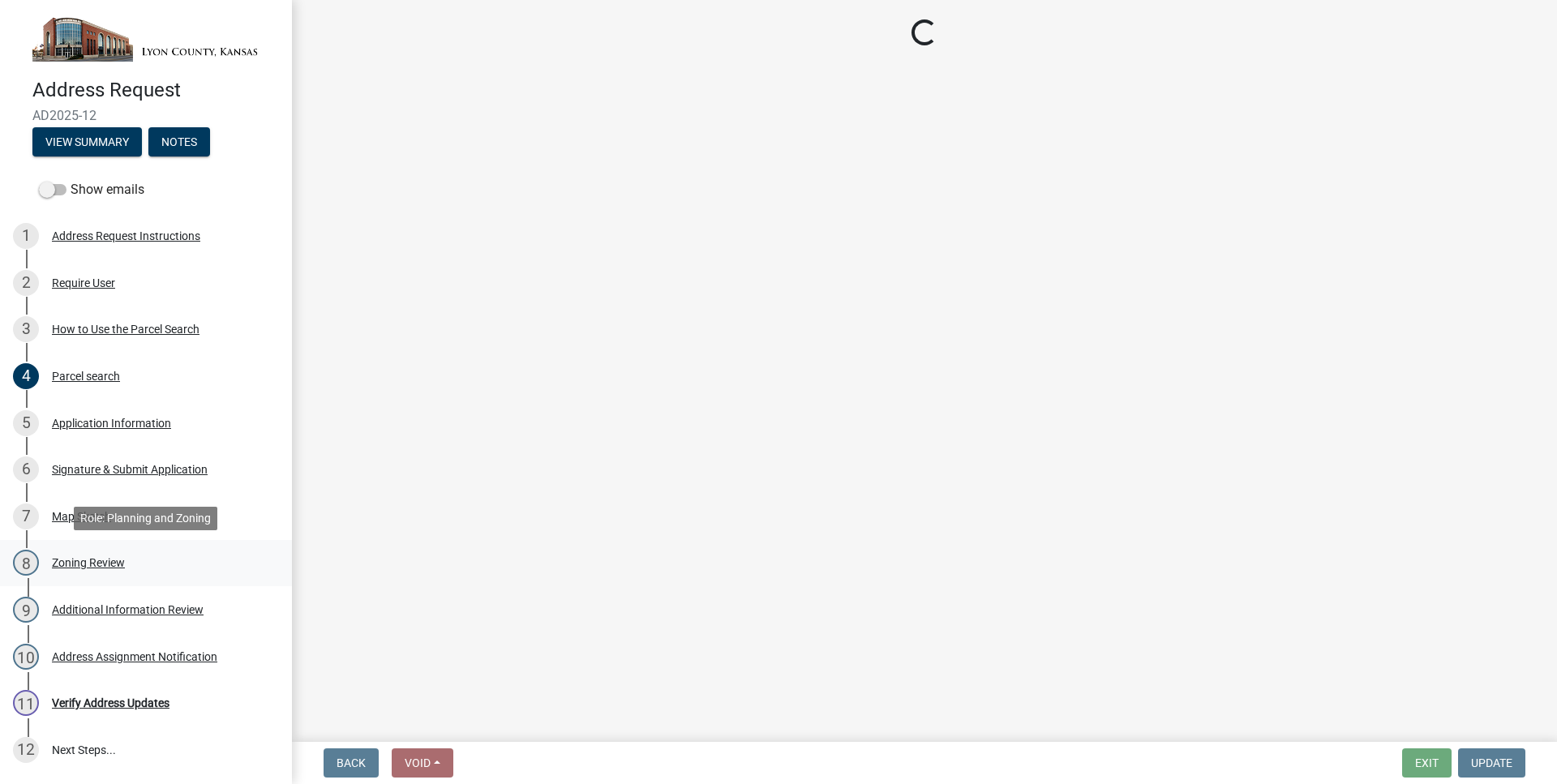
select select "54f4a546-63a8-400b-95d9-954cb518fd04"
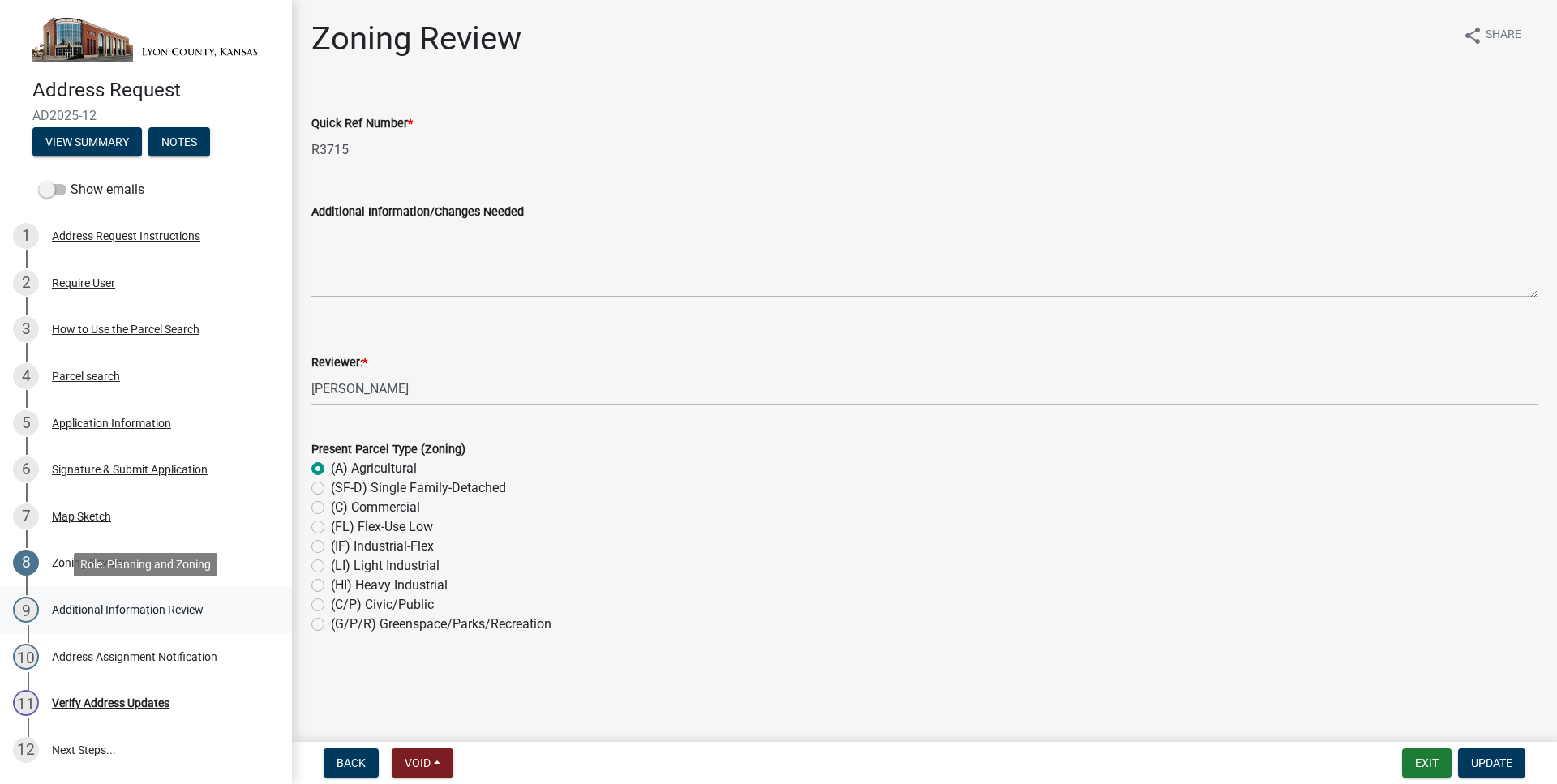
click at [184, 602] on div "9 Additional Information Review" at bounding box center [139, 609] width 253 height 26
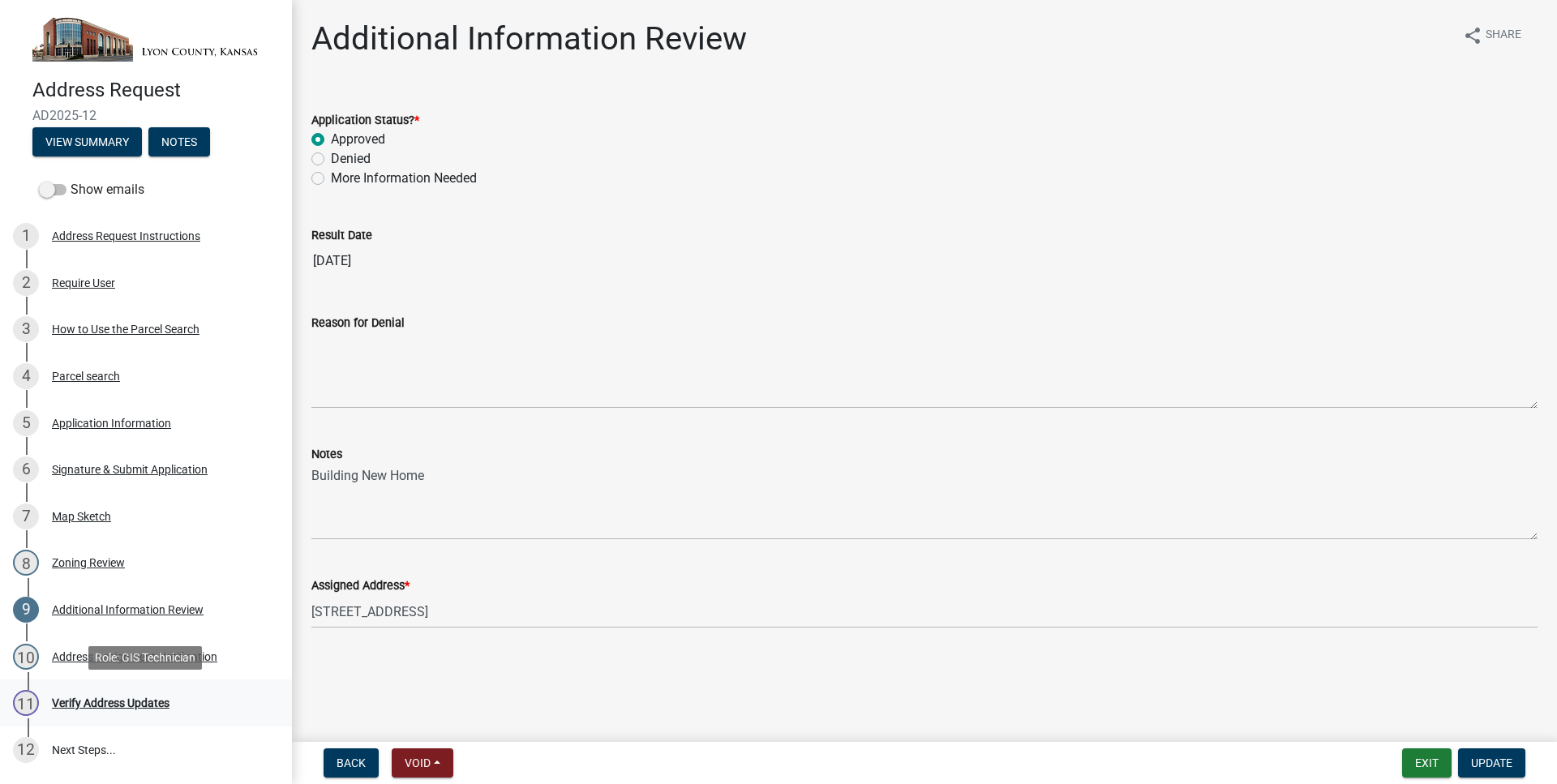
click at [117, 695] on div "11 Verify Address Updates" at bounding box center [139, 703] width 253 height 26
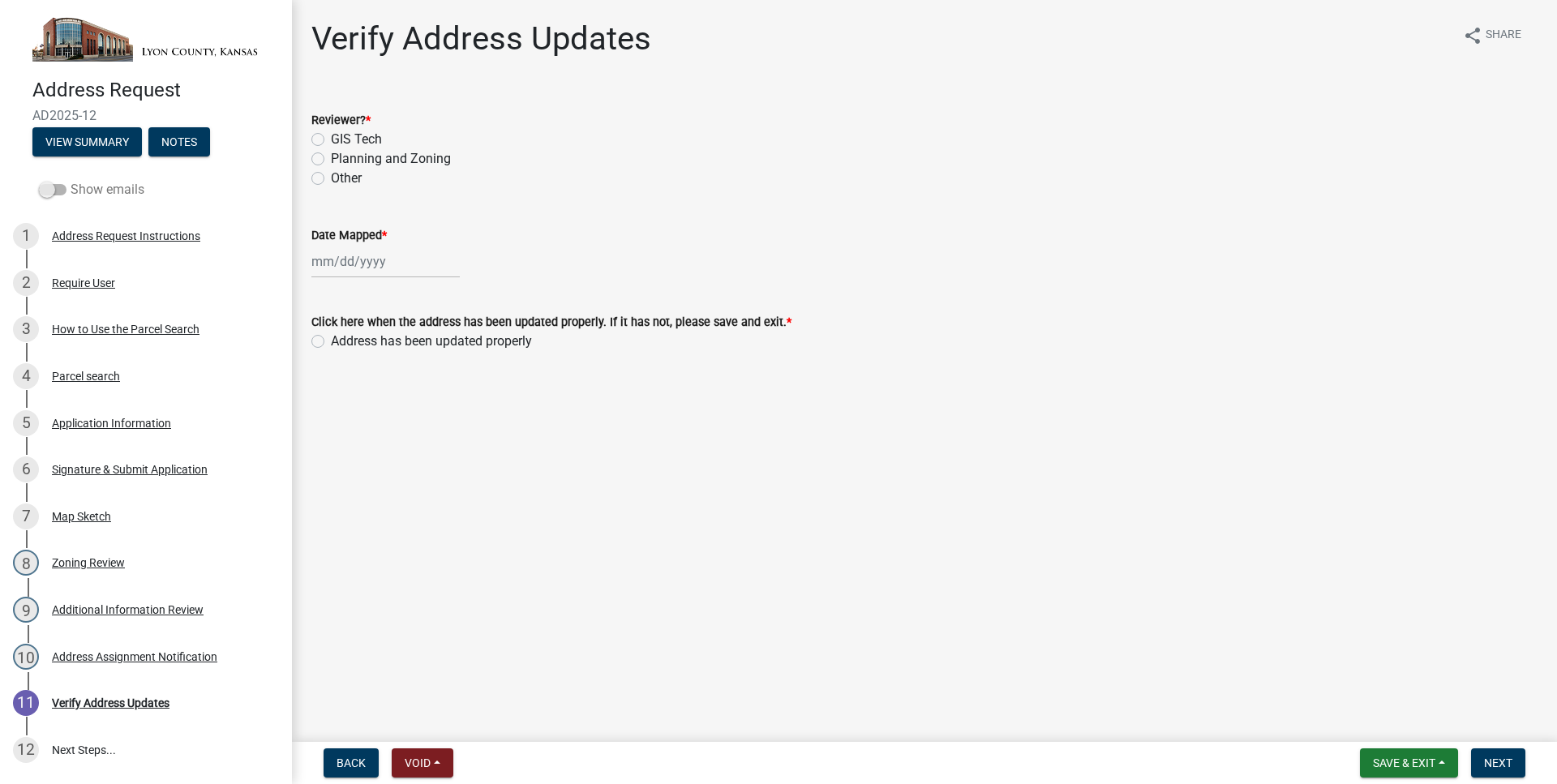
click at [42, 194] on span at bounding box center [52, 190] width 28 height 12
click at [70, 180] on input "Show emails" at bounding box center [70, 180] width 0 height 0
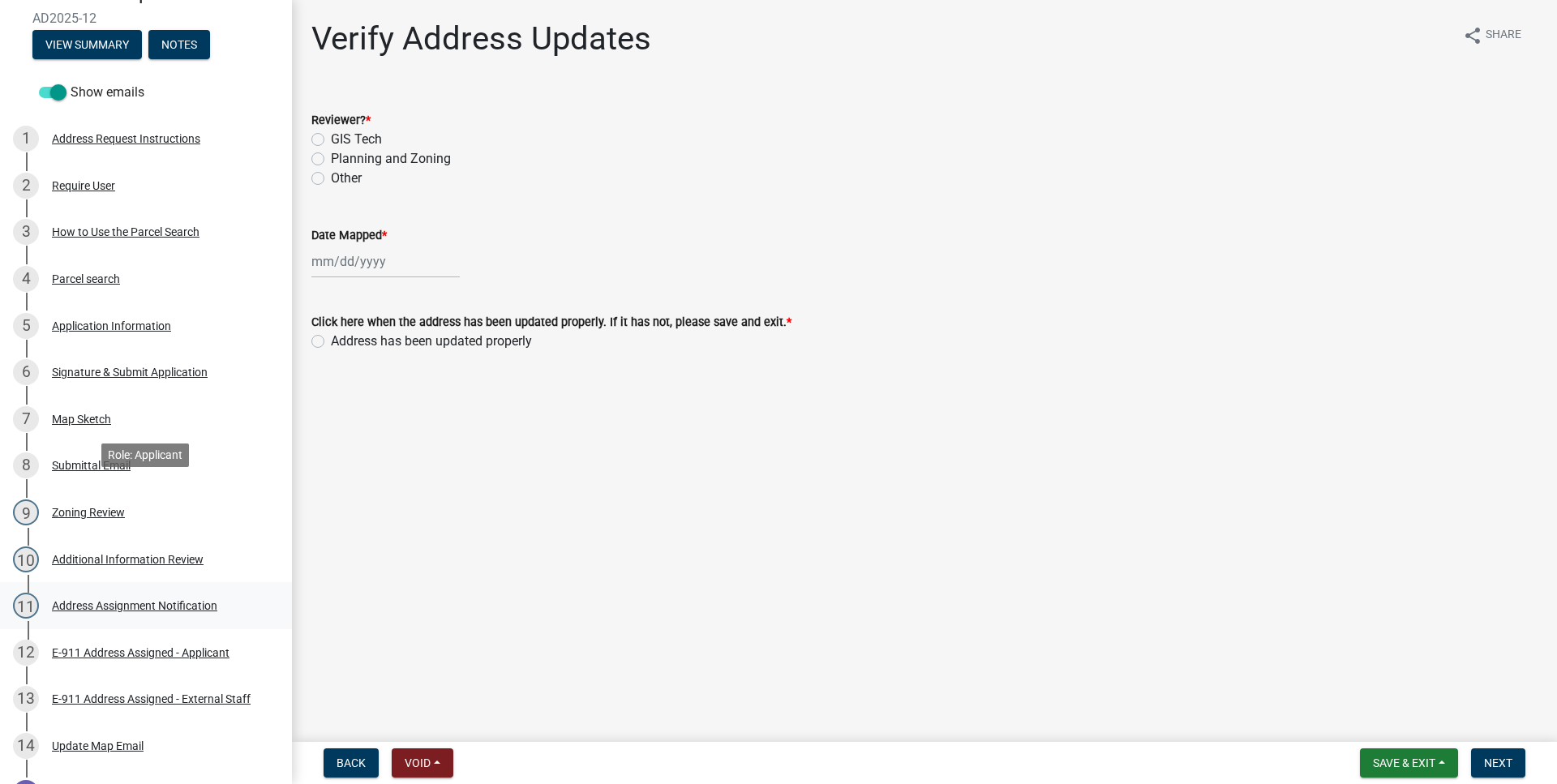
scroll to position [183, 0]
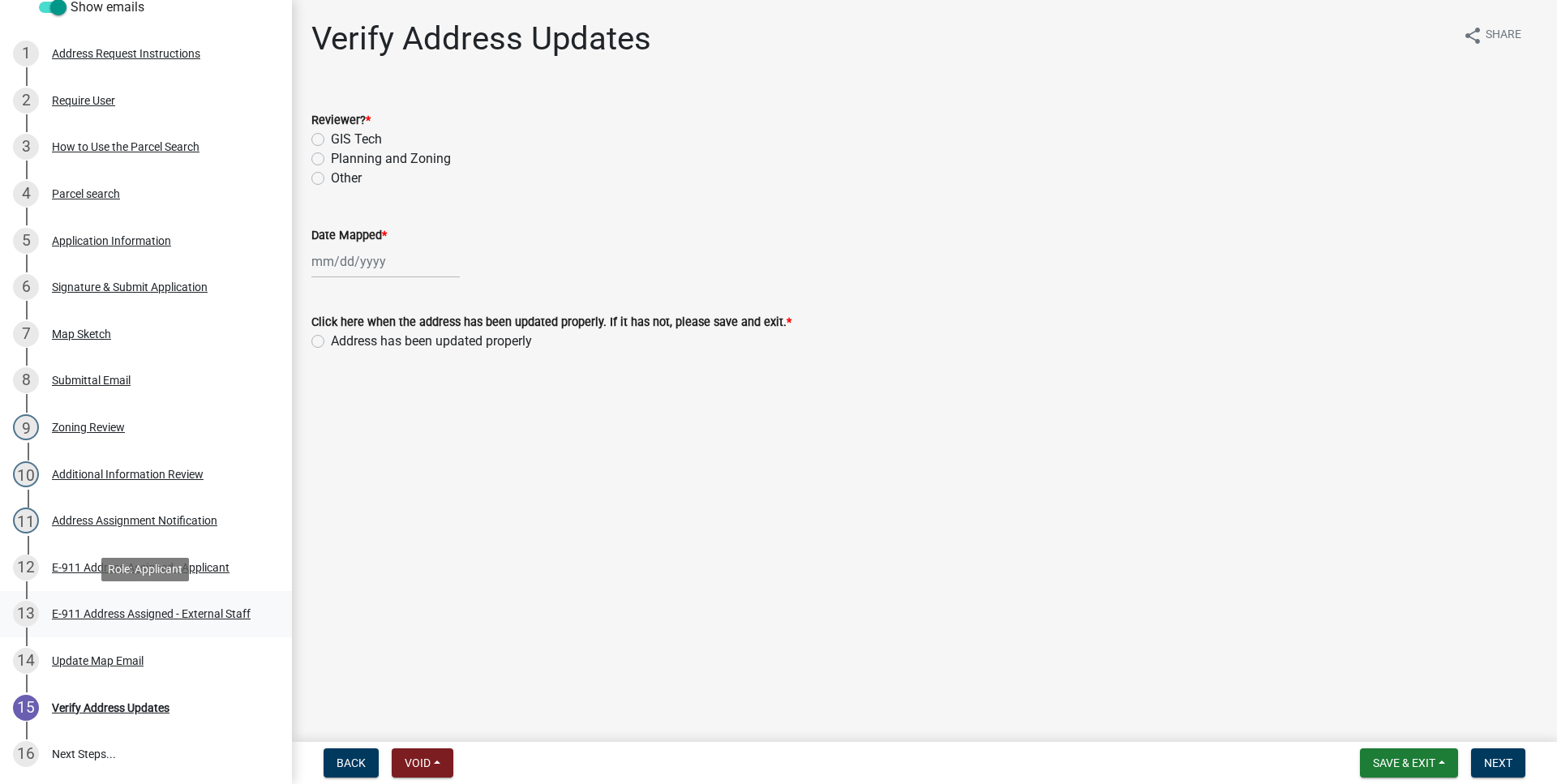
click at [152, 618] on div "E-911 Address Assigned - External Staff" at bounding box center [151, 614] width 199 height 12
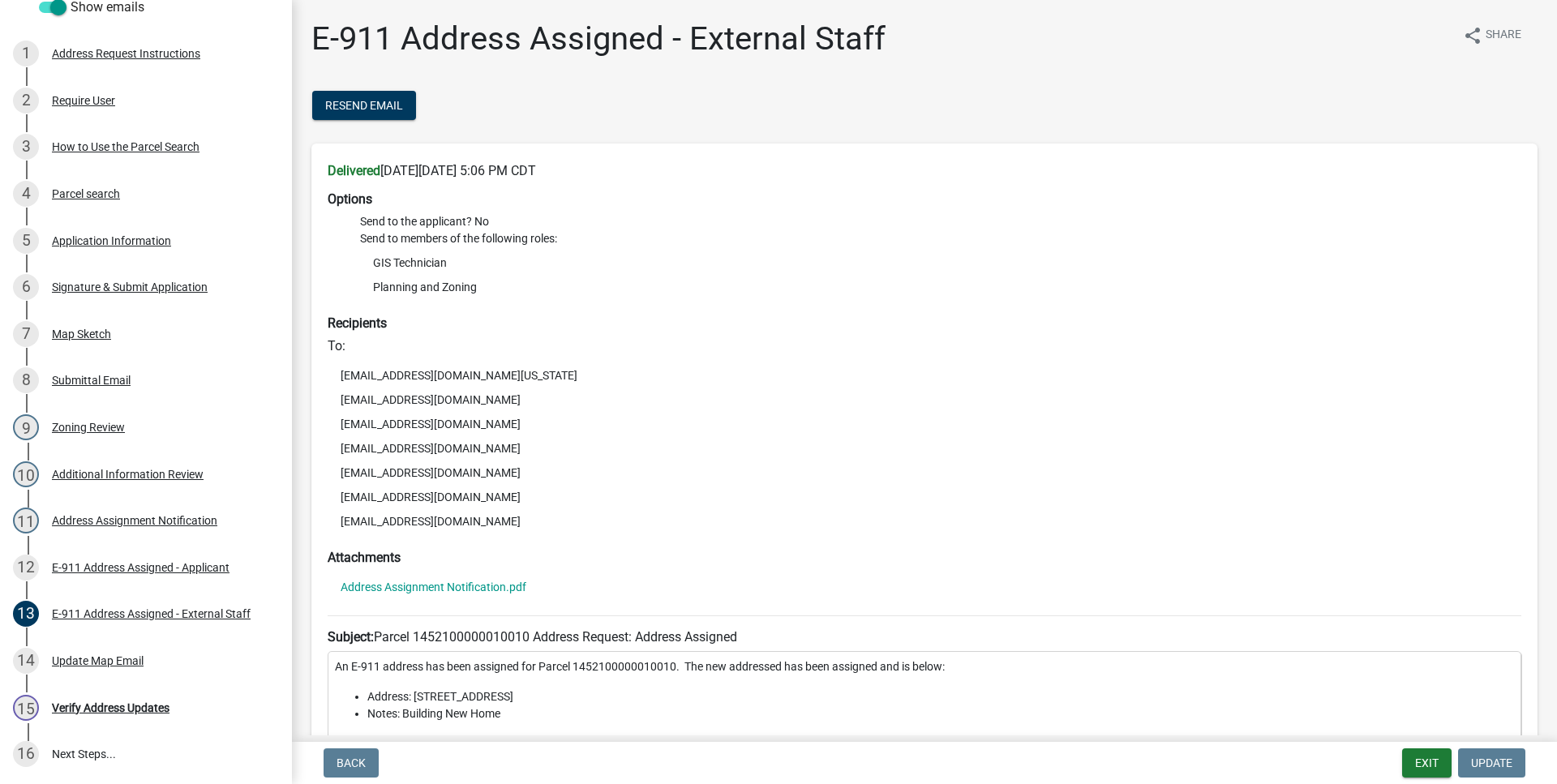
click at [422, 580] on li "Address Assignment Notification.pdf" at bounding box center [924, 586] width 1193 height 24
click at [422, 583] on link "Address Assignment Notification.pdf" at bounding box center [433, 587] width 186 height 12
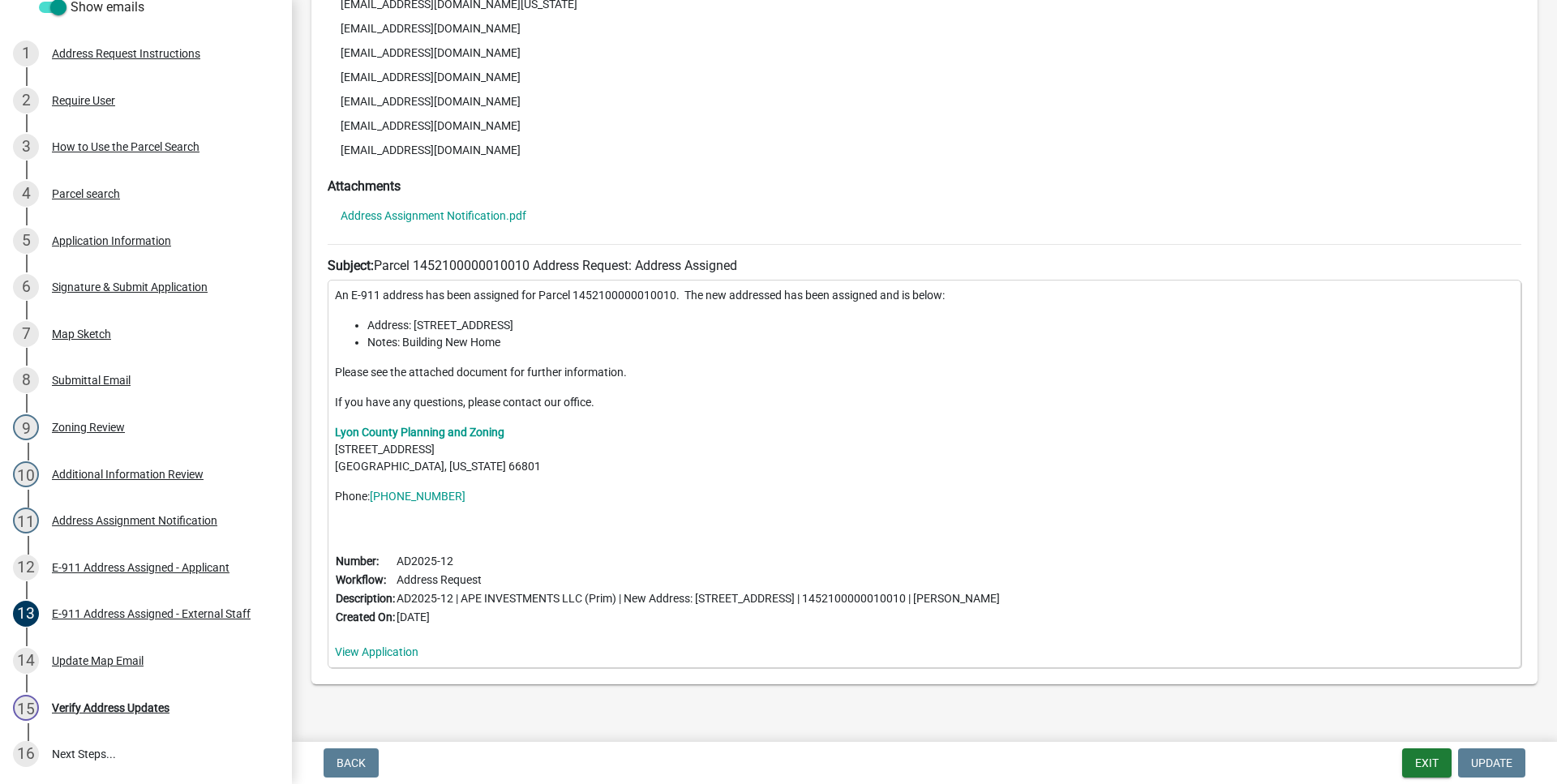
scroll to position [404, 0]
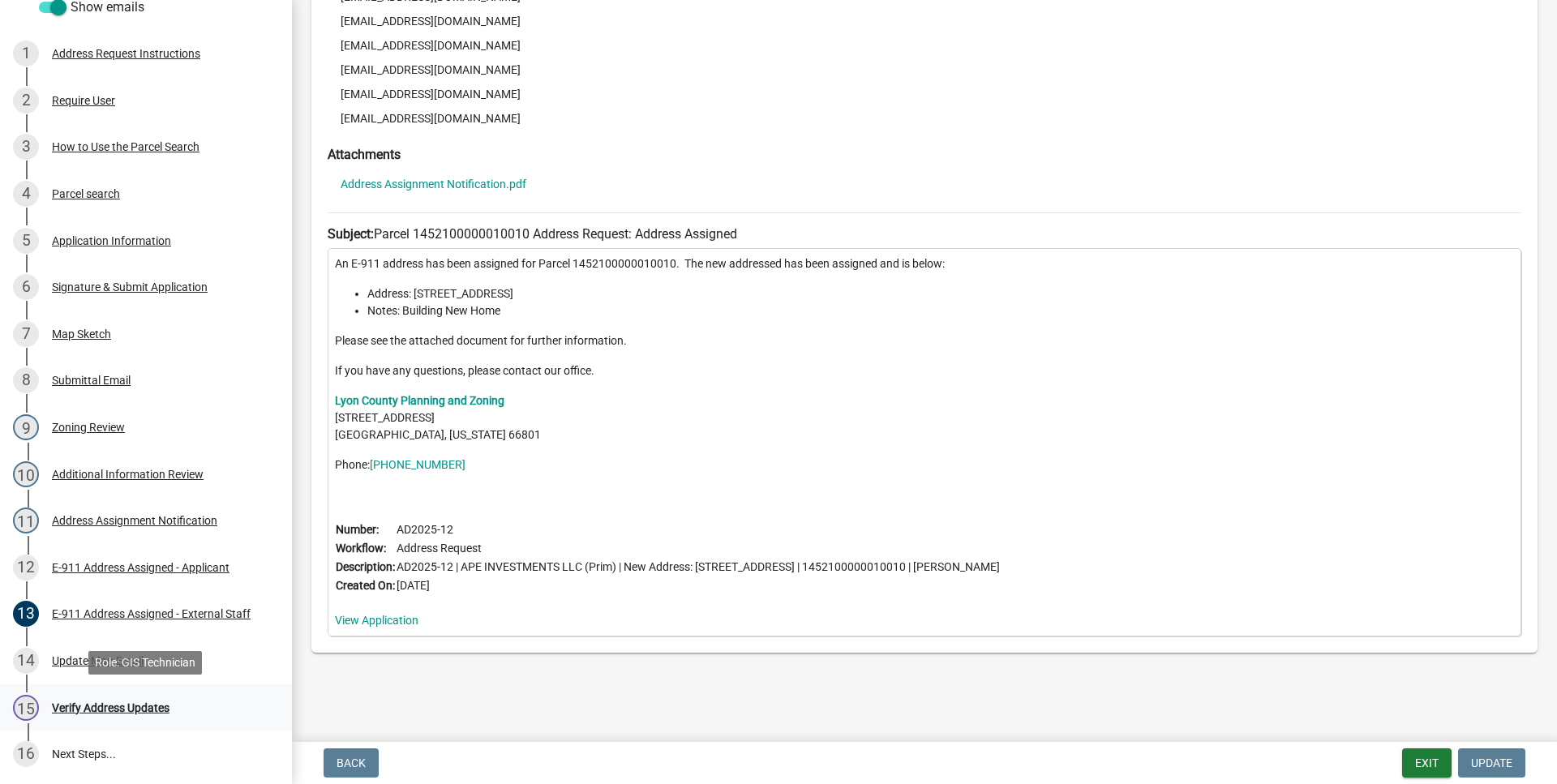
click at [160, 699] on div "15 Verify Address Updates" at bounding box center [139, 707] width 253 height 26
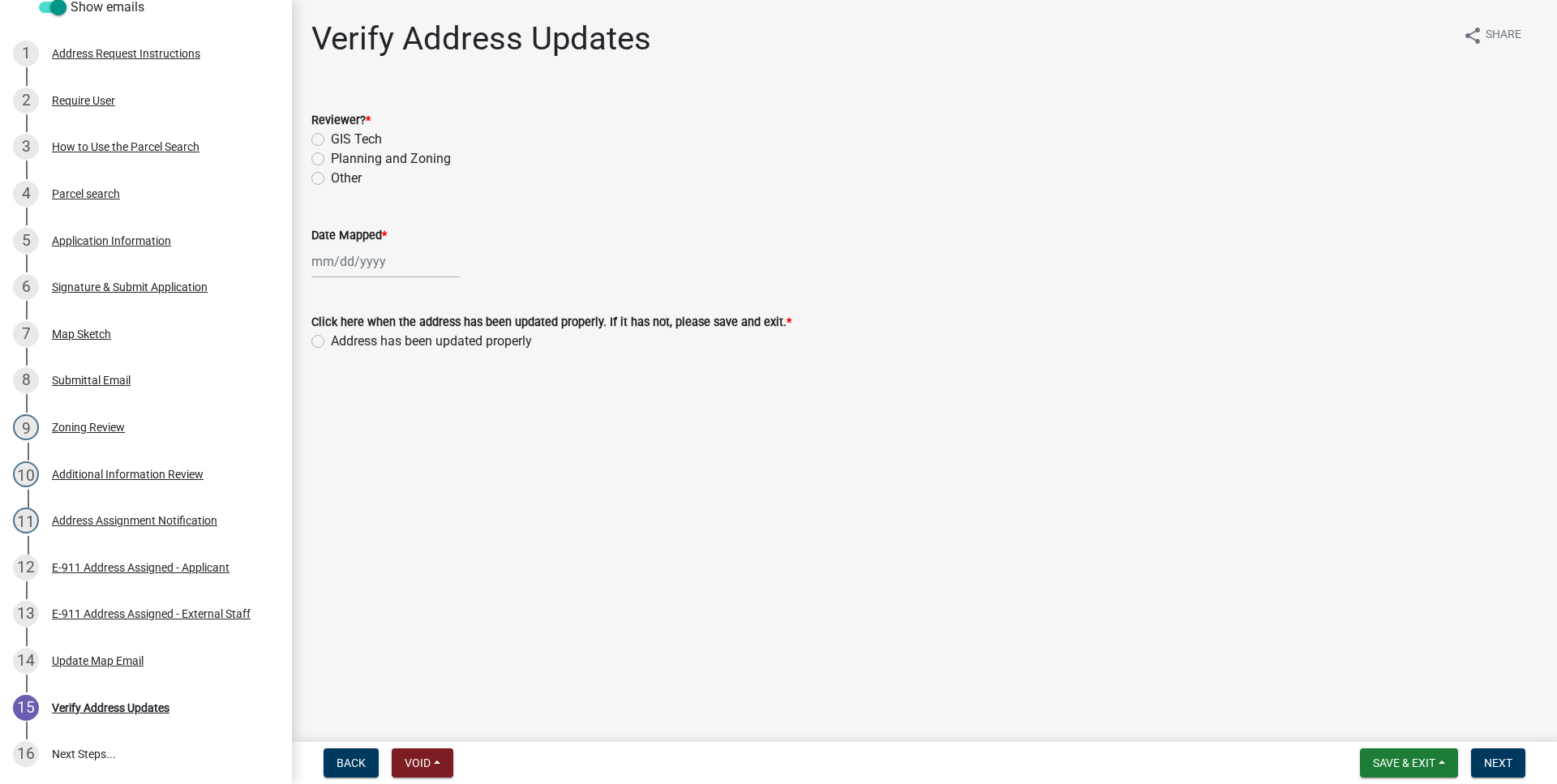
click at [331, 337] on label "Address has been updated properly" at bounding box center [432, 341] width 201 height 19
click at [331, 337] on input "Address has been updated properly" at bounding box center [336, 337] width 11 height 11
radio input "true"
click at [353, 266] on input "Date Mapped *" at bounding box center [385, 261] width 148 height 34
select select "9"
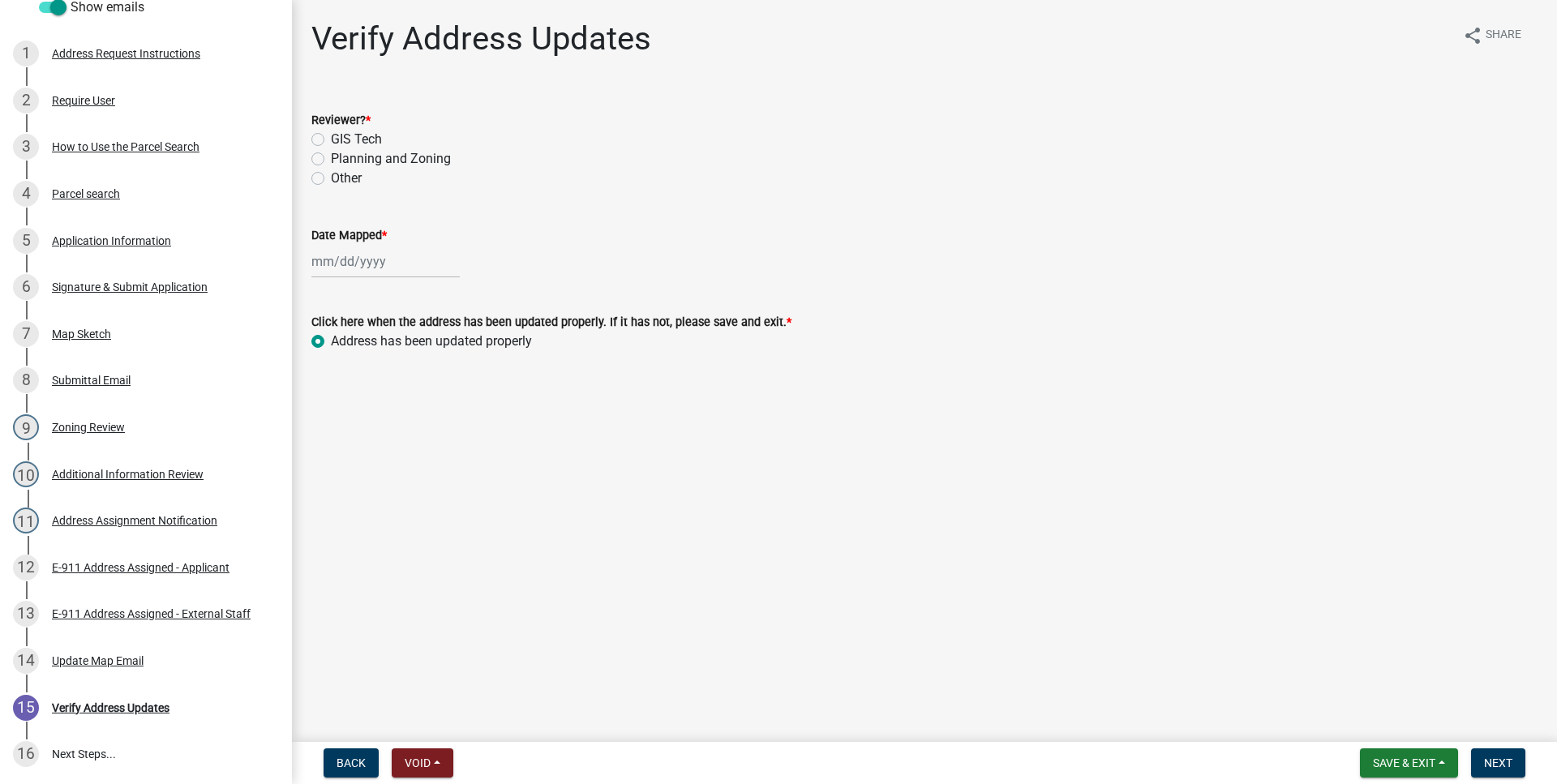
select select "2025"
click at [323, 374] on div "8" at bounding box center [327, 374] width 26 height 26
type input "[DATE]"
click at [331, 138] on label "GIS Tech" at bounding box center [356, 139] width 51 height 19
click at [331, 138] on input "GIS Tech" at bounding box center [336, 135] width 11 height 11
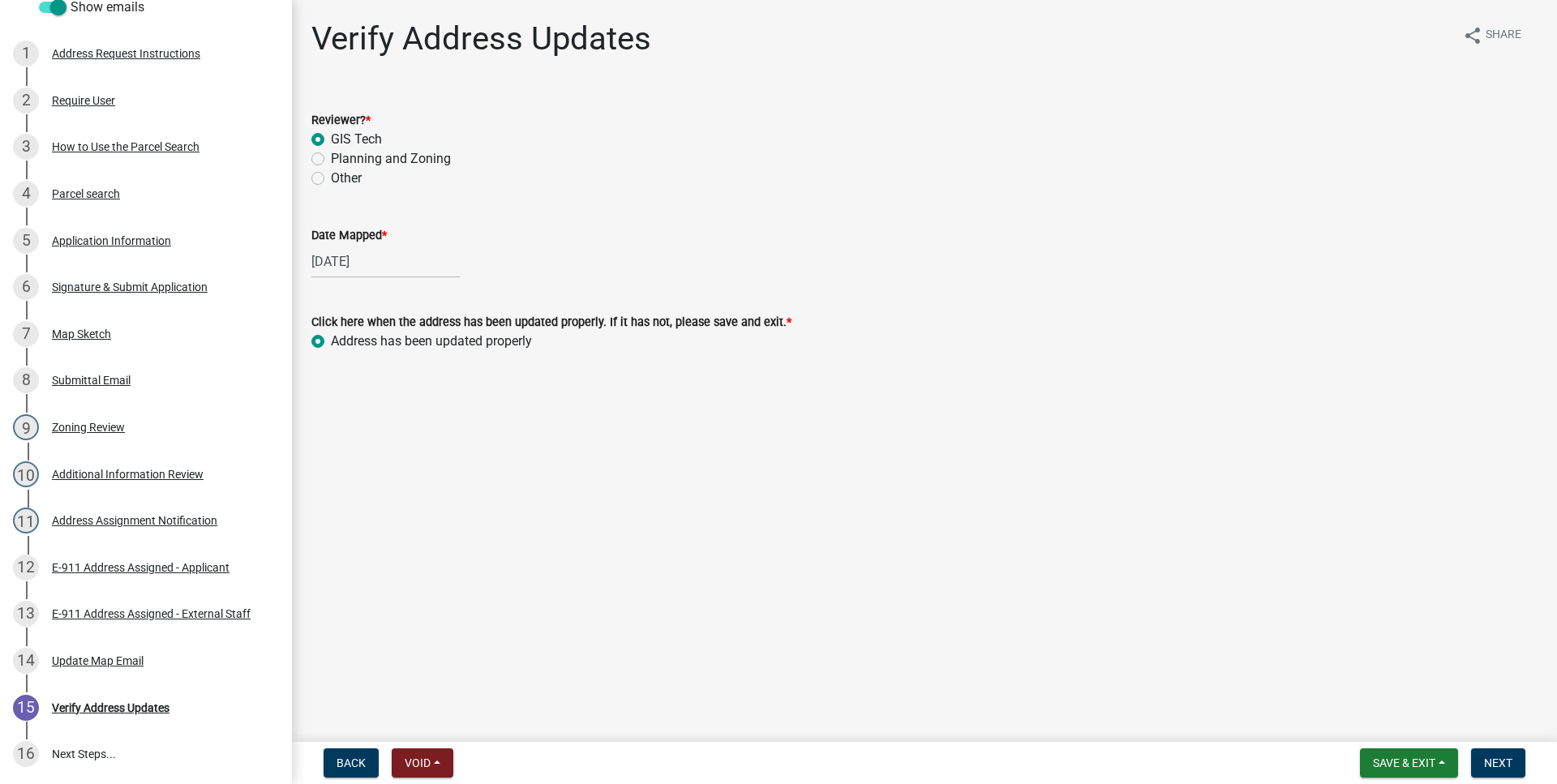
radio input "true"
click at [1505, 753] on button "Next" at bounding box center [1498, 762] width 54 height 29
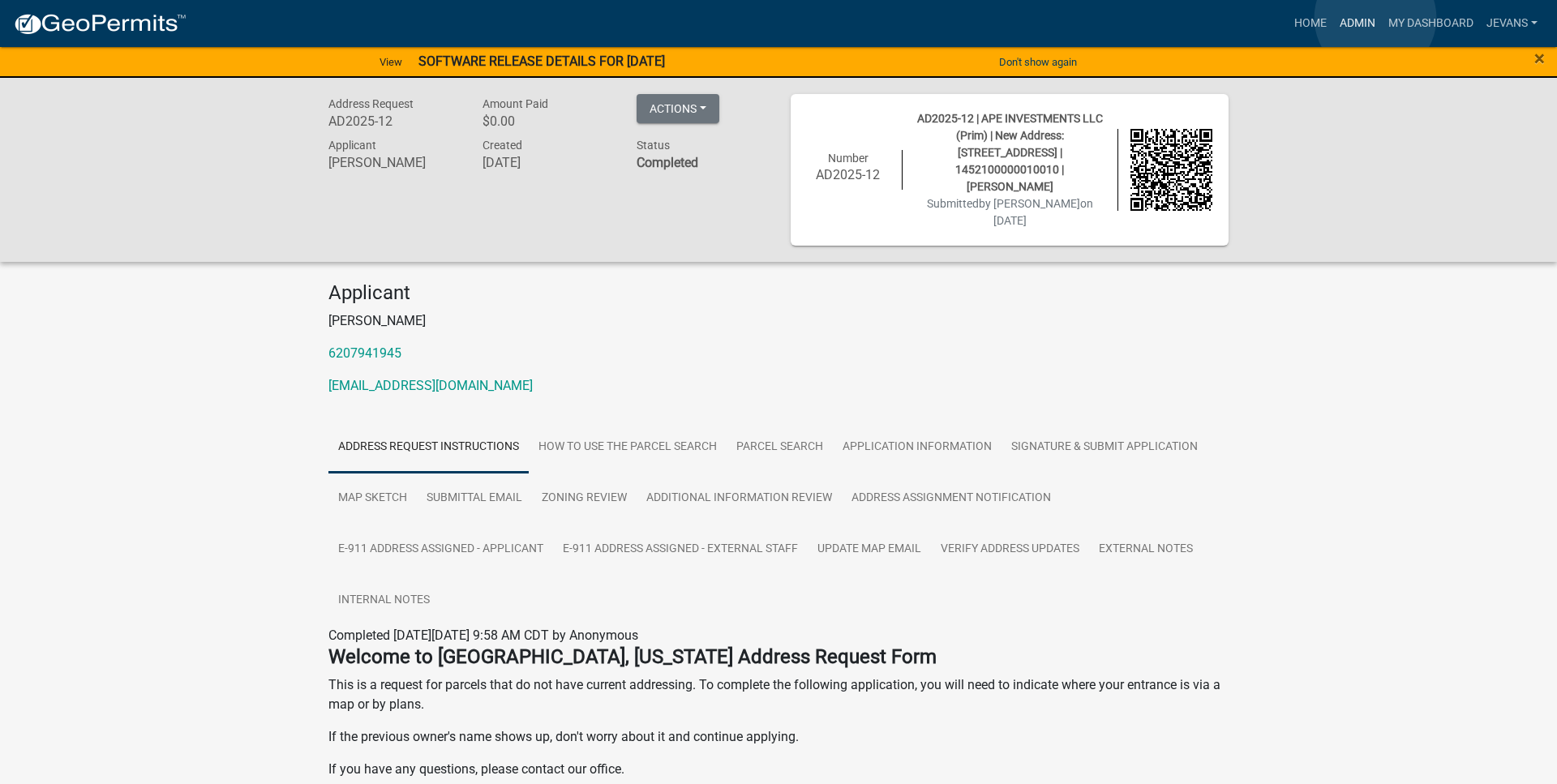
click at [1375, 18] on link "Admin" at bounding box center [1358, 23] width 49 height 31
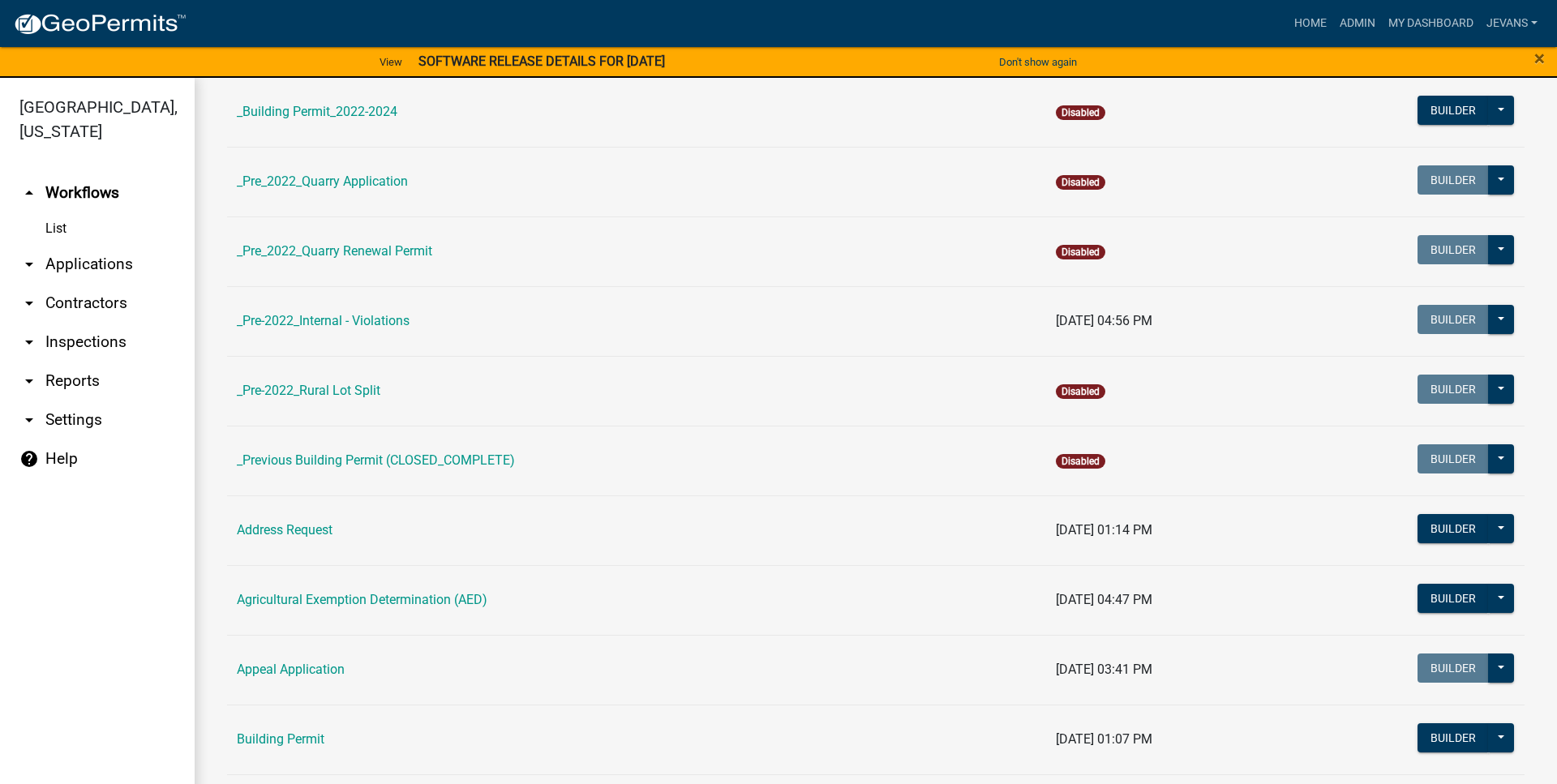
scroll to position [185, 0]
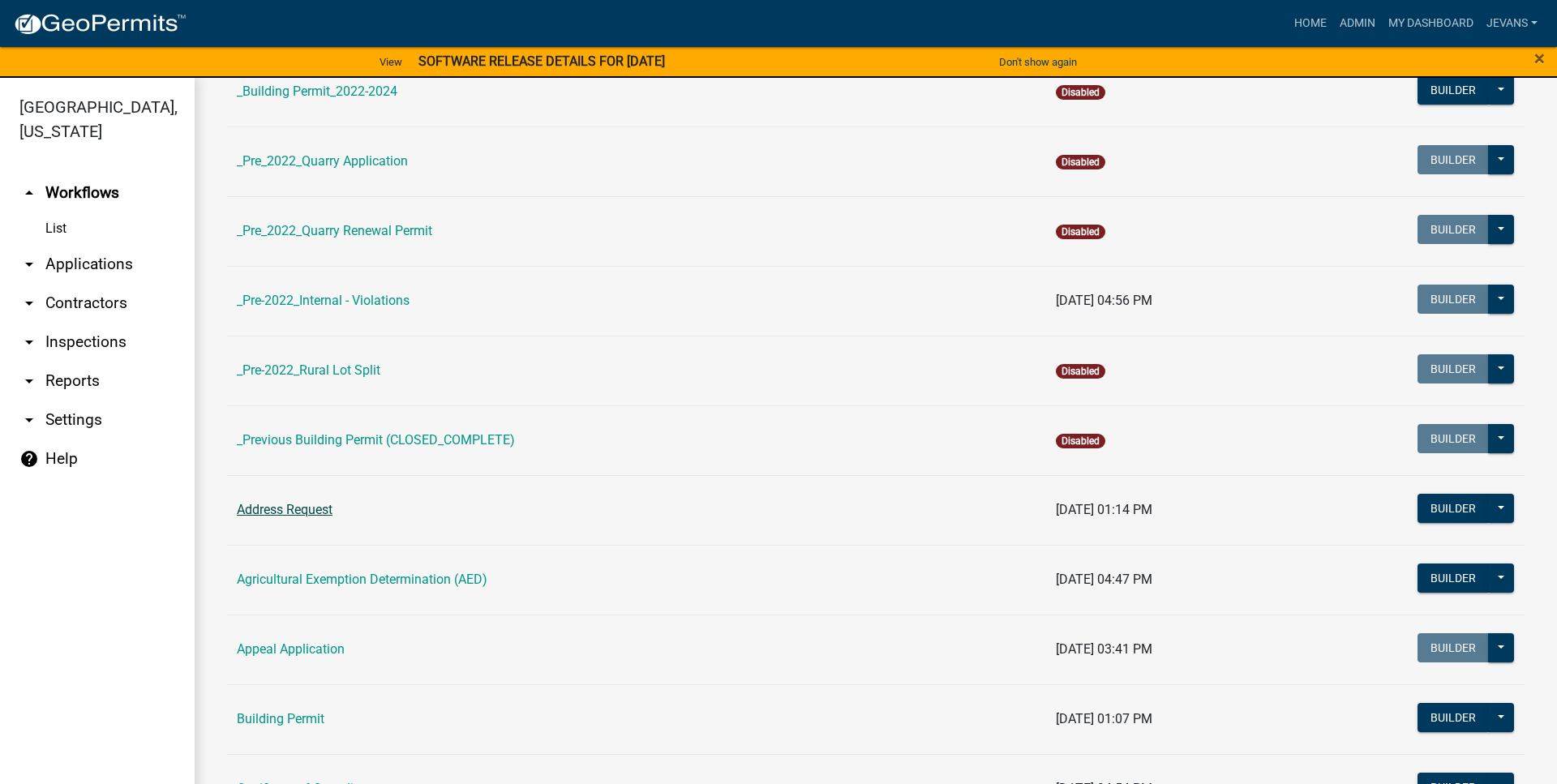
click at [308, 514] on link "Address Request" at bounding box center [285, 509] width 96 height 15
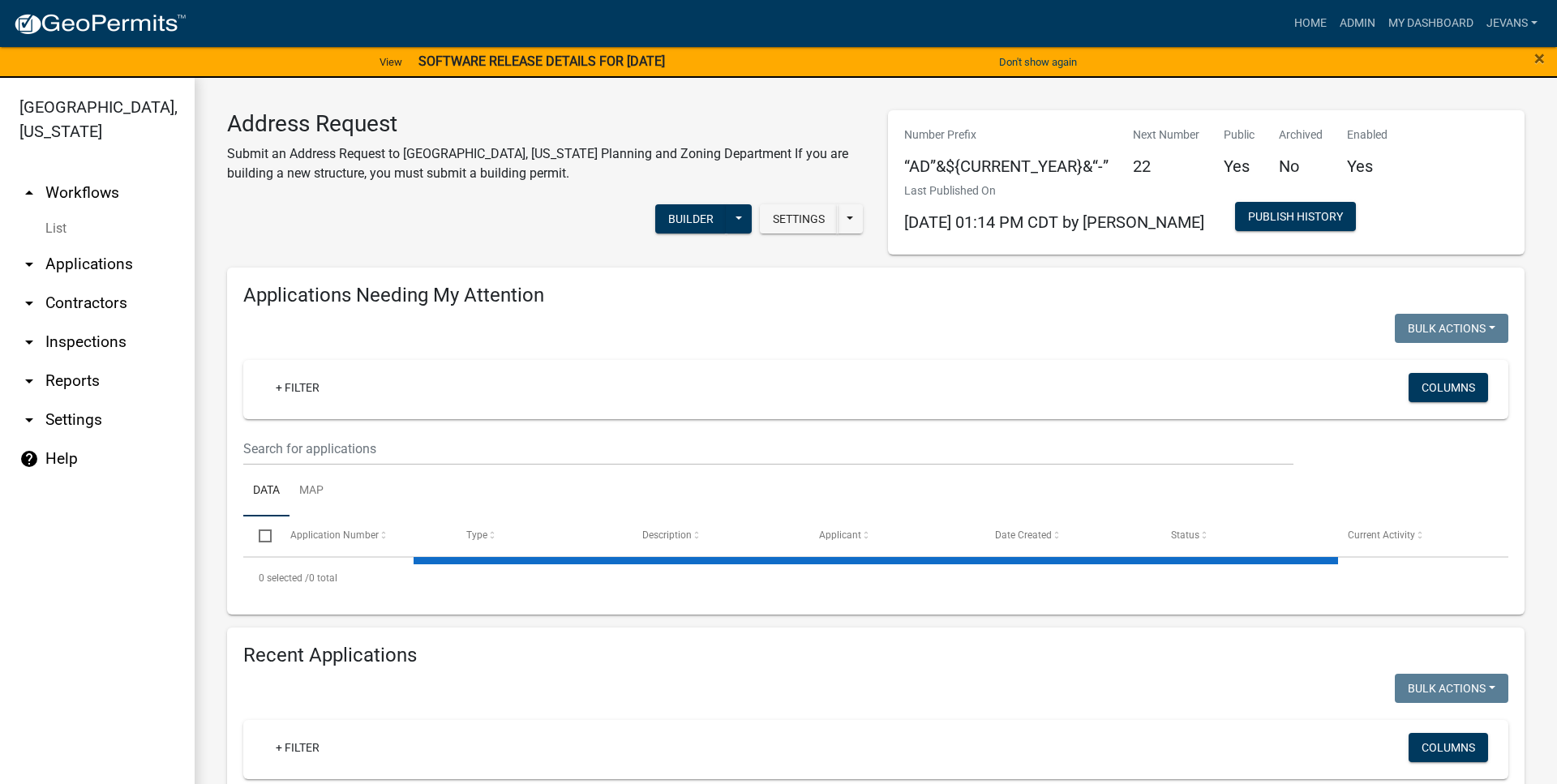
select select "1: 25"
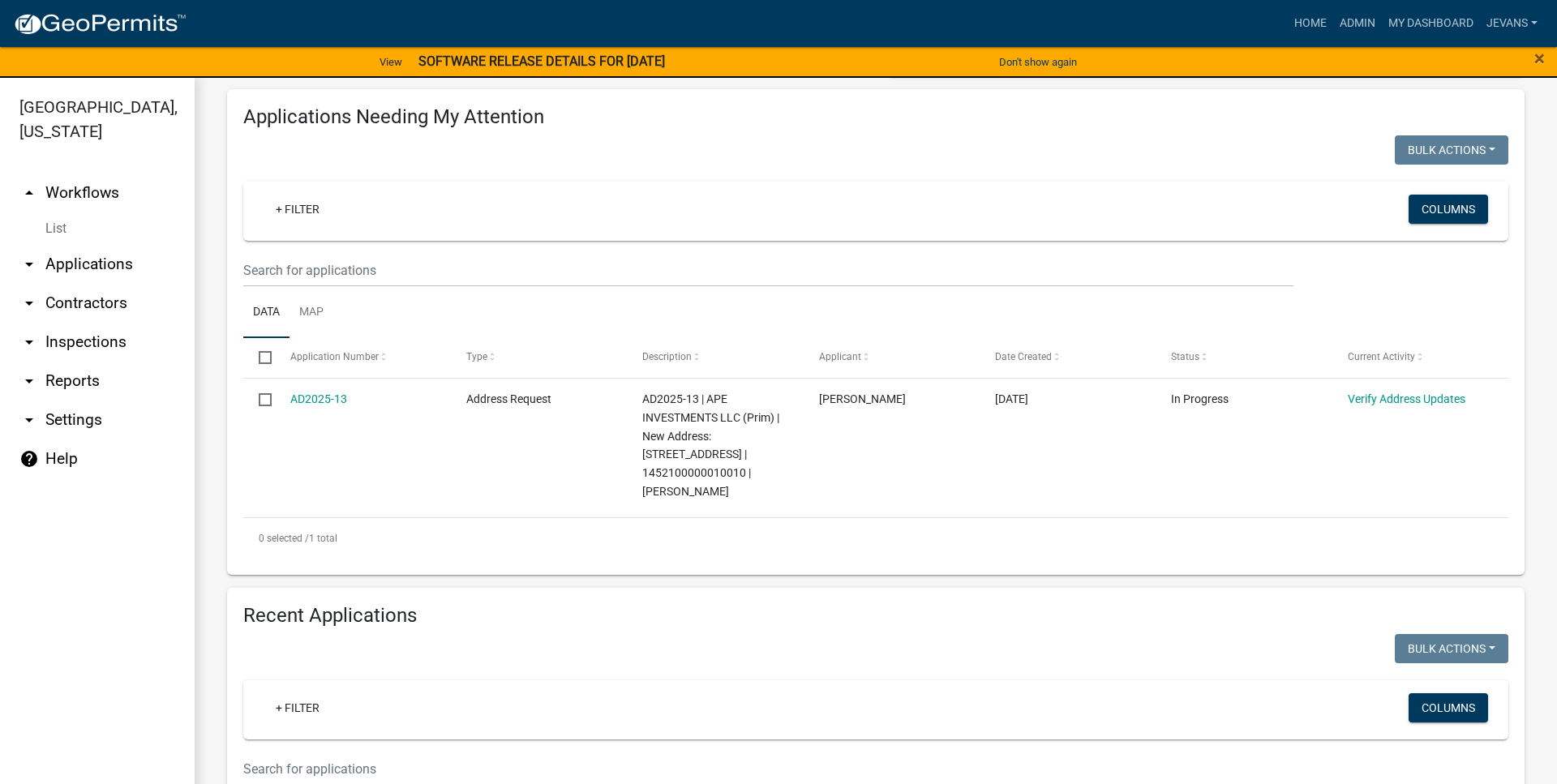
scroll to position [185, 0]
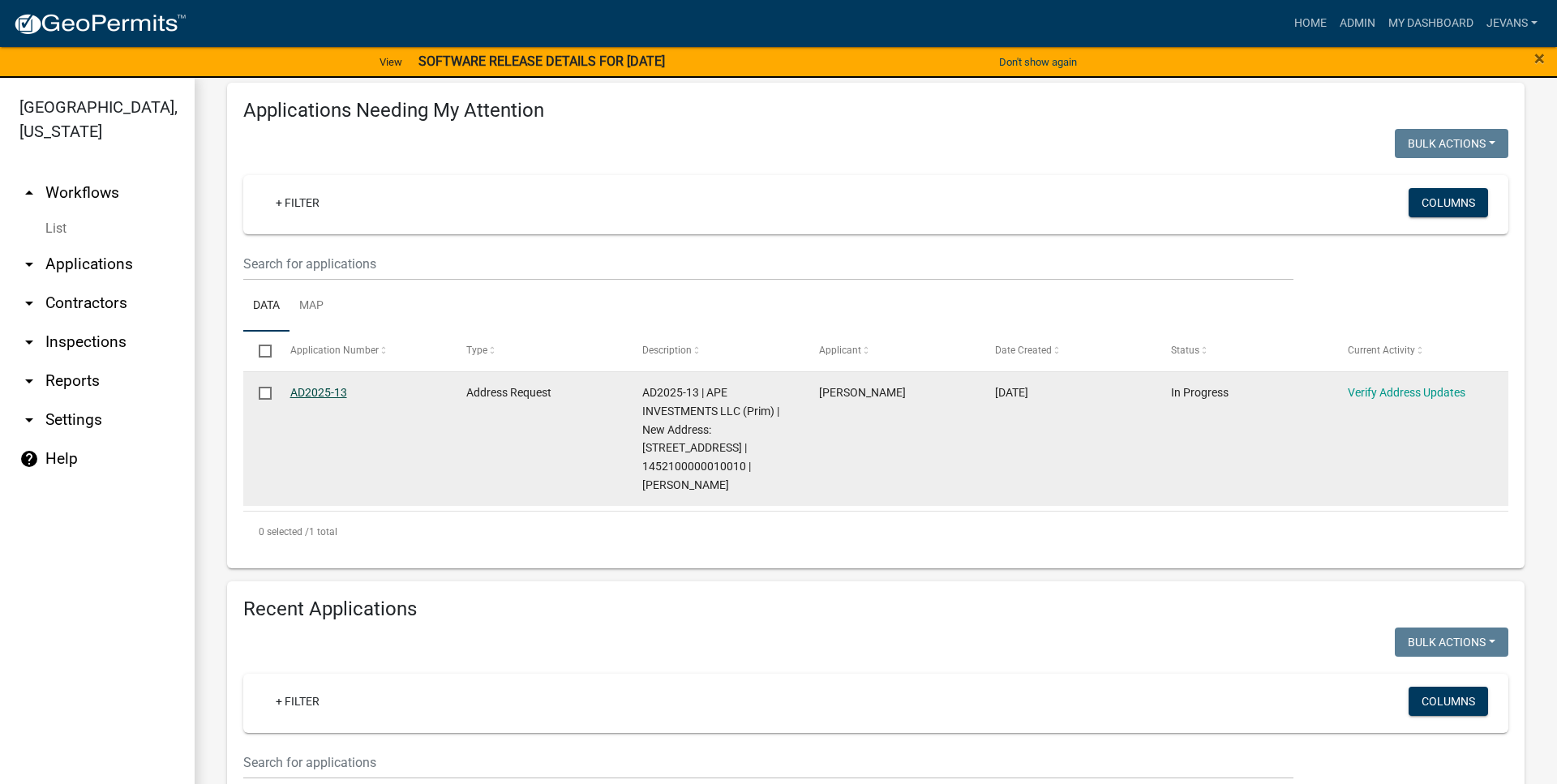
click at [314, 389] on link "AD2025-13" at bounding box center [318, 392] width 57 height 13
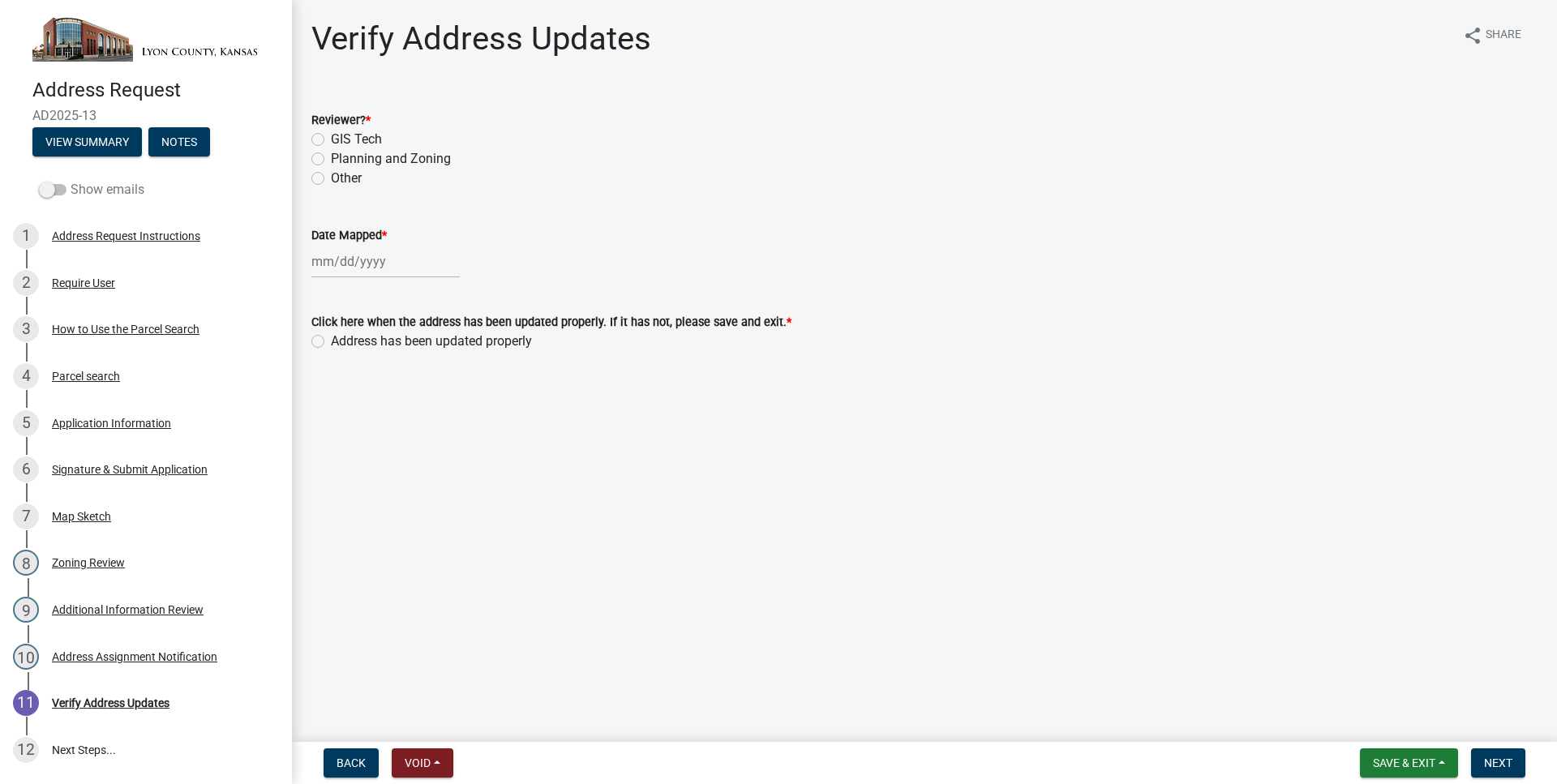
click at [51, 191] on span at bounding box center [52, 190] width 28 height 12
click at [70, 180] on input "Show emails" at bounding box center [70, 180] width 0 height 0
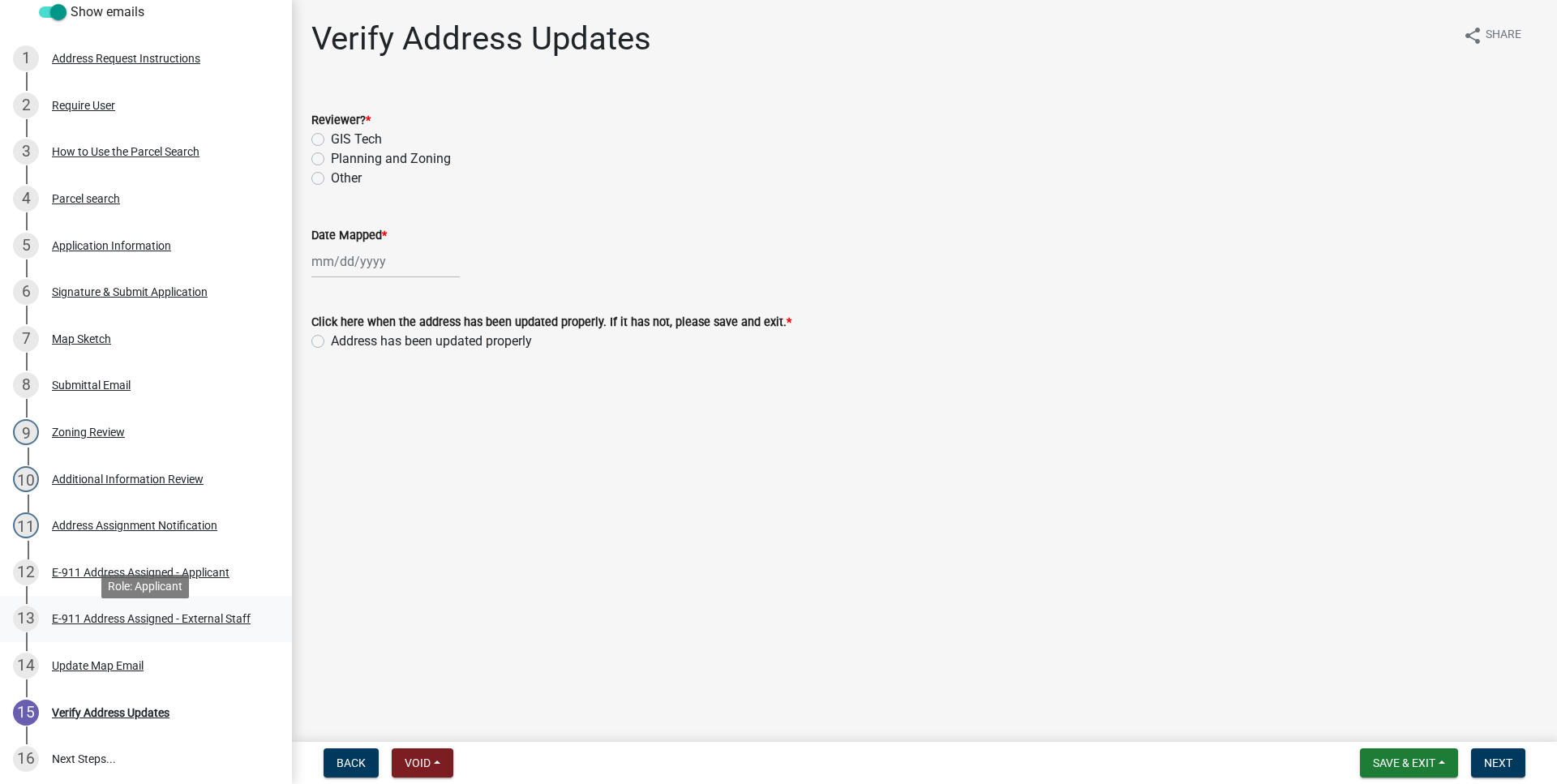
scroll to position [183, 0]
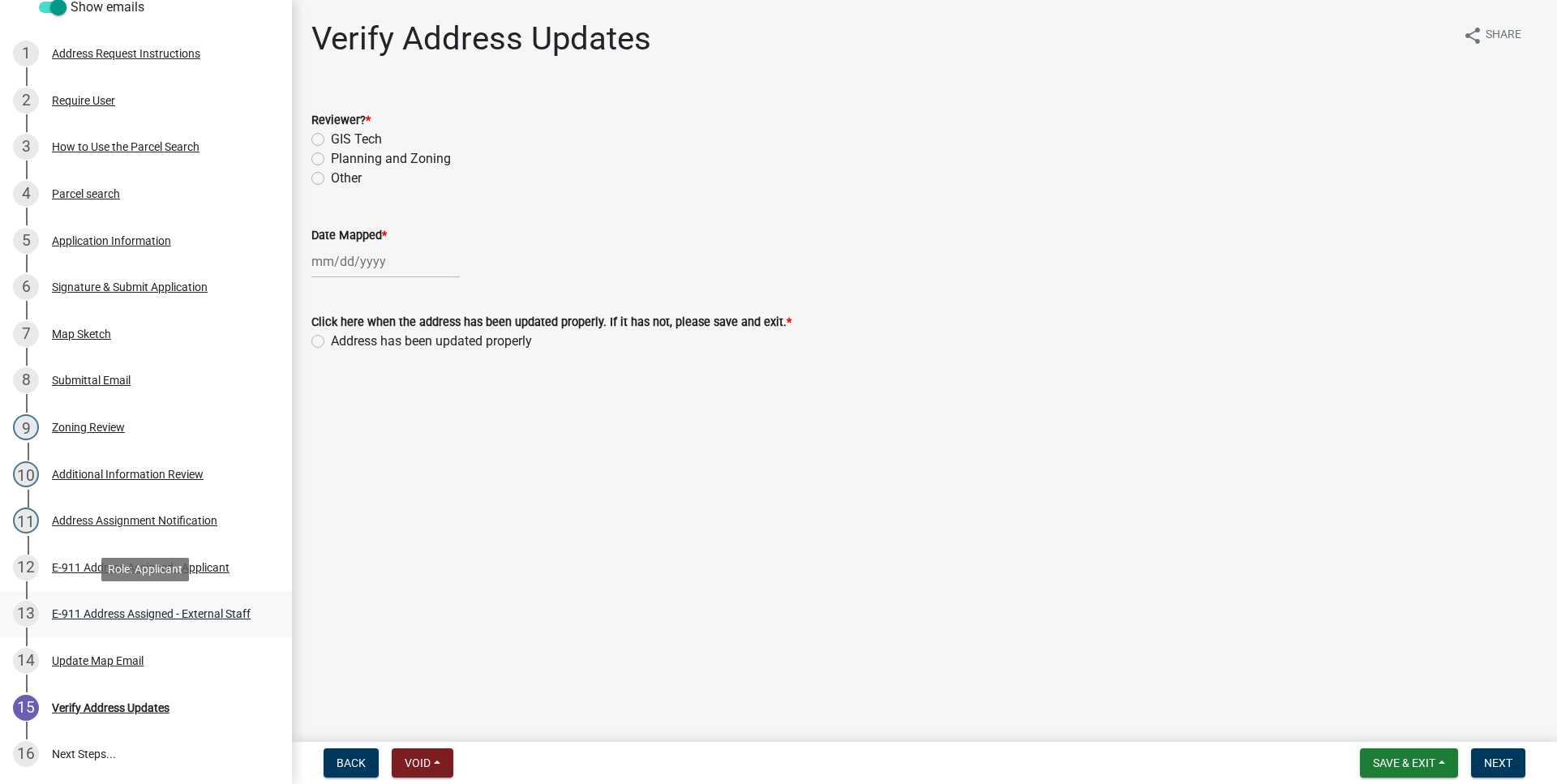
click at [161, 627] on div "13 E-911 Address Assigned - External Staff" at bounding box center [139, 613] width 253 height 26
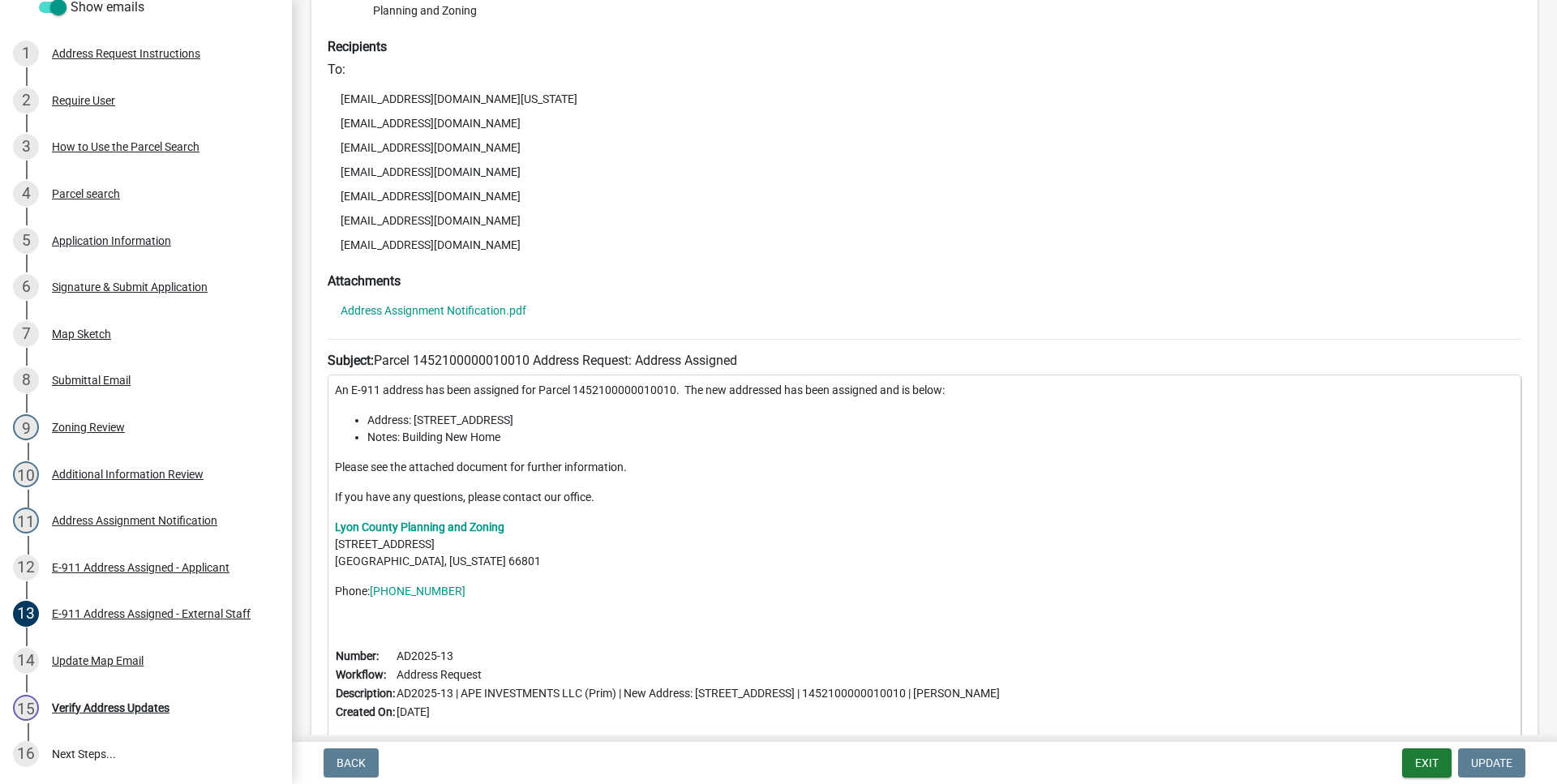
scroll to position [277, 0]
click at [471, 311] on link "Address Assignment Notification.pdf" at bounding box center [433, 310] width 186 height 12
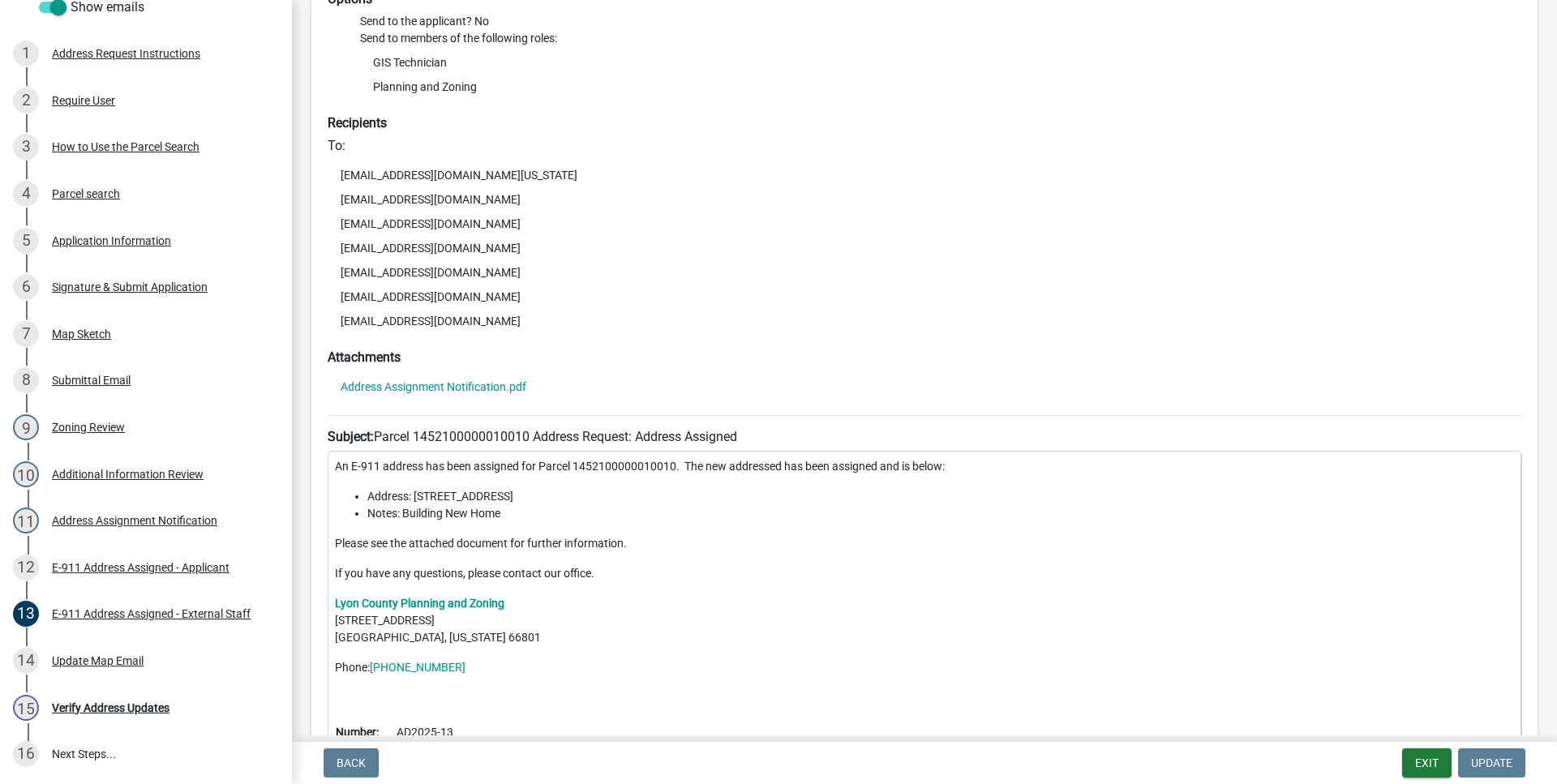
scroll to position [0, 0]
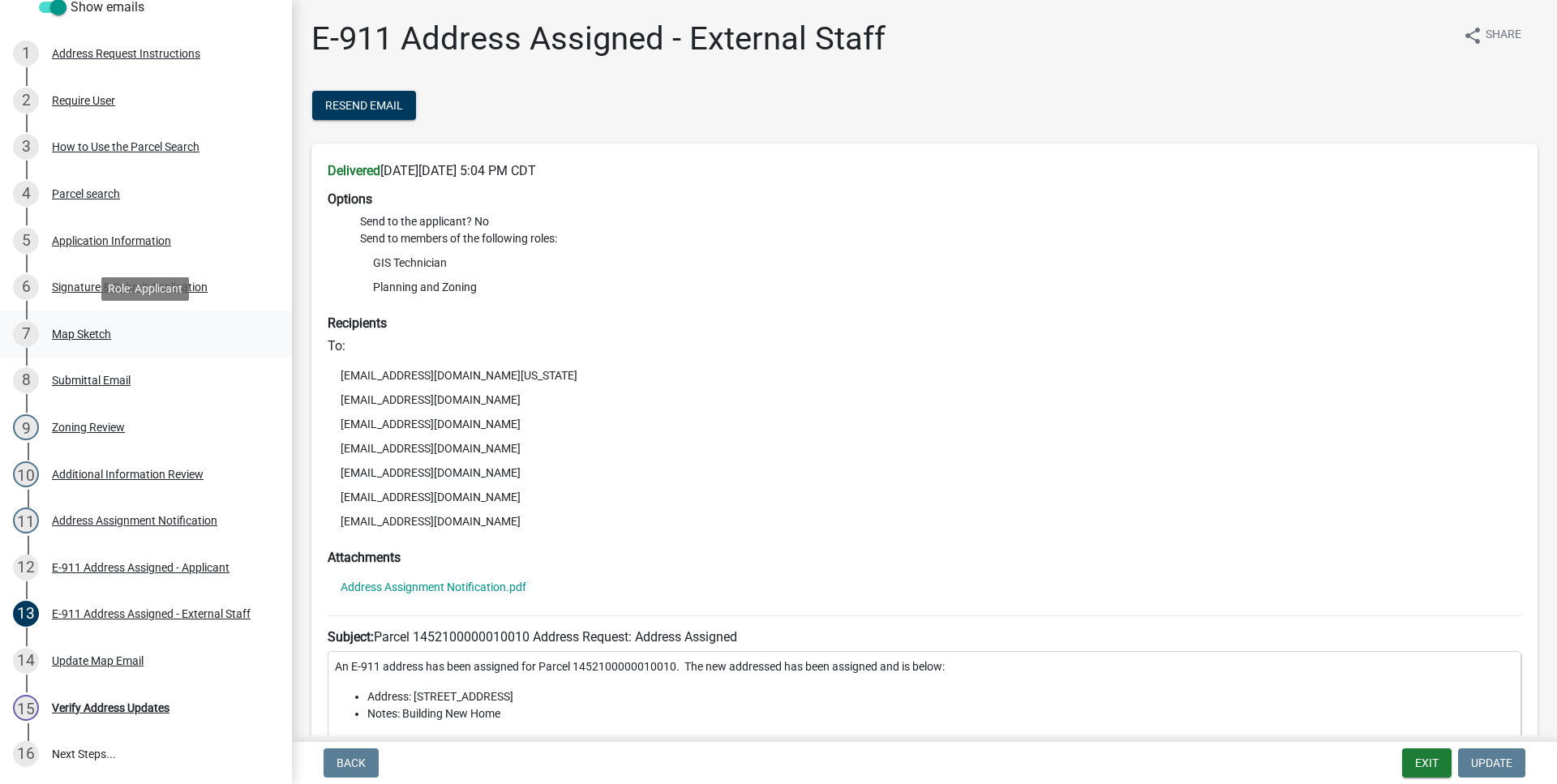
click at [103, 331] on div "Map Sketch" at bounding box center [81, 334] width 59 height 12
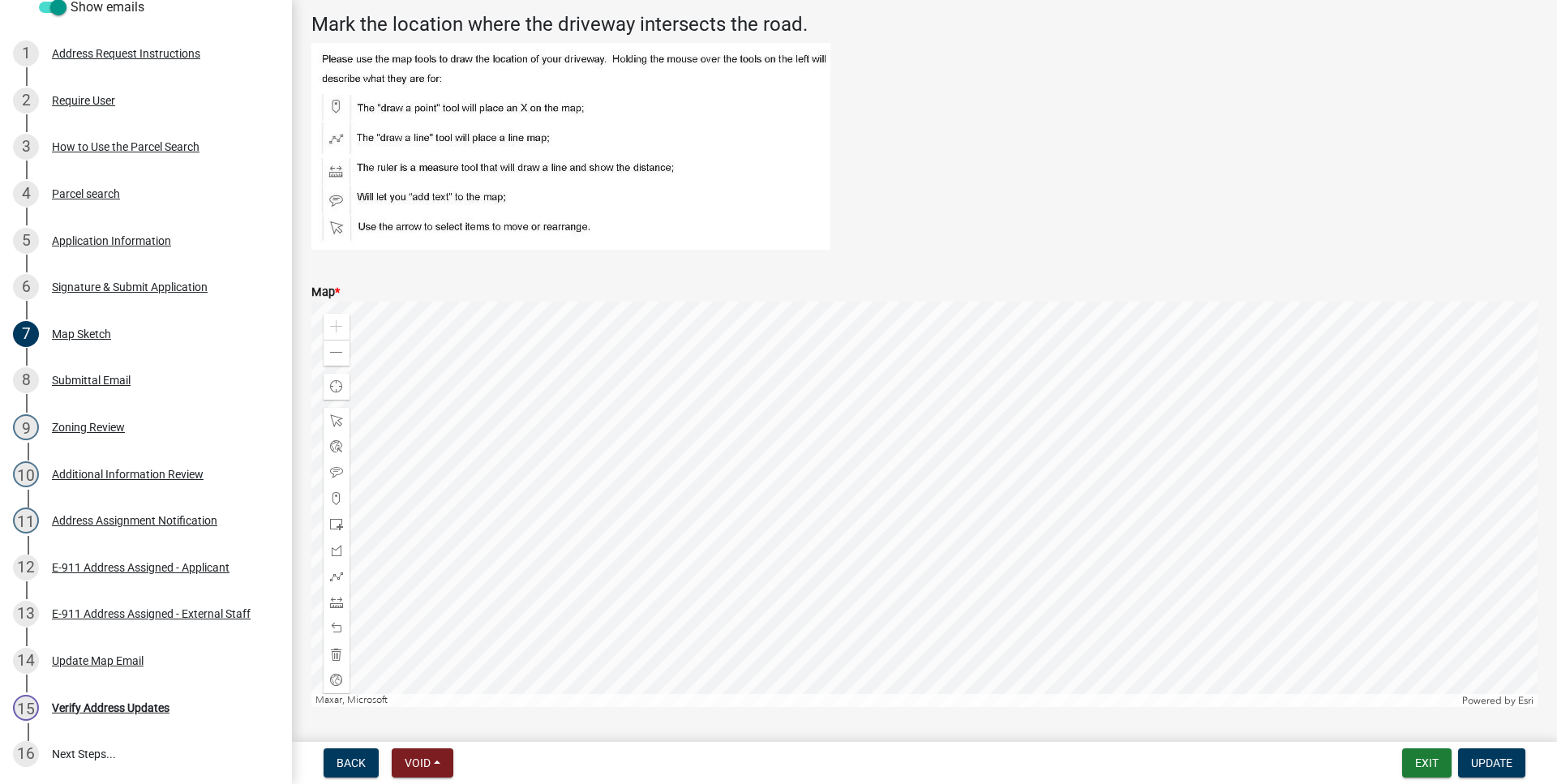
scroll to position [277, 0]
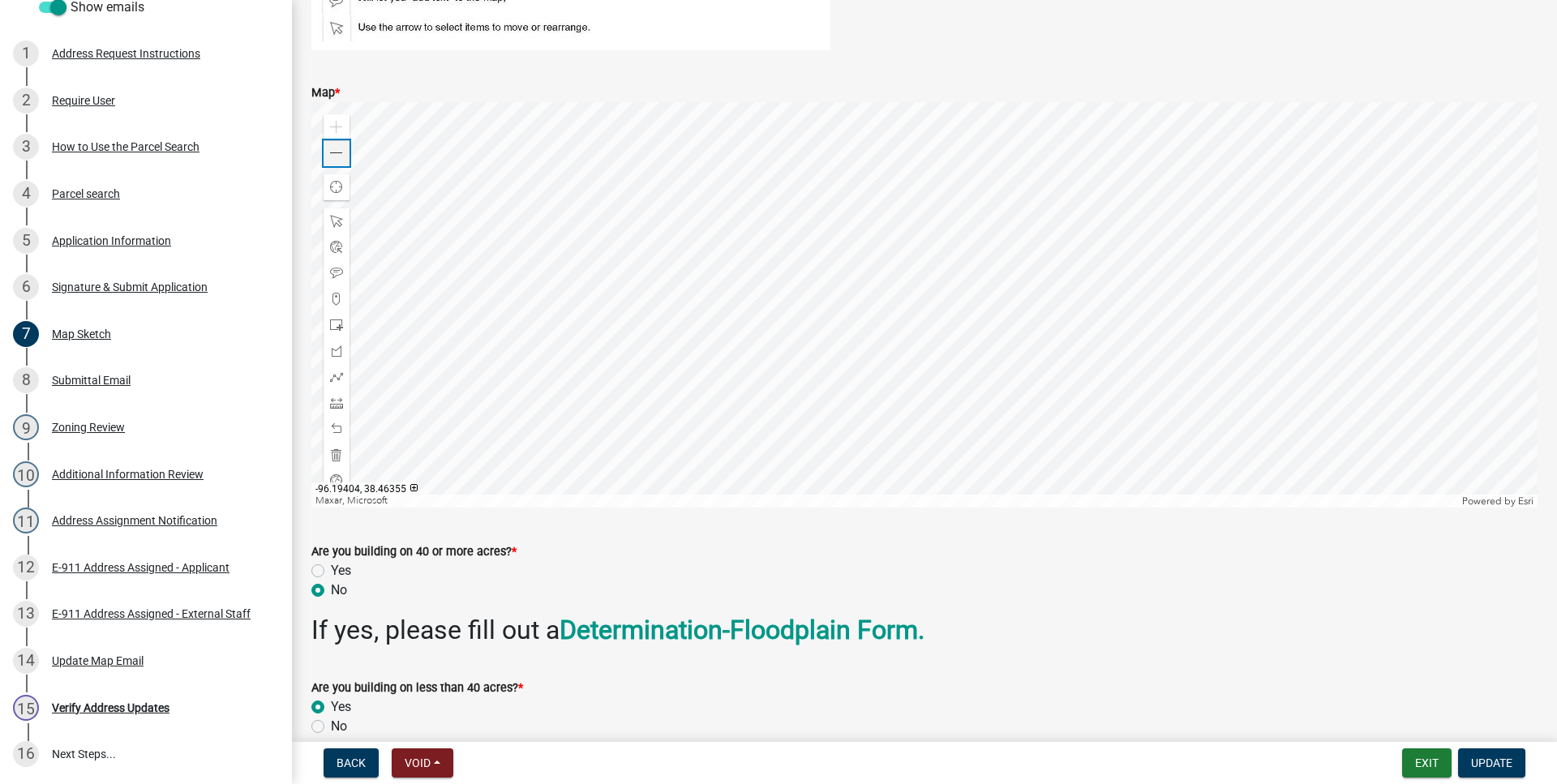
click at [346, 155] on div "Zoom out" at bounding box center [336, 152] width 26 height 26
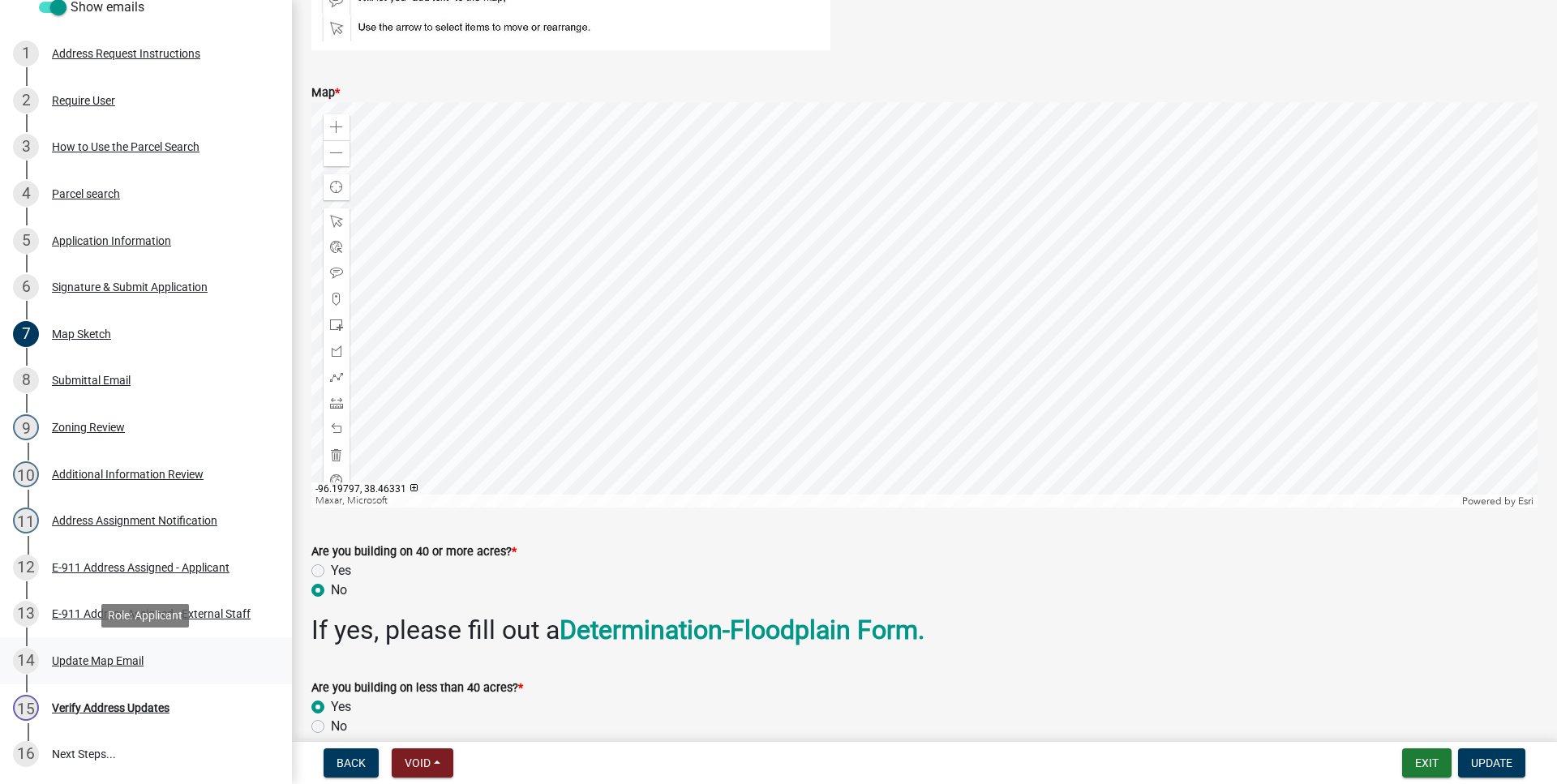
click at [158, 663] on div "14 Update Map Email" at bounding box center [139, 660] width 253 height 26
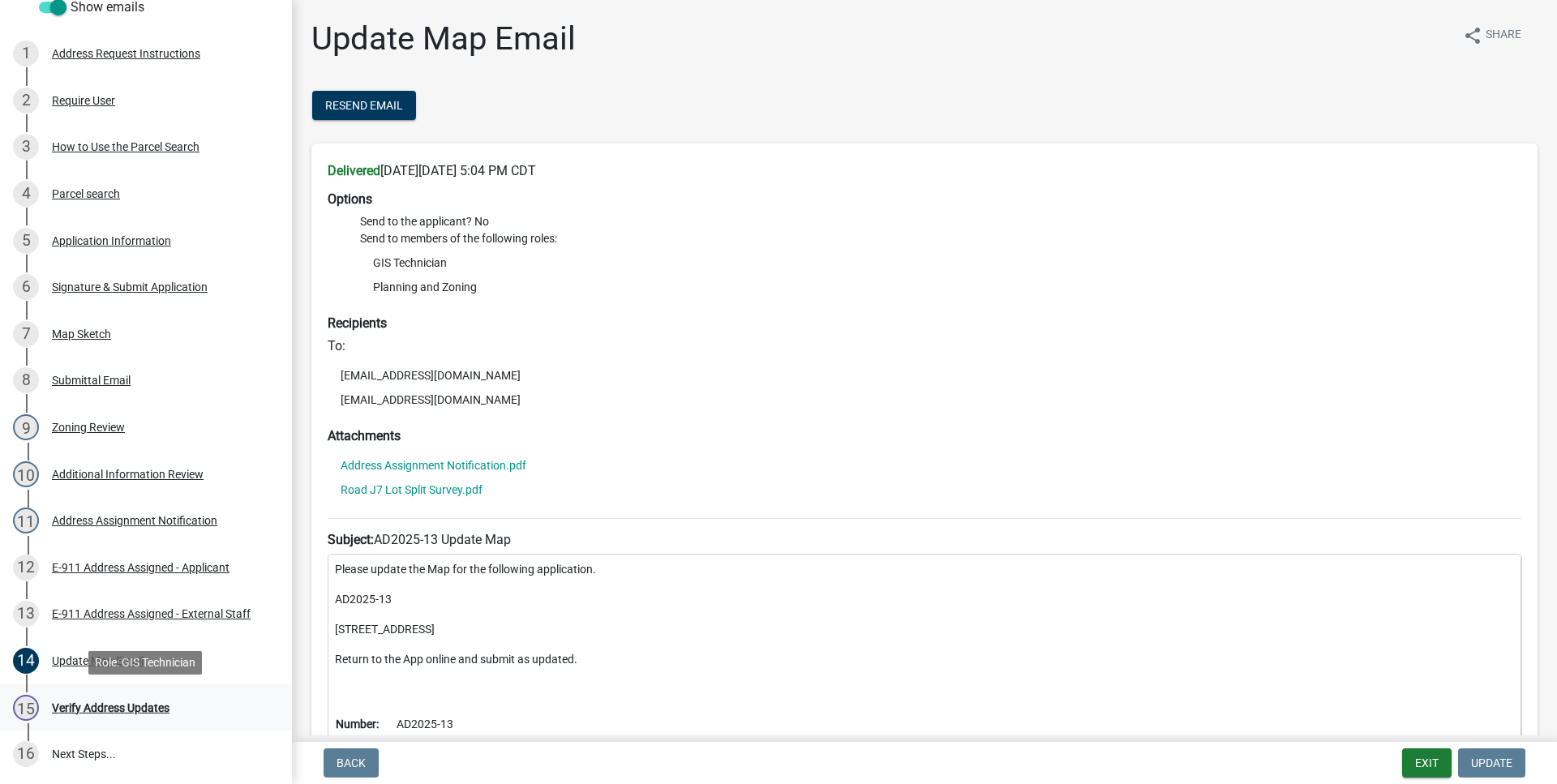
click at [163, 690] on link "15 Verify Address Updates" at bounding box center [146, 708] width 292 height 47
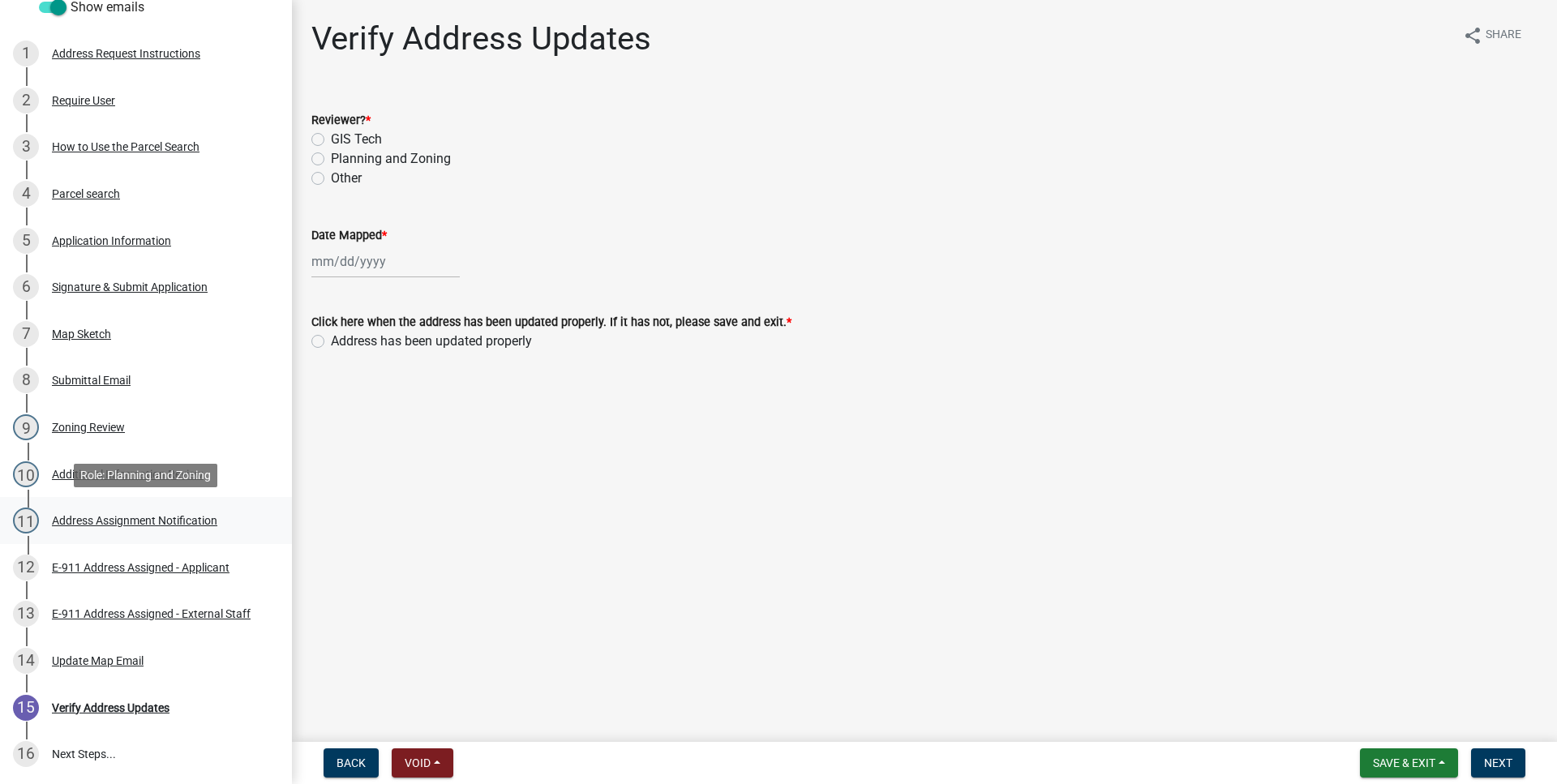
click at [184, 505] on link "11 Address Assignment Notification" at bounding box center [146, 520] width 292 height 47
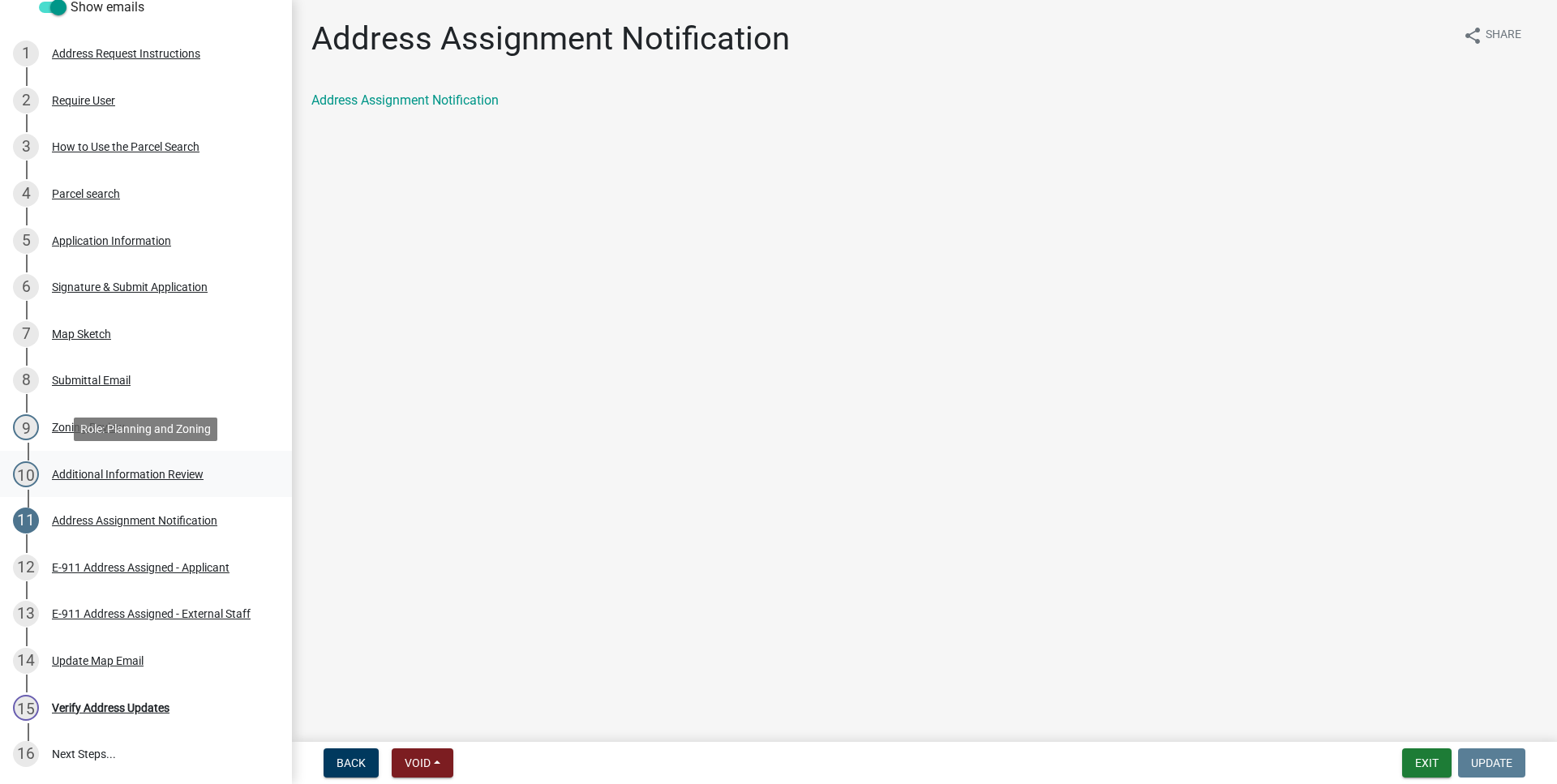
click at [189, 476] on div "Additional Information Review" at bounding box center [127, 474] width 152 height 12
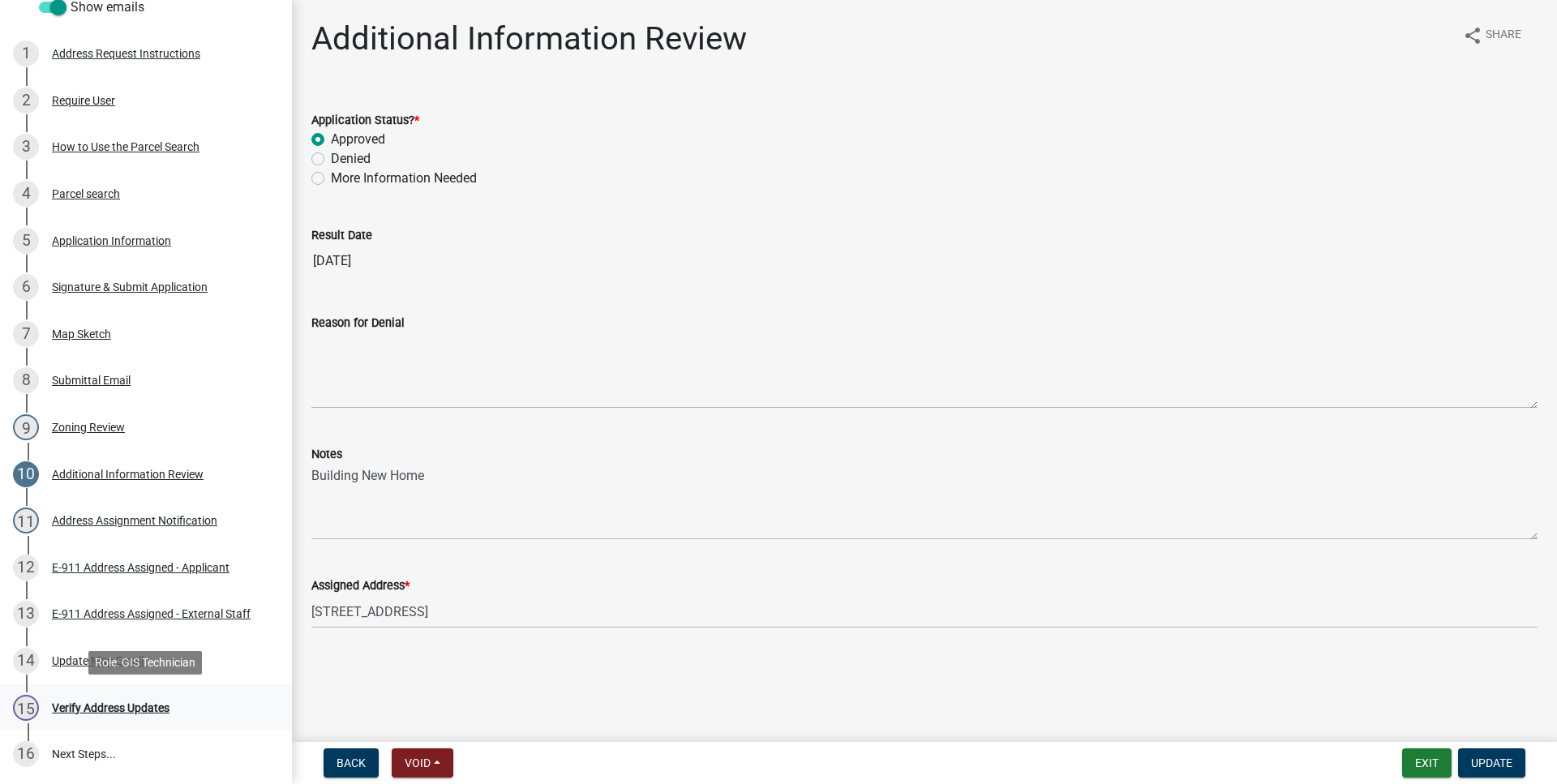
click at [139, 696] on div "15 Verify Address Updates" at bounding box center [139, 707] width 253 height 26
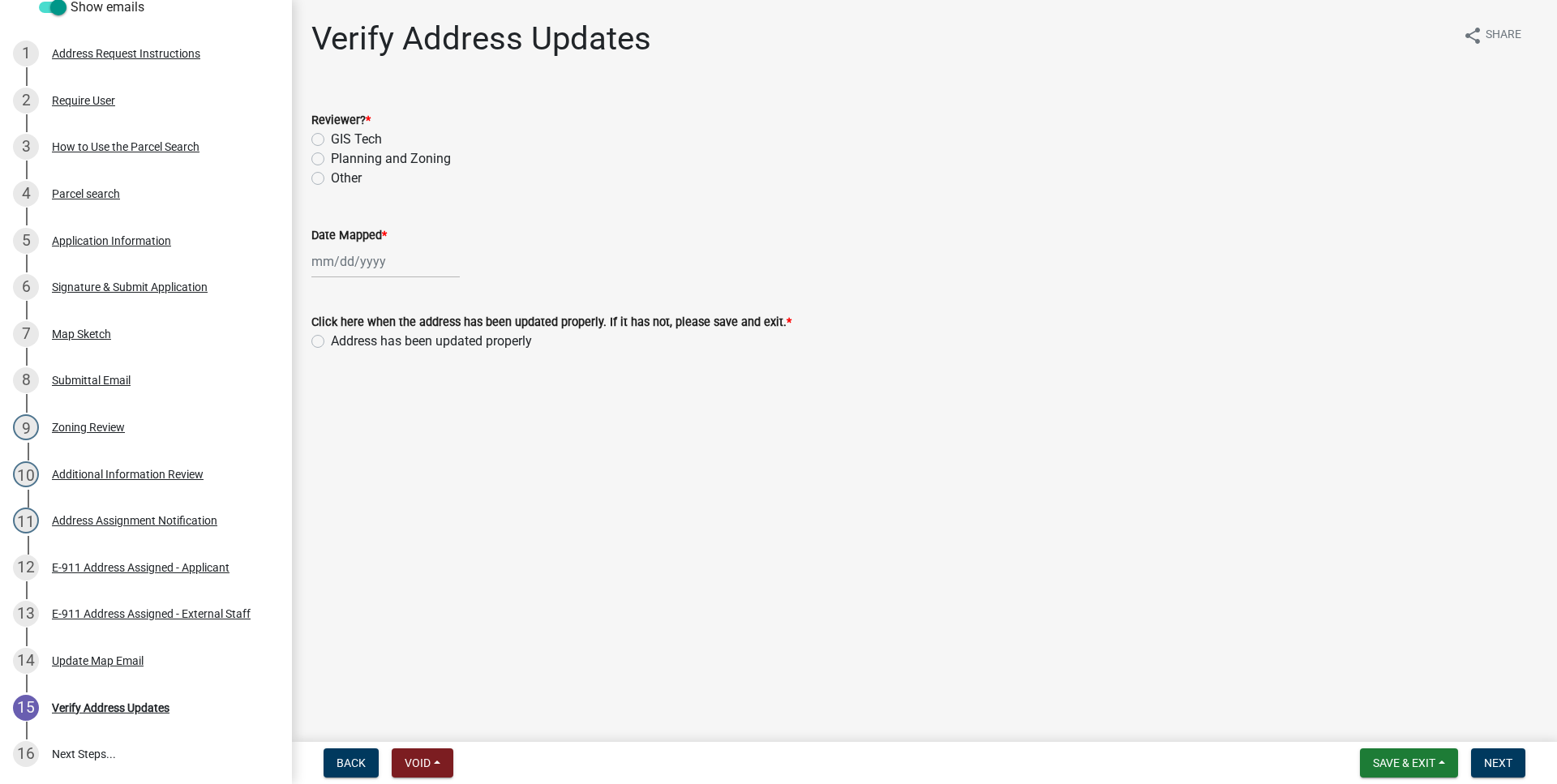
click at [331, 142] on label "GIS Tech" at bounding box center [356, 139] width 51 height 19
click at [331, 140] on input "GIS Tech" at bounding box center [336, 135] width 11 height 11
radio input "true"
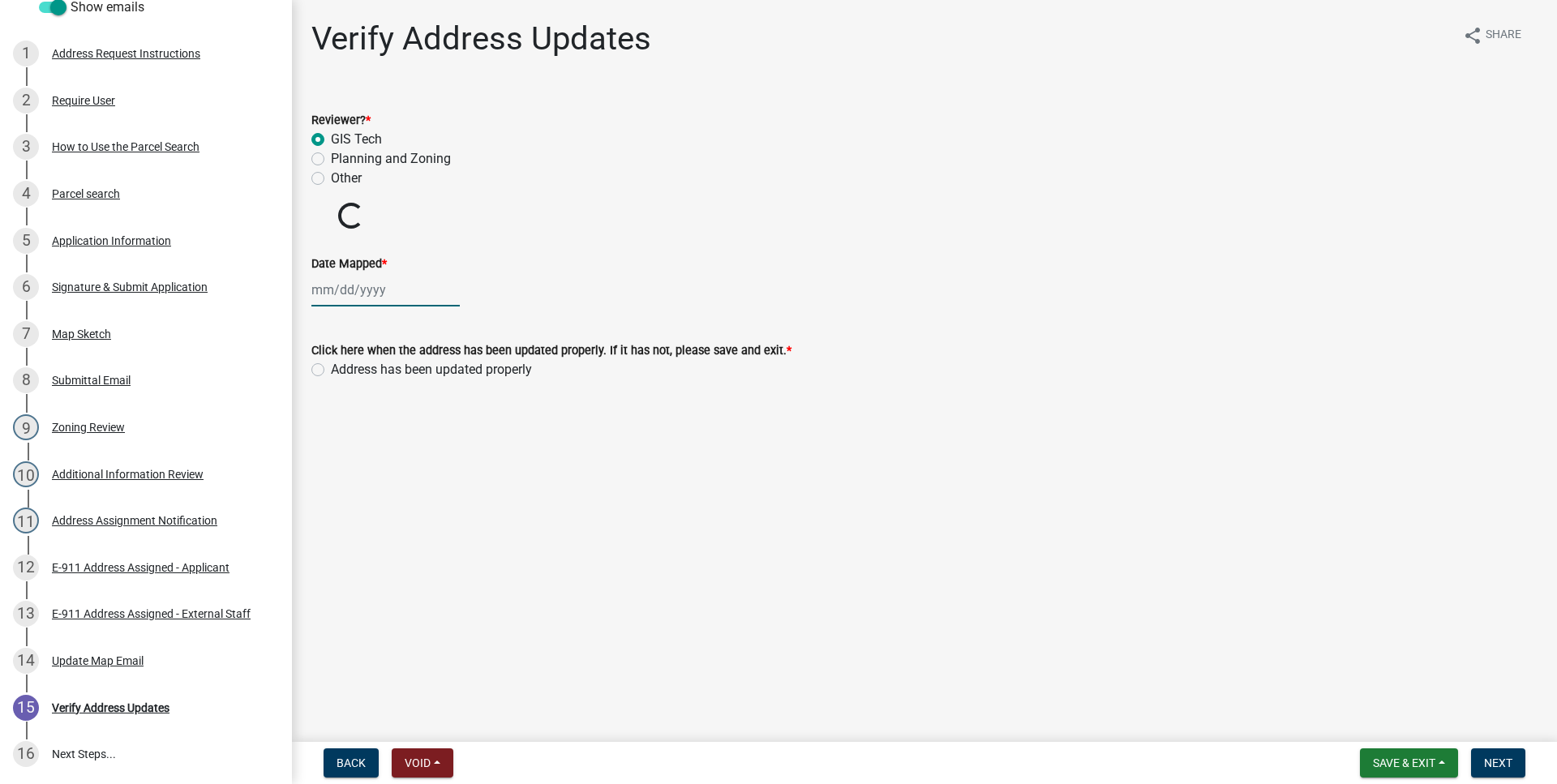
click at [332, 289] on input "Date Mapped *" at bounding box center [385, 290] width 148 height 34
select select "9"
select select "2025"
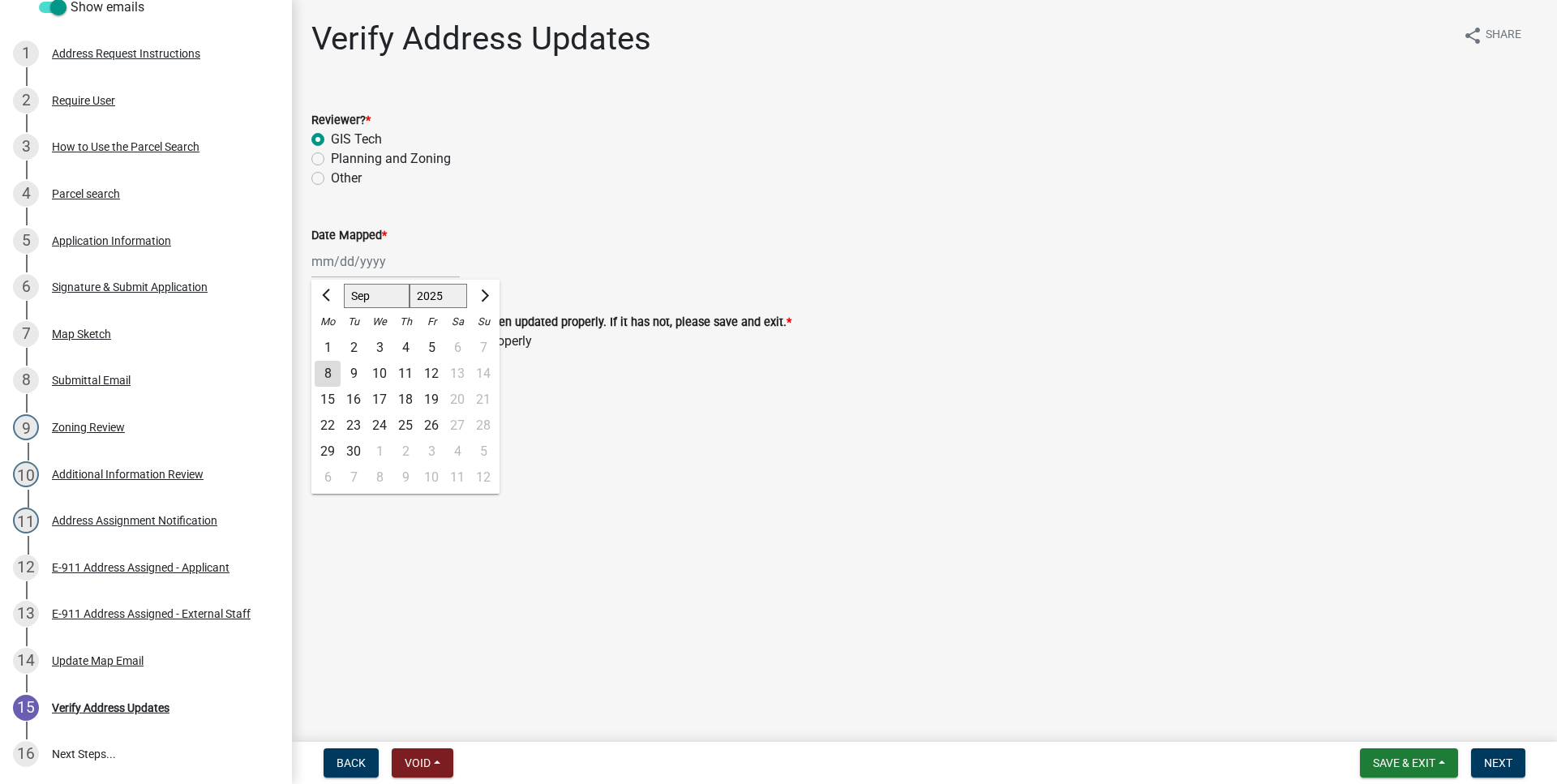
click at [332, 376] on div "8" at bounding box center [327, 374] width 26 height 26
type input "[DATE]"
click at [331, 339] on label "Address has been updated properly" at bounding box center [432, 341] width 201 height 19
click at [331, 339] on input "Address has been updated properly" at bounding box center [336, 337] width 11 height 11
radio input "true"
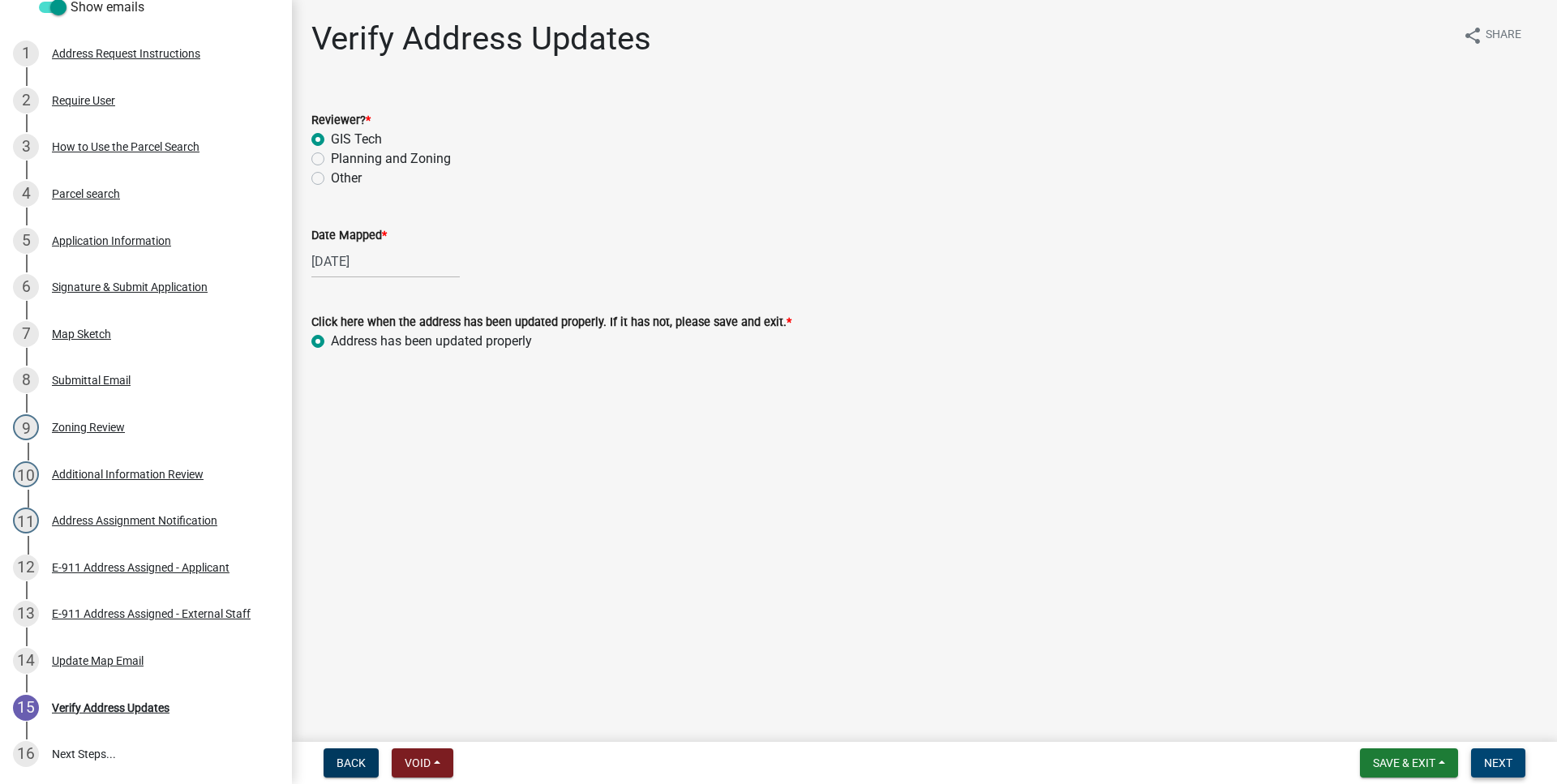
click at [1504, 766] on span "Next" at bounding box center [1498, 762] width 28 height 13
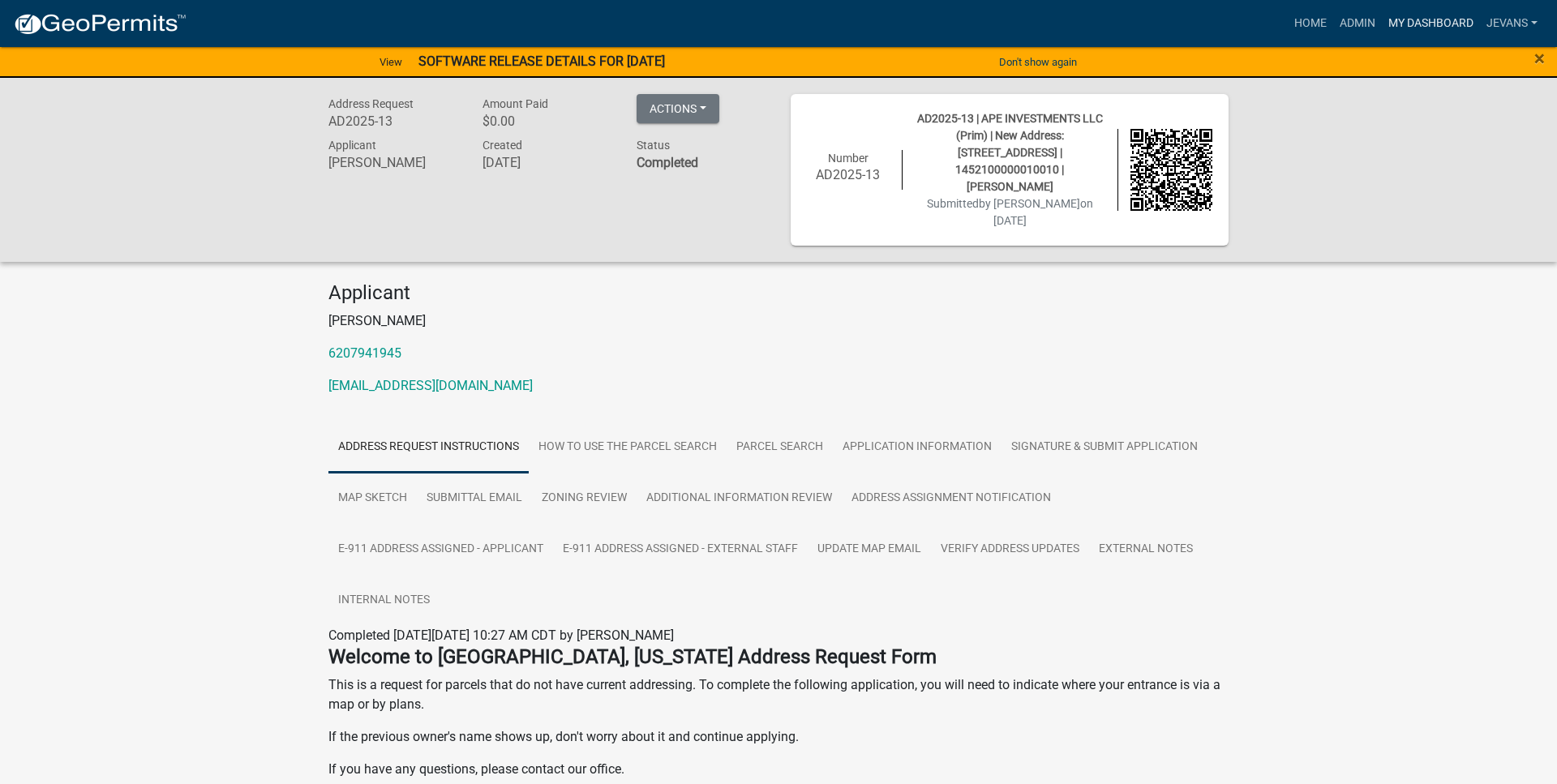
click at [1395, 27] on link "My Dashboard" at bounding box center [1430, 23] width 98 height 31
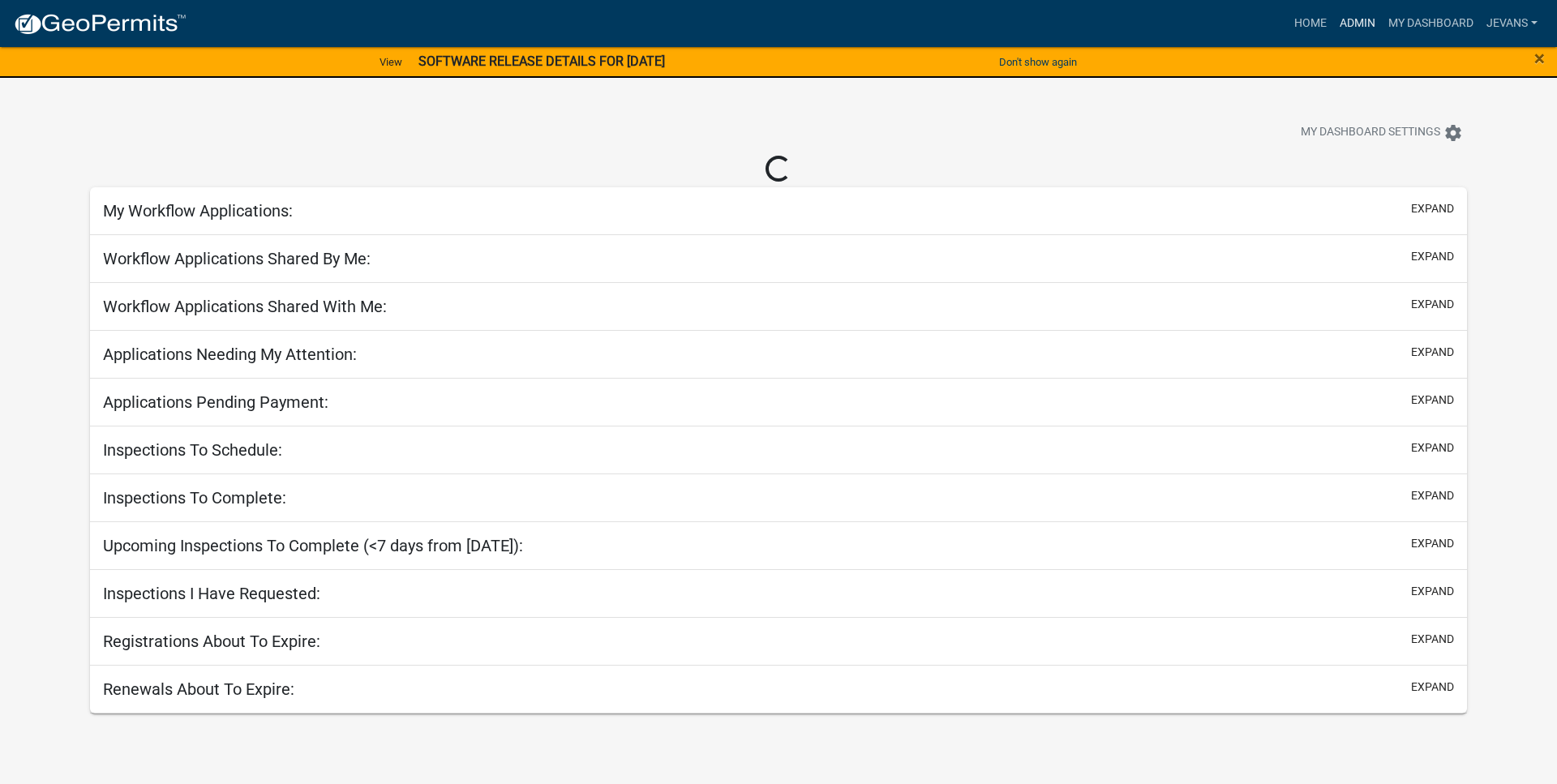
click at [1349, 23] on link "Admin" at bounding box center [1358, 23] width 49 height 31
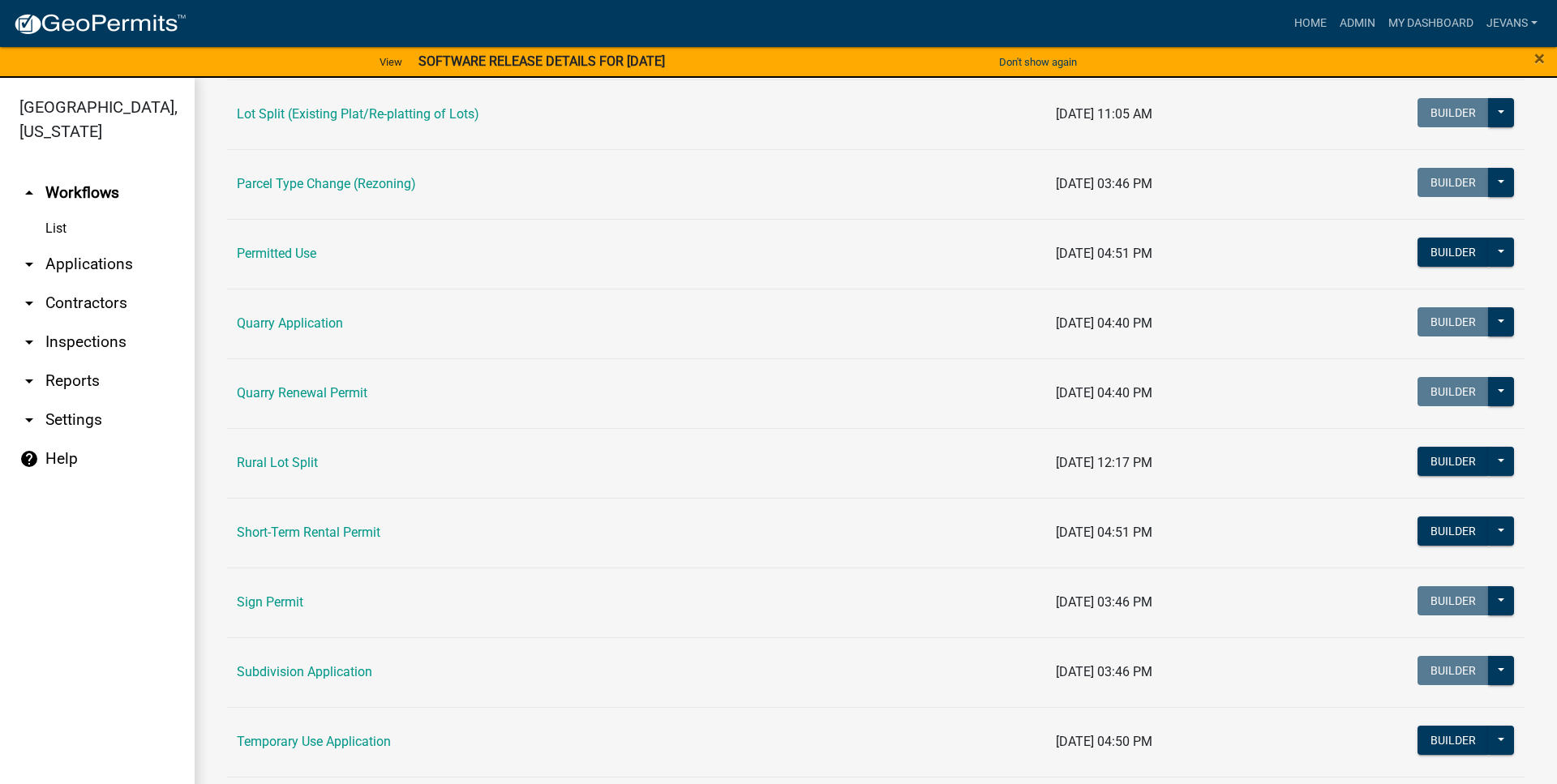
scroll to position [1478, 0]
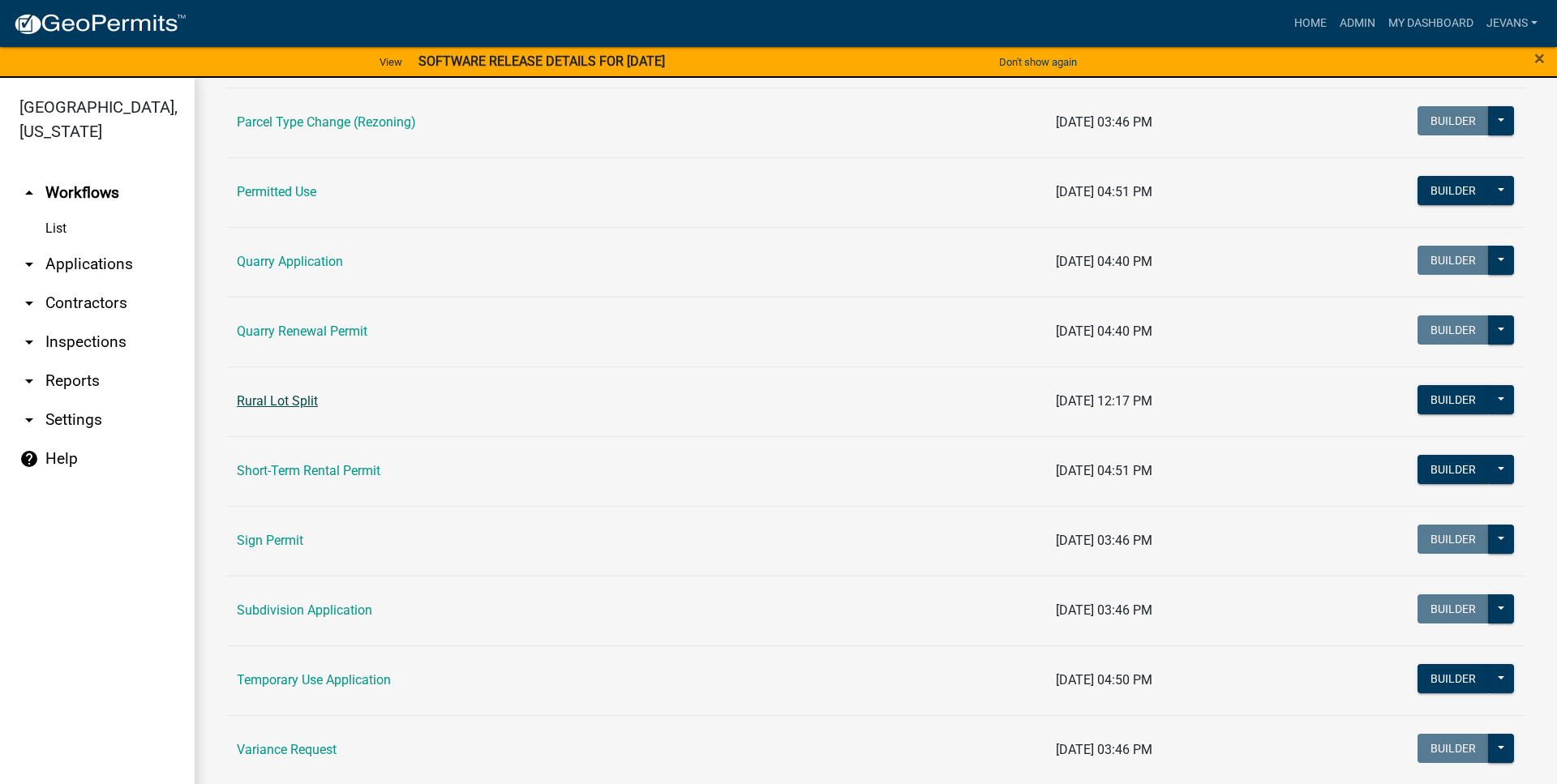
click at [280, 398] on link "Rural Lot Split" at bounding box center [277, 400] width 81 height 15
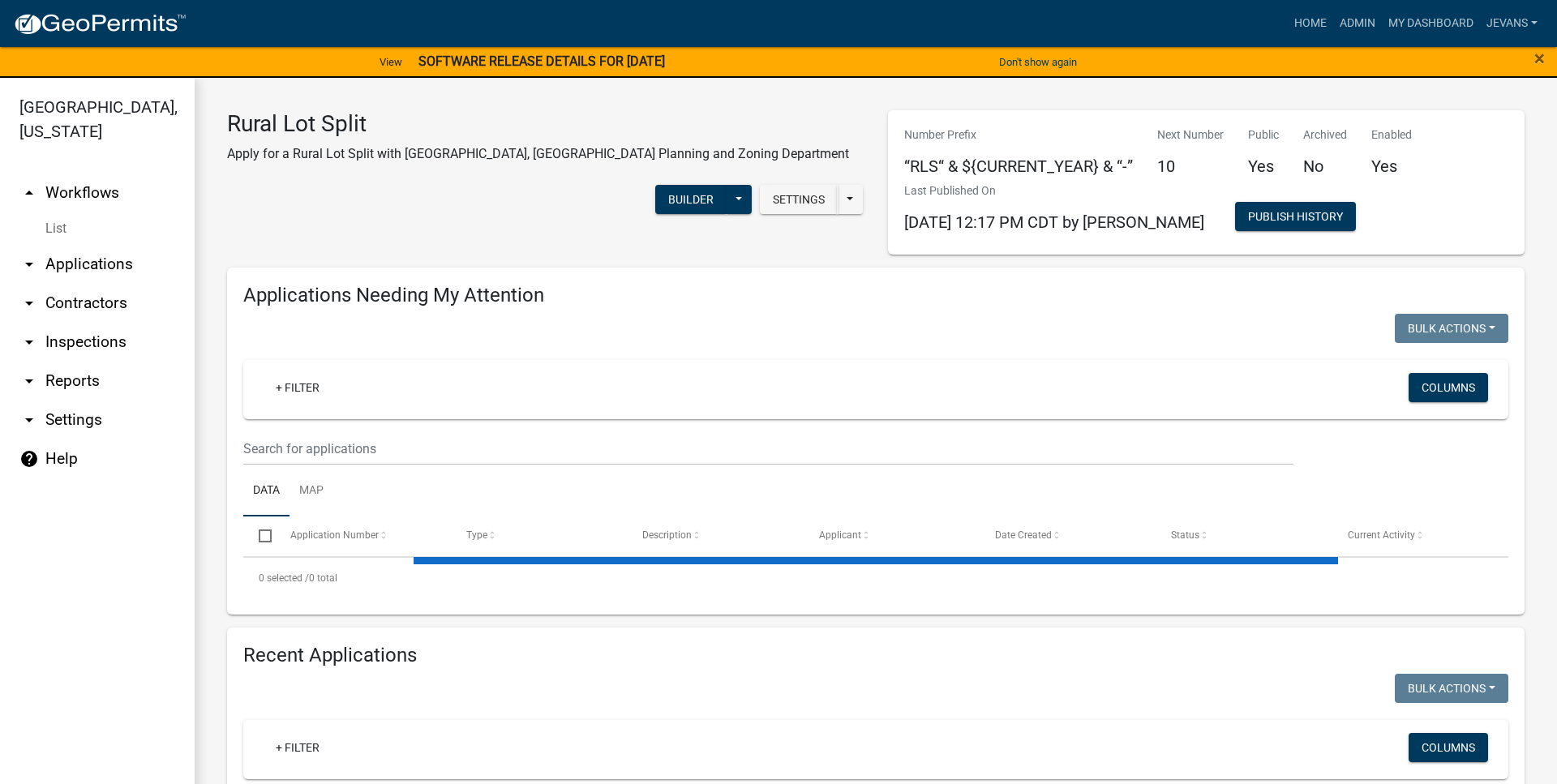
select select "1: 25"
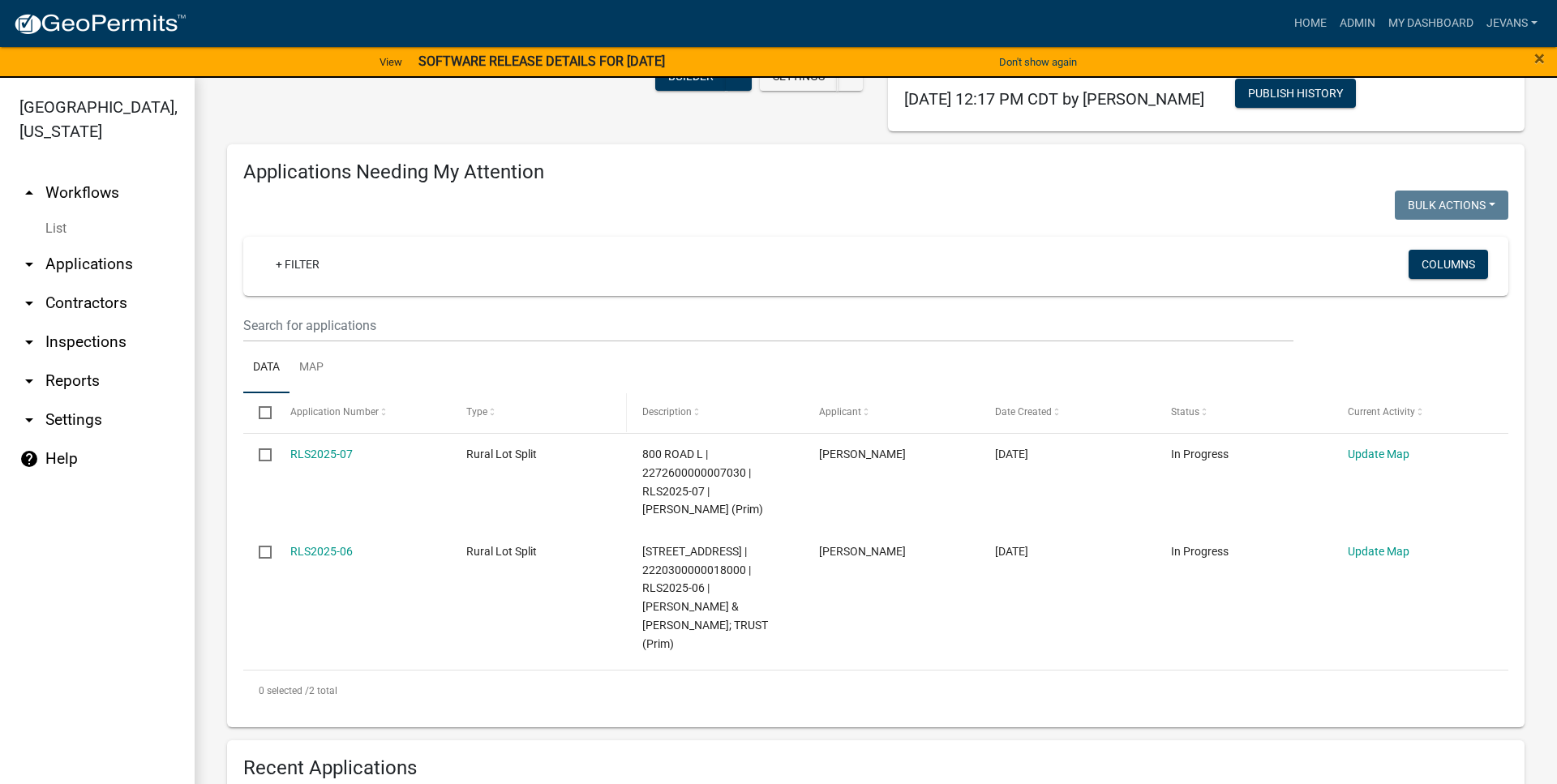
scroll to position [92, 0]
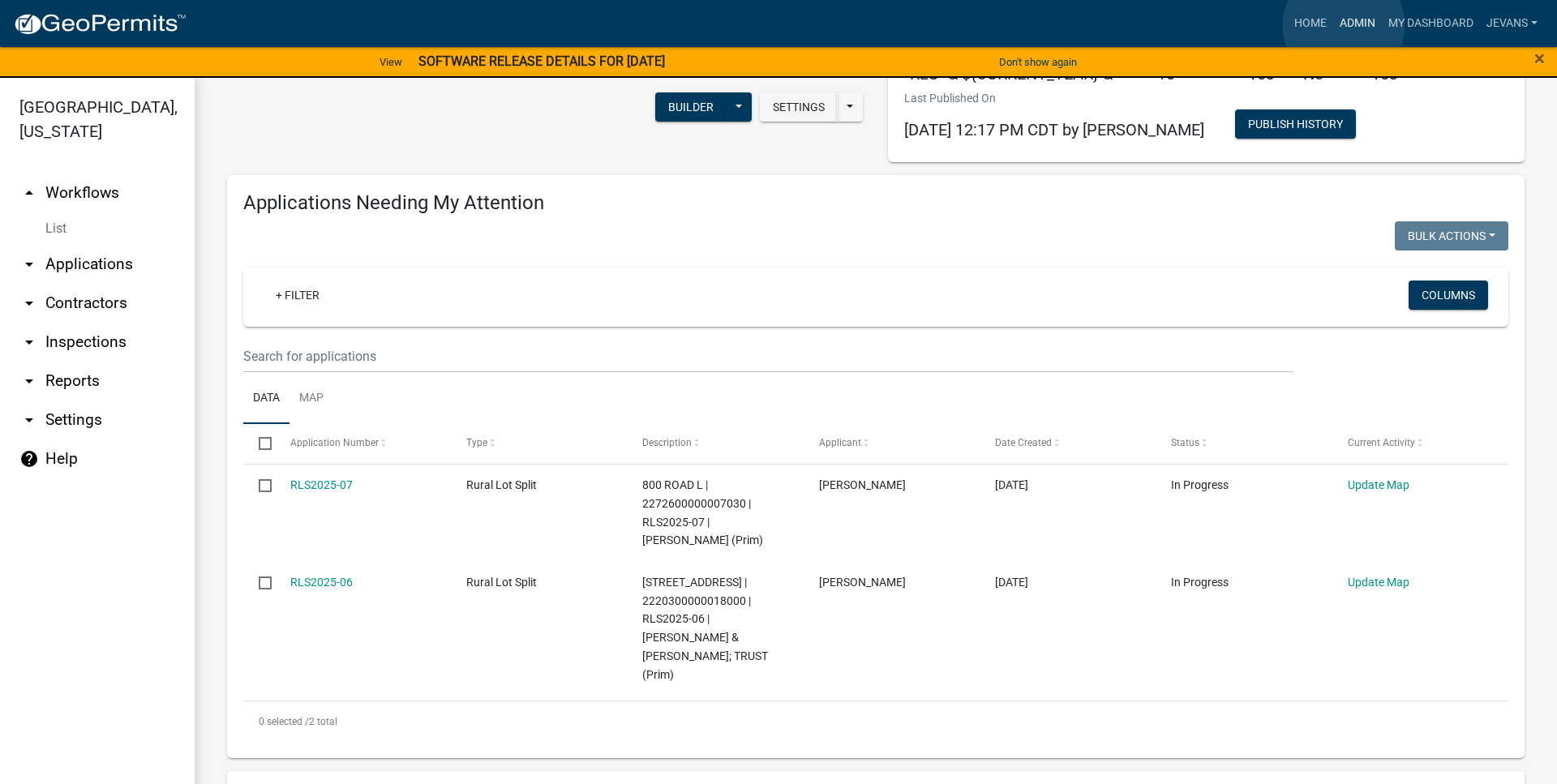
click at [1343, 26] on link "Admin" at bounding box center [1358, 23] width 49 height 31
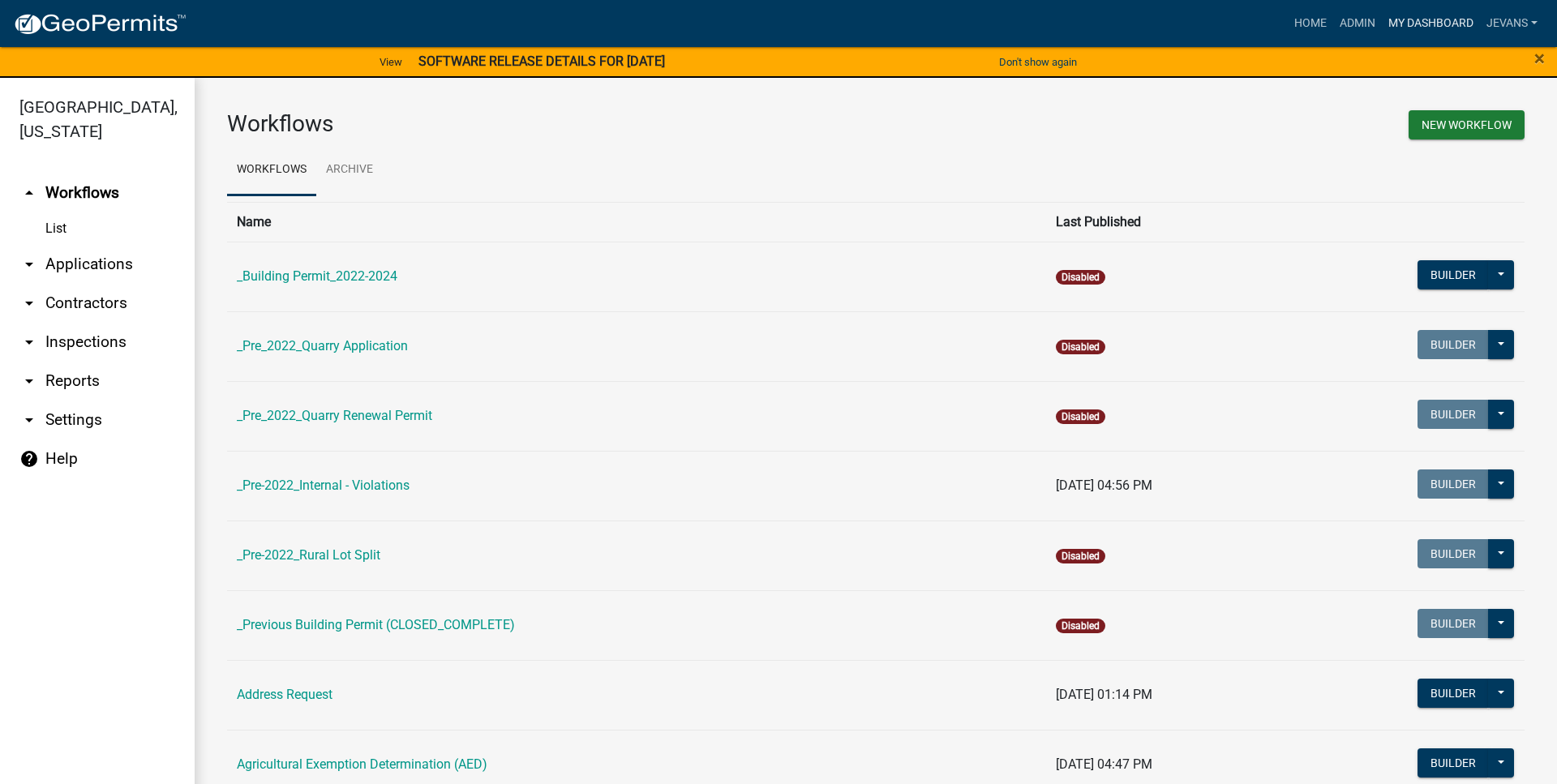
click at [1399, 23] on link "My Dashboard" at bounding box center [1430, 23] width 98 height 31
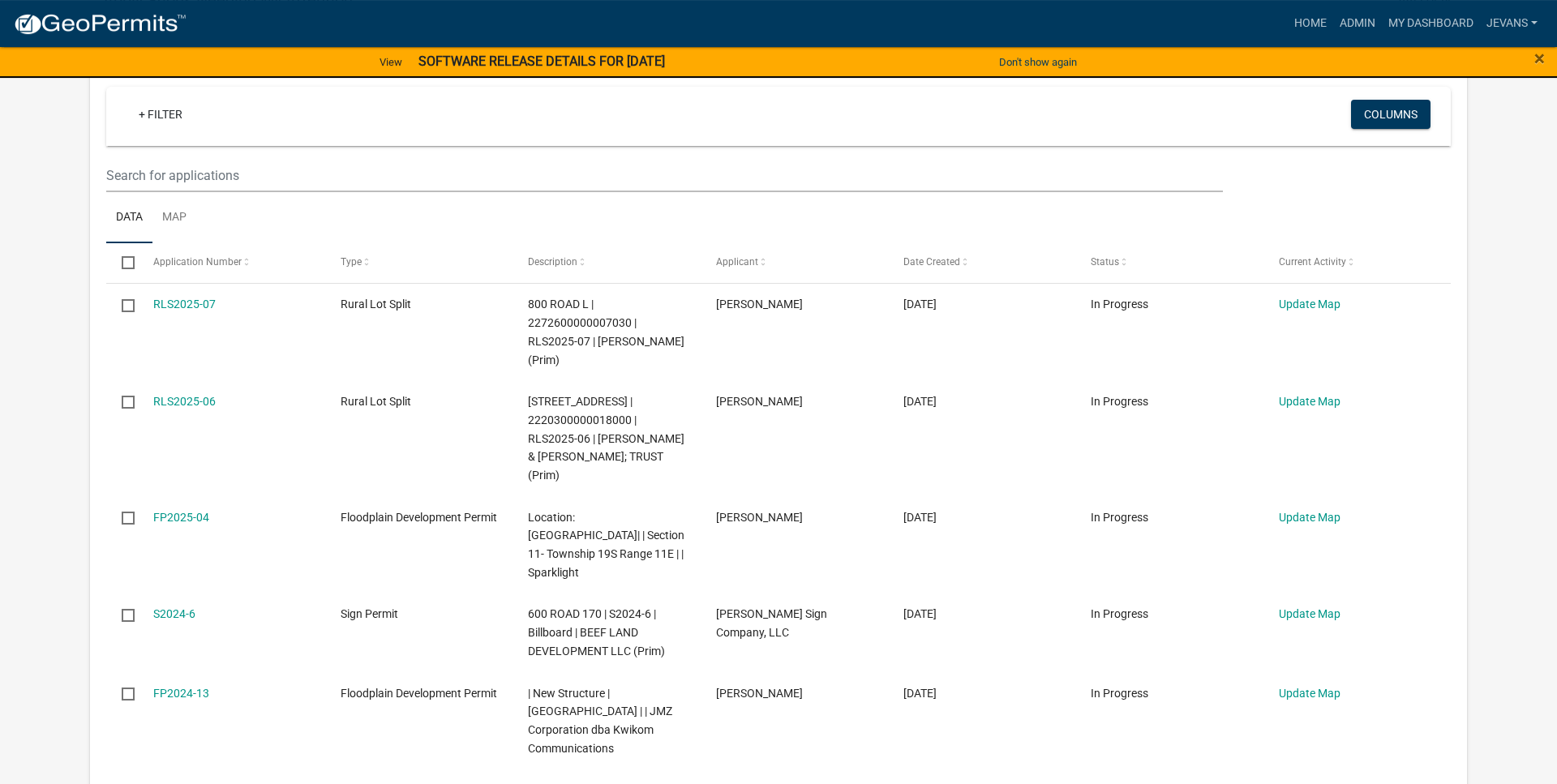
scroll to position [165, 0]
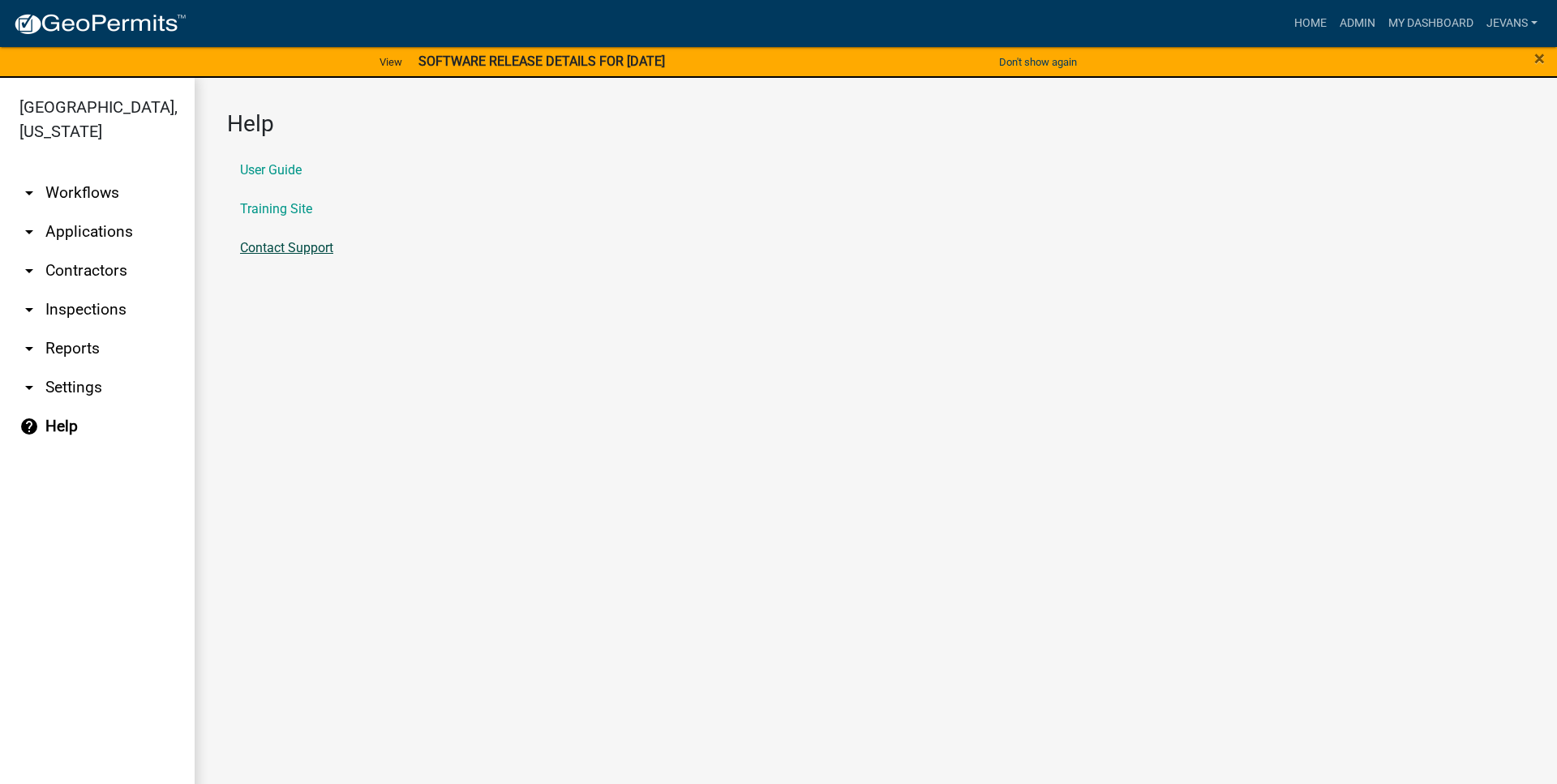
click at [322, 245] on link "Contact Support" at bounding box center [286, 247] width 93 height 13
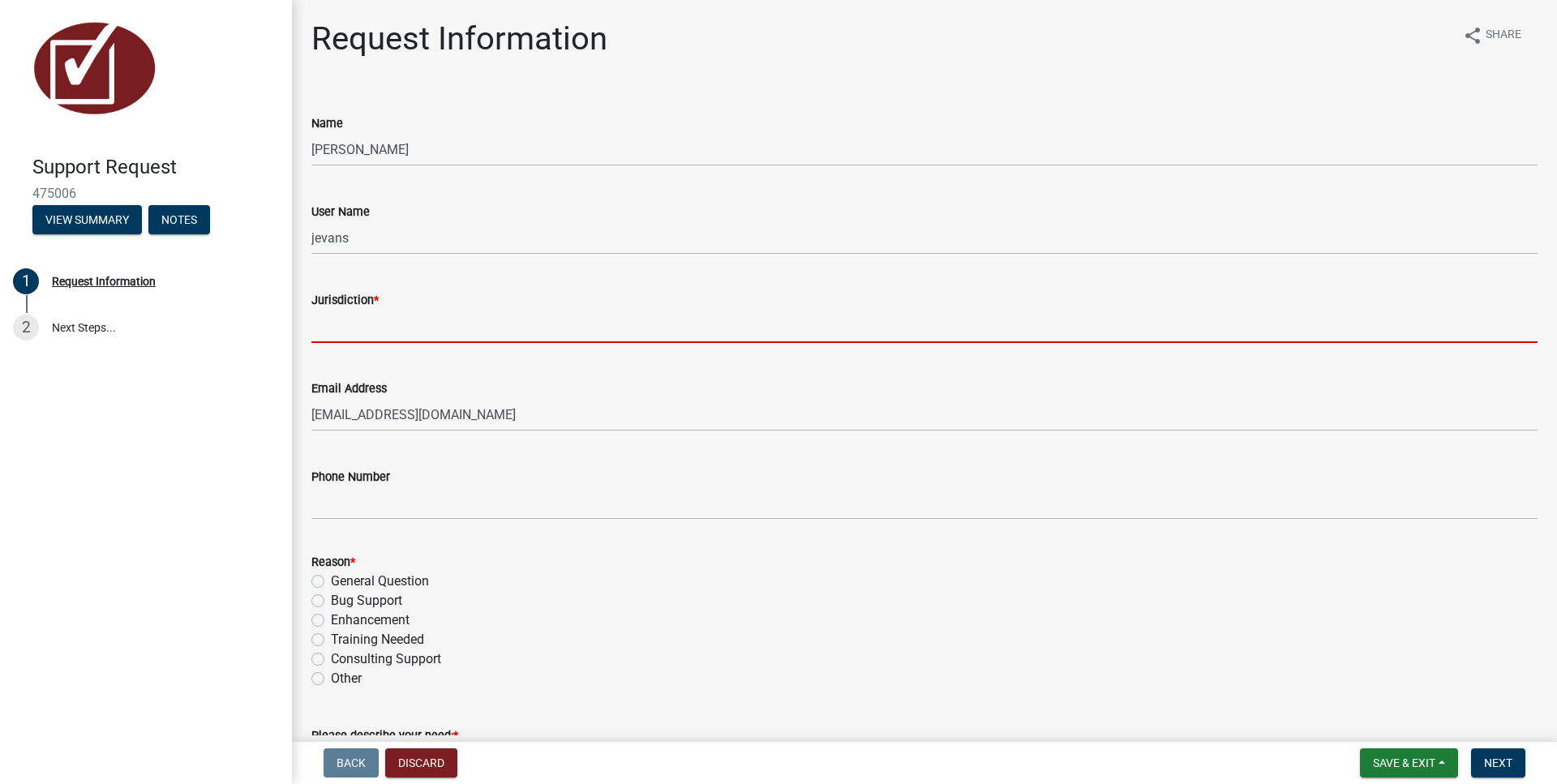
click at [398, 322] on input "Jurisdiction *" at bounding box center [924, 327] width 1226 height 34
click at [536, 583] on div "Reason * General Question Bug Support Enhancement Training Needed Consulting Su…" at bounding box center [924, 620] width 1226 height 137
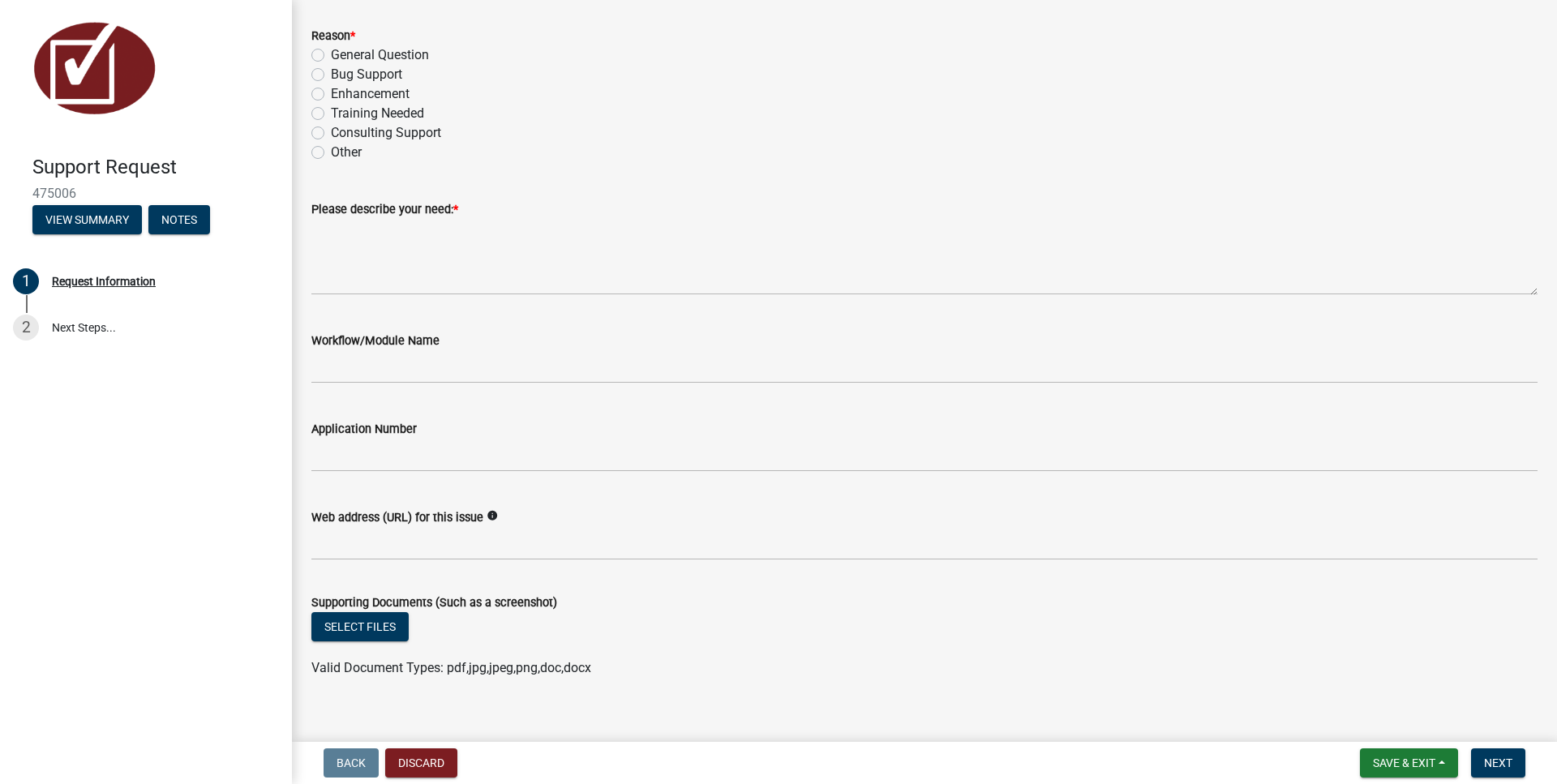
scroll to position [565, 0]
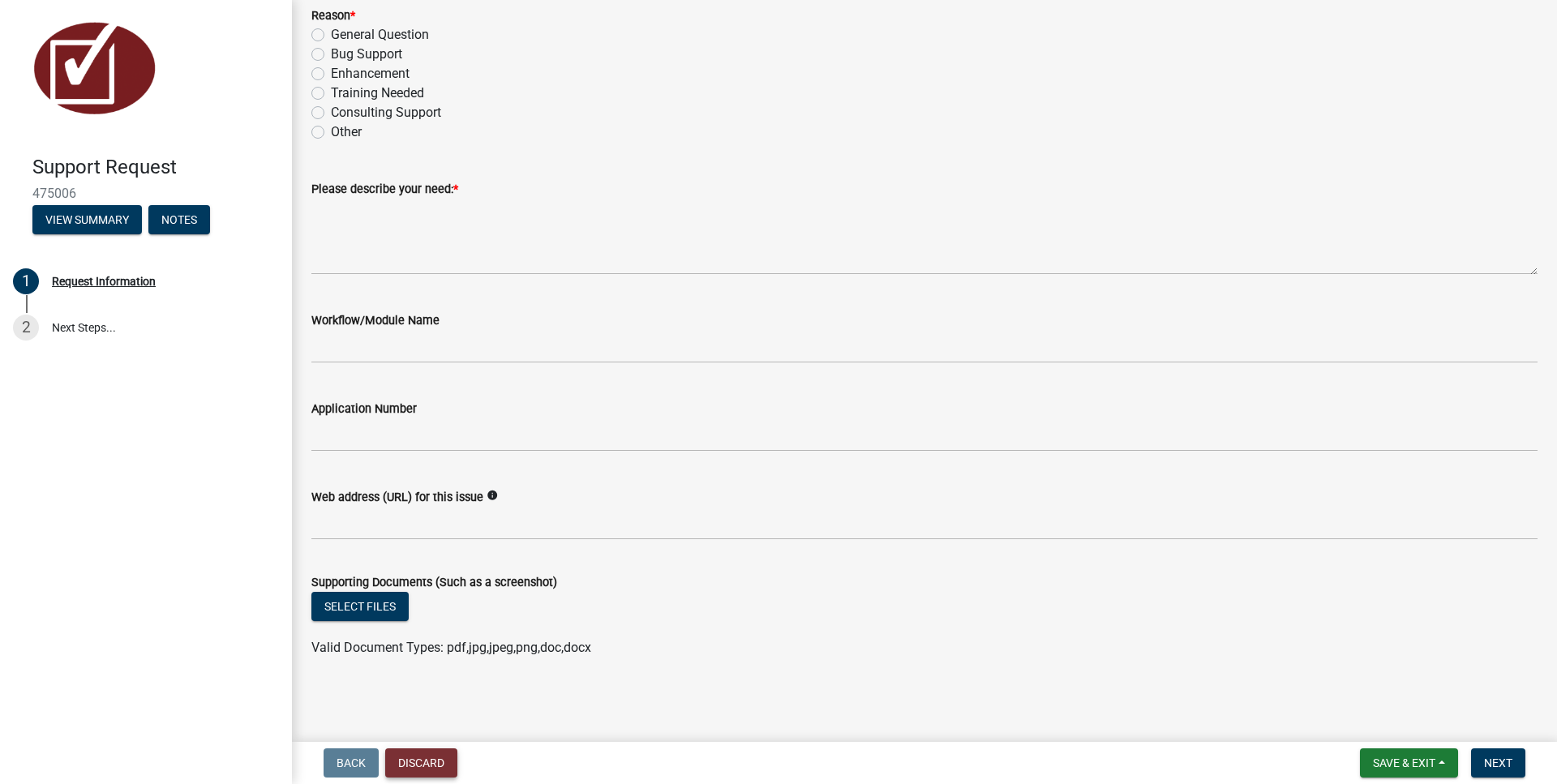
click at [418, 760] on button "Discard" at bounding box center [422, 762] width 72 height 29
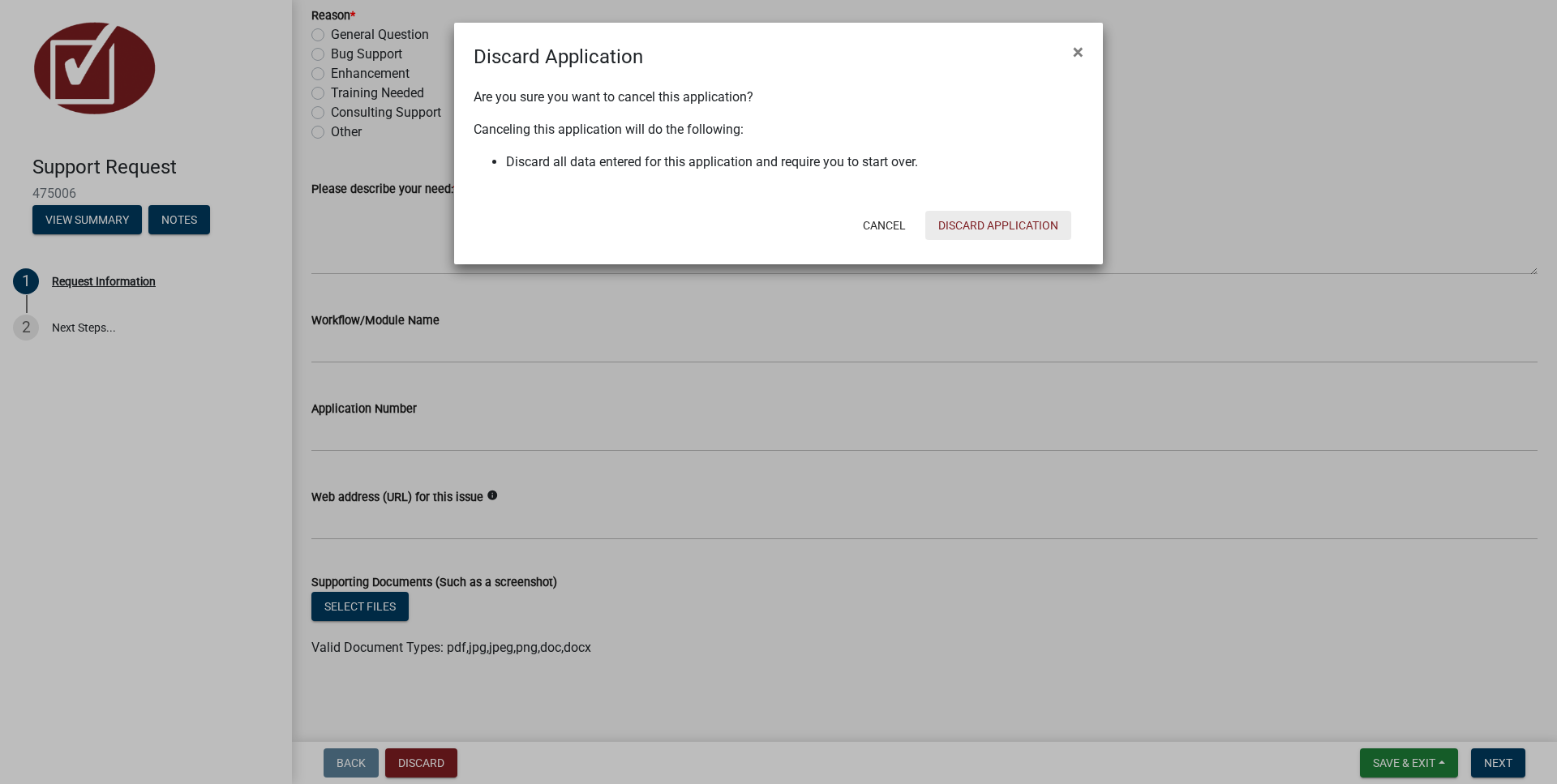
click at [988, 219] on button "Discard Application" at bounding box center [998, 225] width 146 height 29
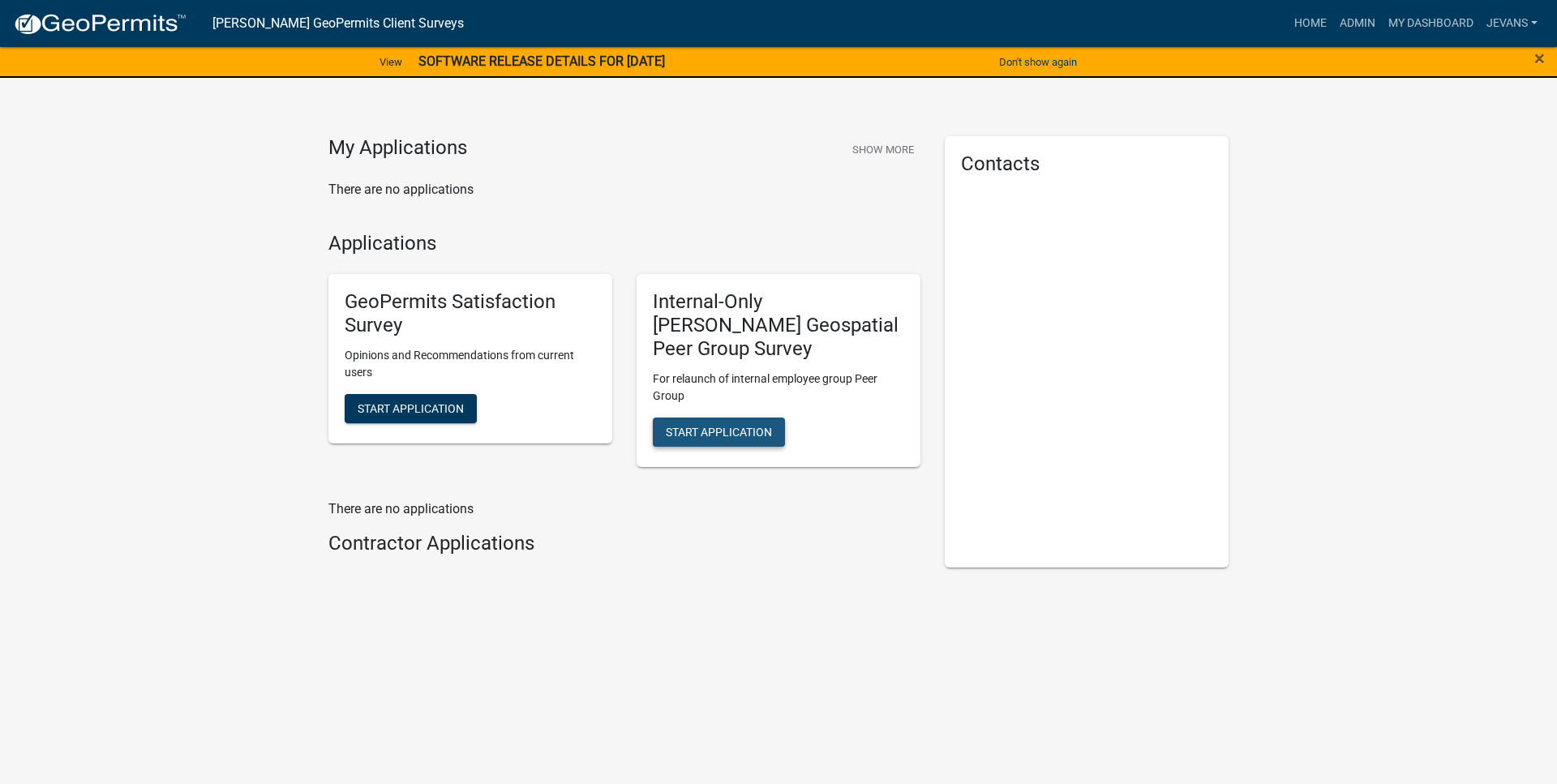
click at [753, 427] on span "Start Application" at bounding box center [718, 431] width 106 height 13
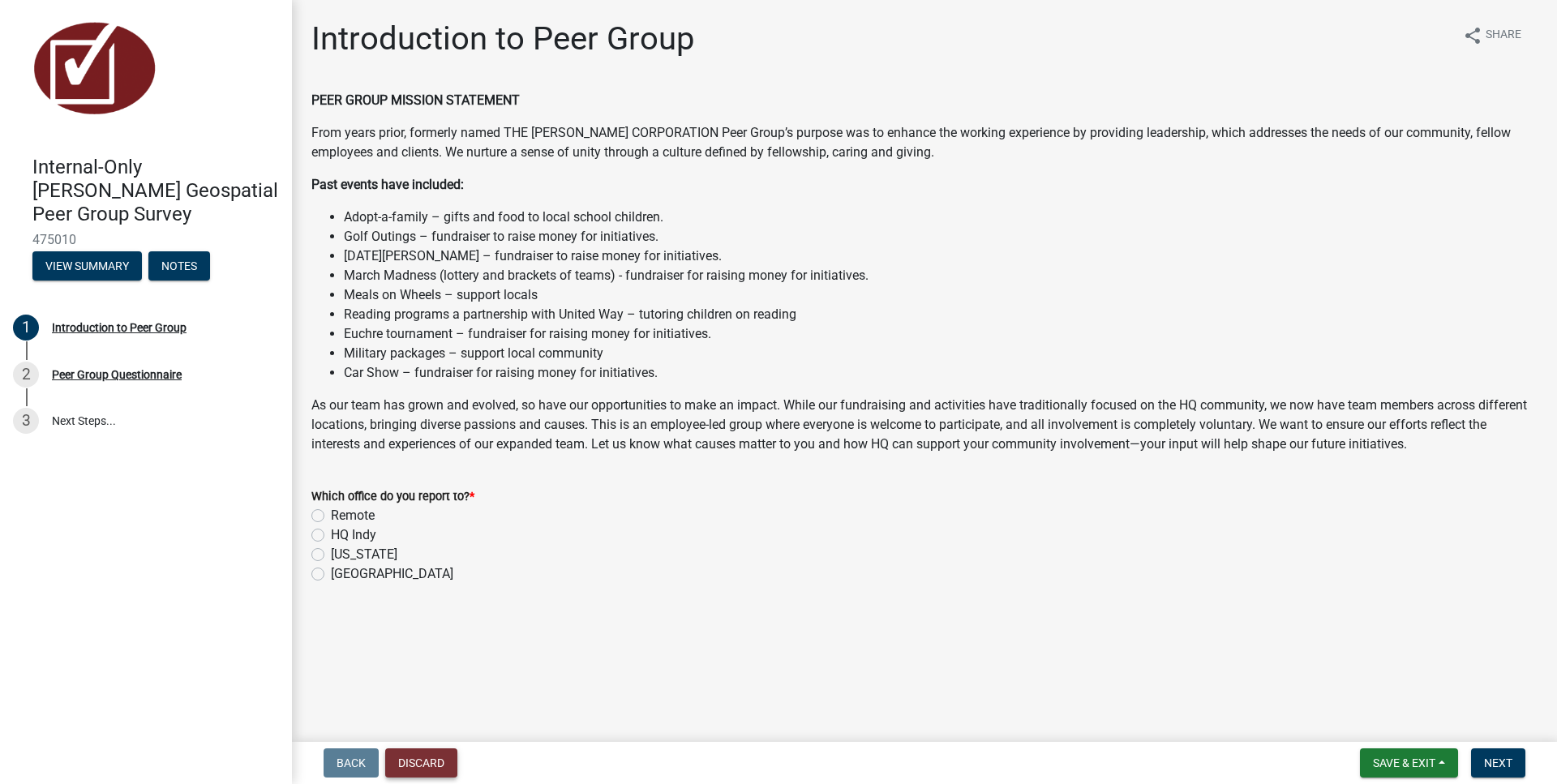
click at [406, 761] on button "Discard" at bounding box center [422, 762] width 72 height 29
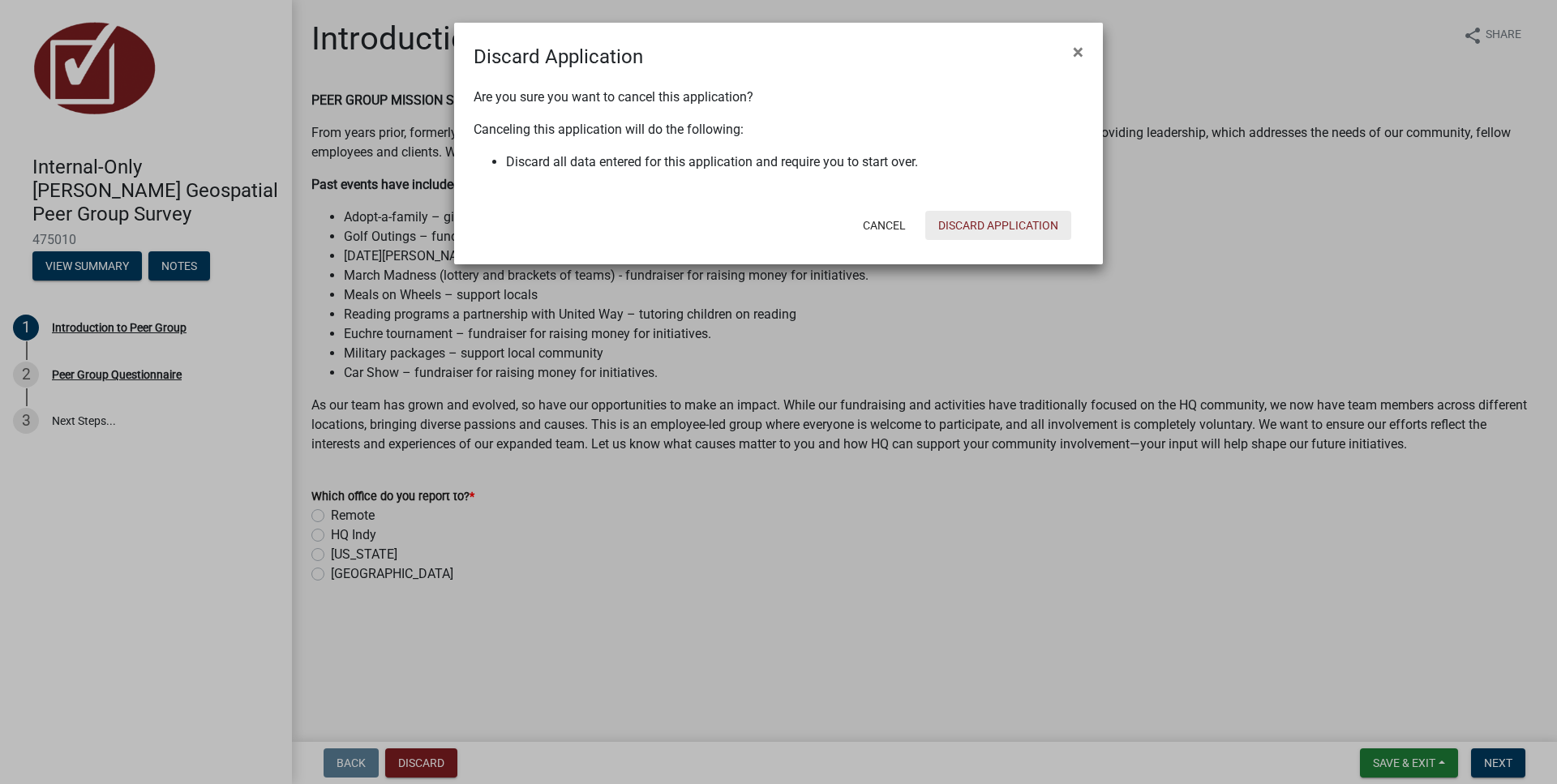
click at [1018, 224] on button "Discard Application" at bounding box center [998, 225] width 146 height 29
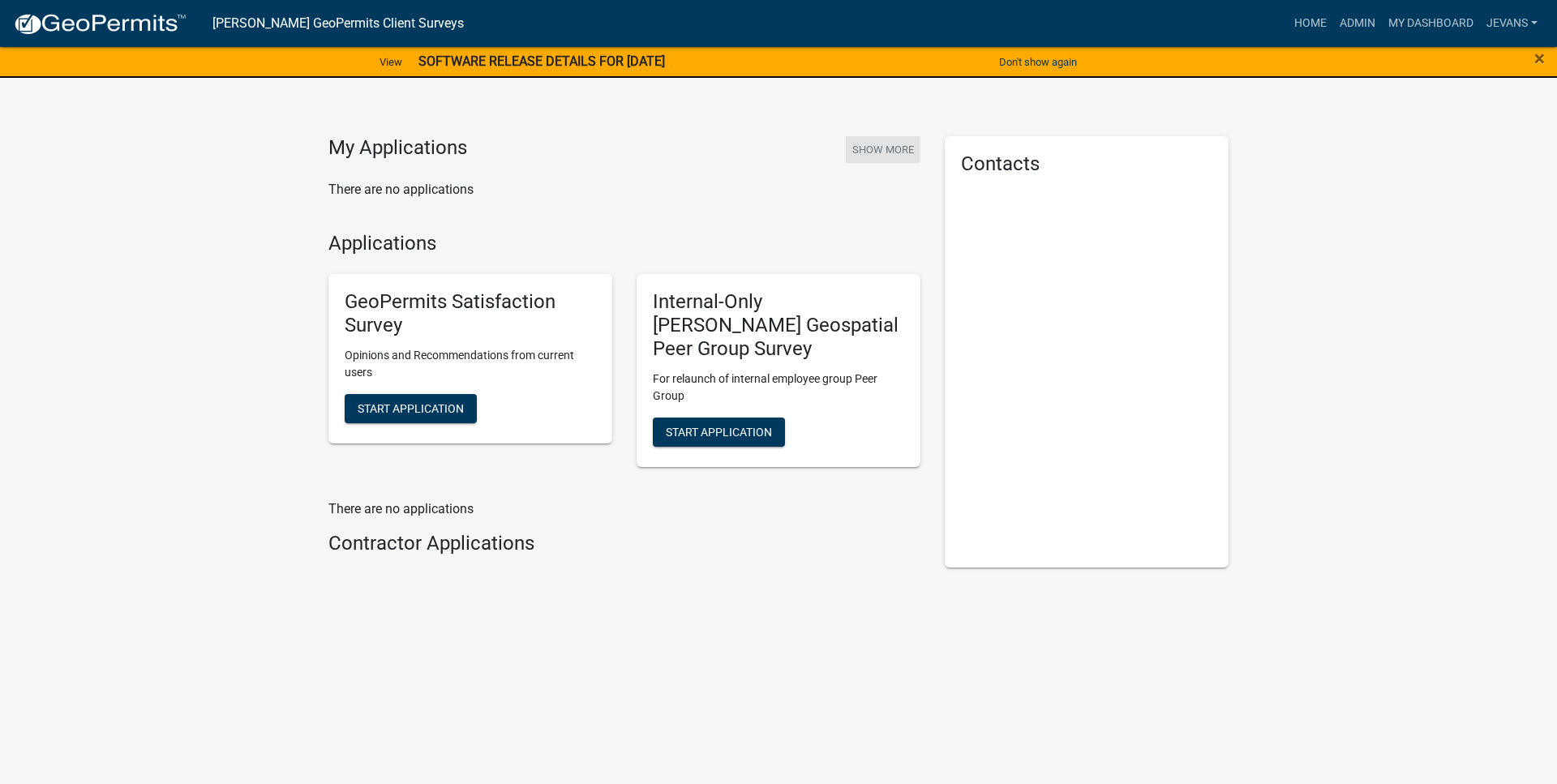
click at [874, 152] on button "Show More" at bounding box center [882, 150] width 75 height 27
